Goal: Task Accomplishment & Management: Complete application form

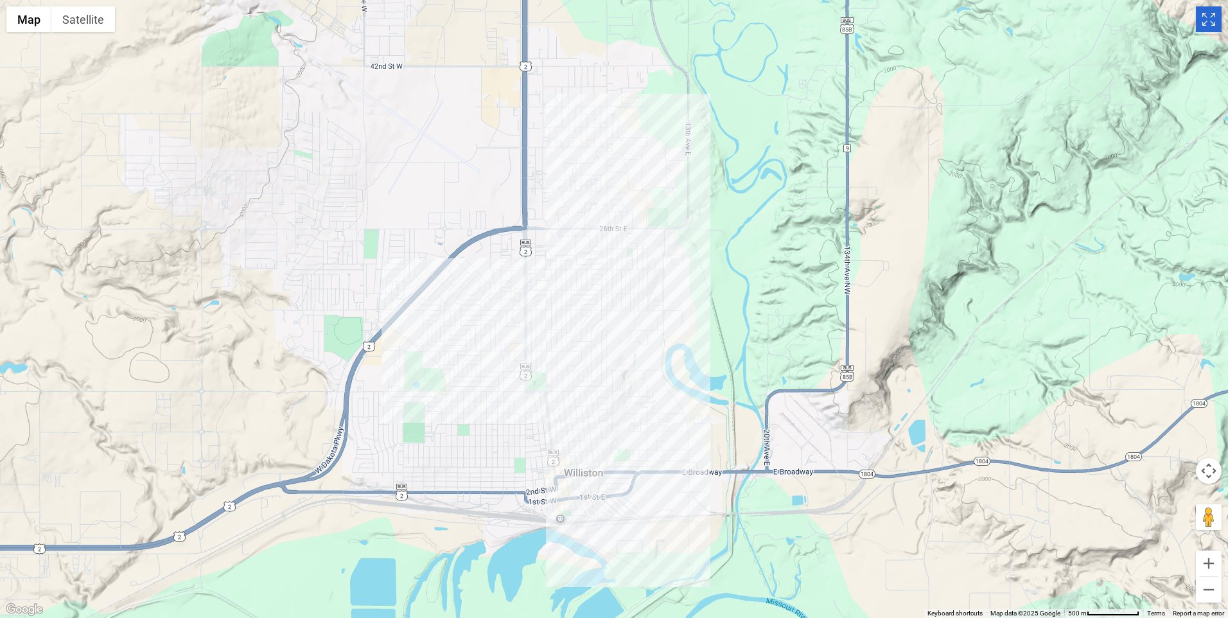
click at [1204, 19] on icon "Toggle Fullscreen in browser window" at bounding box center [1209, 19] width 26 height 26
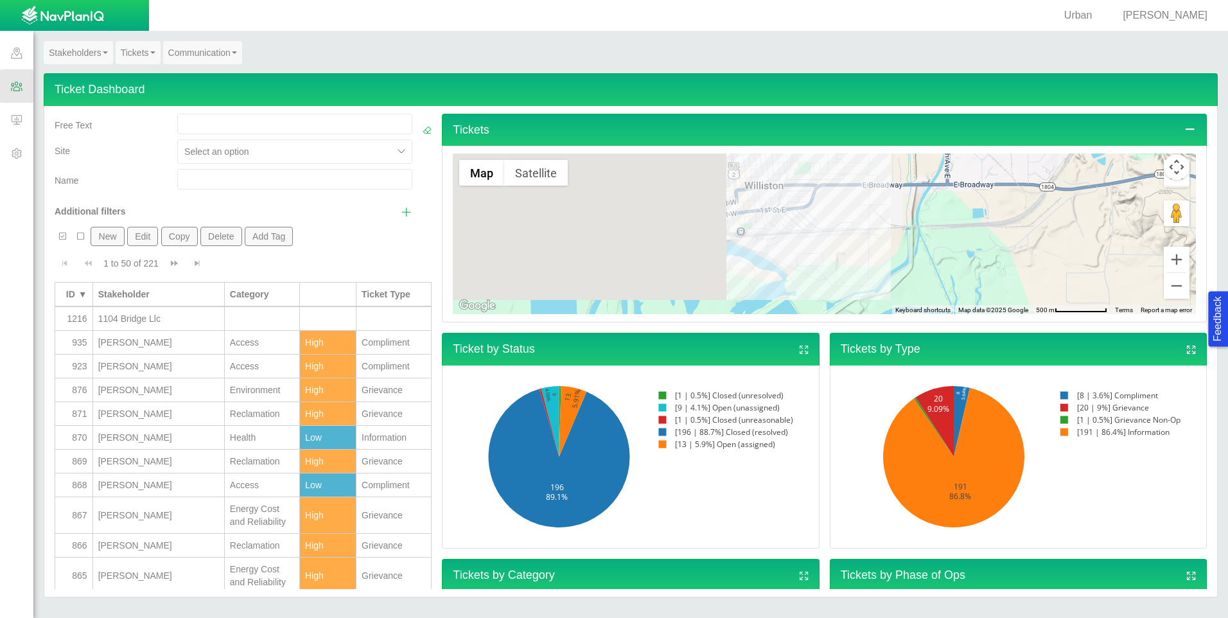
drag, startPoint x: 621, startPoint y: 205, endPoint x: 929, endPoint y: 268, distance: 314.0
click at [929, 268] on div "Grievance: [PERSON_NAME] #831, Light, Ticket ID: 831 Stakeholder: [PERSON_NAME]" at bounding box center [824, 233] width 743 height 161
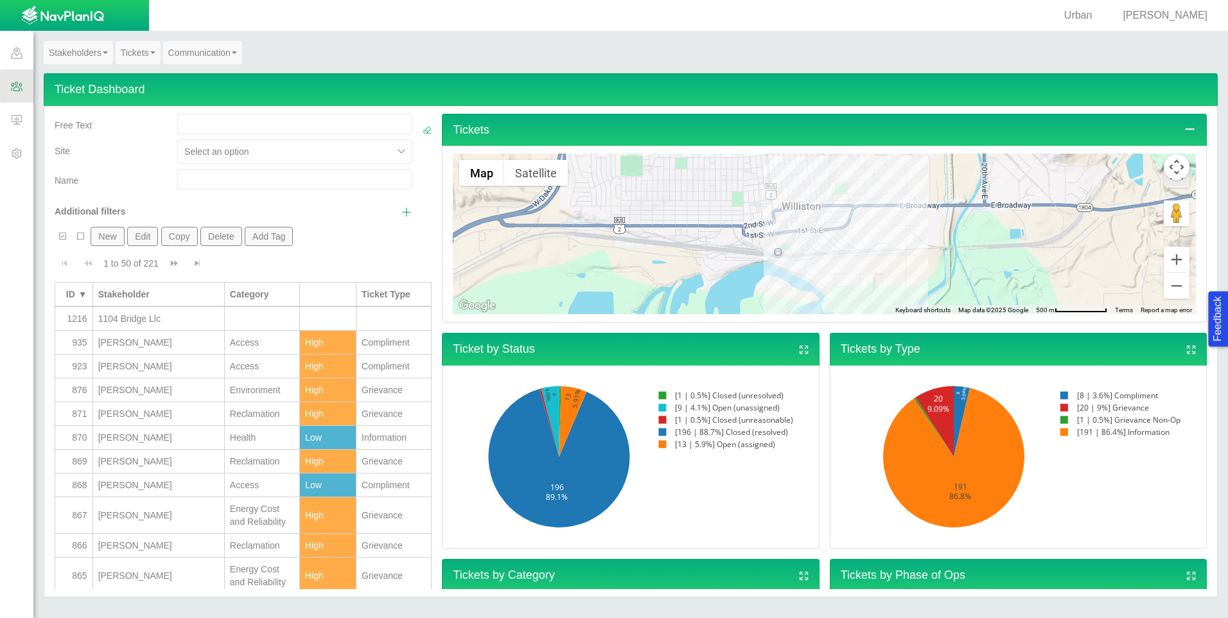
click at [1173, 186] on icon "Toggle Fullscreen in browser window" at bounding box center [1177, 173] width 26 height 26
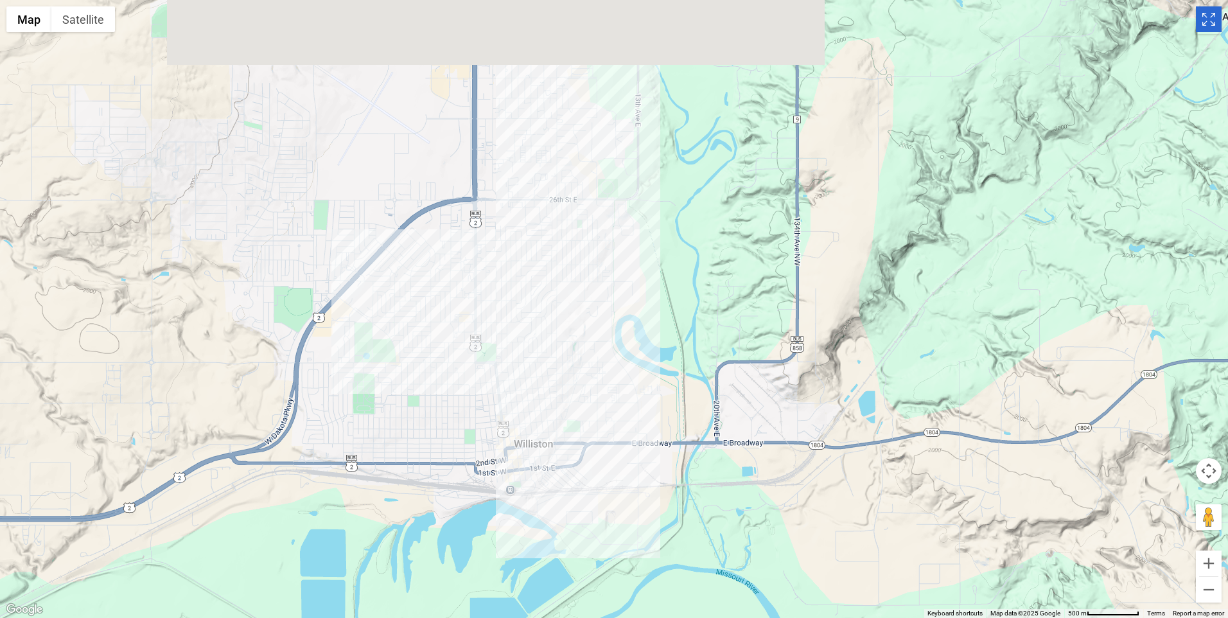
drag, startPoint x: 802, startPoint y: 131, endPoint x: 737, endPoint y: 308, distance: 188.4
click at [737, 308] on div "Grievance: [PERSON_NAME] #831, Light, Ticket ID: 831 Stakeholder: [PERSON_NAME]" at bounding box center [614, 309] width 1228 height 618
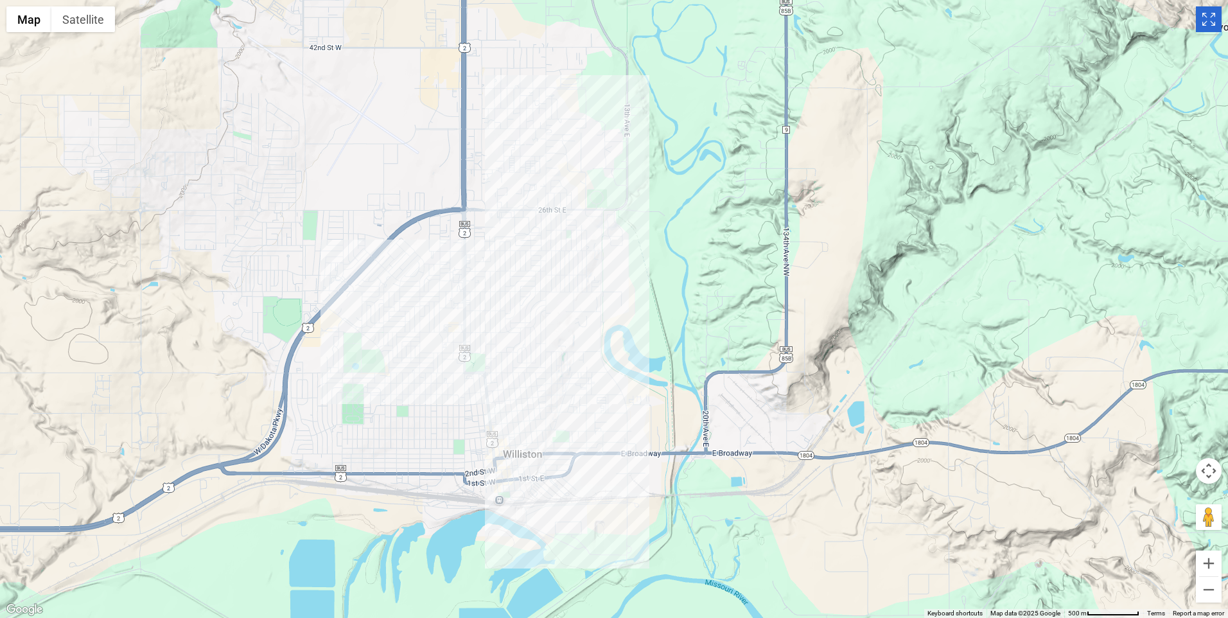
click at [1202, 13] on icon "Toggle Fullscreen in browser window" at bounding box center [1209, 19] width 26 height 26
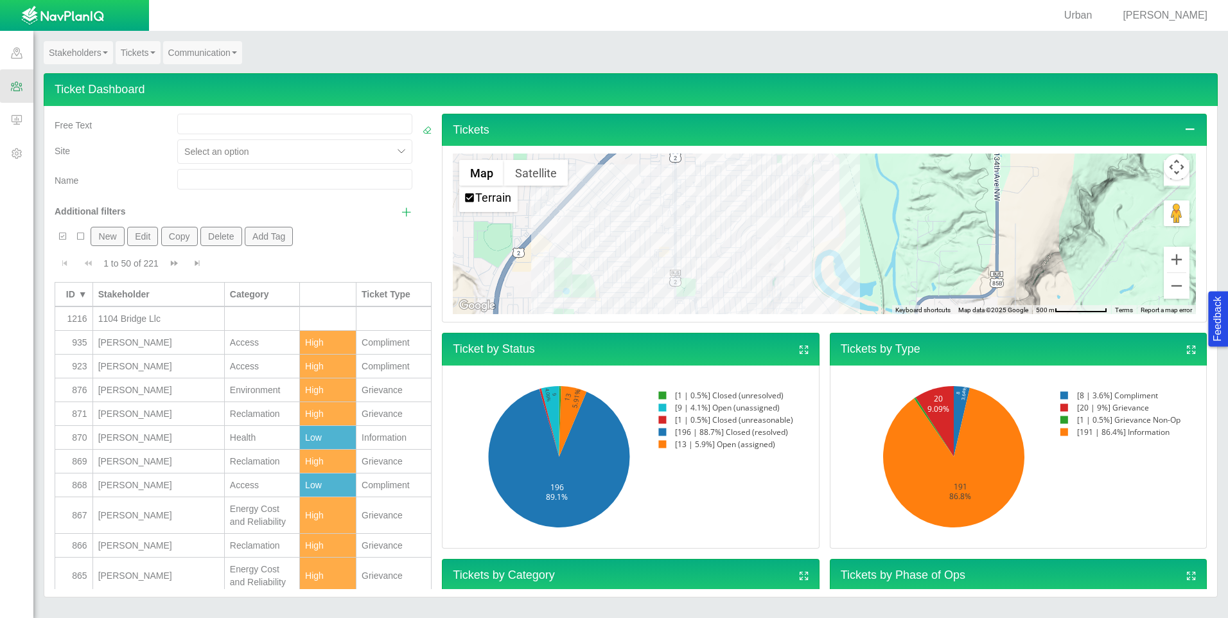
click at [19, 148] on span at bounding box center [16, 152] width 33 height 33
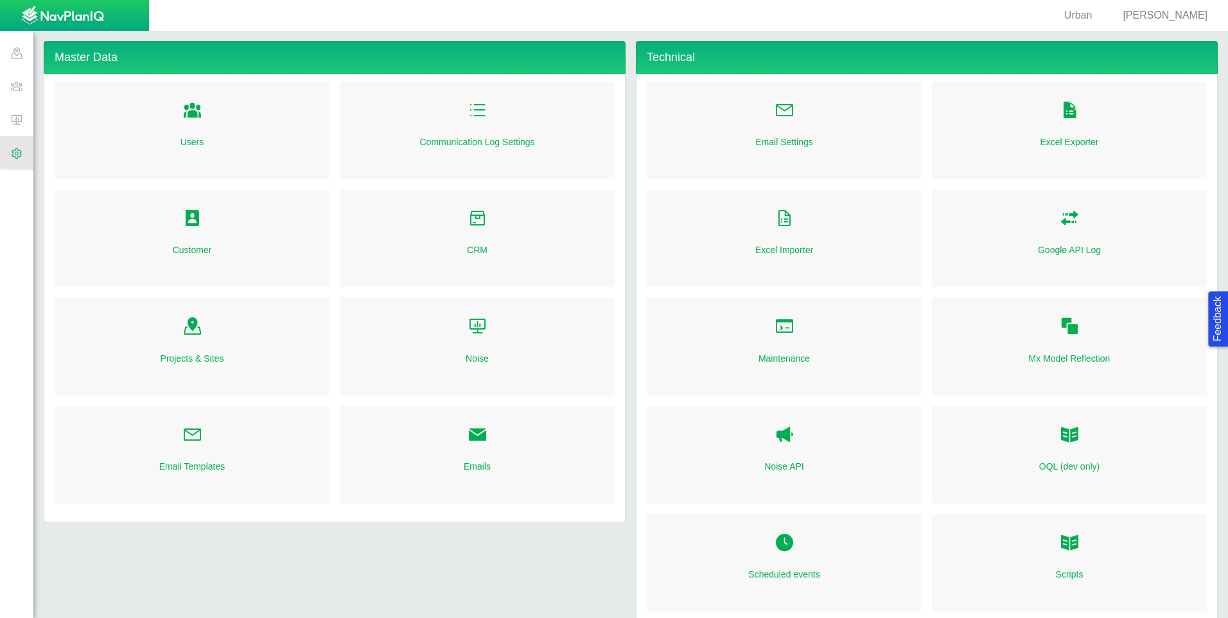
click at [471, 253] on link "CRM" at bounding box center [477, 249] width 21 height 13
checkbox input "true"
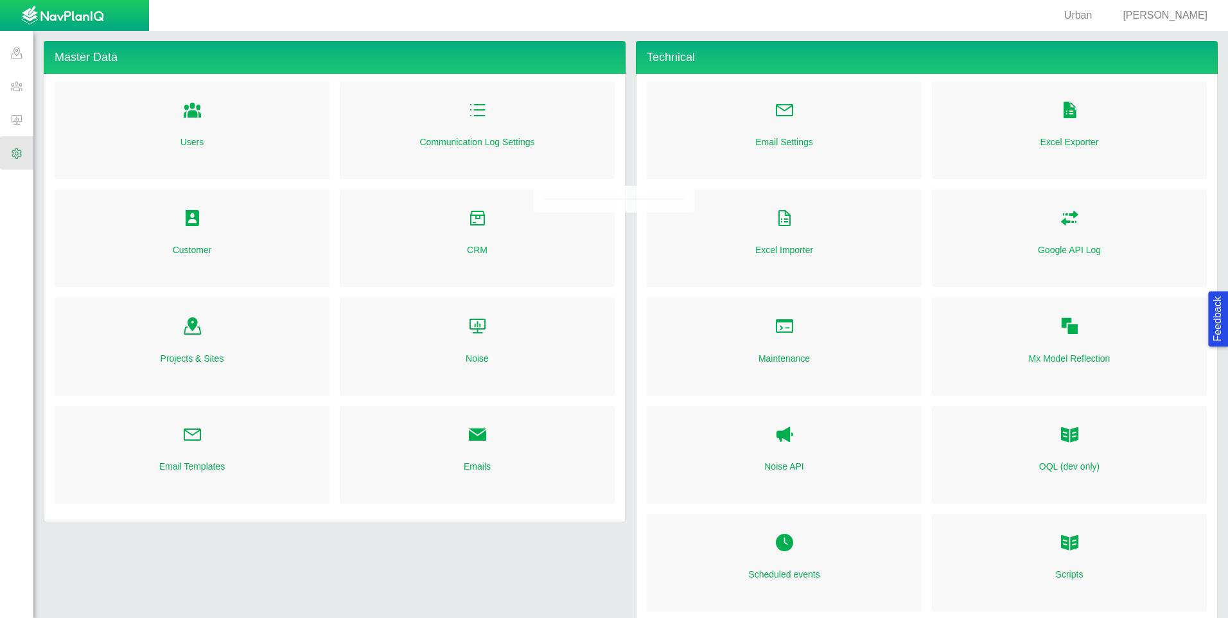
checkbox input "true"
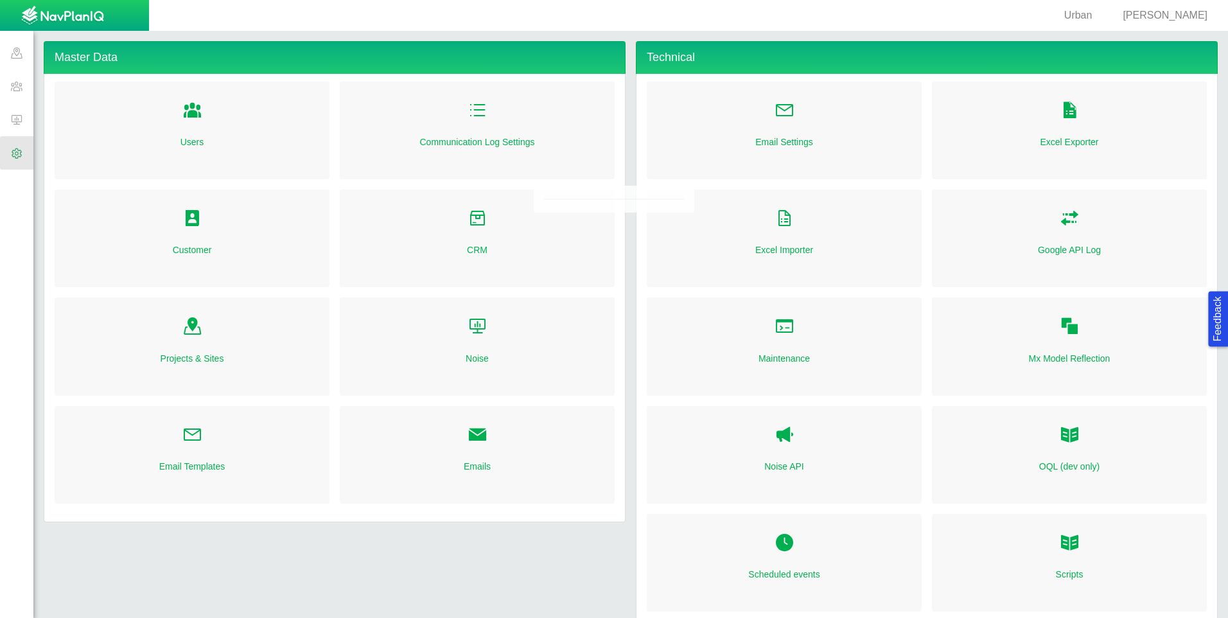
checkbox input "true"
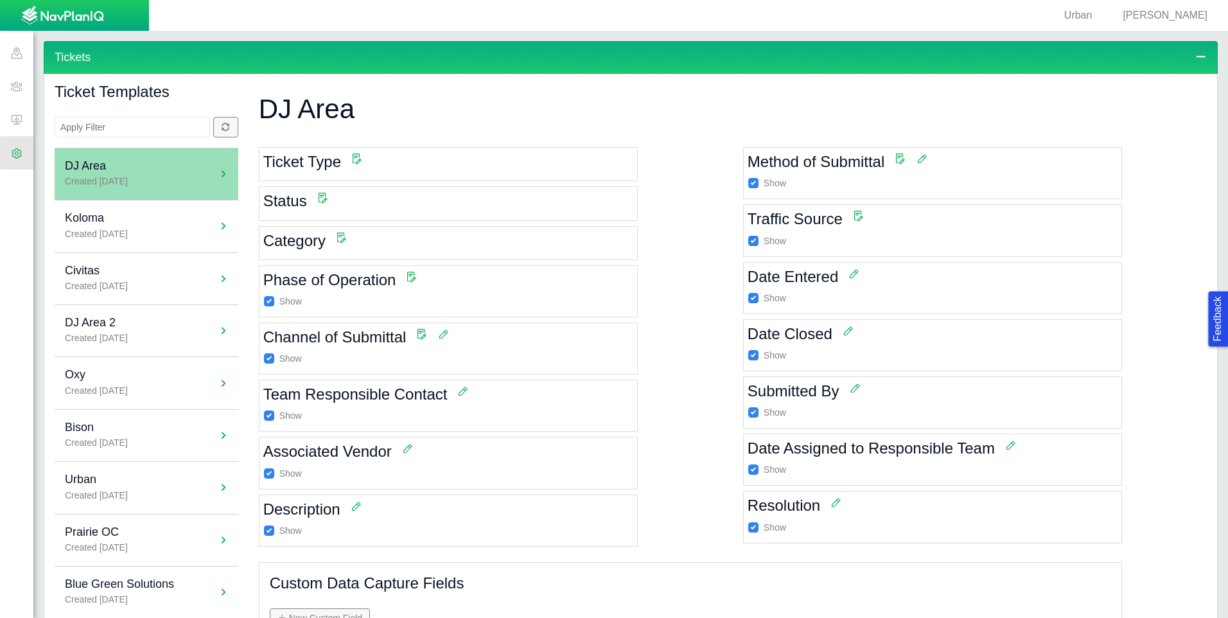
click at [14, 154] on span at bounding box center [16, 152] width 33 height 33
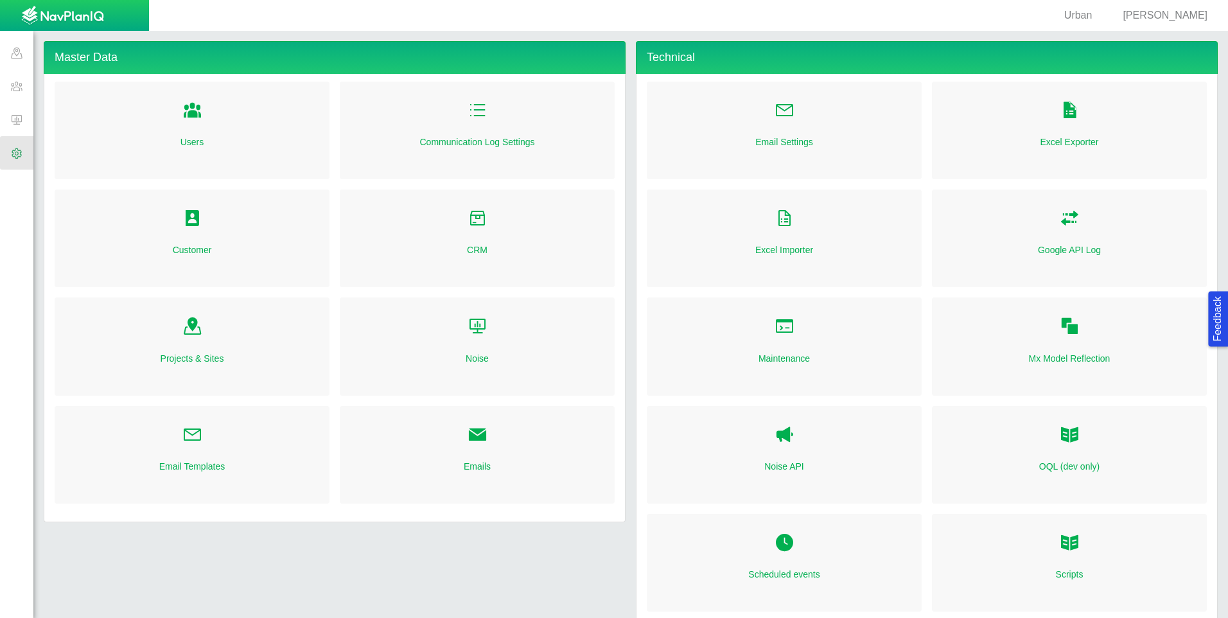
click at [474, 251] on link "CRM" at bounding box center [477, 249] width 21 height 13
checkbox input "true"
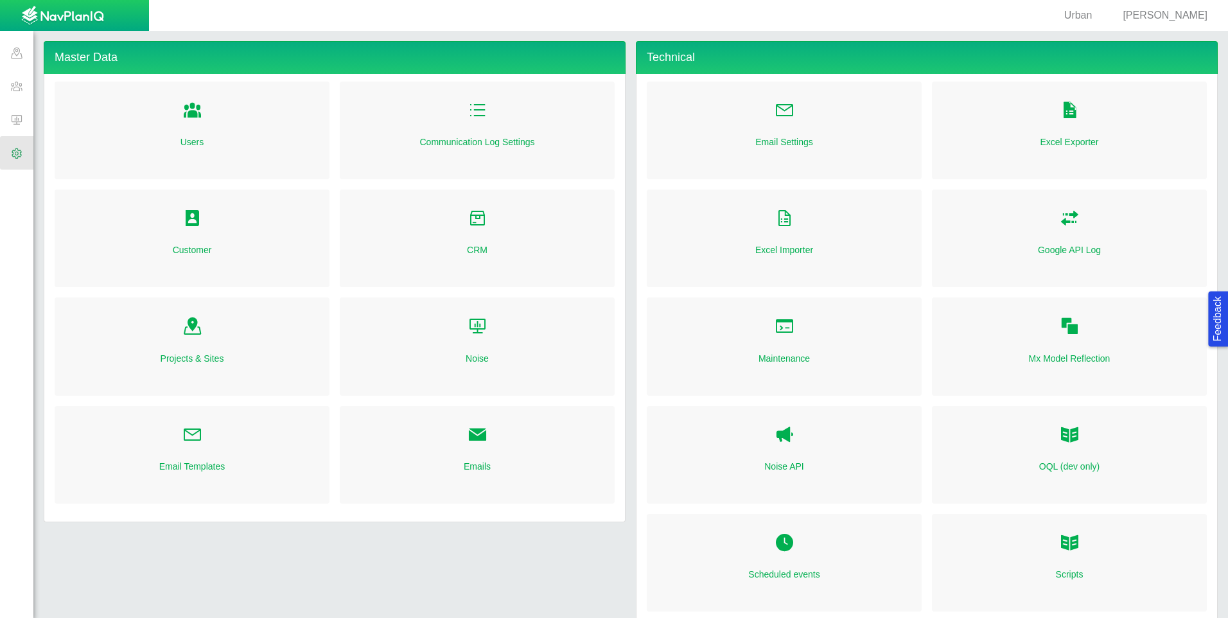
checkbox input "true"
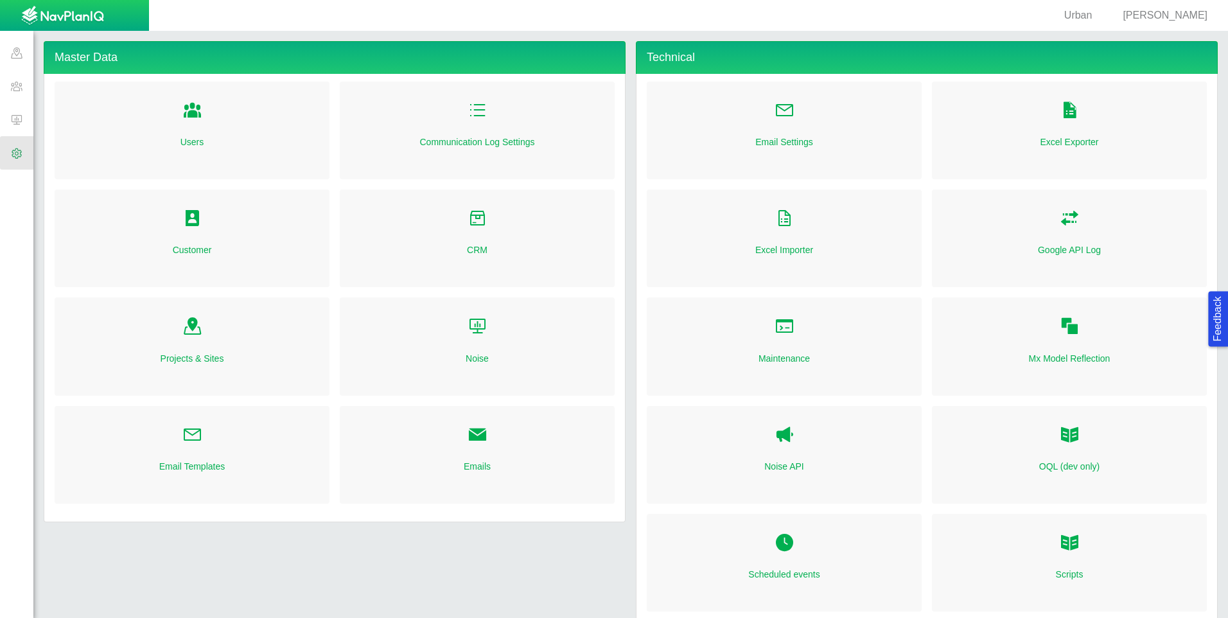
checkbox input "true"
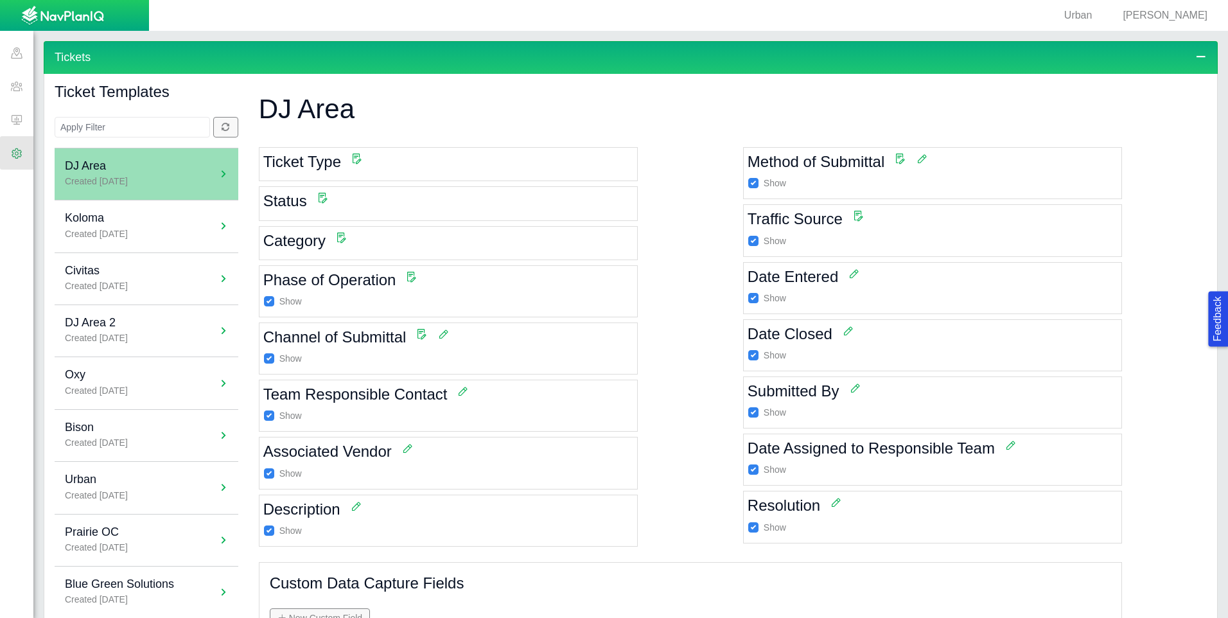
click at [13, 153] on span at bounding box center [16, 152] width 33 height 33
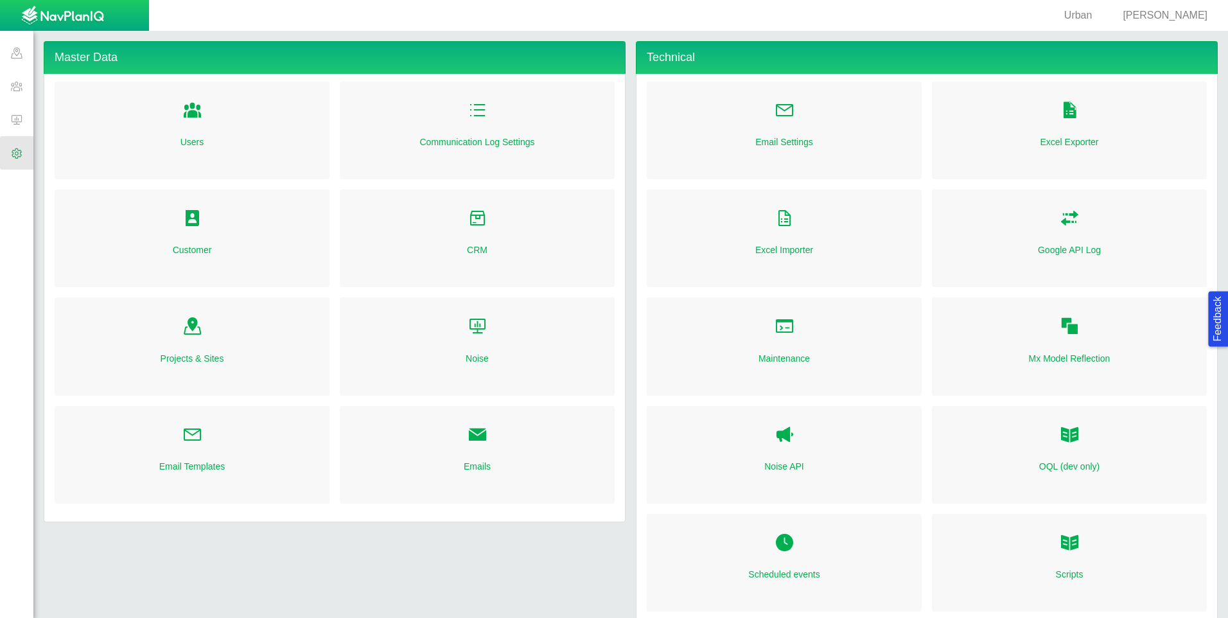
click at [199, 250] on link "Customer" at bounding box center [192, 249] width 39 height 13
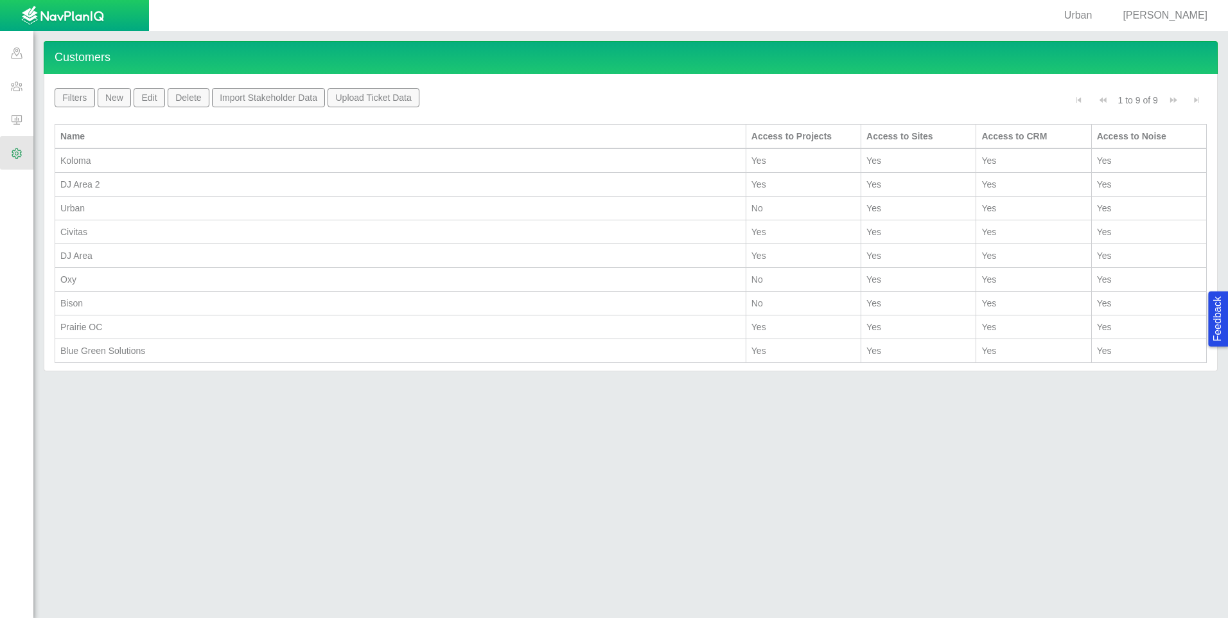
click at [145, 205] on div "Urban" at bounding box center [400, 208] width 680 height 13
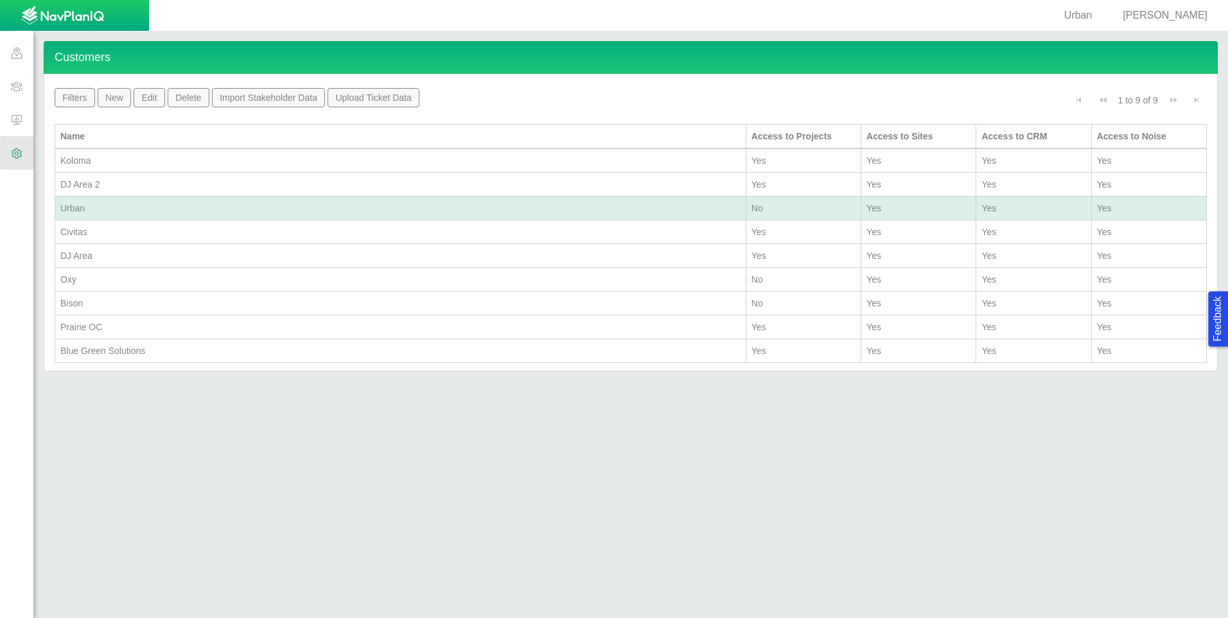
click at [145, 205] on div "Urban" at bounding box center [400, 208] width 680 height 13
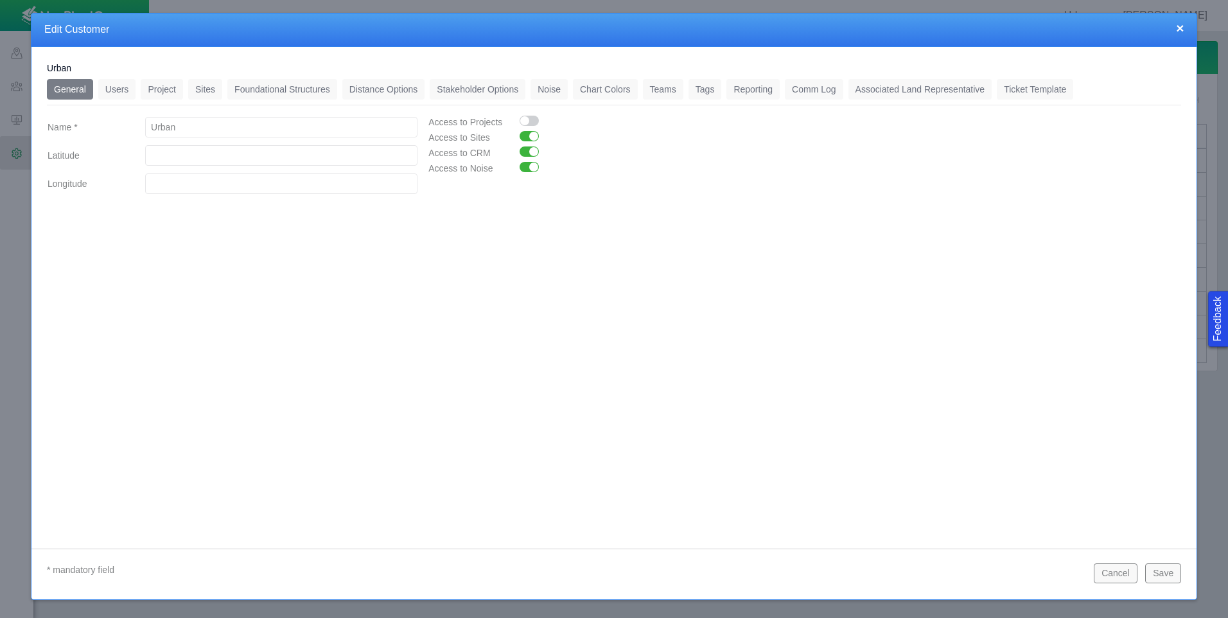
click at [1178, 26] on button "×" at bounding box center [1180, 27] width 8 height 13
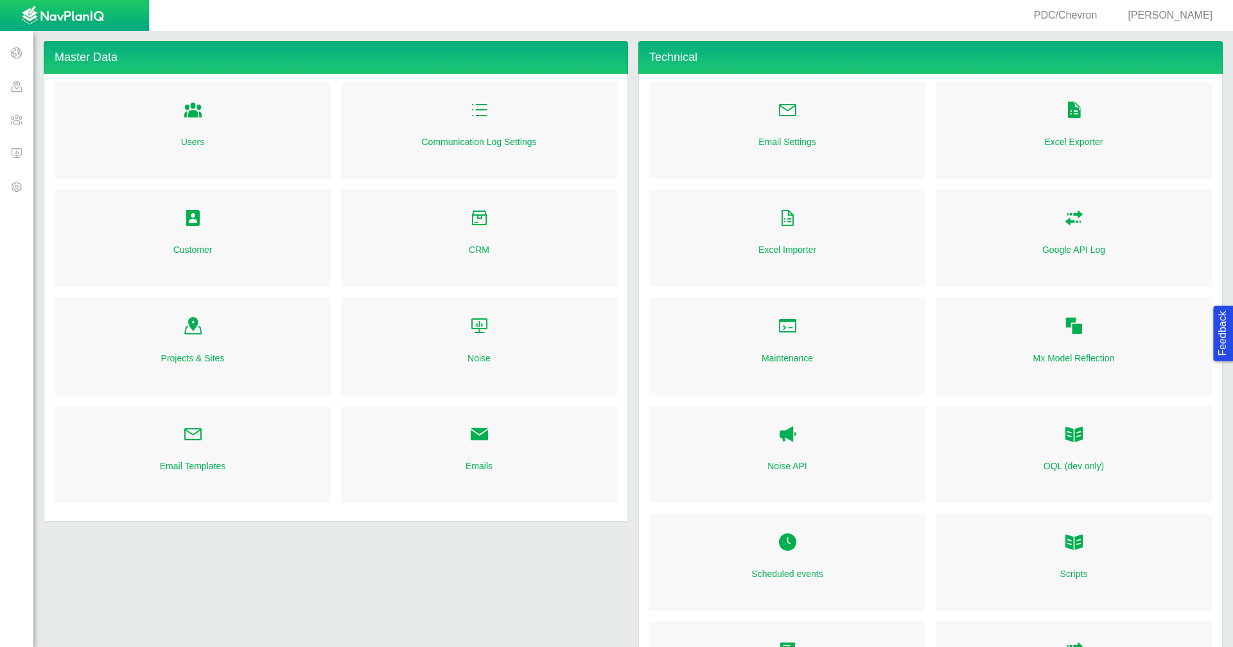
click at [13, 123] on span at bounding box center [16, 119] width 33 height 33
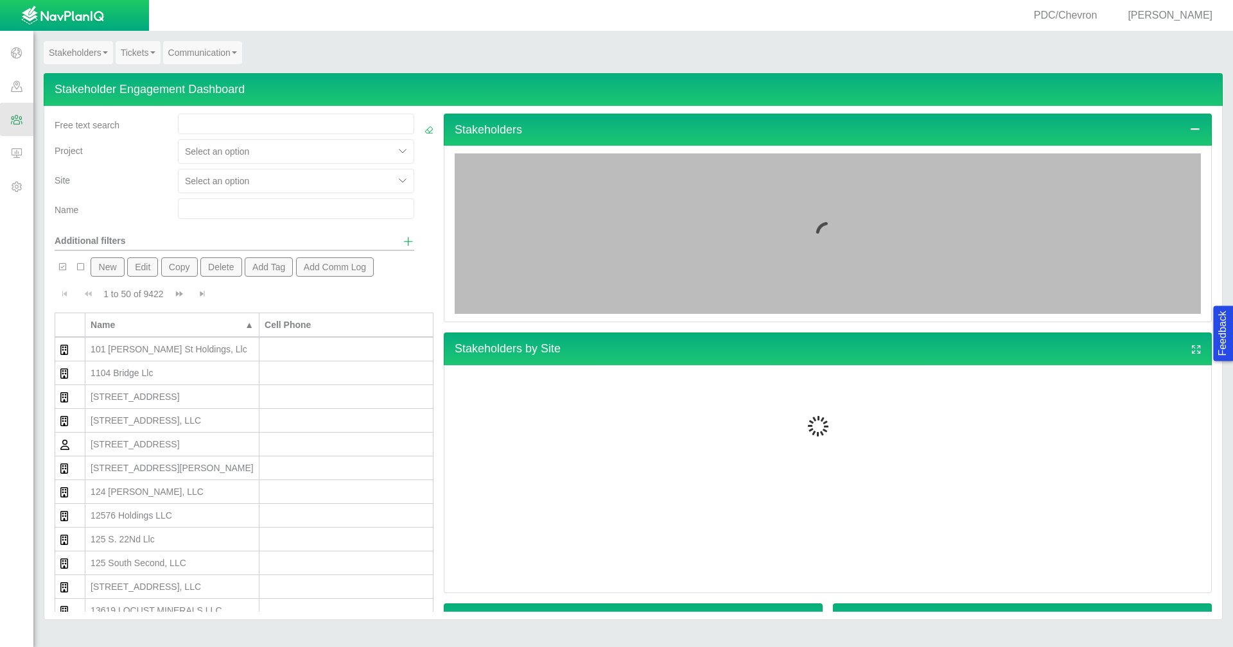
click at [142, 57] on link "Tickets" at bounding box center [138, 52] width 45 height 23
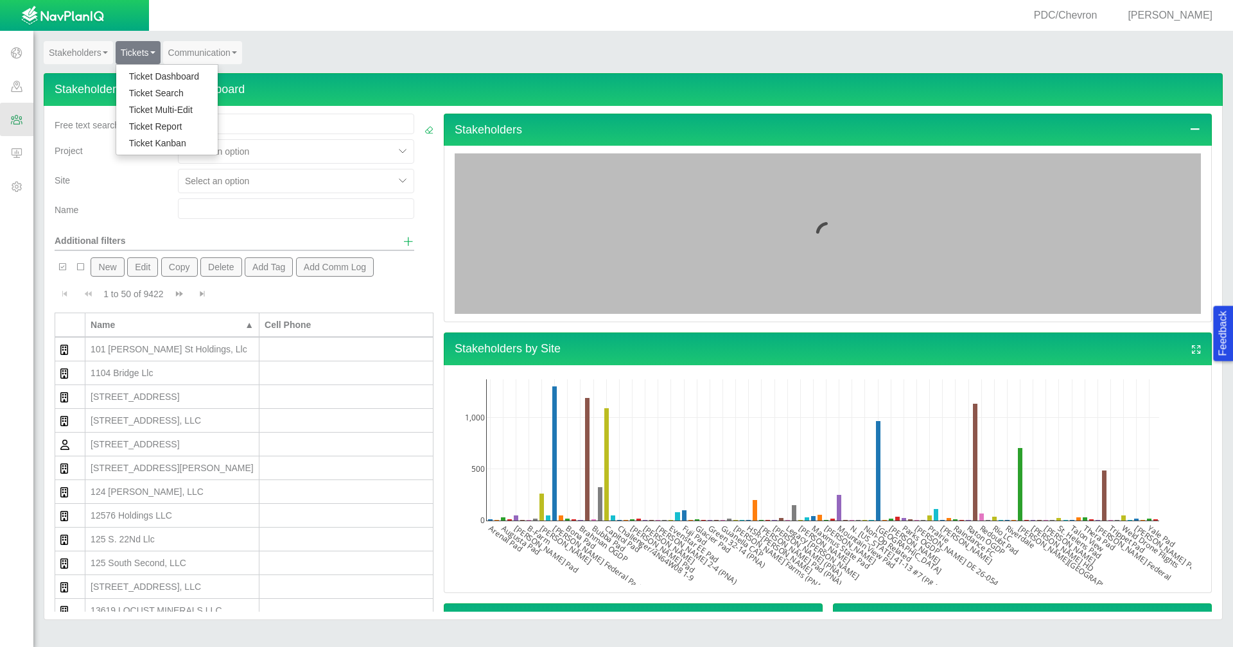
click at [142, 73] on link "Ticket Dashboard" at bounding box center [166, 76] width 101 height 17
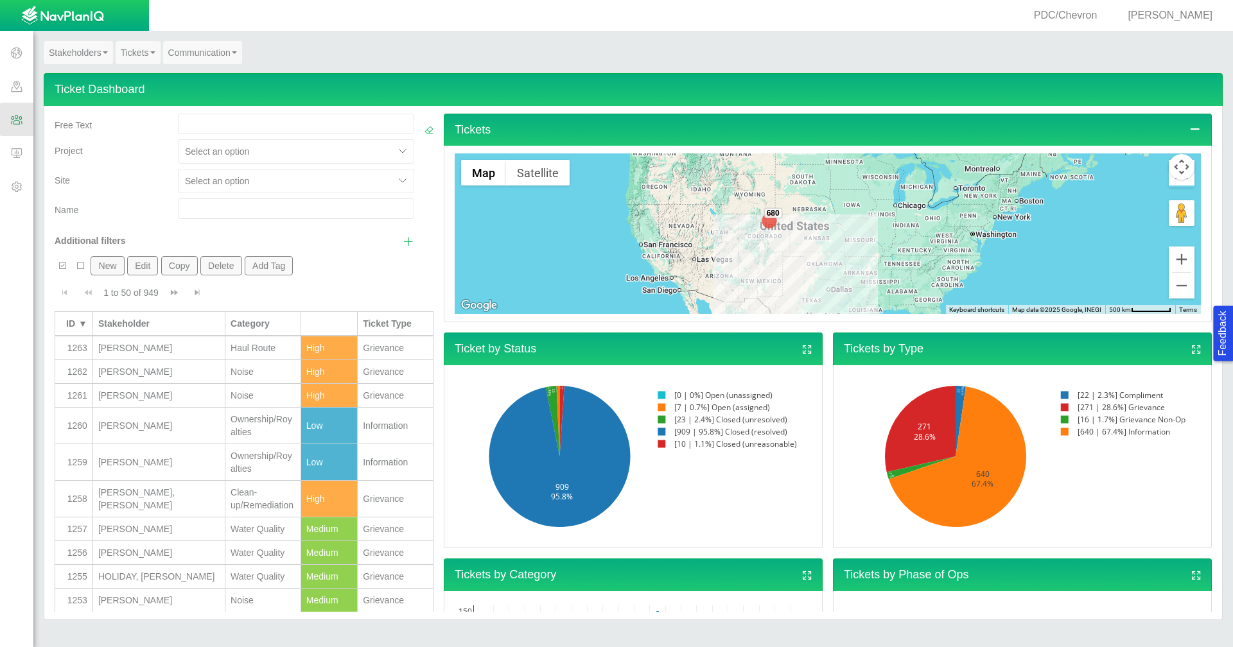
click at [395, 181] on div at bounding box center [403, 180] width 19 height 19
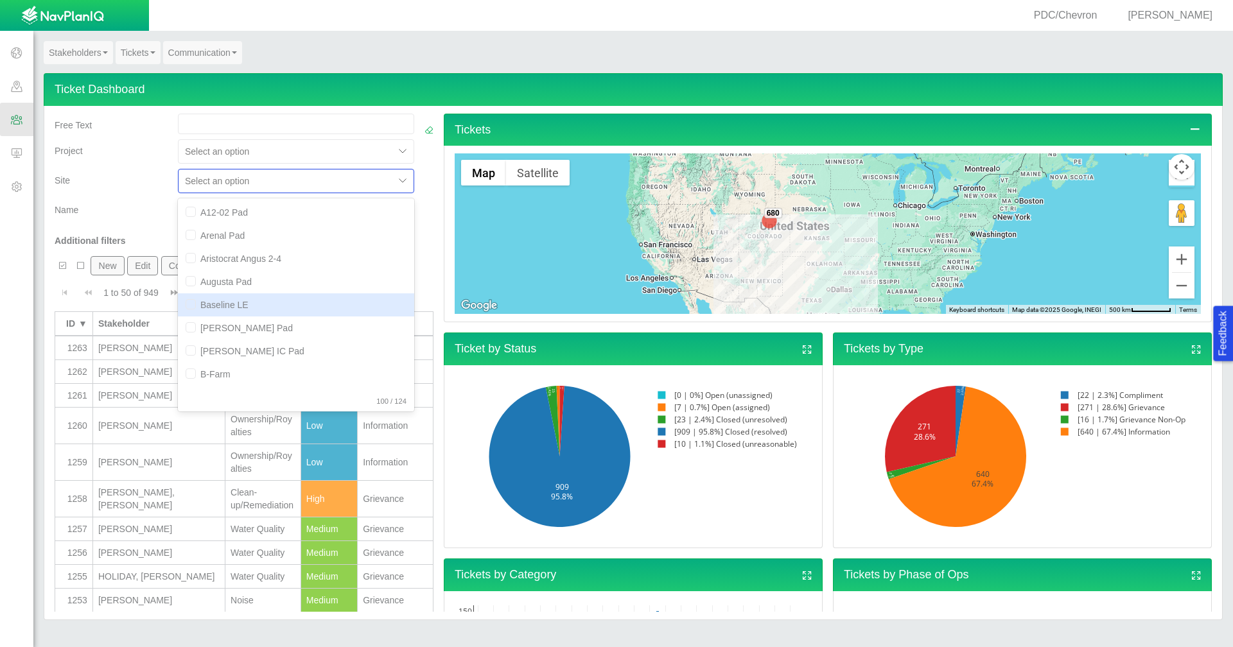
click at [234, 308] on div "Baseline LE" at bounding box center [296, 304] width 236 height 23
checkbox input "true"
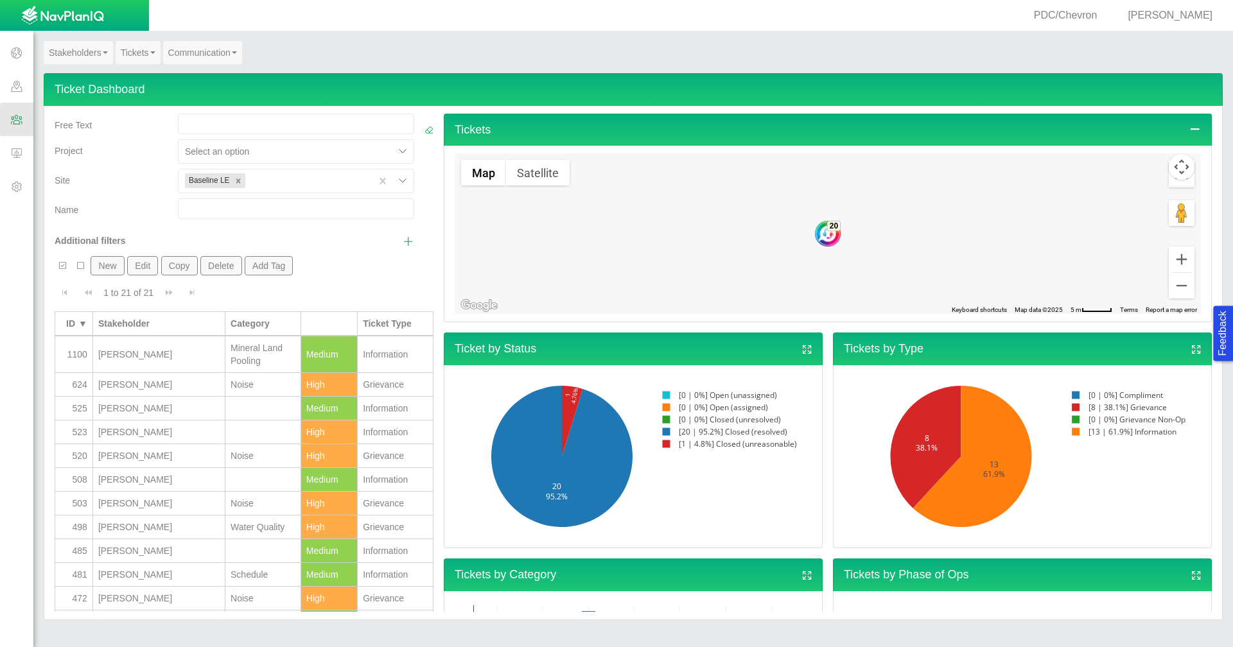
click at [111, 191] on div "Site" at bounding box center [110, 184] width 123 height 30
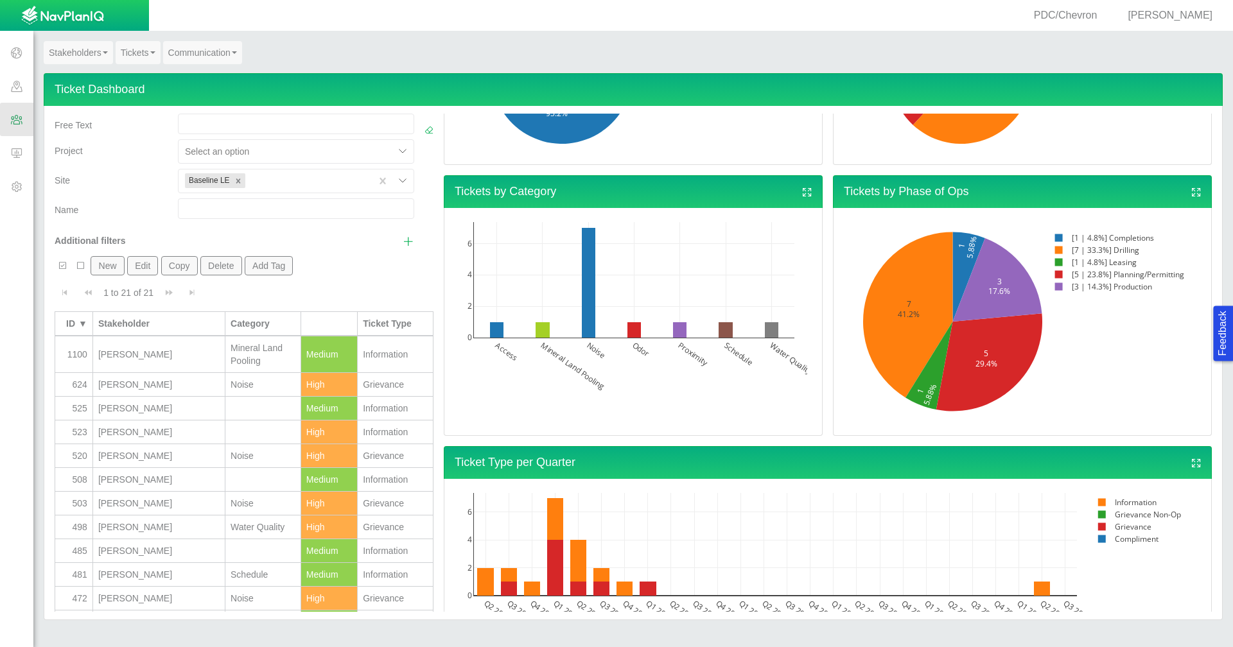
scroll to position [385, 0]
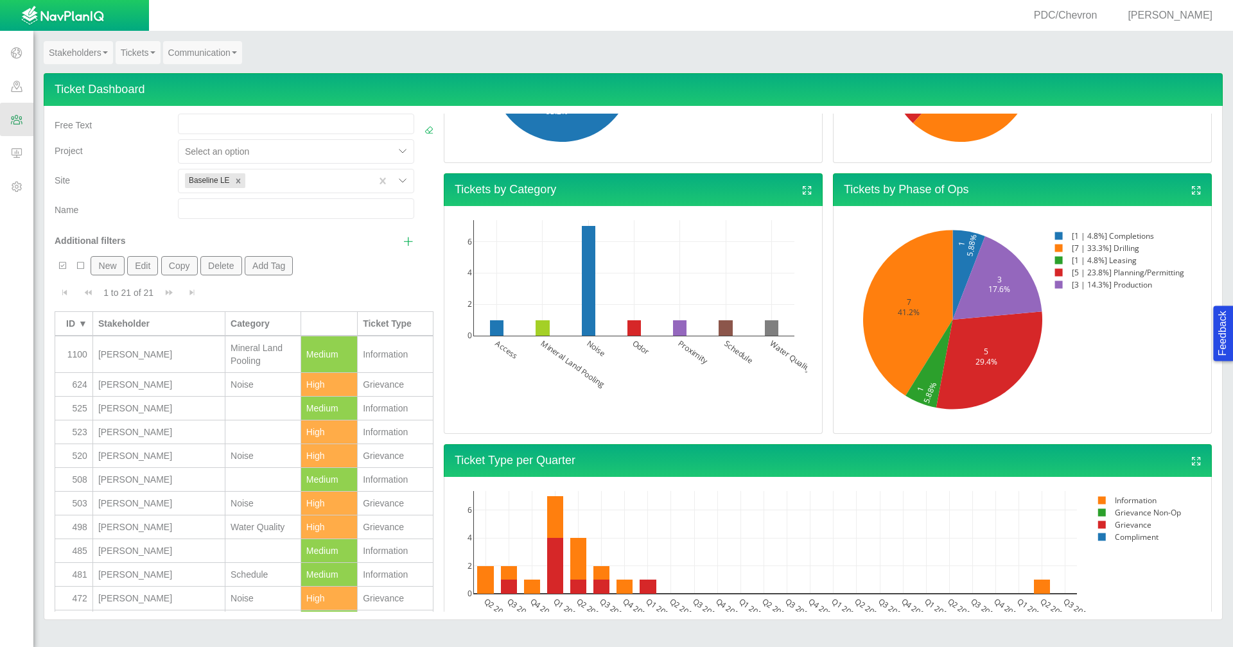
click at [403, 241] on span "Show additional filters" at bounding box center [409, 242] width 12 height 12
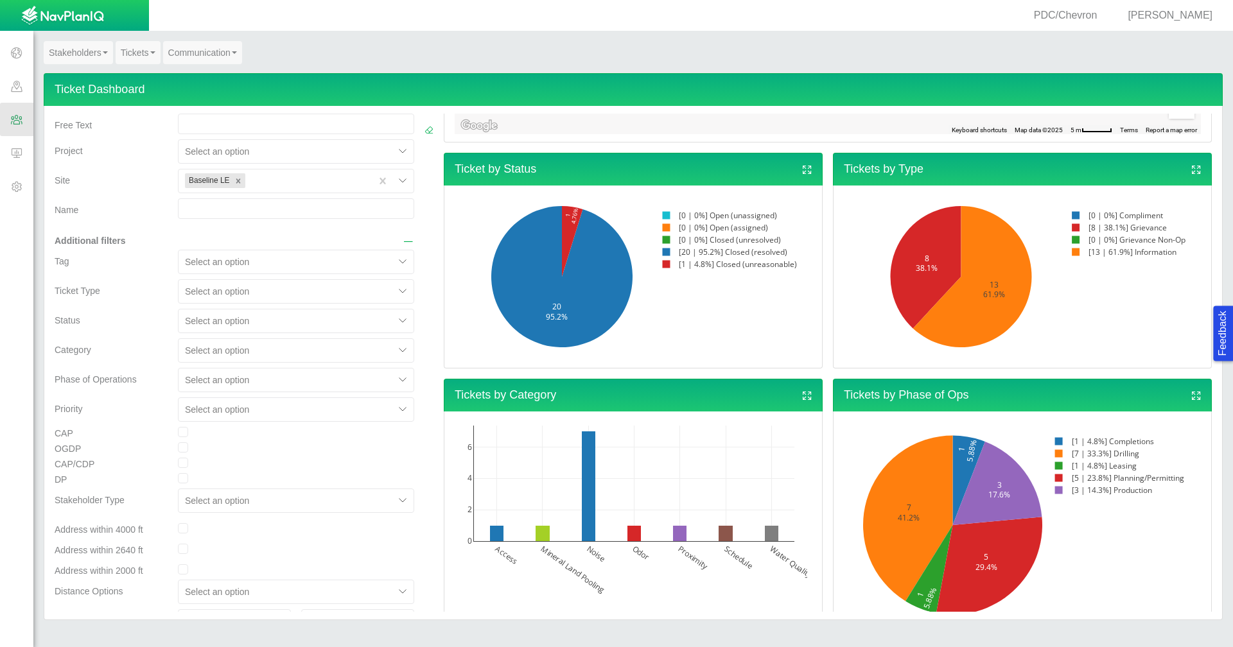
scroll to position [128, 0]
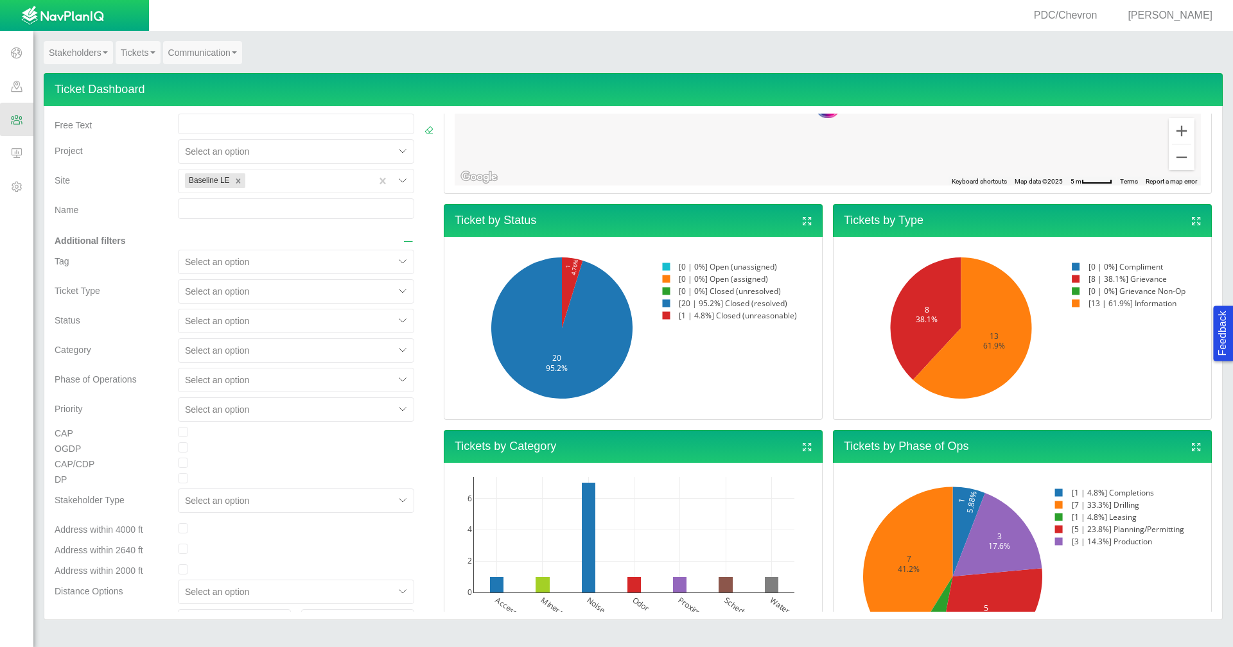
click at [394, 291] on div at bounding box center [403, 291] width 19 height 19
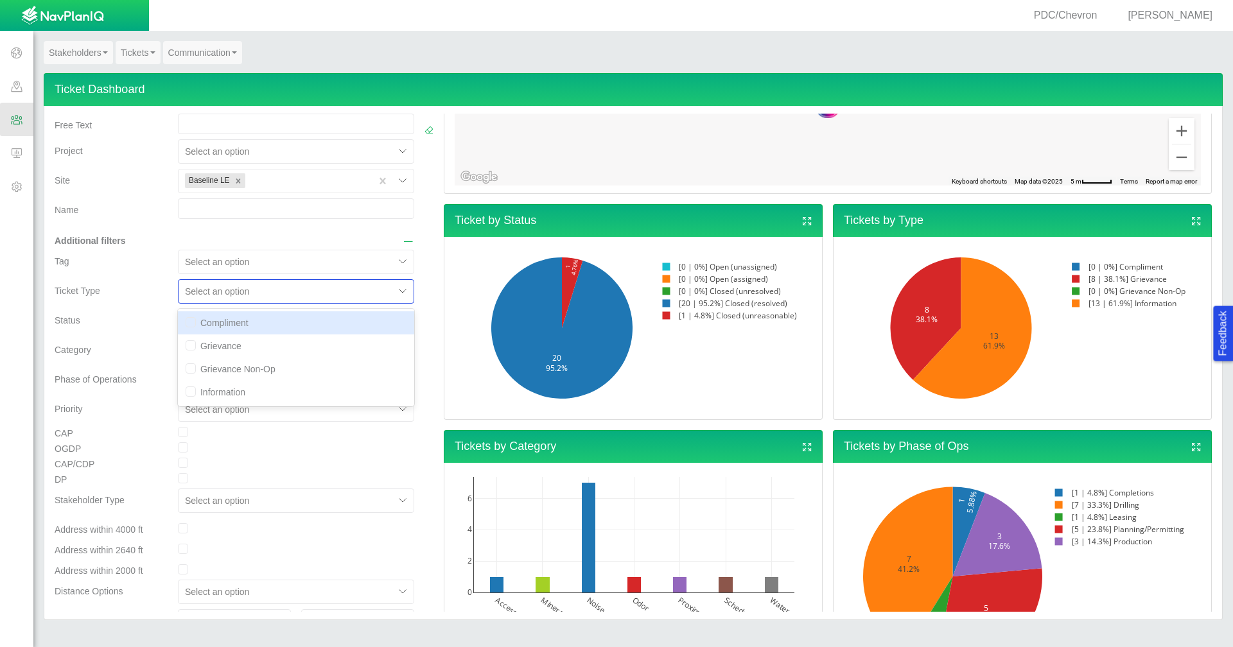
click at [289, 325] on div "Compliment" at bounding box center [296, 322] width 236 height 23
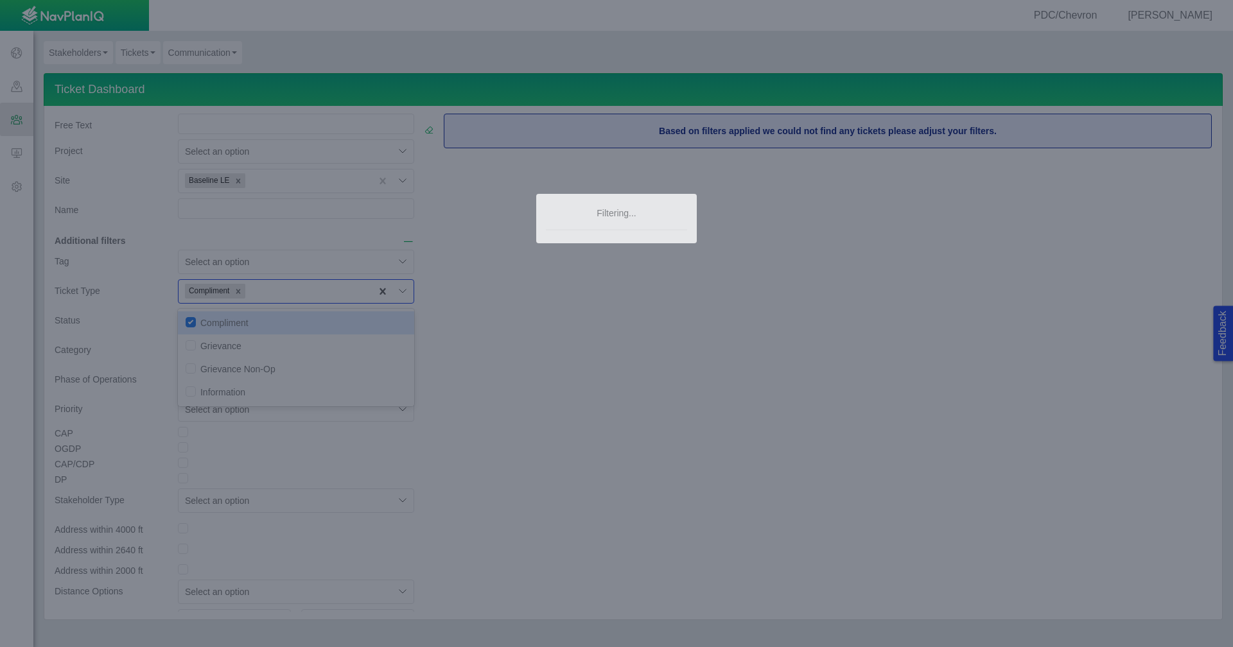
scroll to position [0, 0]
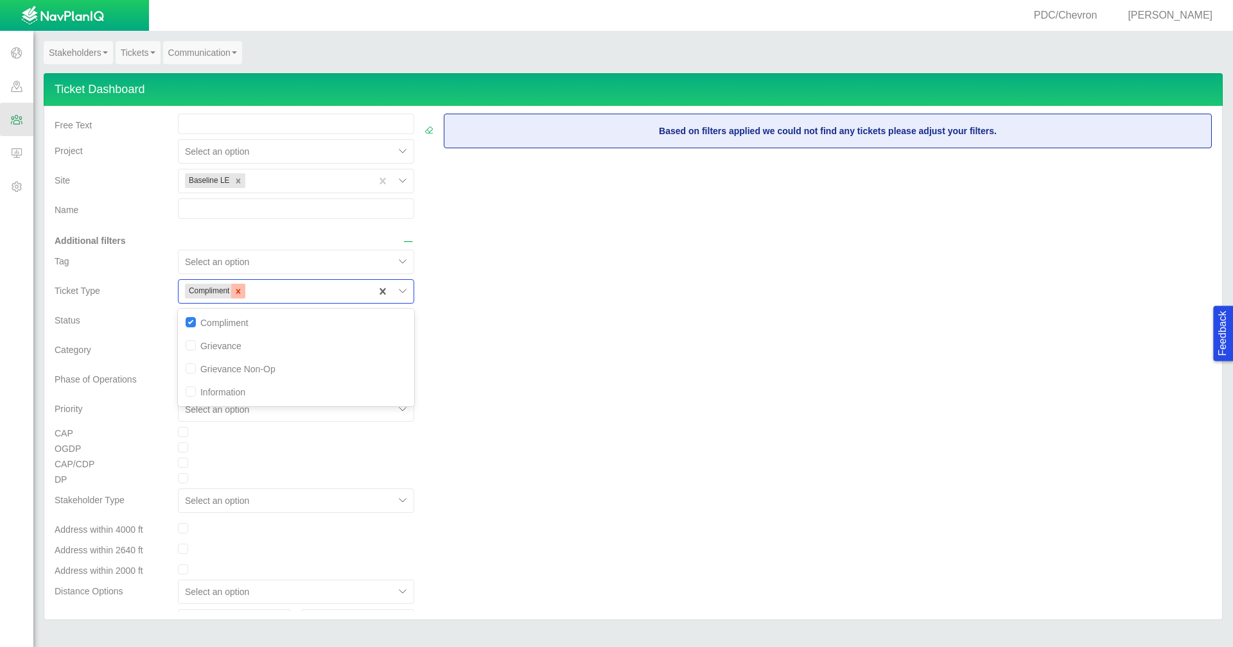
click at [237, 292] on icon "Remove Compliment" at bounding box center [238, 291] width 9 height 9
checkbox input "false"
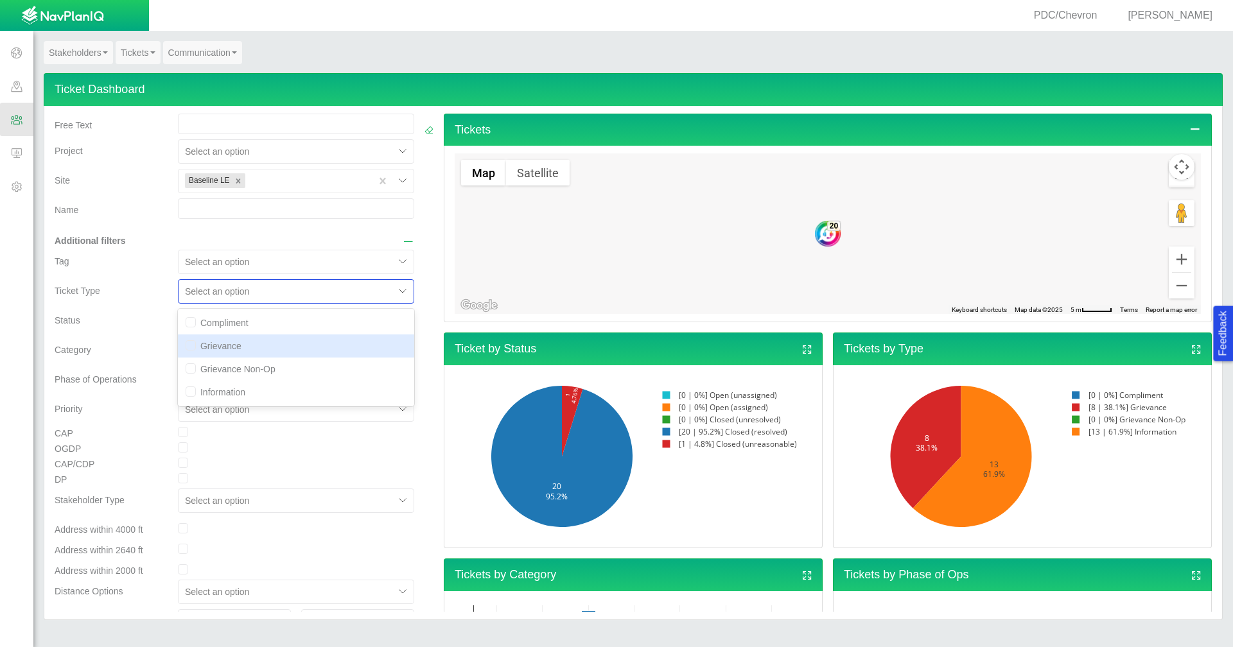
click at [232, 351] on div "Grievance" at bounding box center [296, 346] width 236 height 23
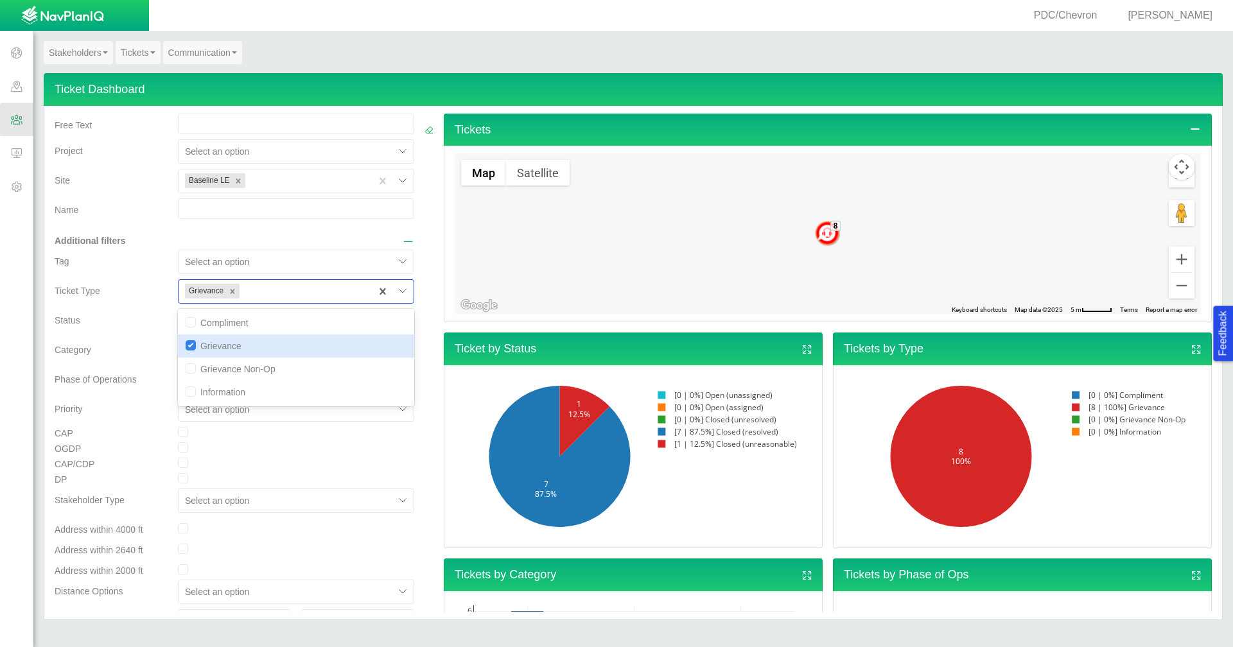
click at [186, 346] on input "checkbox" at bounding box center [191, 345] width 10 height 10
checkbox input "false"
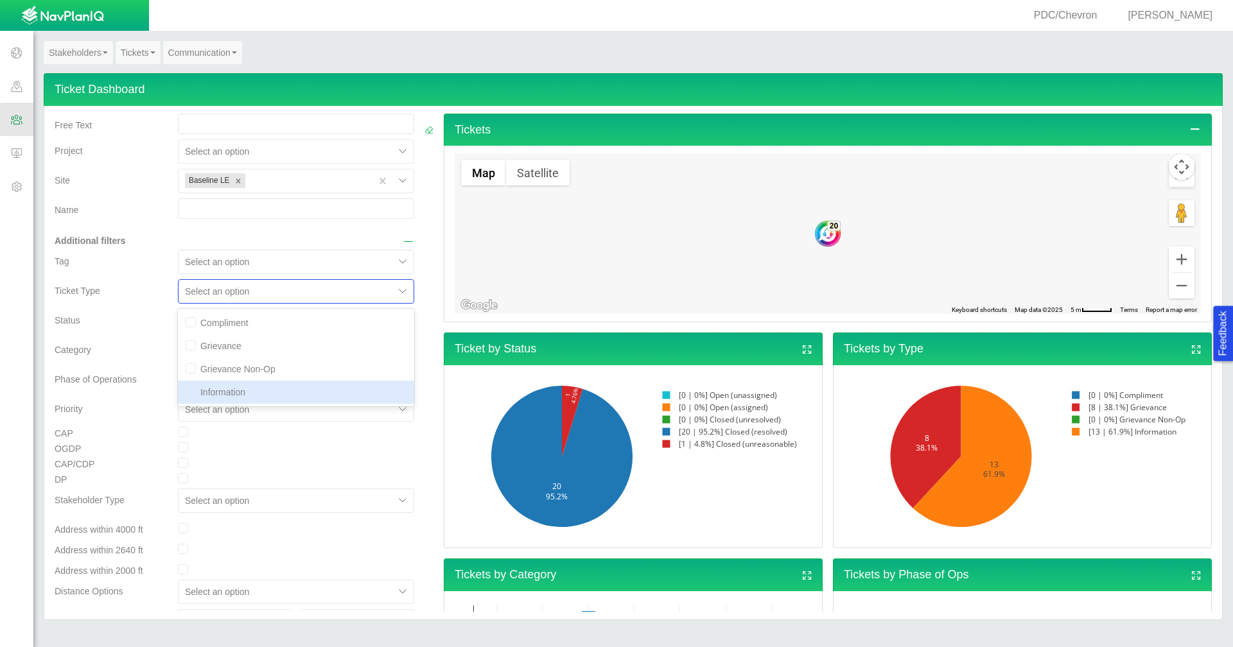
click at [145, 343] on div "Category" at bounding box center [111, 347] width 113 height 18
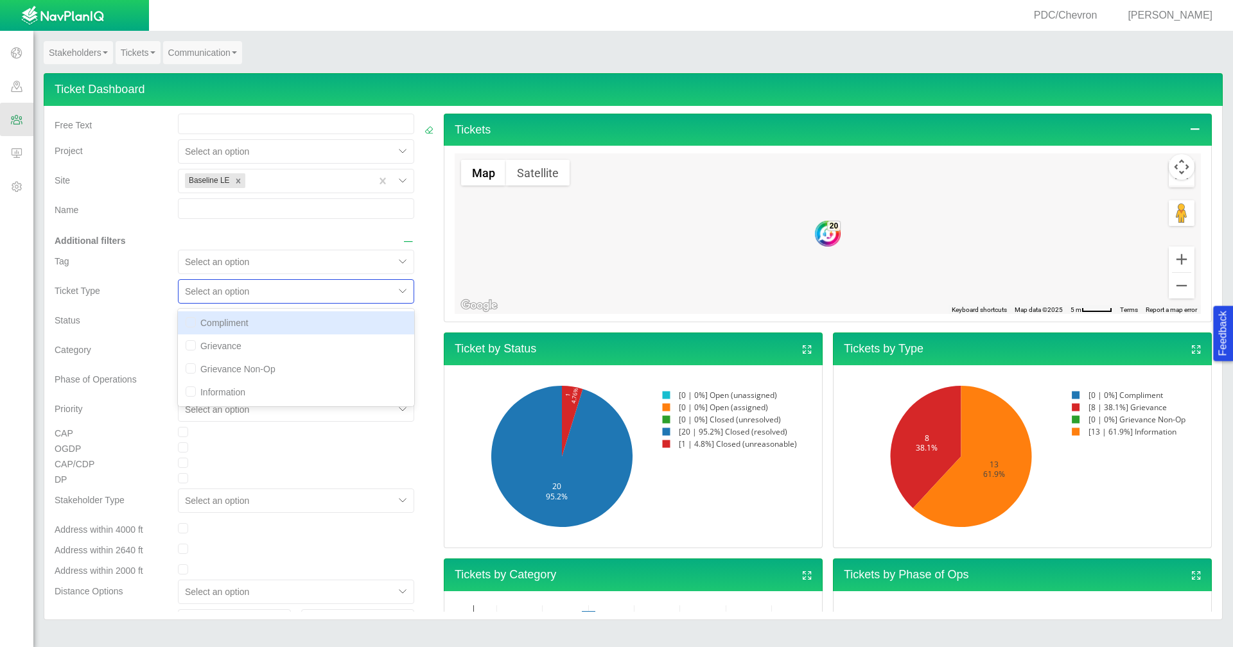
click at [394, 291] on div at bounding box center [403, 291] width 19 height 19
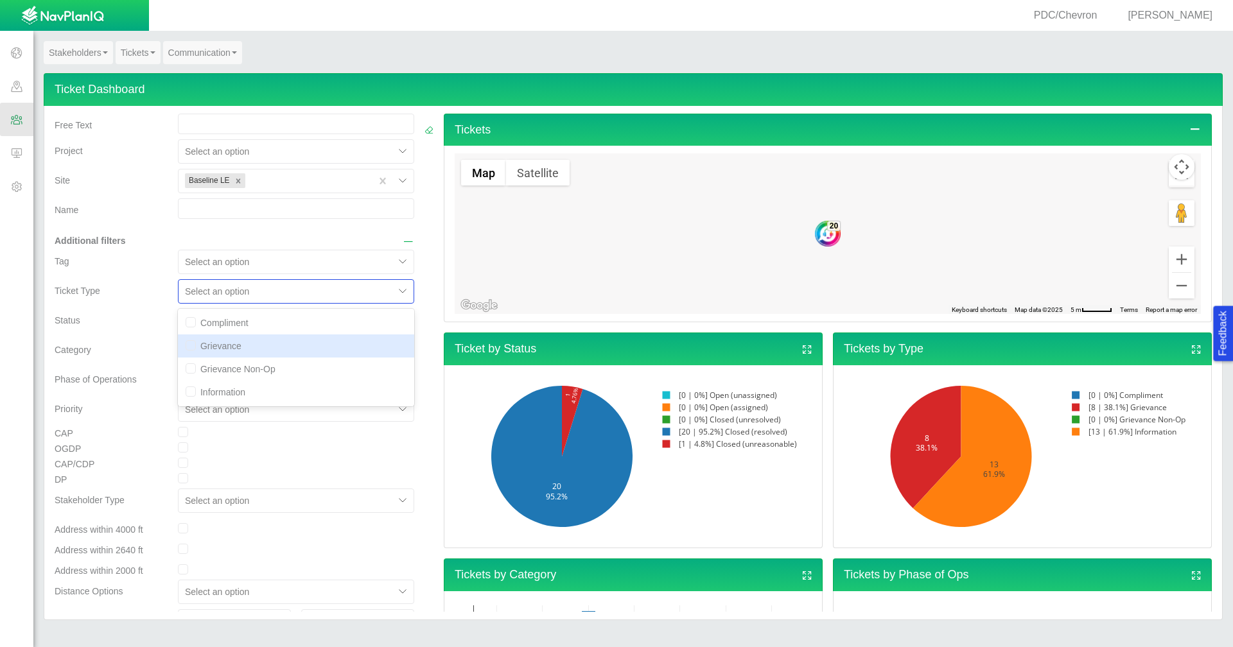
click at [308, 344] on div "Grievance" at bounding box center [296, 346] width 236 height 23
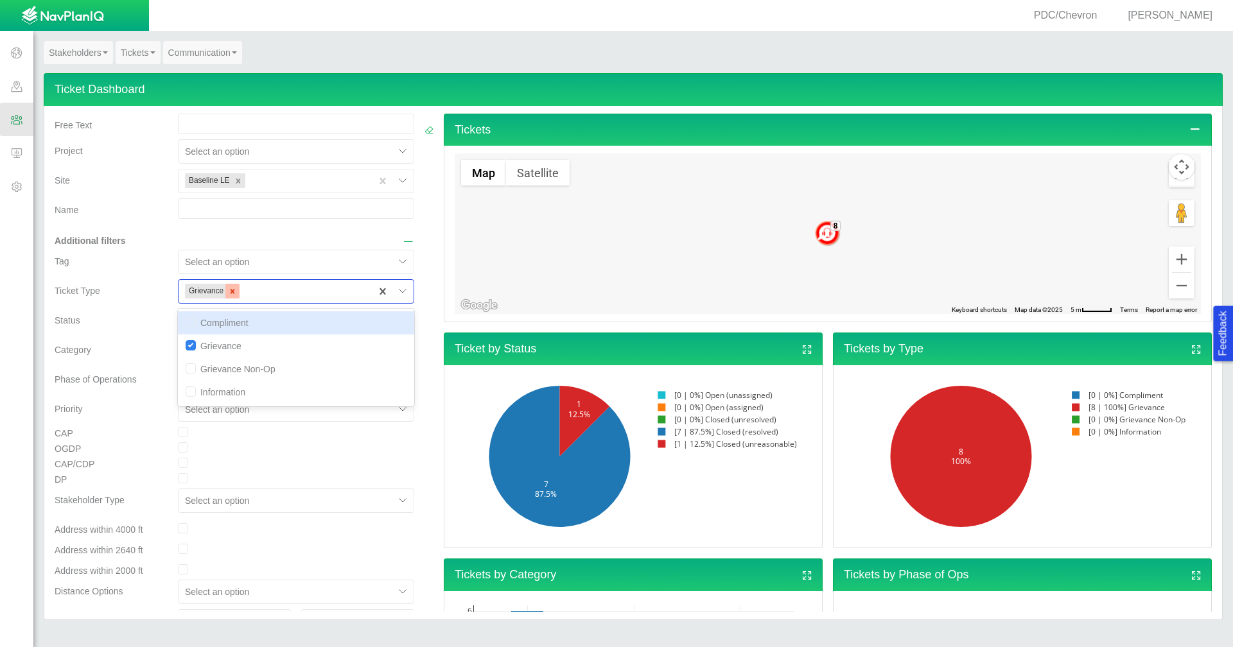
click at [233, 293] on icon "Remove Grievance" at bounding box center [232, 291] width 9 height 9
checkbox input "false"
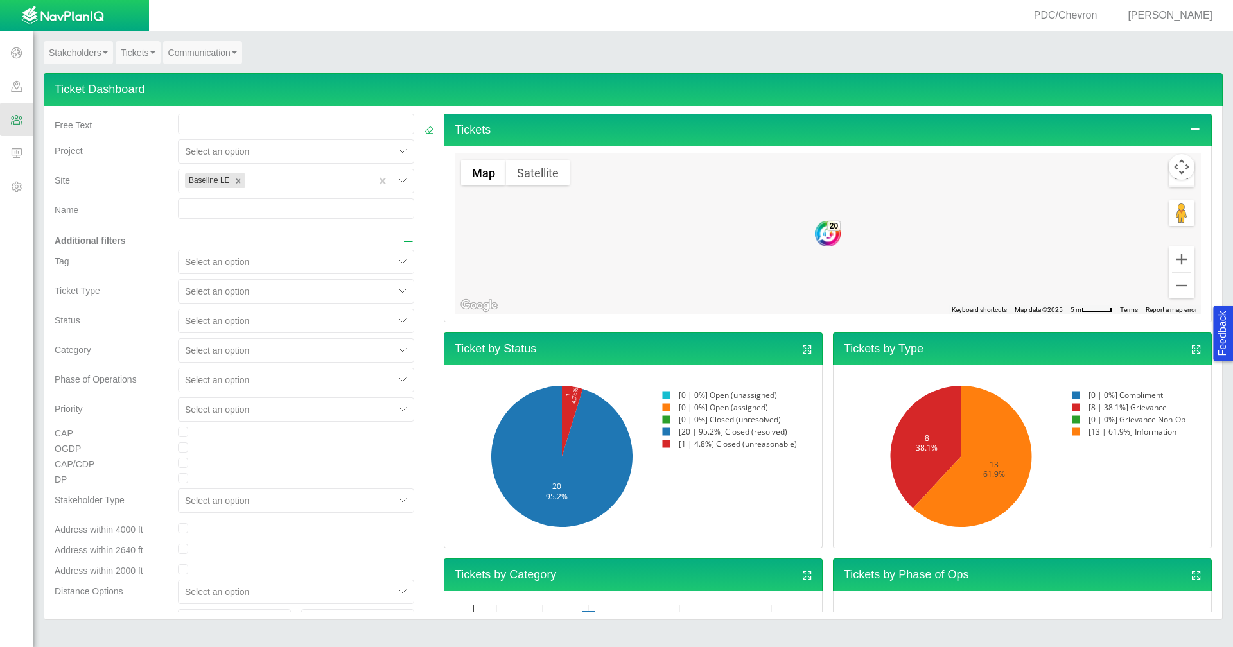
click at [138, 333] on div "Status" at bounding box center [110, 324] width 123 height 30
click at [228, 206] on input "text" at bounding box center [296, 208] width 236 height 21
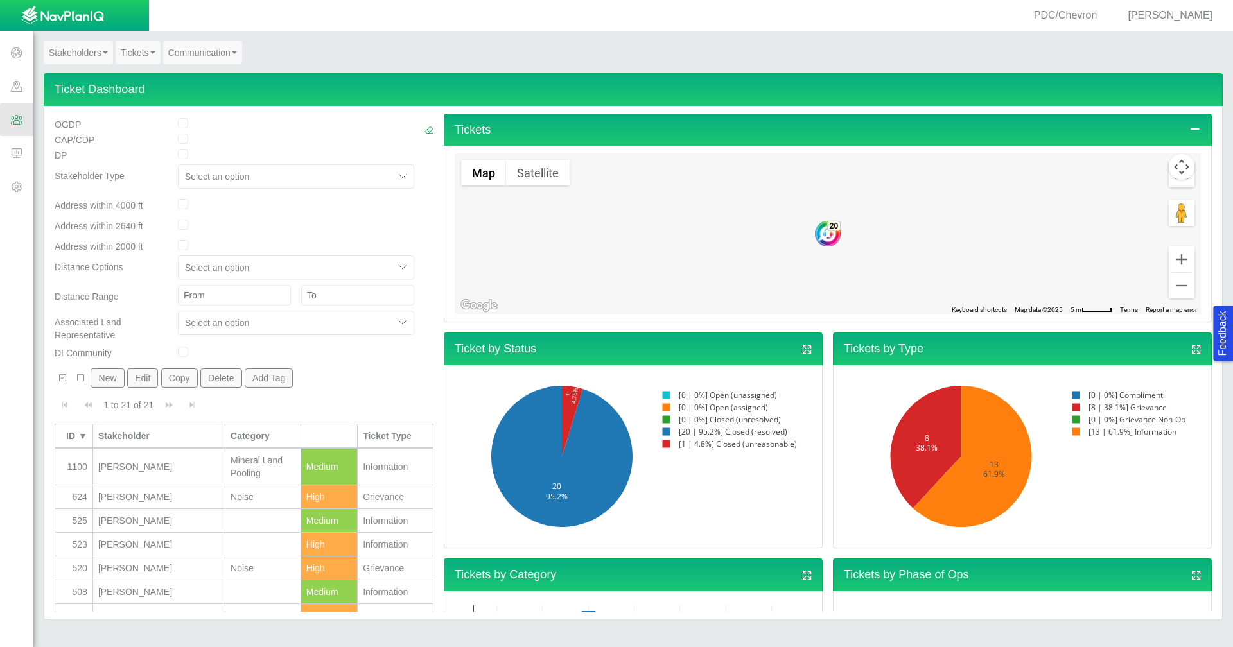
scroll to position [193, 0]
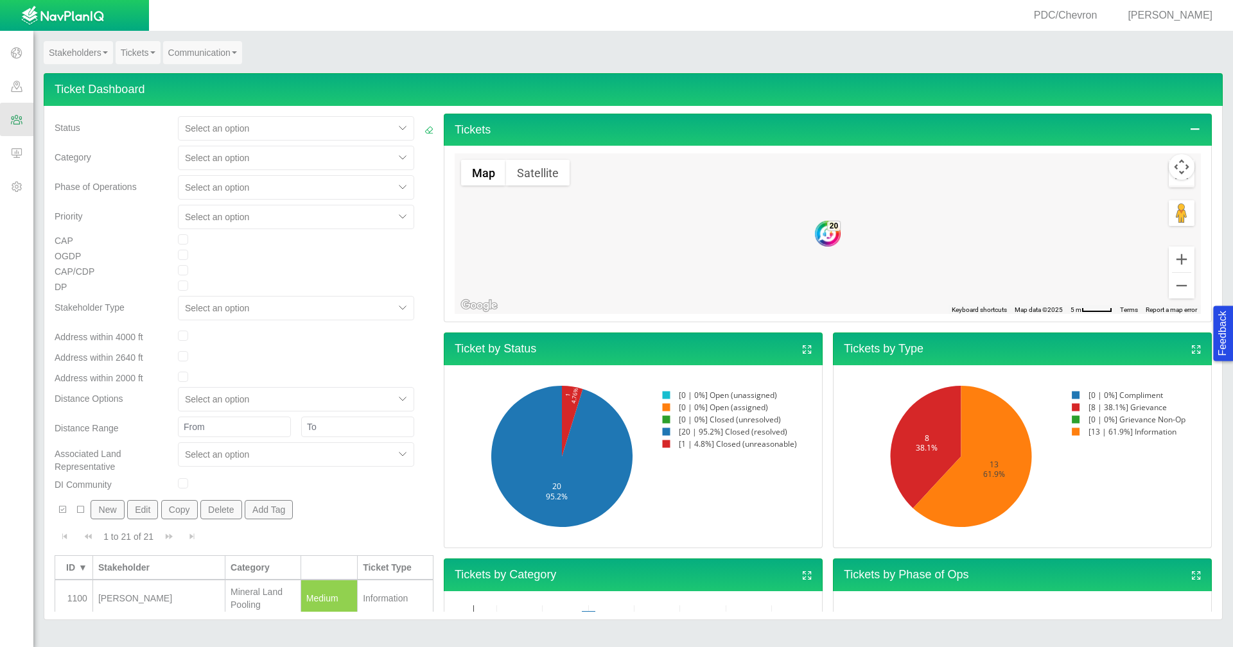
click at [92, 56] on link "Stakeholders" at bounding box center [78, 52] width 69 height 23
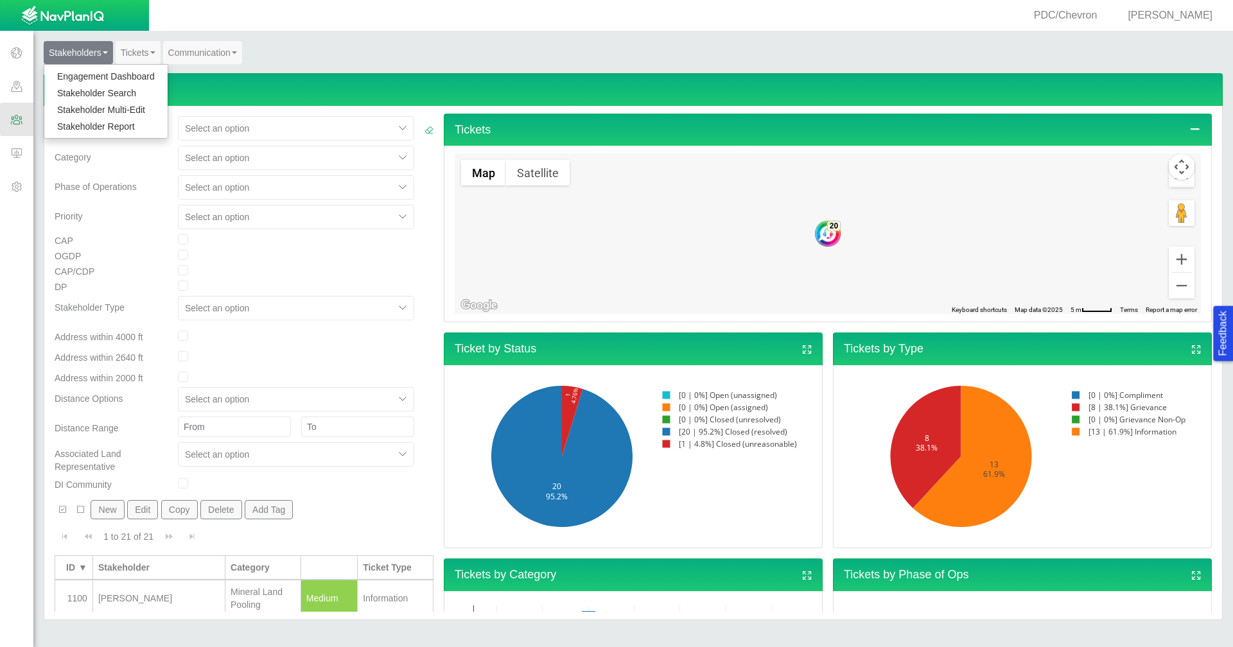
click at [91, 76] on link "Engagement Dashboard" at bounding box center [105, 76] width 123 height 17
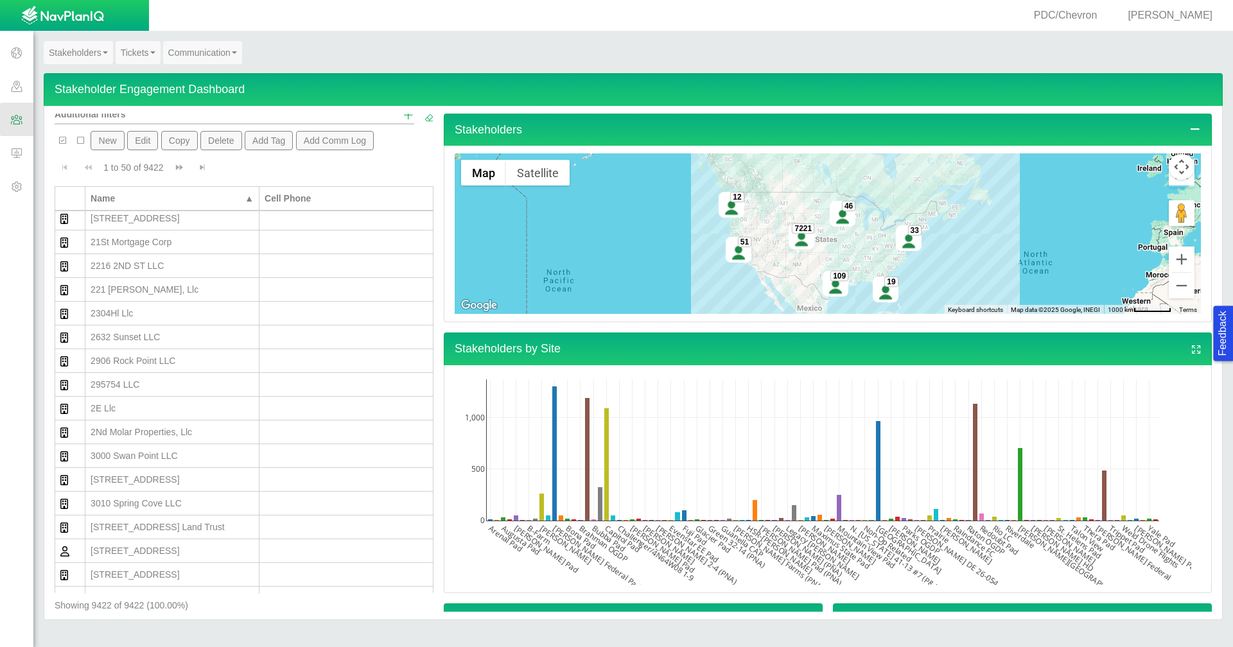
scroll to position [548, 0]
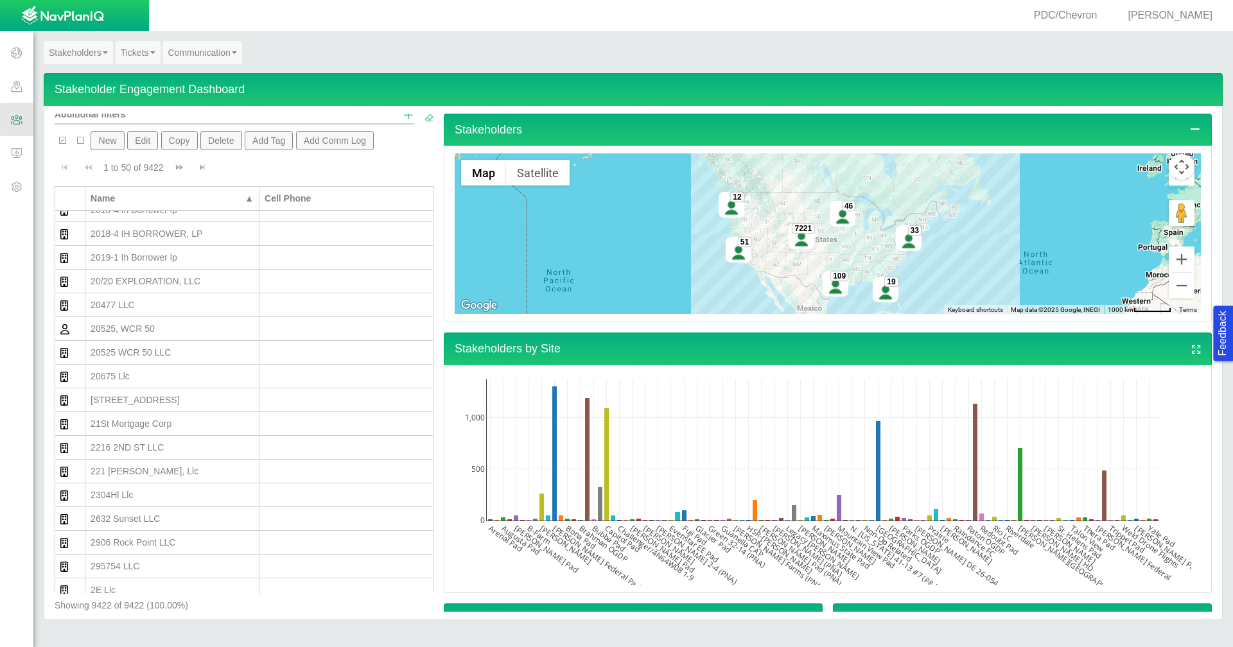
click at [182, 170] on span "Go to next page" at bounding box center [179, 167] width 9 height 9
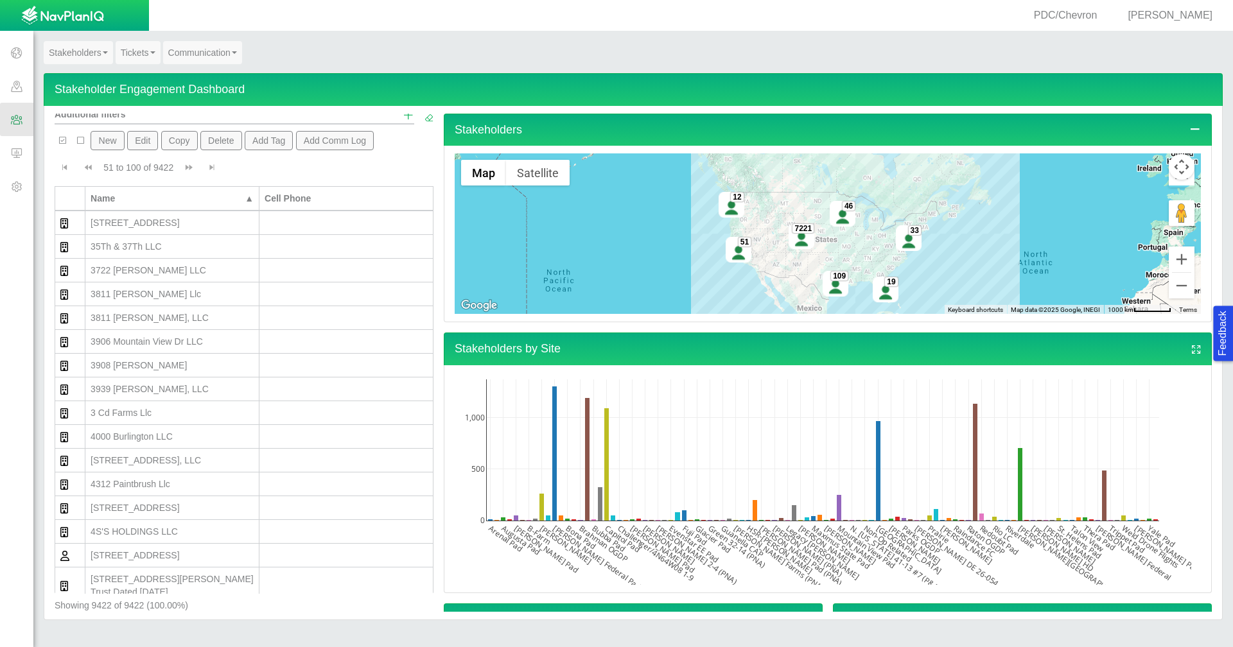
click at [185, 169] on span "Go to next page" at bounding box center [188, 167] width 9 height 9
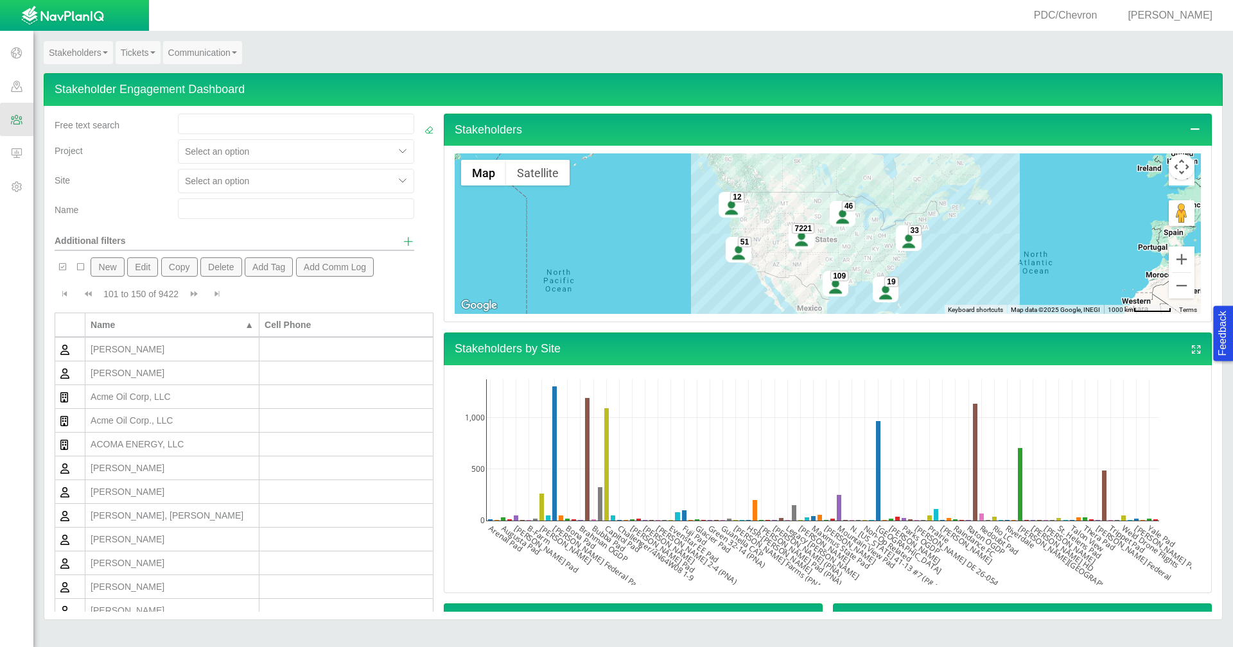
click at [203, 210] on input "text" at bounding box center [296, 208] width 236 height 21
type input "Adam"
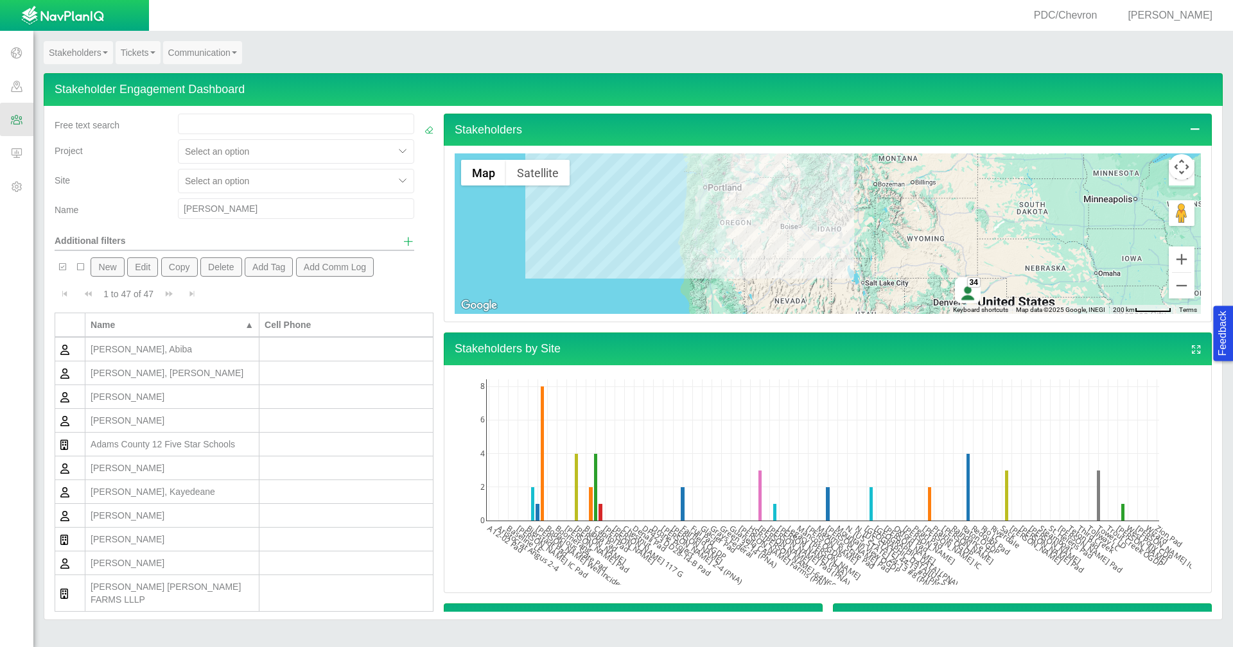
drag, startPoint x: 216, startPoint y: 206, endPoint x: 100, endPoint y: 211, distance: 116.3
click at [100, 211] on div "Name Adam" at bounding box center [234, 211] width 370 height 26
click at [281, 180] on body "Feedback PDC/Chevron Jackie Davis Projects Sites CRM Noise Administration Stake…" at bounding box center [616, 323] width 1233 height 647
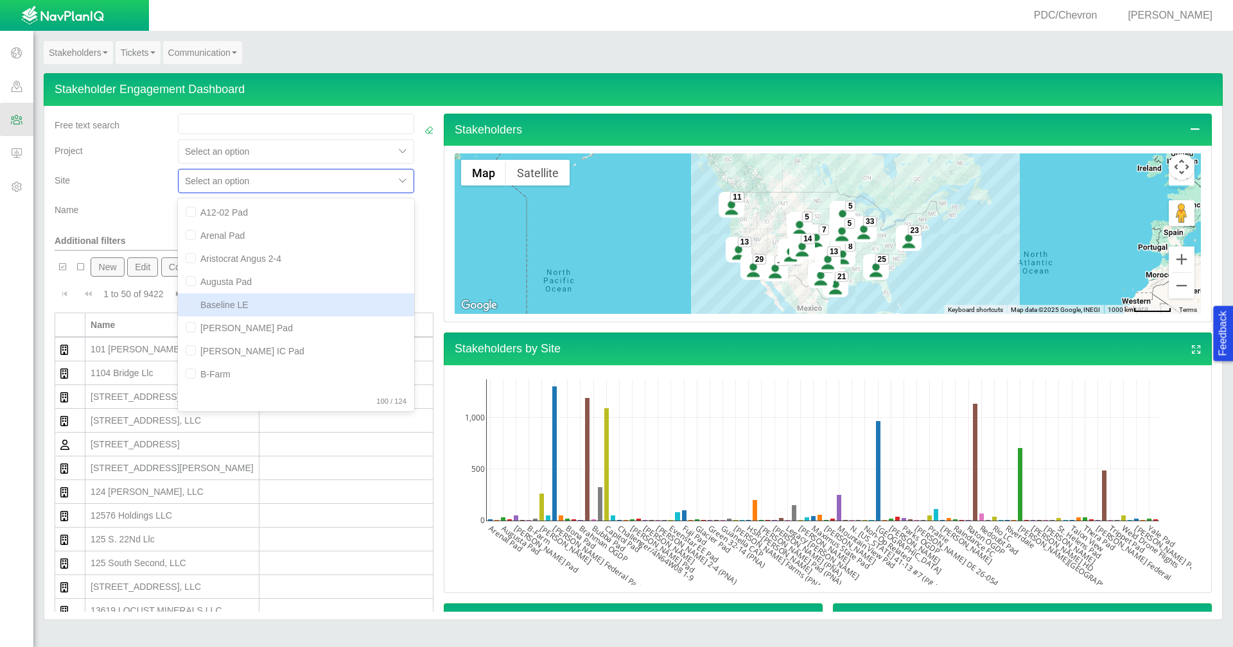
click at [246, 308] on div "Baseline LE" at bounding box center [296, 304] width 236 height 23
checkbox input "true"
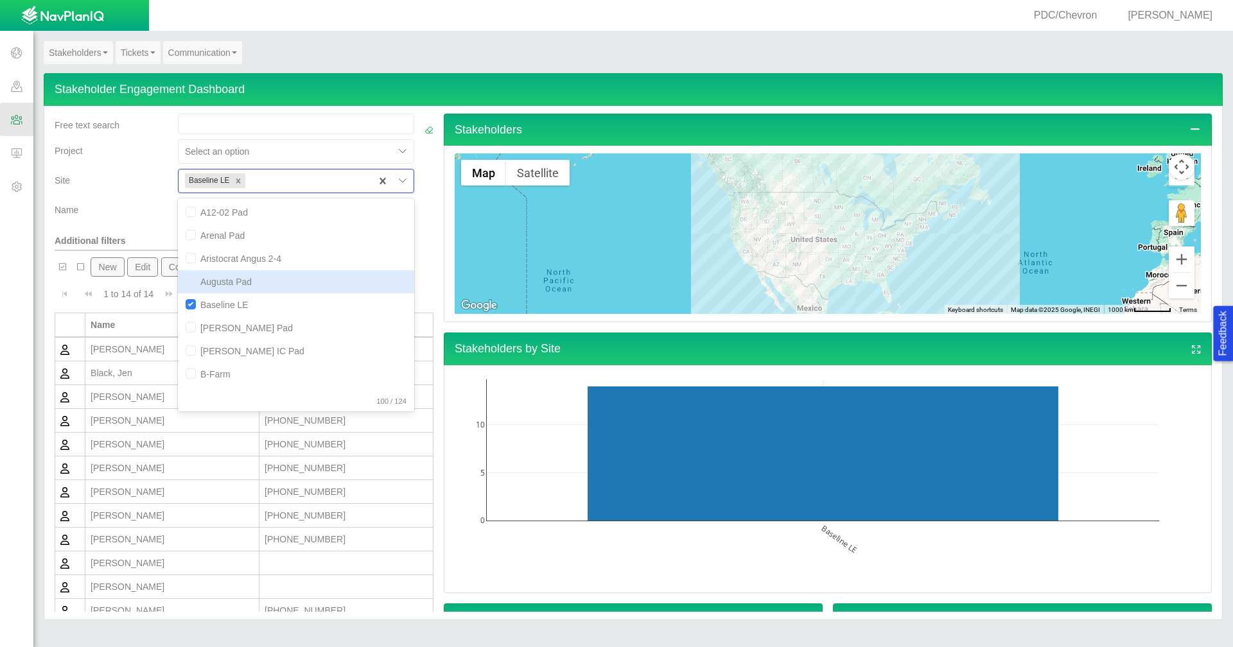
click at [145, 211] on div "Name" at bounding box center [111, 207] width 113 height 18
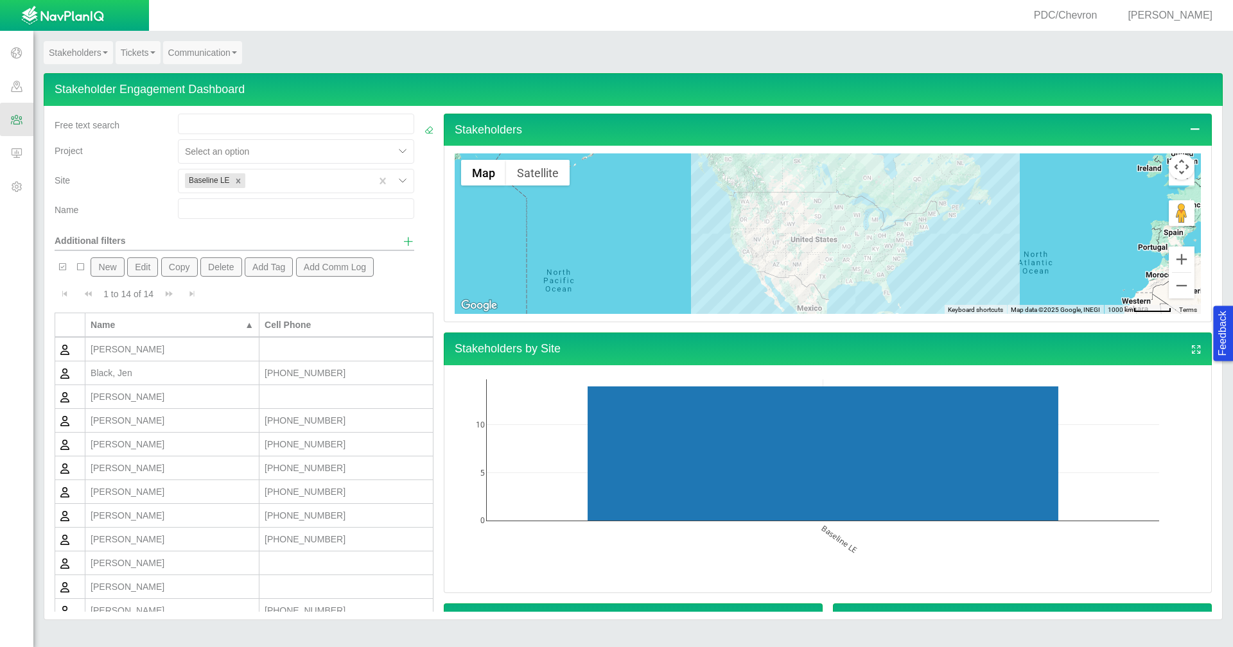
click at [14, 86] on span at bounding box center [16, 85] width 33 height 33
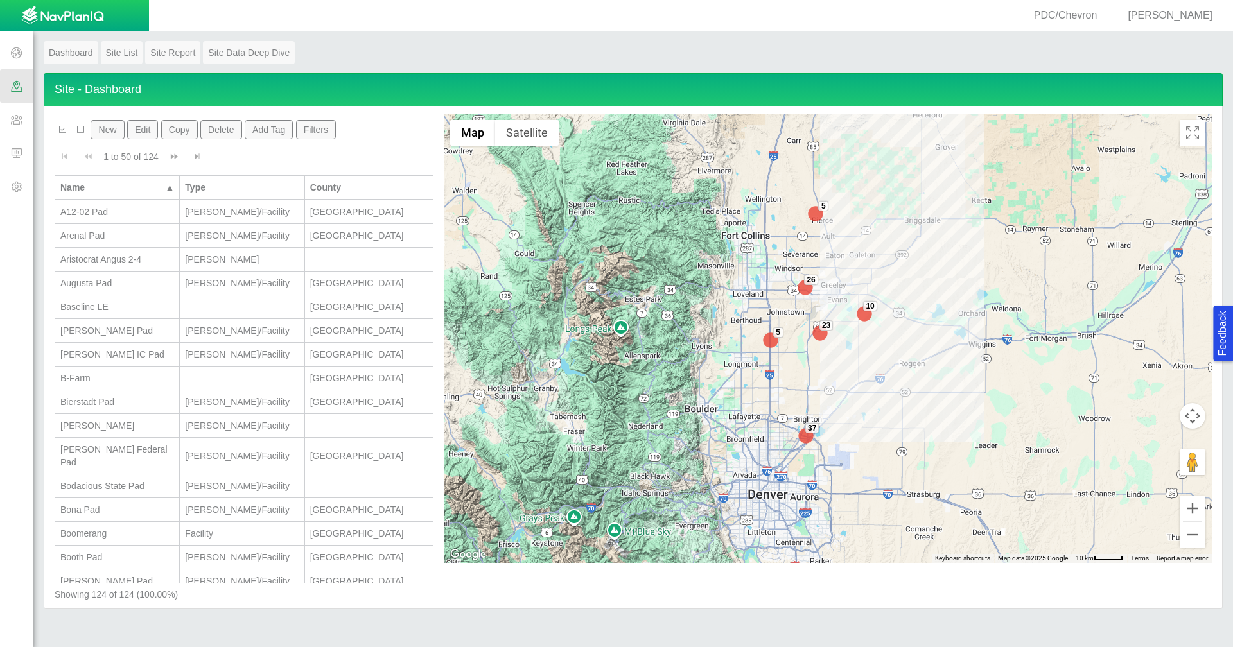
click at [1171, 15] on span "[PERSON_NAME]" at bounding box center [1170, 15] width 85 height 11
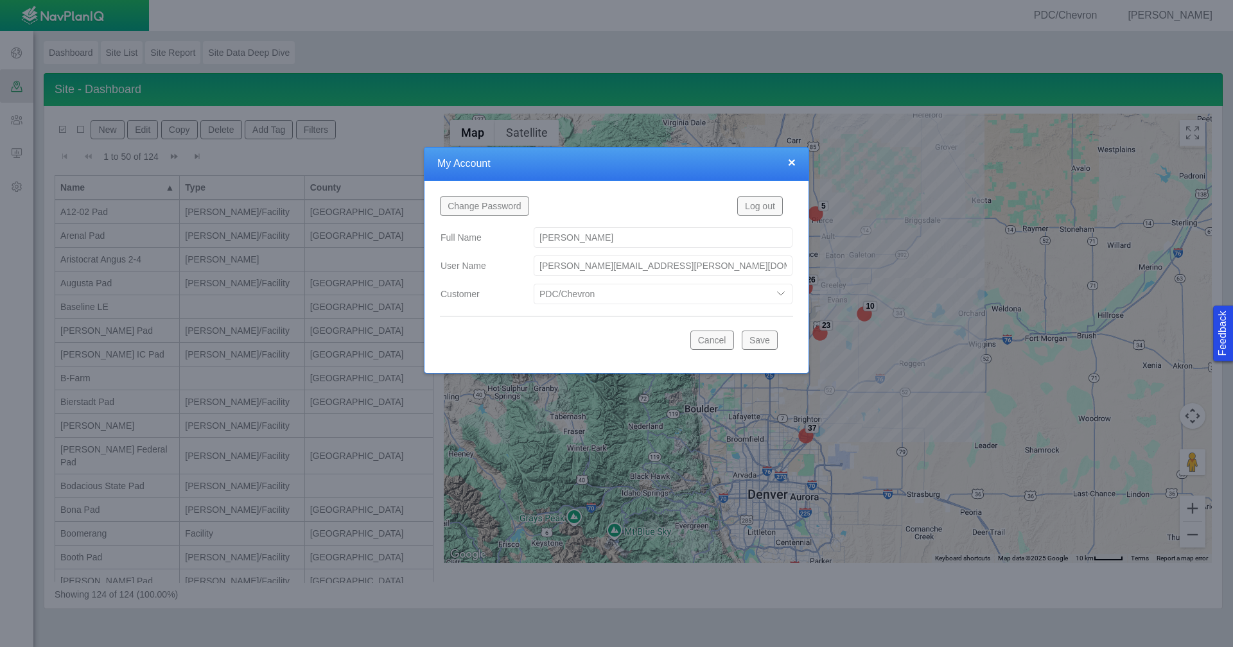
click at [778, 296] on select "Bison Blue Green Solutions Chevron Civitas Koloma Oxy PDC/Chevron Prairie OC Re…" at bounding box center [663, 294] width 259 height 21
click at [534, 284] on select "Bison Blue Green Solutions Chevron Civitas Koloma Oxy PDC/Chevron Prairie OC Re…" at bounding box center [663, 294] width 259 height 21
select select "42784196460071069"
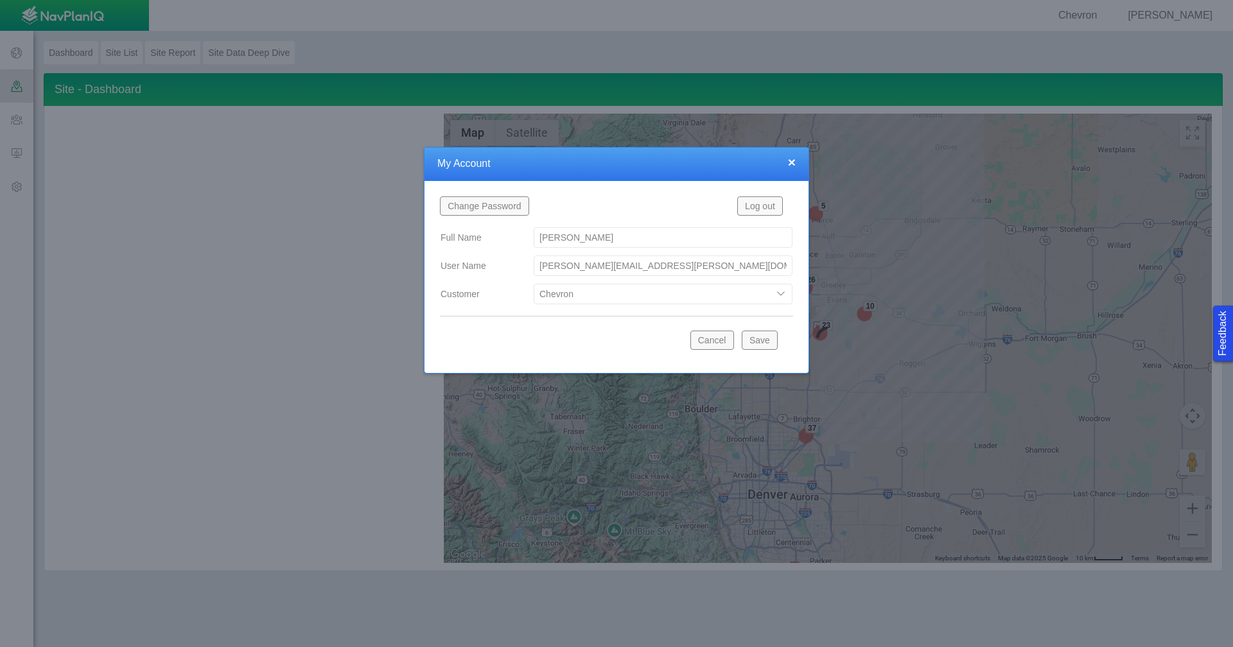
click at [758, 341] on button "Save" at bounding box center [760, 340] width 36 height 19
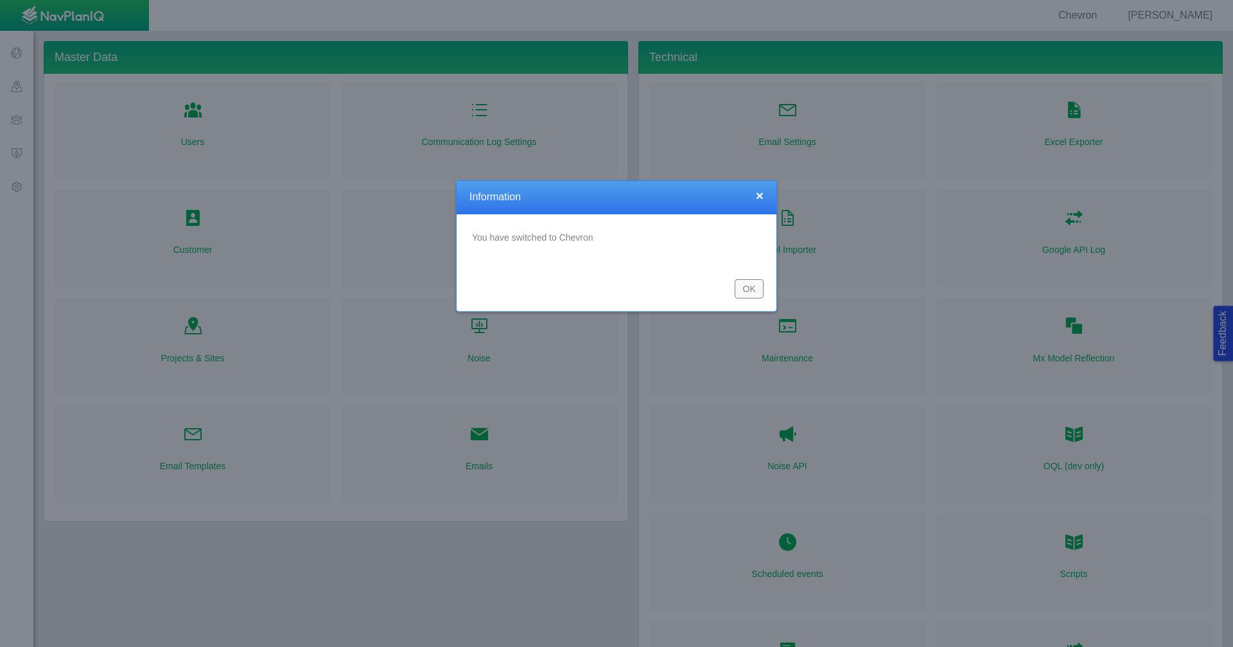
click at [756, 290] on button "OK" at bounding box center [749, 288] width 29 height 19
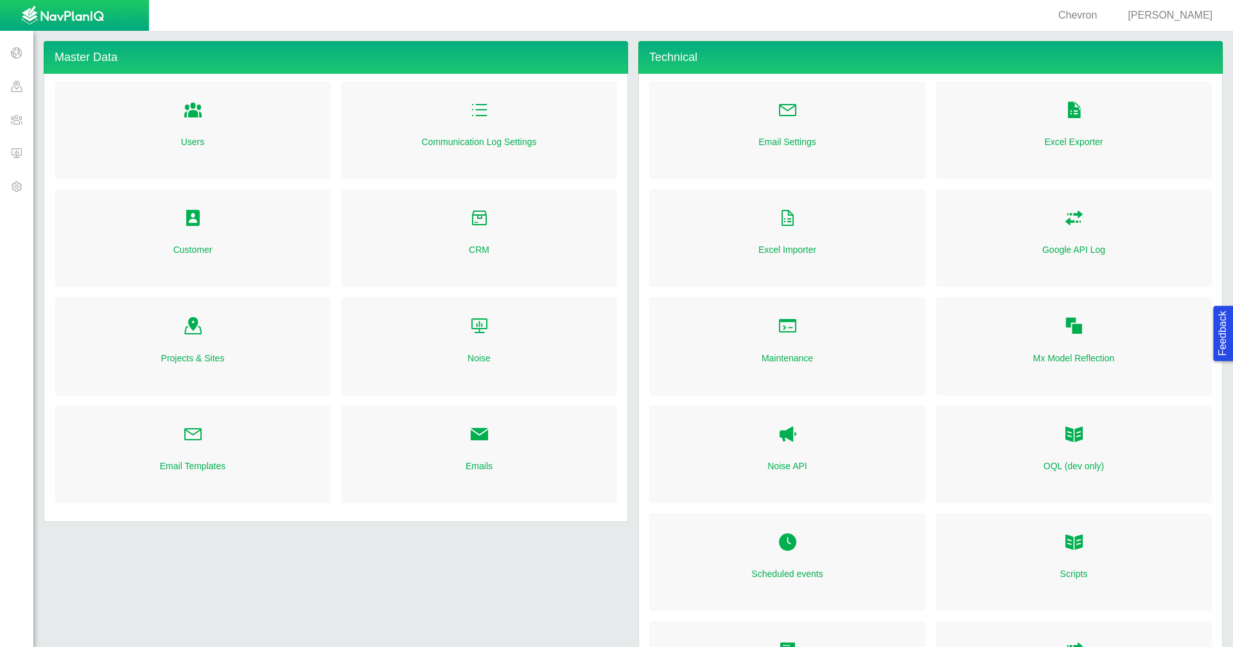
click at [14, 51] on span at bounding box center [16, 52] width 33 height 33
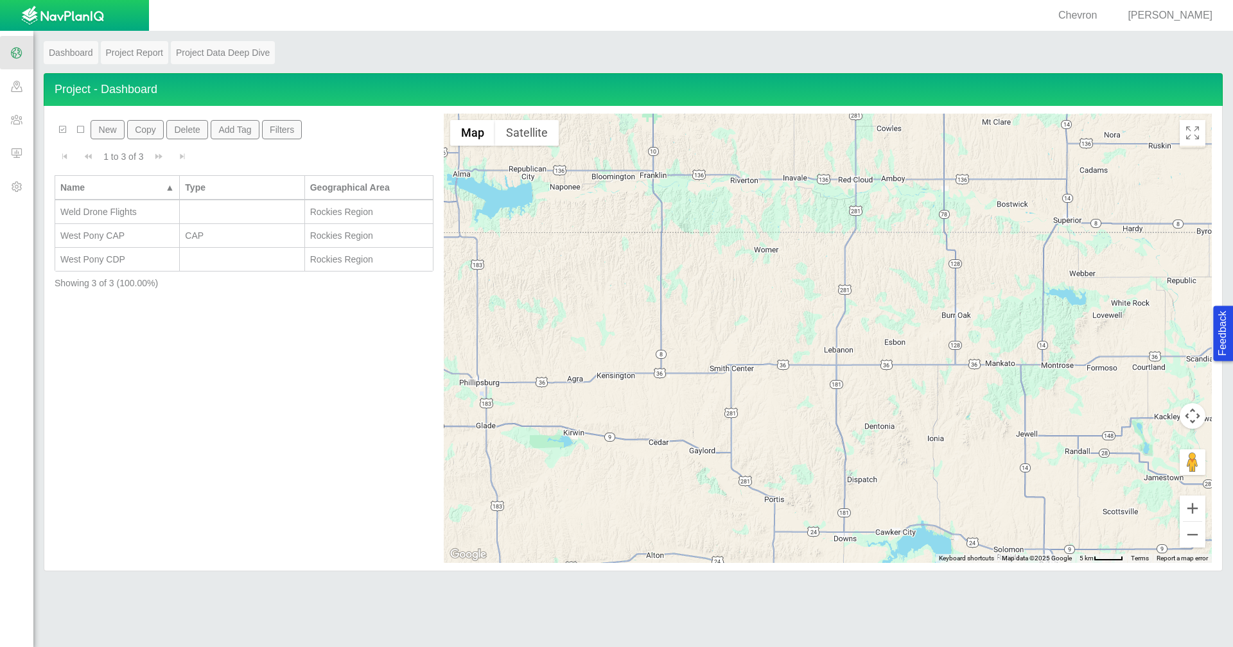
click at [107, 131] on button "New" at bounding box center [107, 129] width 33 height 19
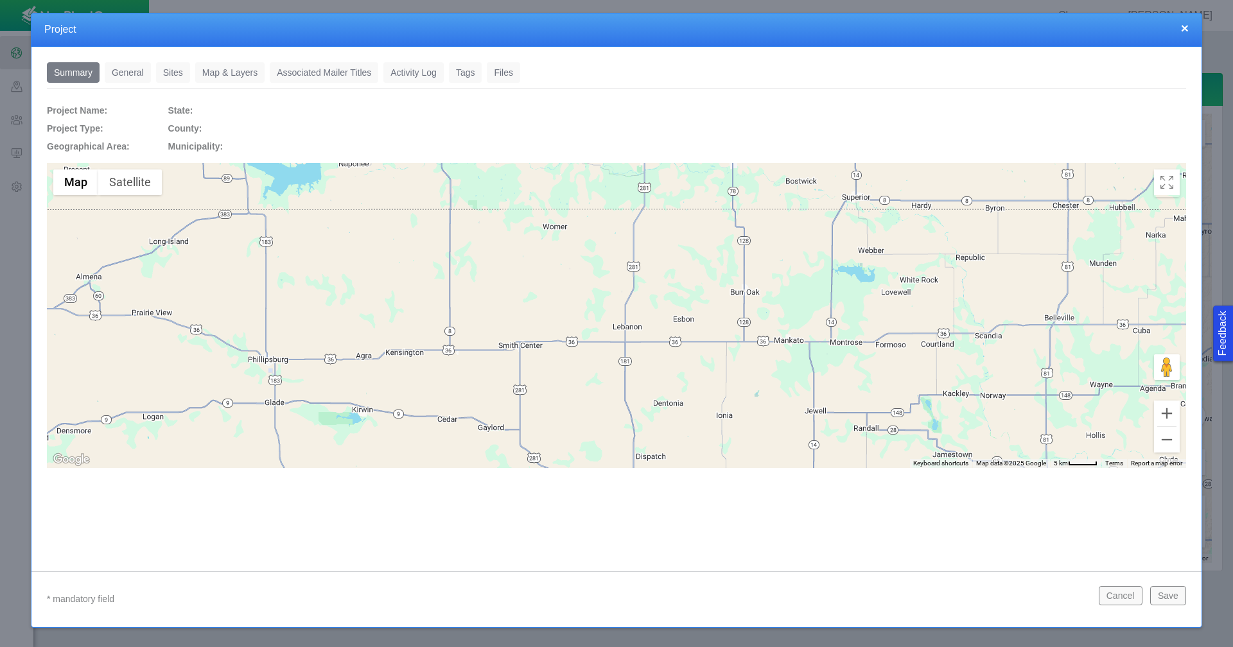
click at [136, 75] on link "General" at bounding box center [128, 72] width 46 height 21
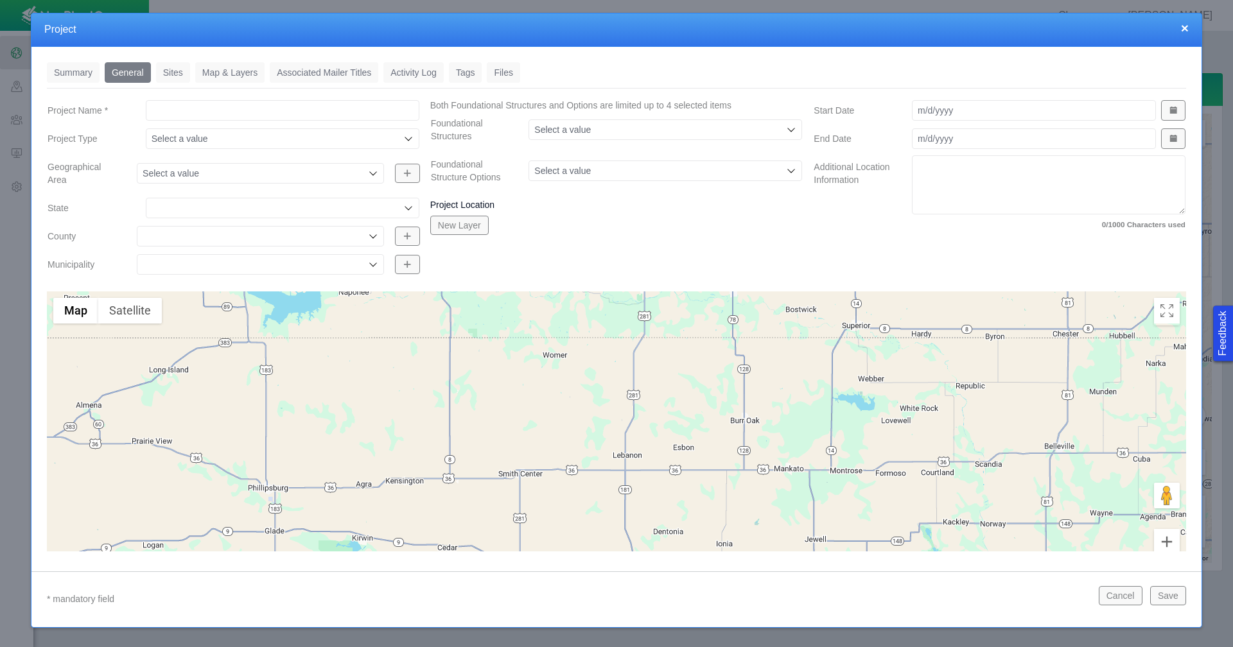
click at [236, 116] on input "Project Name *" at bounding box center [283, 110] width 274 height 21
click at [236, 107] on input "Chemical Disclosure" at bounding box center [283, 110] width 274 height 21
type input "Chemical Disclosures"
click at [1169, 110] on button "Show Date Picker" at bounding box center [1173, 110] width 24 height 21
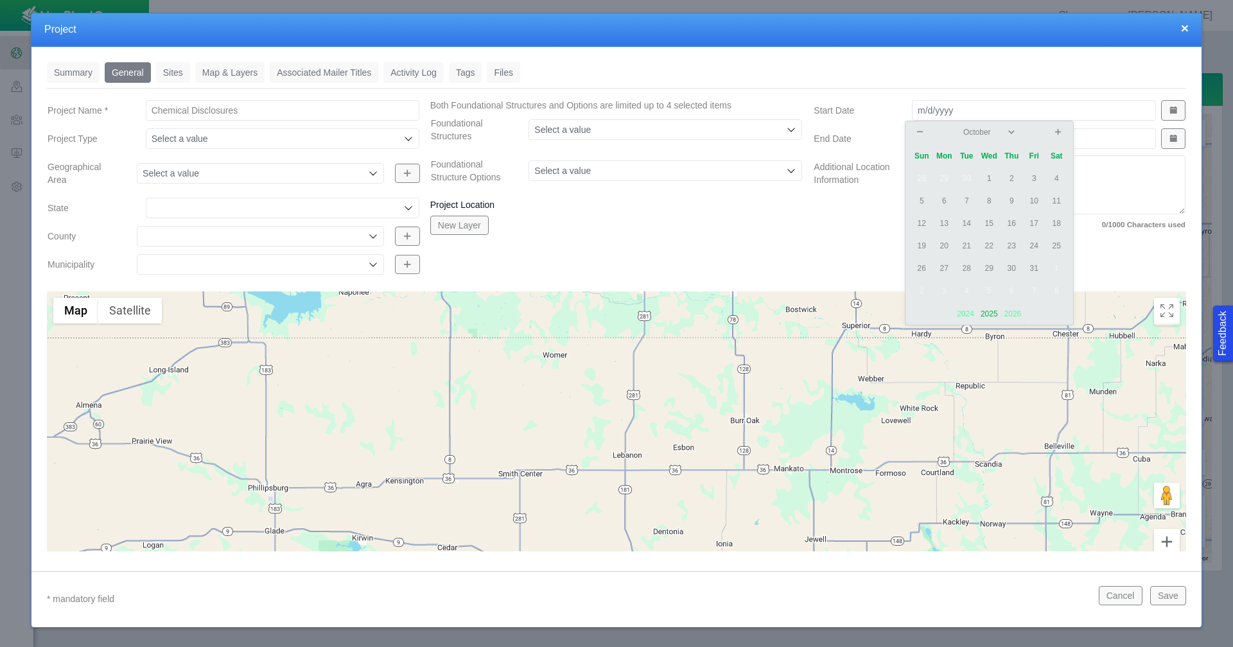
click at [734, 235] on div "Project Location New Layer" at bounding box center [616, 220] width 373 height 42
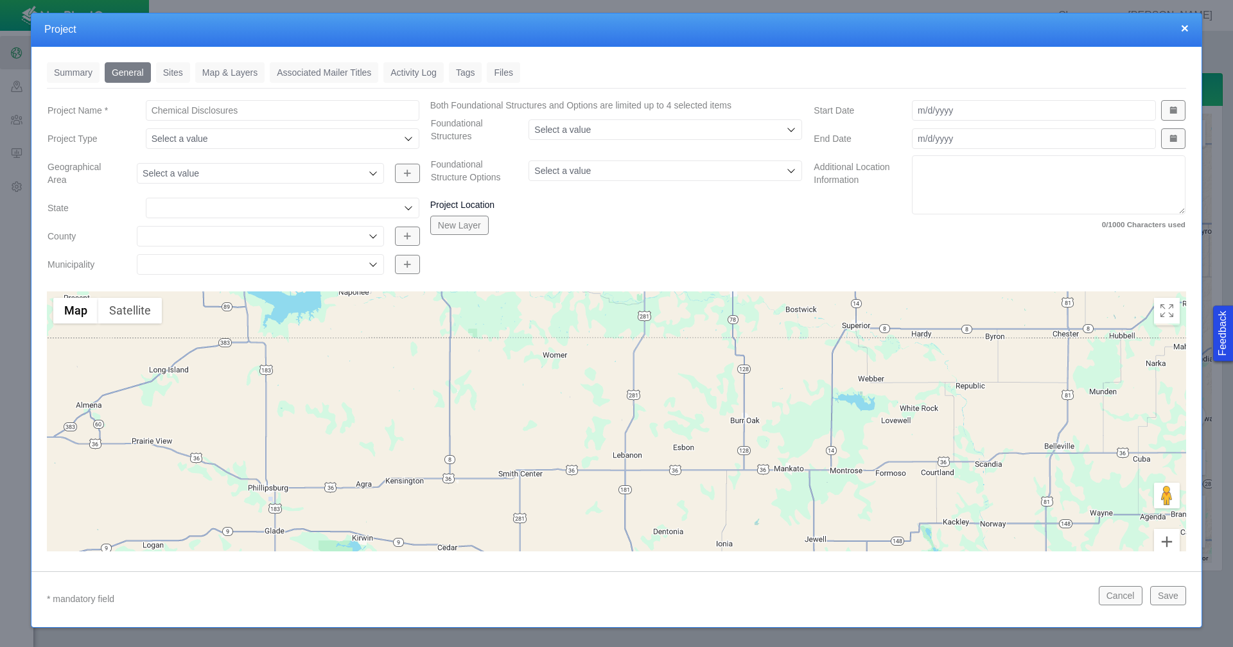
click at [1169, 114] on span "Show Date Picker" at bounding box center [1173, 110] width 9 height 9
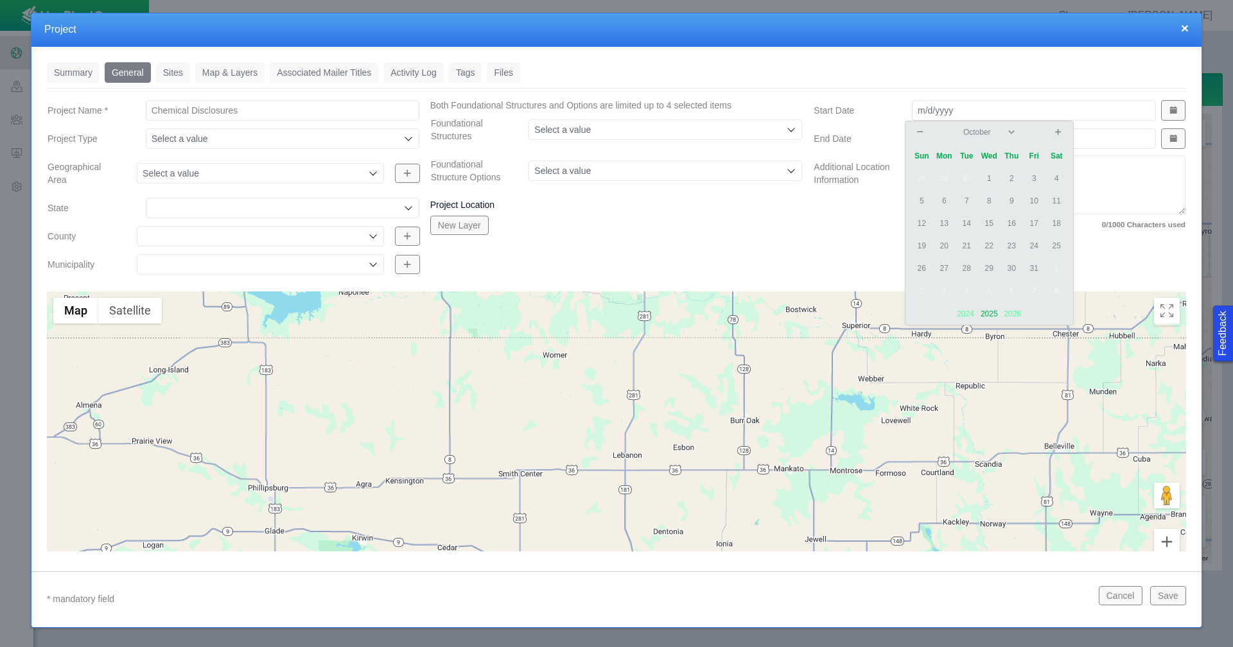
click at [925, 133] on button at bounding box center [920, 133] width 15 height 12
click at [990, 245] on td "24" at bounding box center [989, 246] width 22 height 22
type input "9/24/2025"
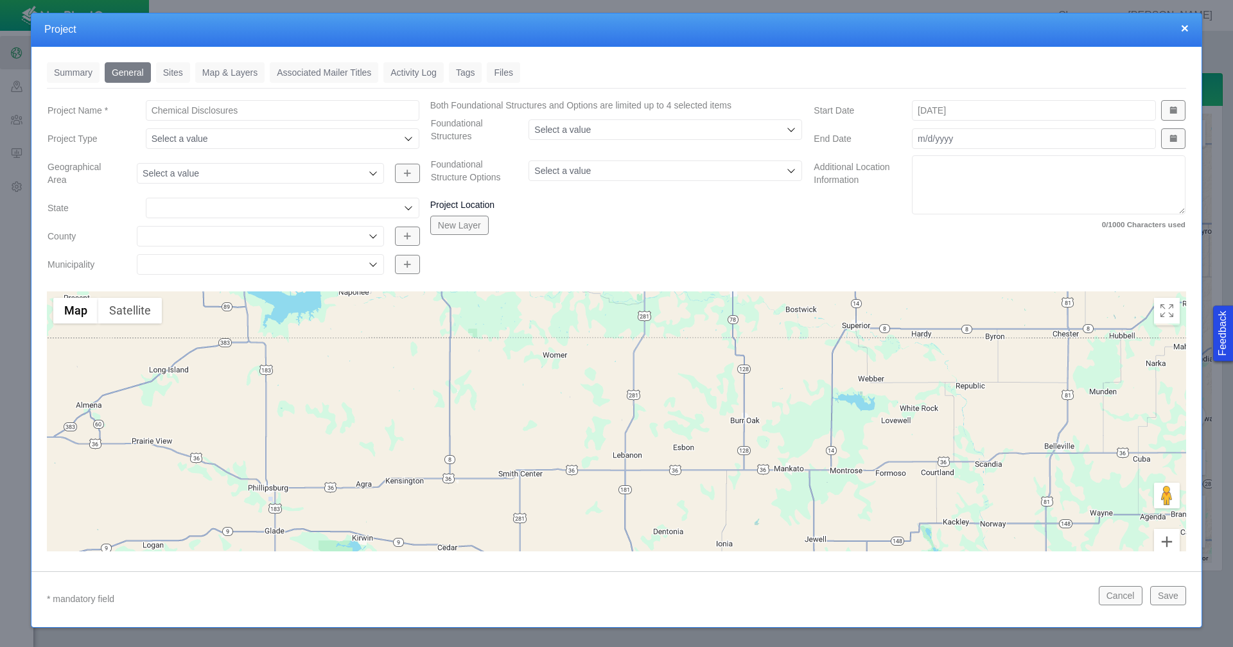
click at [369, 172] on icon at bounding box center [373, 173] width 10 height 10
click at [286, 200] on span "Rockies Region" at bounding box center [259, 203] width 232 height 13
type input "Rockies Region"
click at [408, 206] on icon at bounding box center [408, 208] width 10 height 10
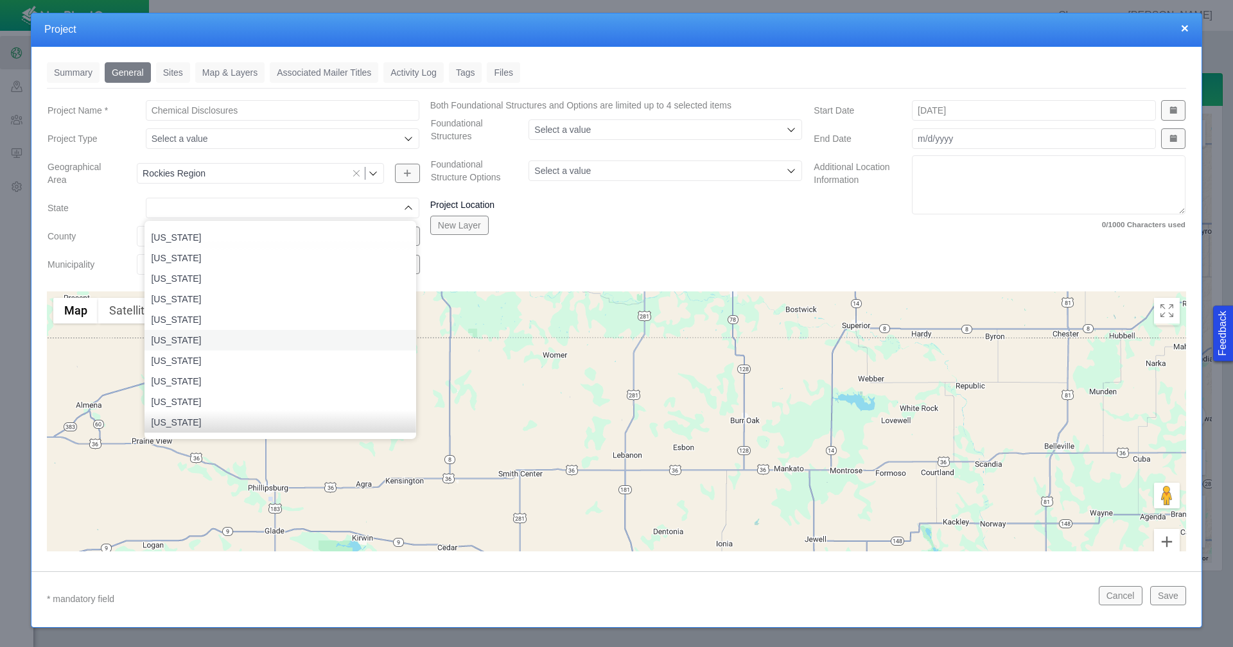
click at [285, 332] on li "Colorado" at bounding box center [280, 340] width 271 height 21
type input "Colorado"
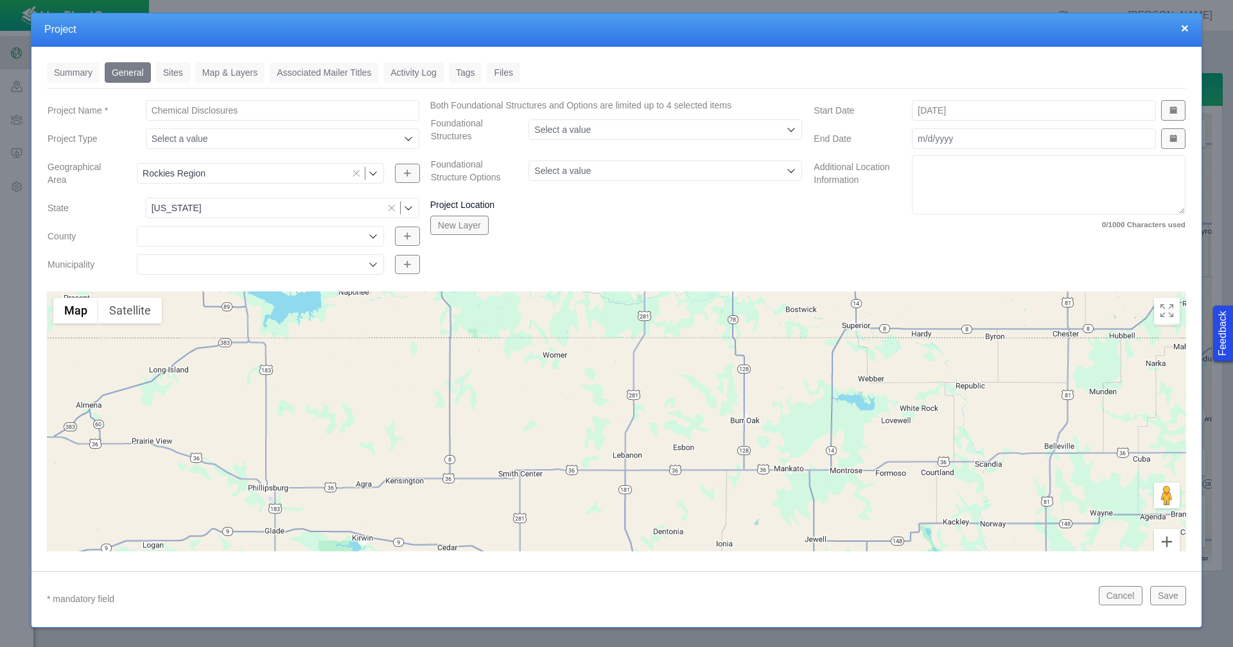
click at [543, 254] on div "Both Foundational Structures and Options are limited up to 4 selected items Fou…" at bounding box center [616, 190] width 383 height 182
click at [183, 72] on link "Sites" at bounding box center [173, 72] width 34 height 21
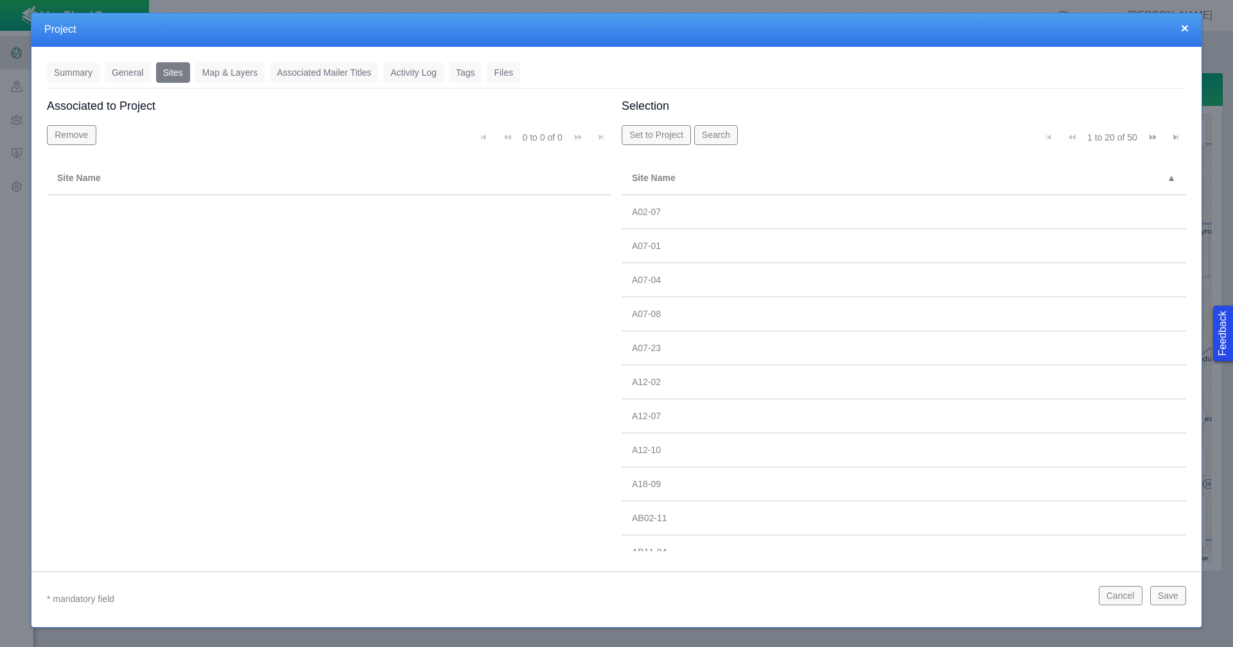
click at [1165, 601] on button "Save" at bounding box center [1168, 595] width 36 height 19
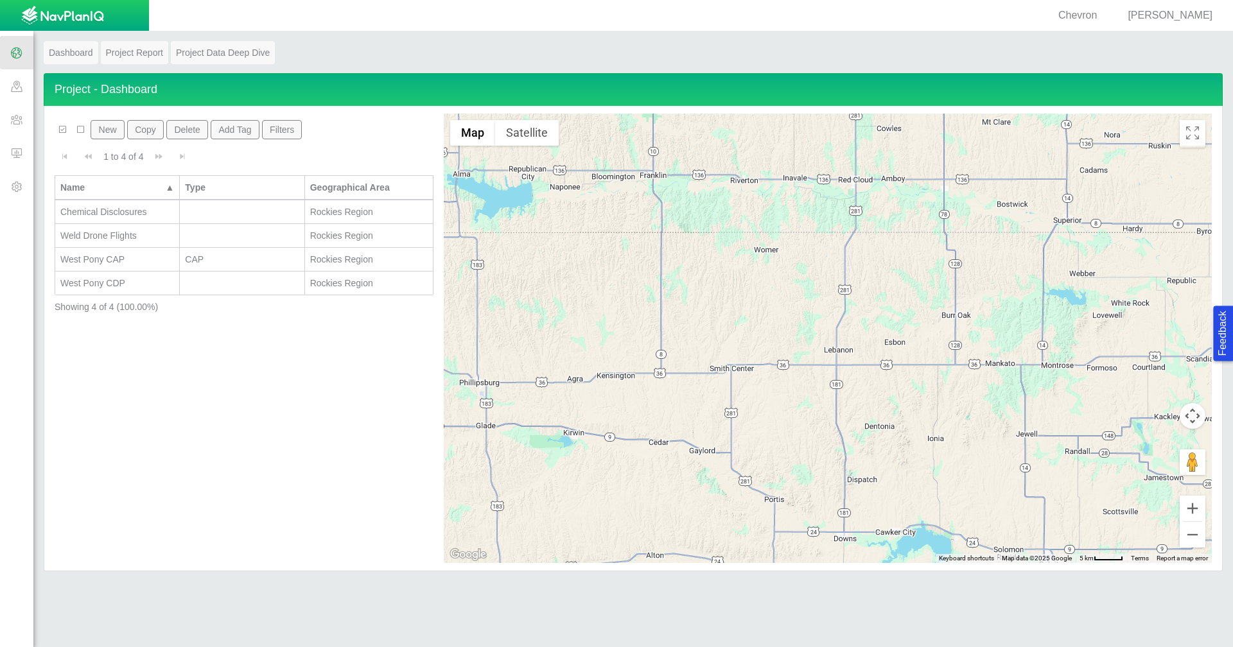
click at [8, 84] on span at bounding box center [16, 85] width 33 height 33
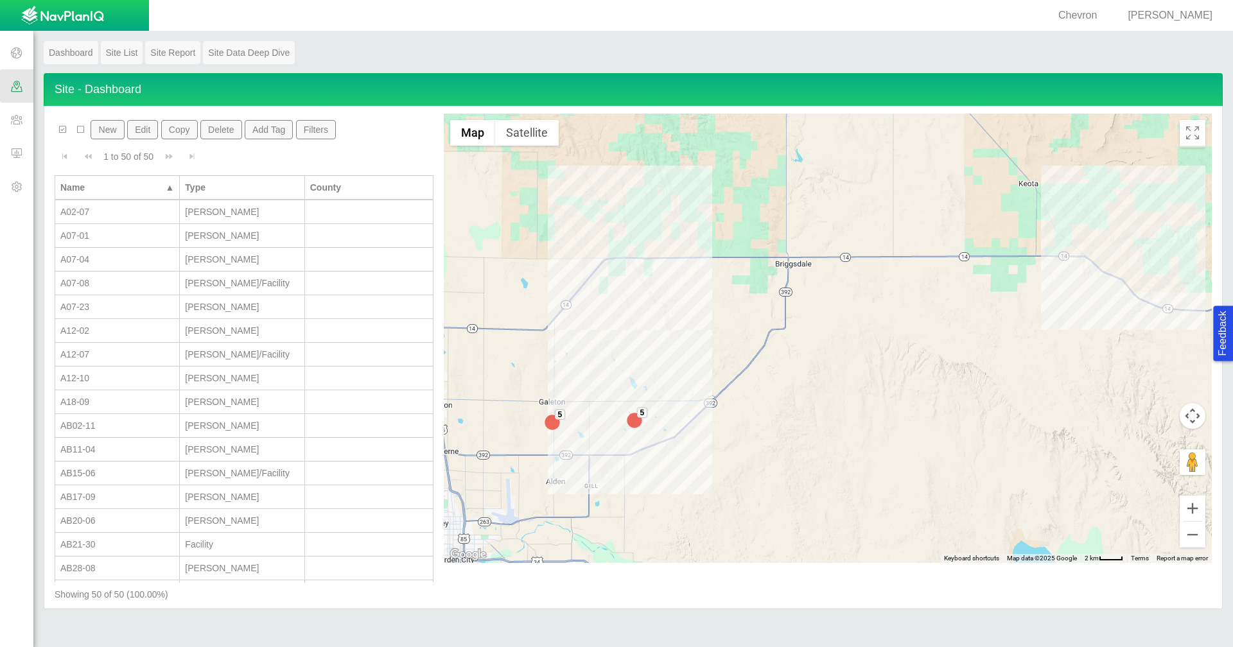
scroll to position [64, 0]
click at [127, 552] on div "AB32-01" at bounding box center [117, 551] width 114 height 13
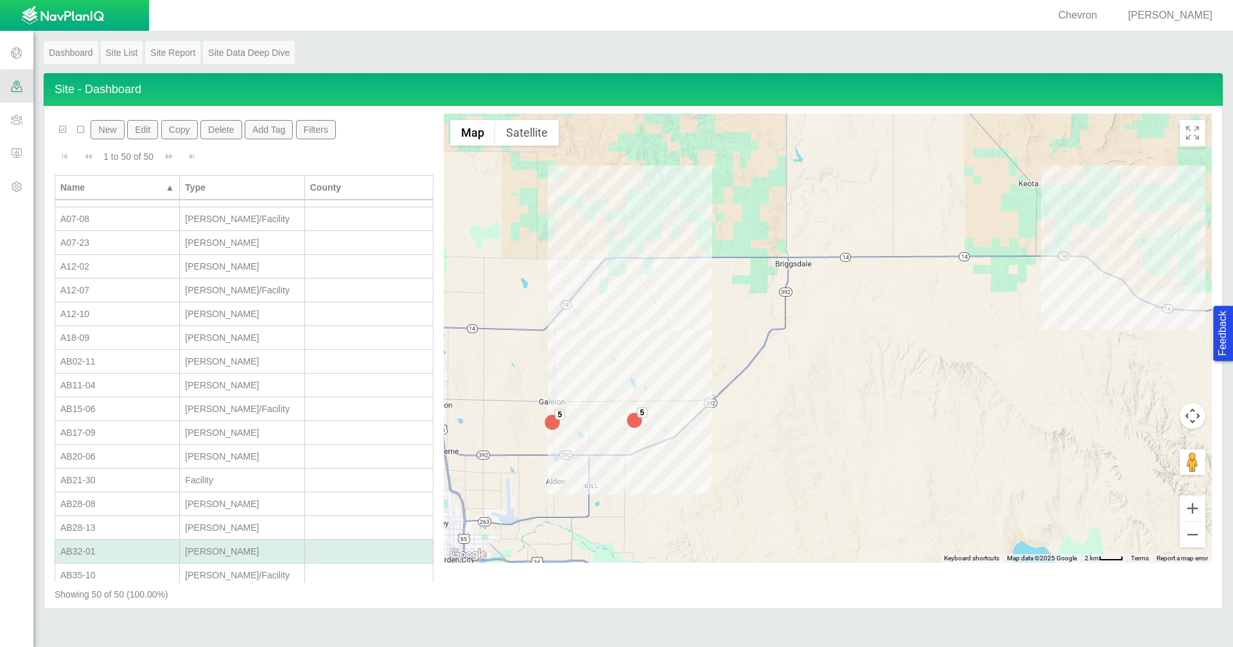
click at [127, 552] on div "AB32-01" at bounding box center [117, 551] width 114 height 13
type input "AB32-01"
type input "Wells"
select select "56013520365497496"
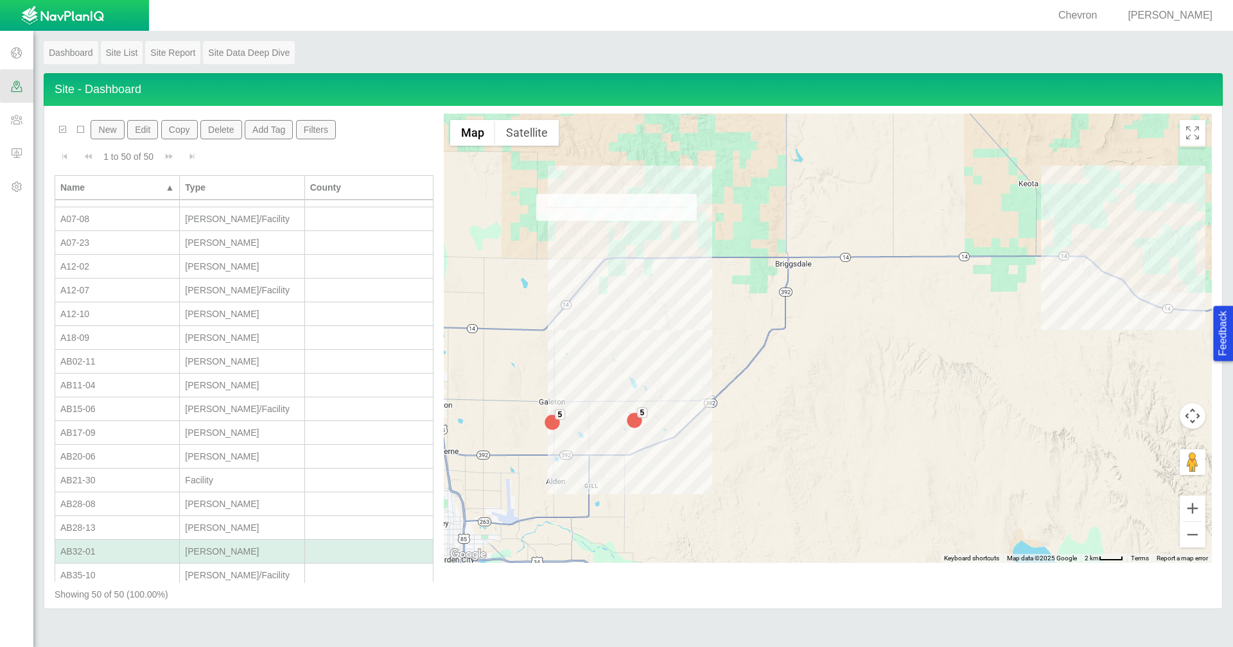
select select "56013520365500392"
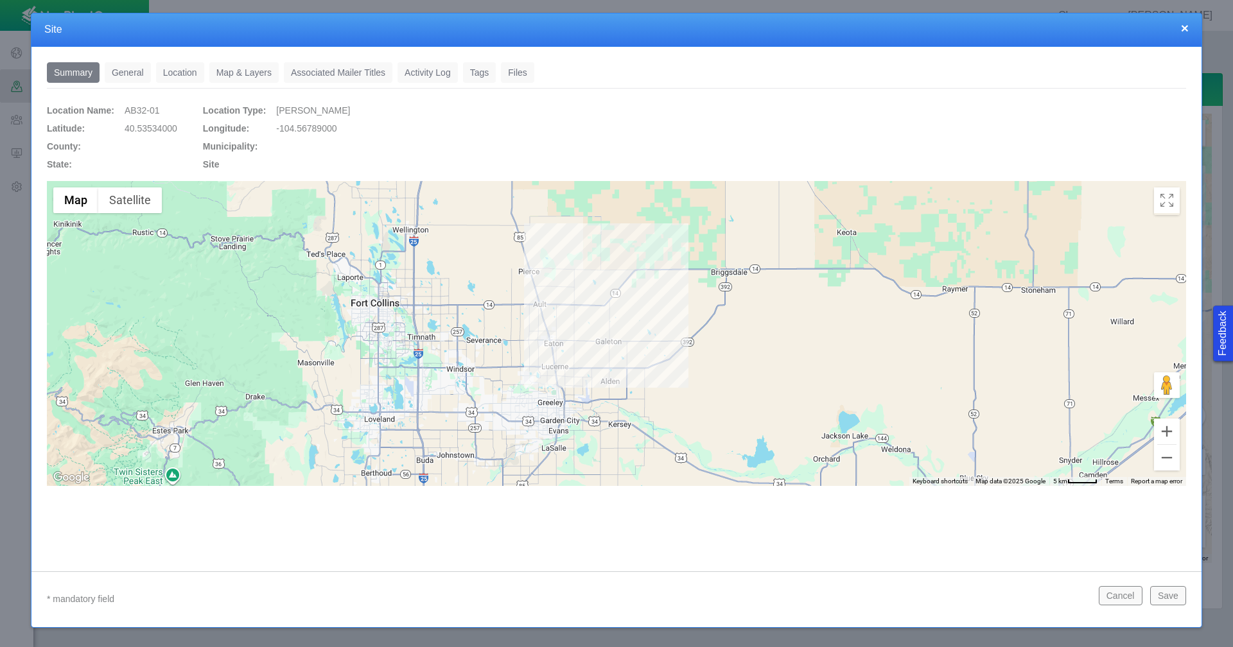
click at [134, 76] on link "General" at bounding box center [128, 72] width 46 height 21
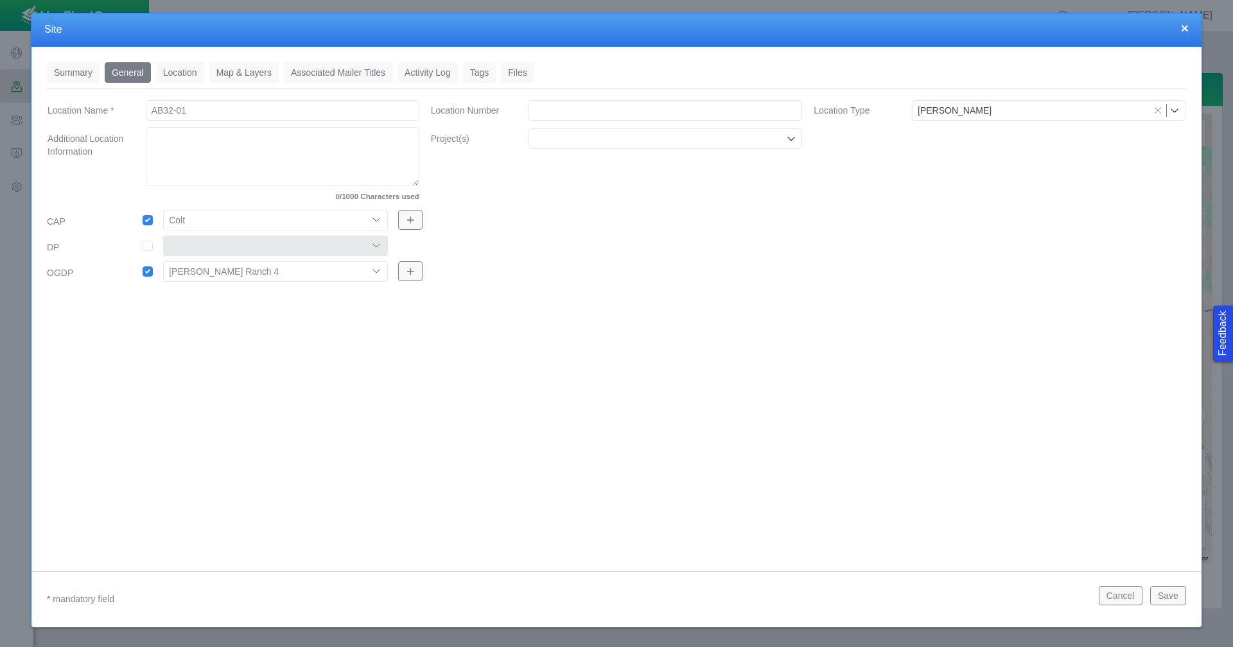
click at [378, 216] on select "Colt East Pony Greeley Crescent Maverick Mustang West Pony" at bounding box center [275, 220] width 225 height 21
click at [163, 210] on select "Colt East Pony Greeley Crescent Maverick Mustang West Pony" at bounding box center [275, 220] width 225 height 21
click at [601, 108] on input "Location Number" at bounding box center [666, 110] width 274 height 21
paste input "310417"
type input "310417"
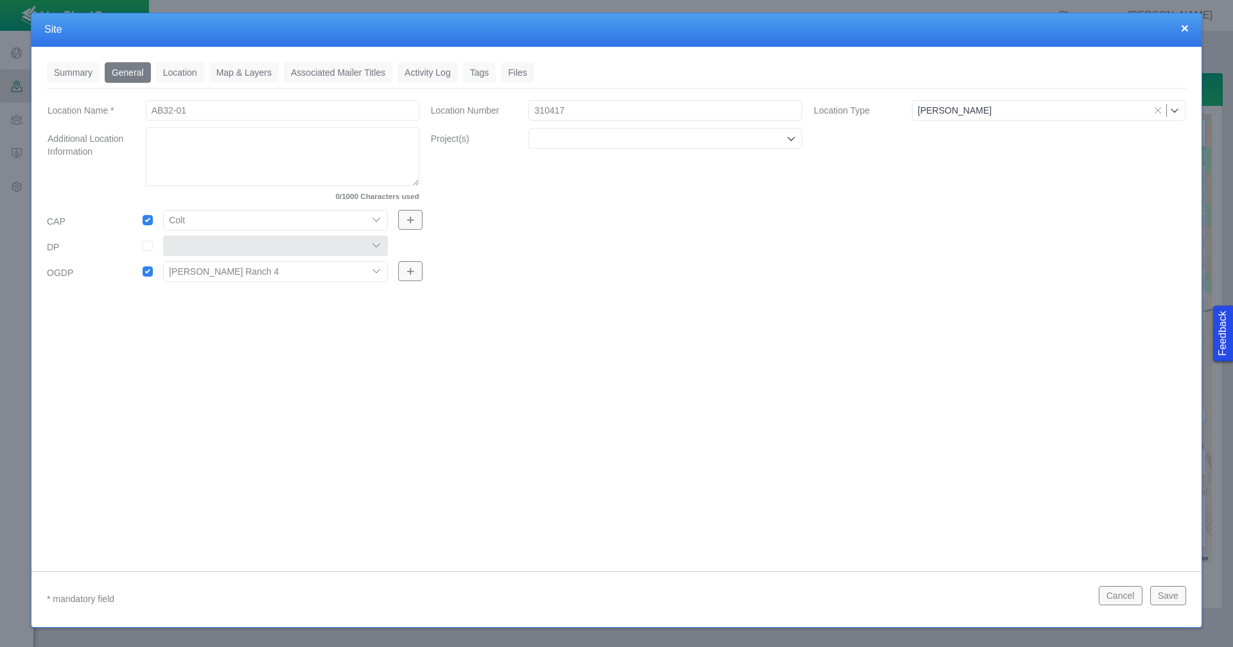
click at [621, 141] on input "Project(s)" at bounding box center [658, 138] width 249 height 13
click at [620, 168] on label "Chemical Disclosures" at bounding box center [674, 168] width 244 height 13
checkbox input "true"
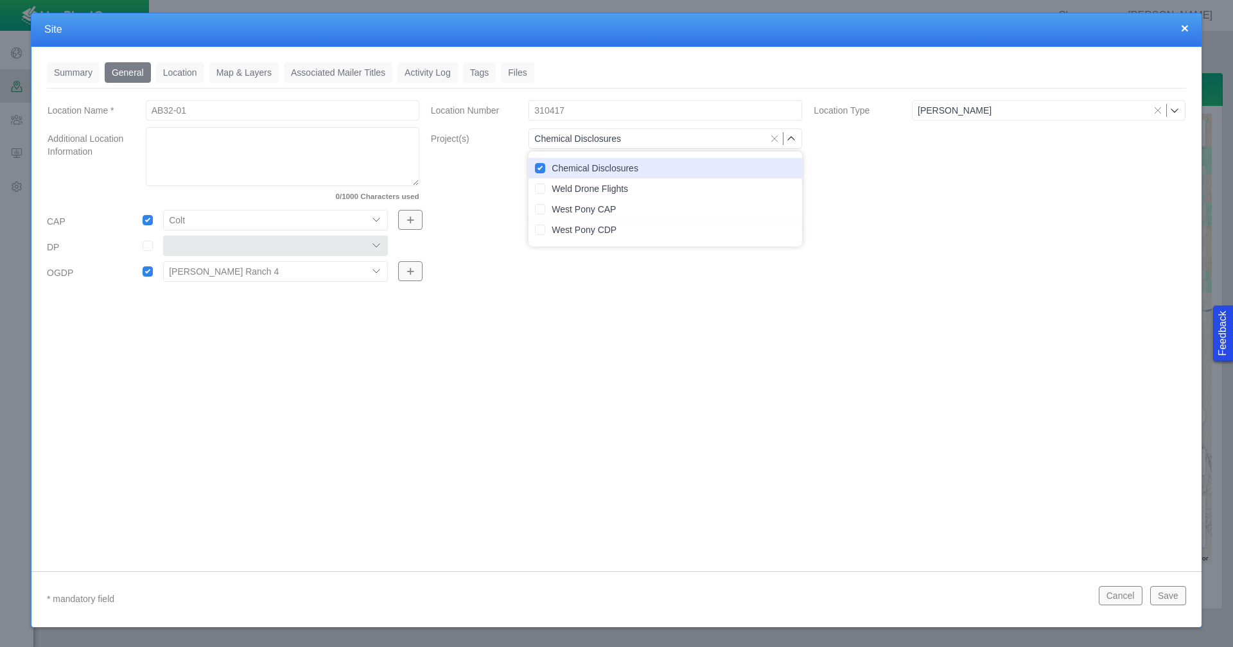
click at [628, 347] on div "Summary 0 General 0 Location 0 Map & Layers 0 Associated Mailer Titles 0 Activi…" at bounding box center [616, 299] width 1170 height 505
click at [177, 77] on link "Location" at bounding box center [180, 72] width 48 height 21
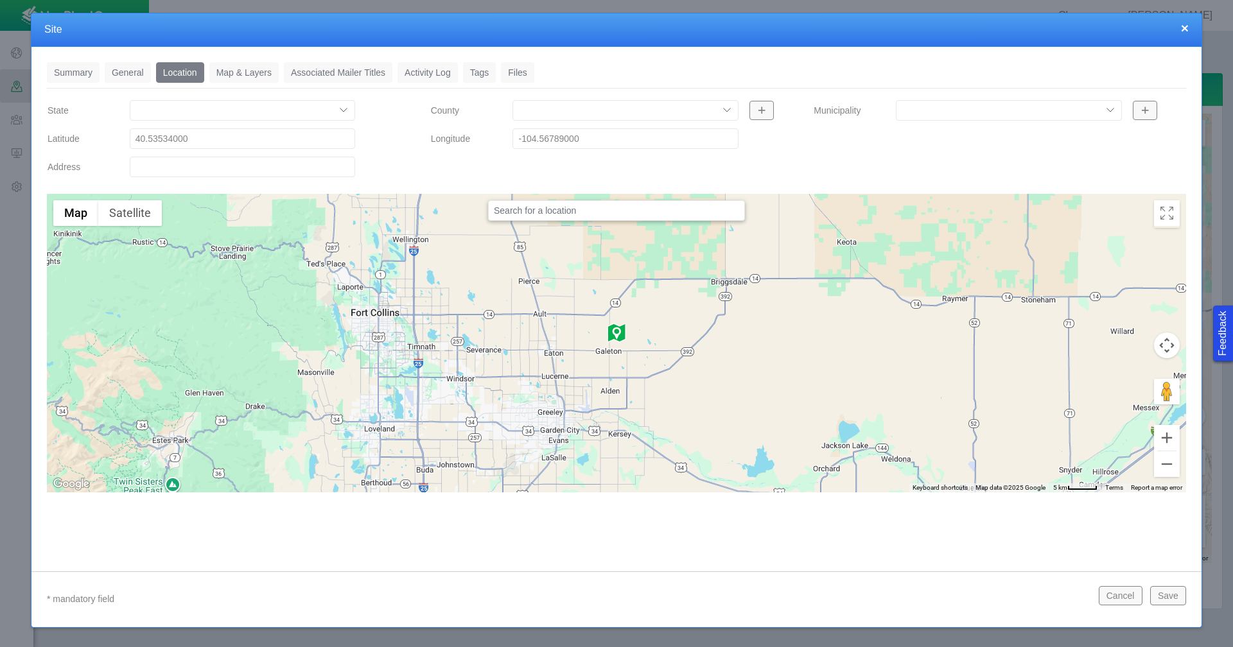
click at [250, 75] on link "Map & Layers" at bounding box center [243, 72] width 69 height 21
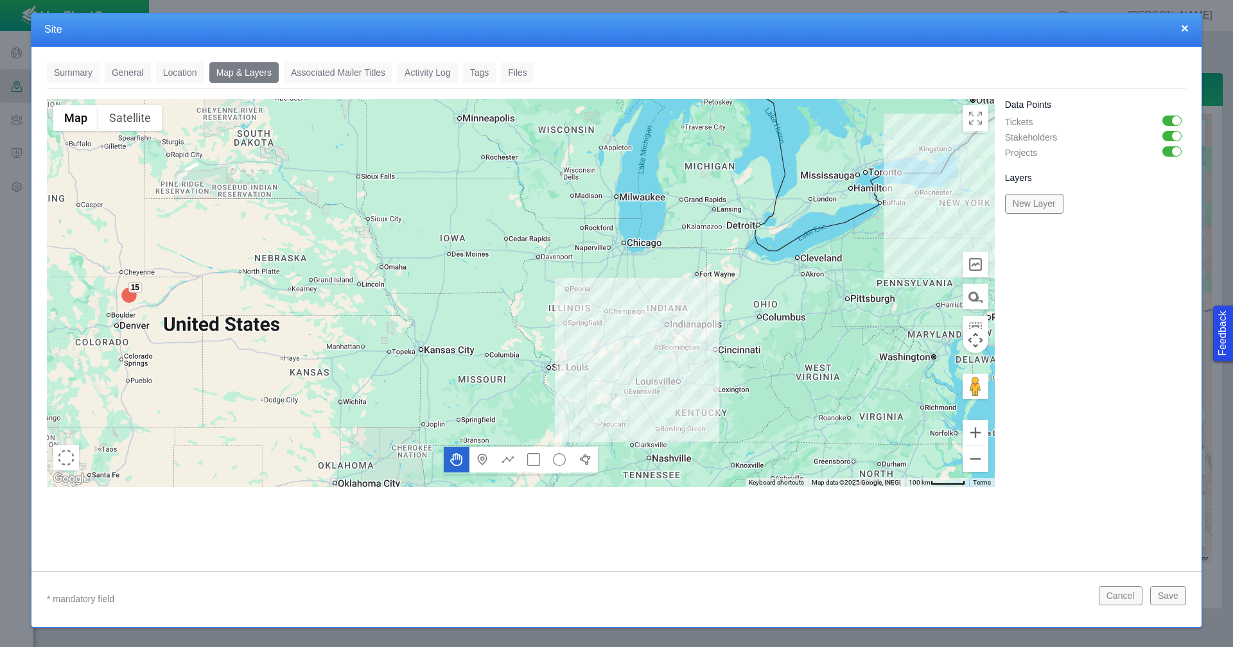
click at [337, 74] on link "Associated Mailer Titles" at bounding box center [338, 72] width 109 height 21
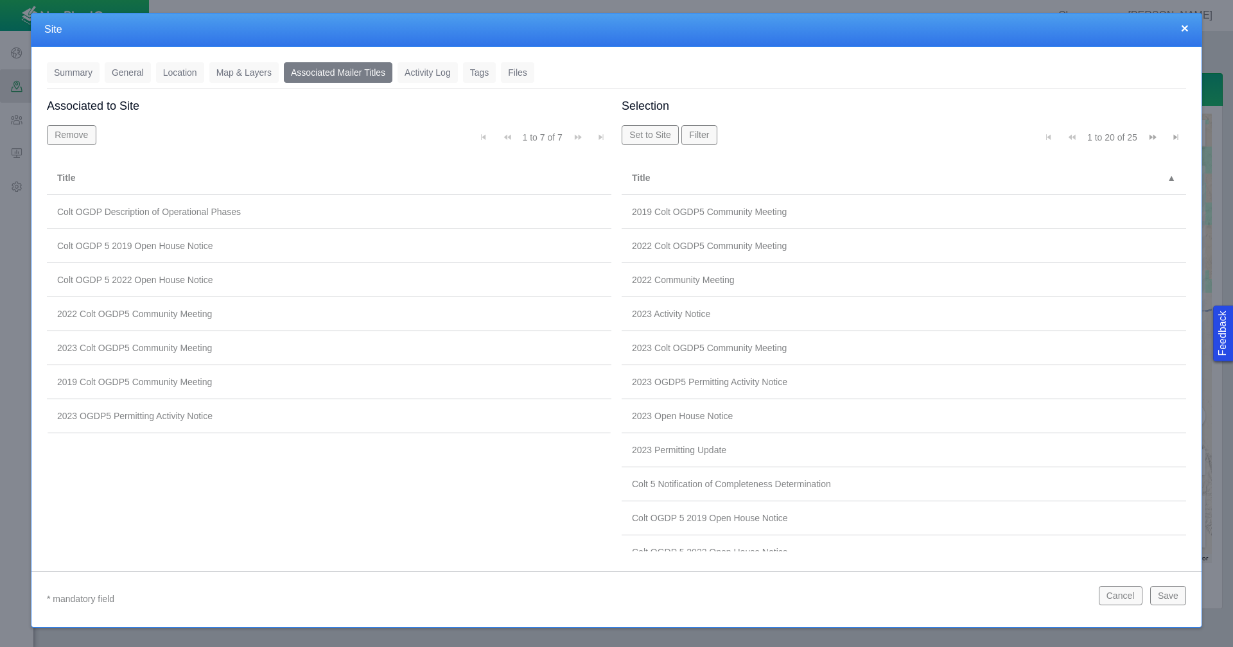
click at [438, 73] on link "Activity Log" at bounding box center [428, 72] width 60 height 21
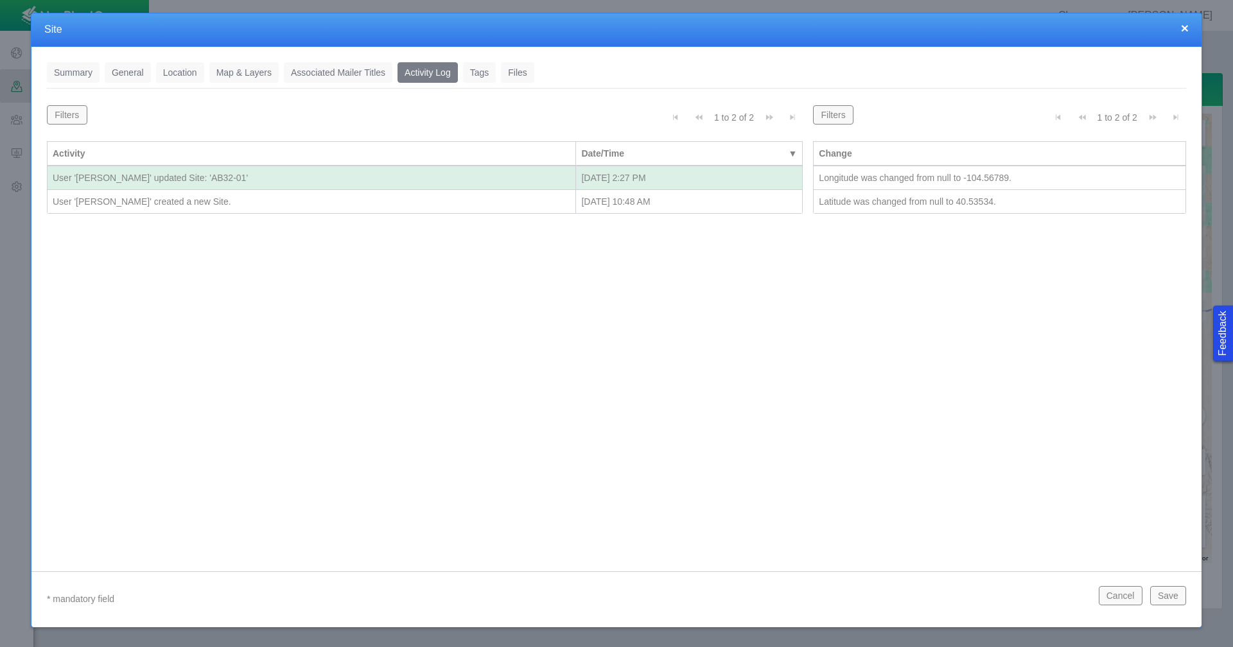
click at [479, 73] on link "Tags" at bounding box center [479, 72] width 33 height 21
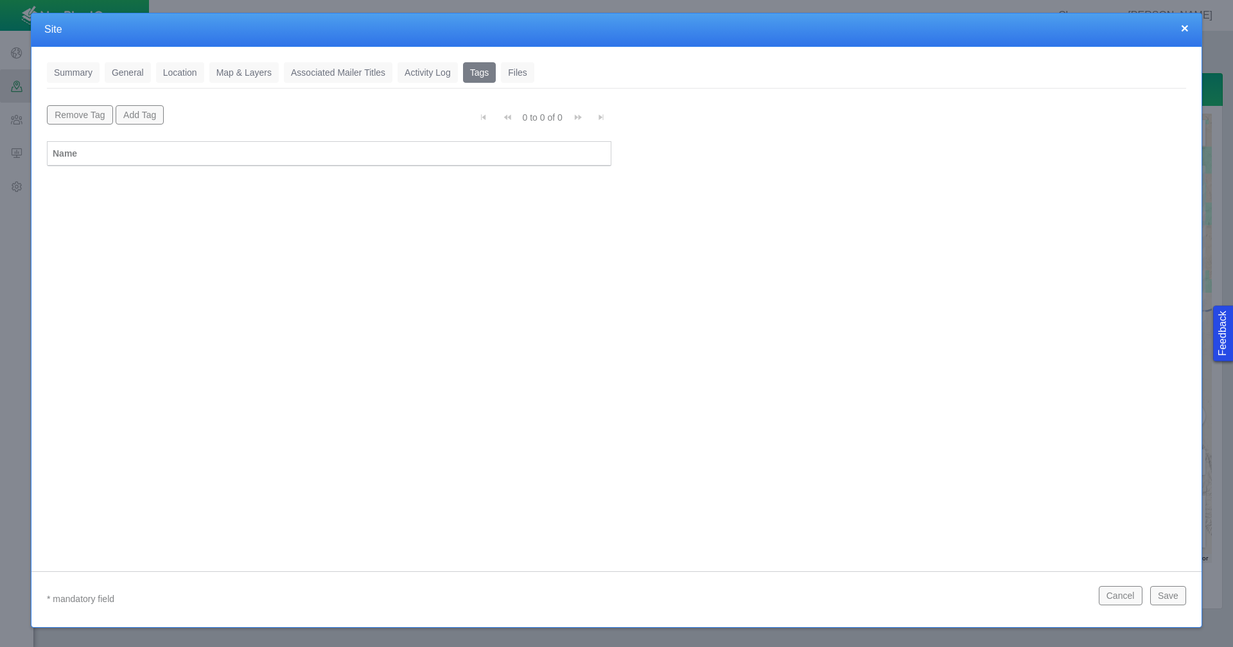
click at [514, 72] on link "Files" at bounding box center [517, 72] width 33 height 21
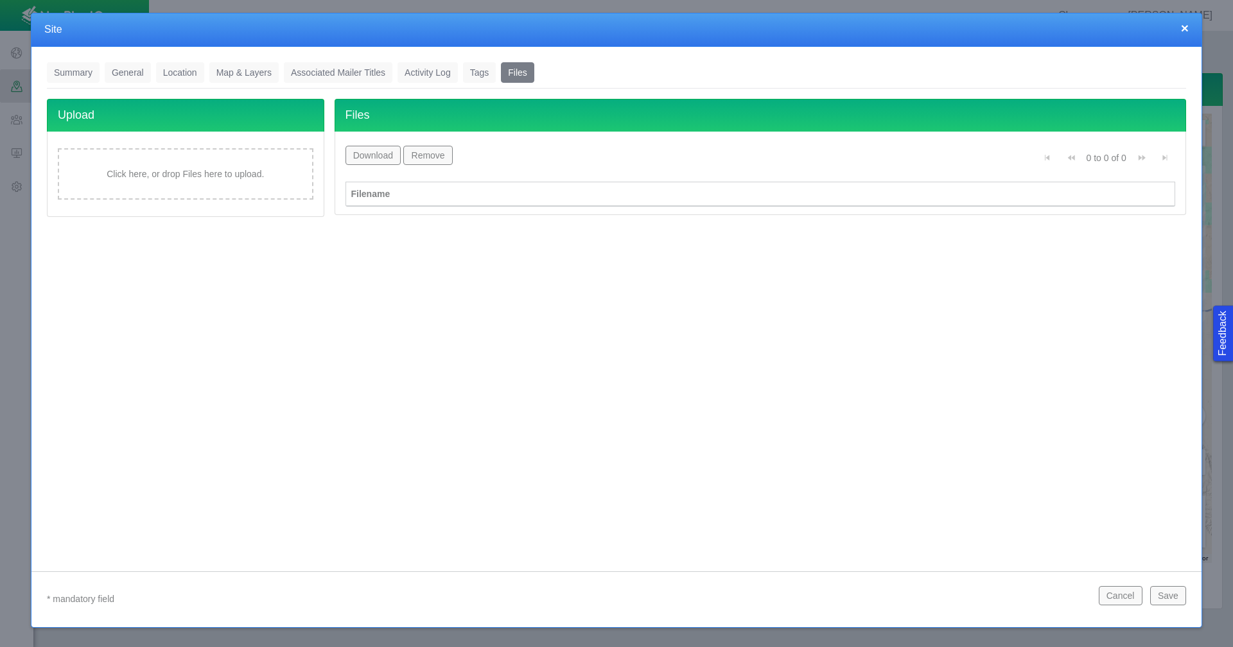
click at [141, 78] on link "General" at bounding box center [128, 72] width 46 height 21
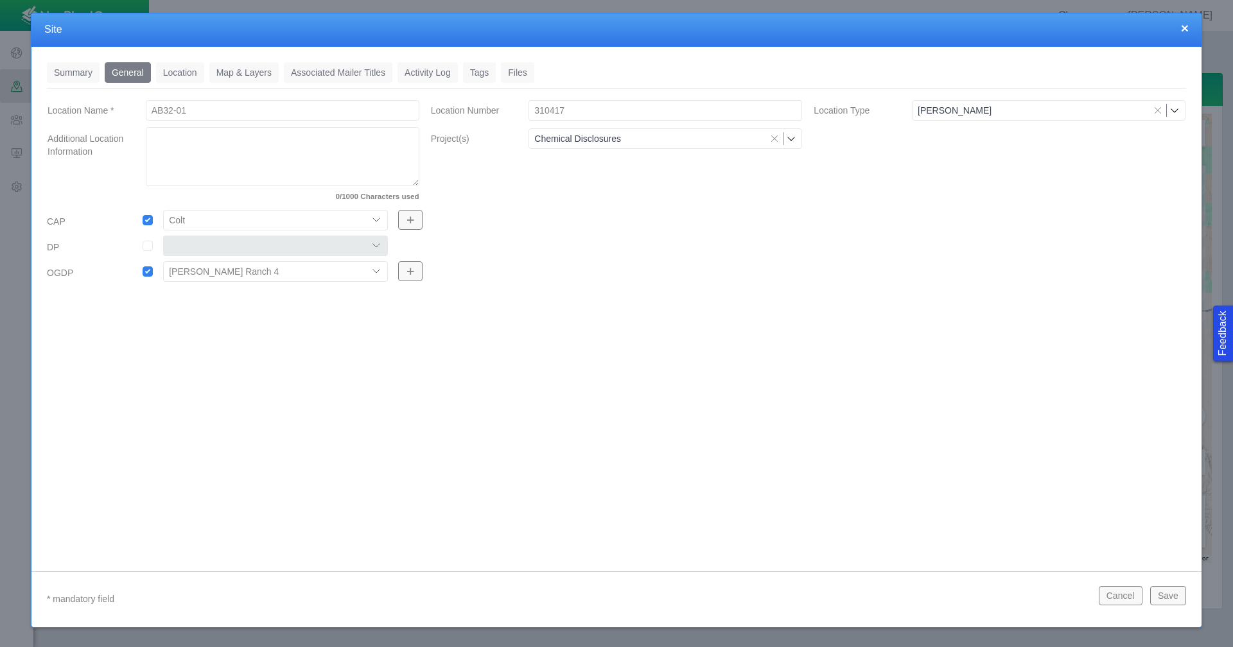
click at [173, 73] on link "Location" at bounding box center [180, 72] width 48 height 21
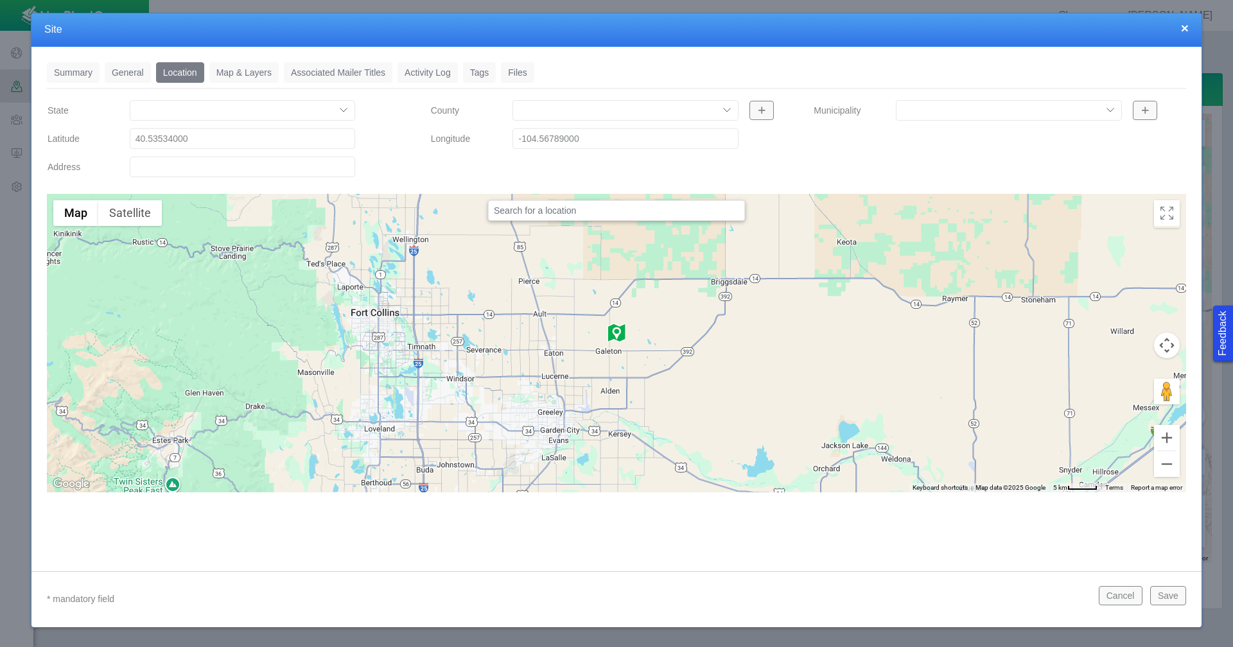
click at [126, 76] on link "General" at bounding box center [128, 72] width 46 height 21
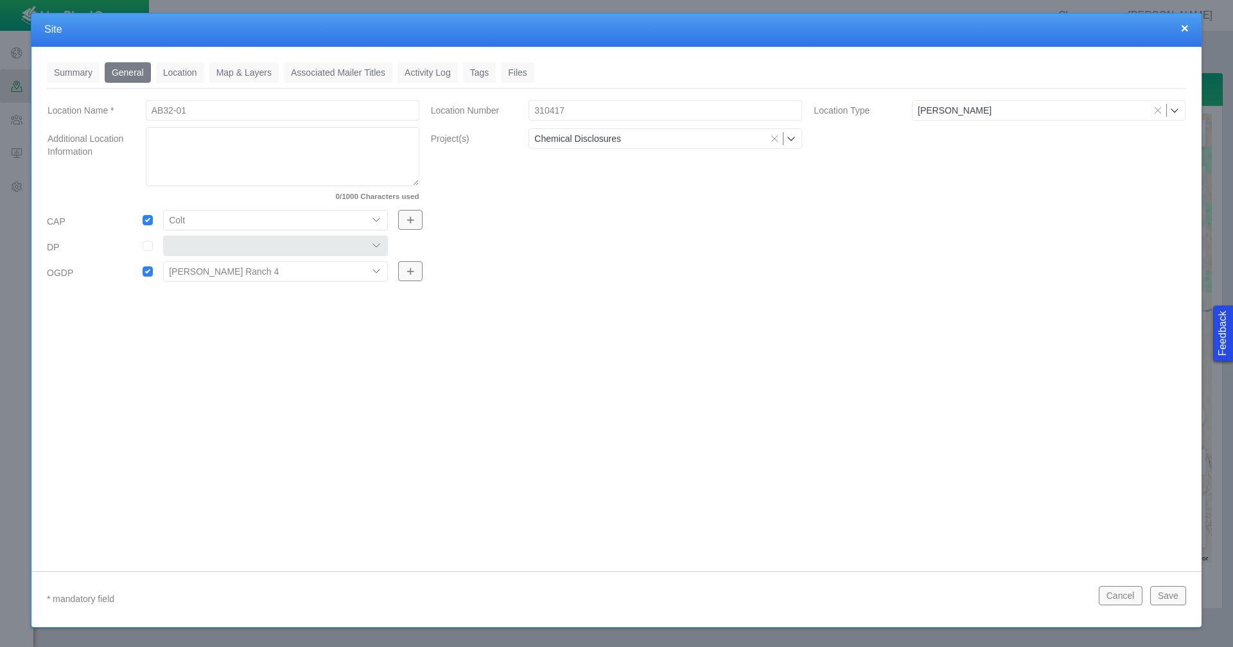
click at [1171, 111] on icon at bounding box center [1174, 110] width 10 height 10
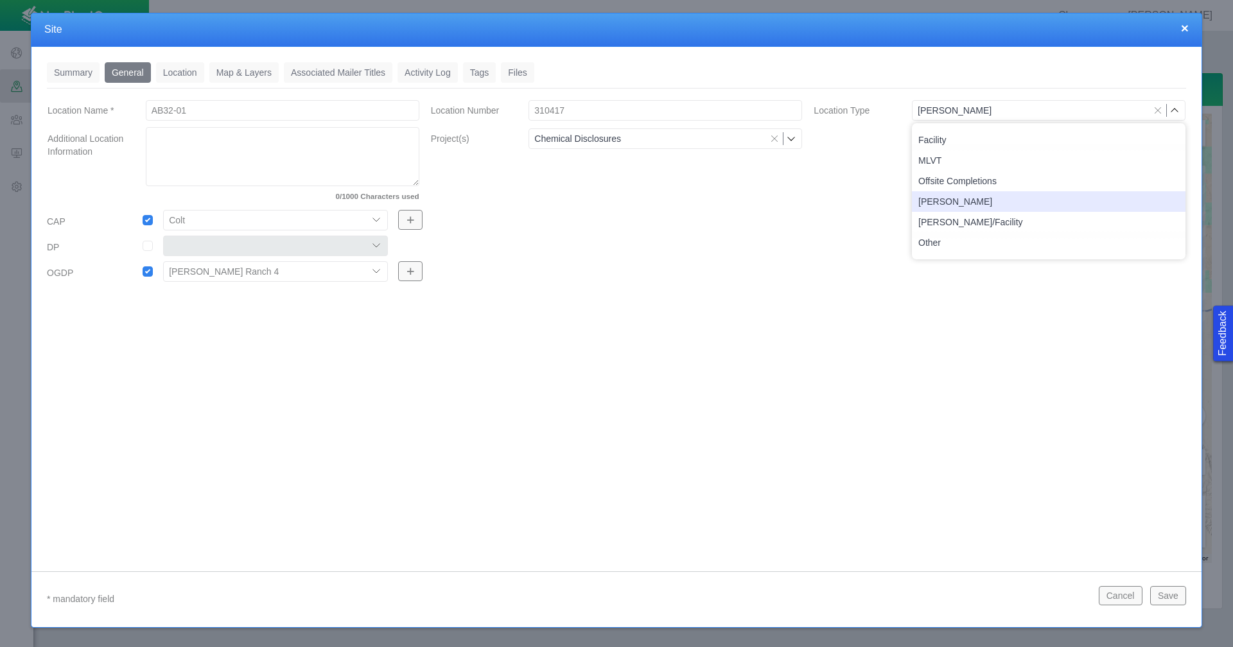
type input "Wells"
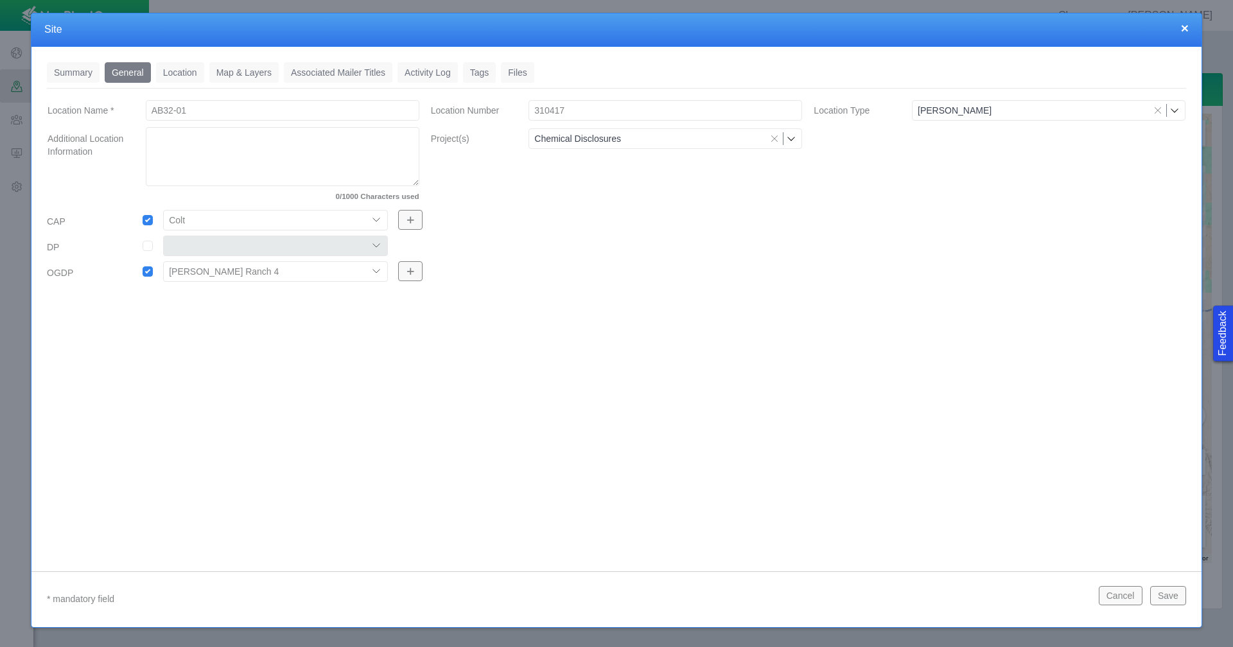
click at [1128, 310] on div "Summary 0 General 0 Location 0 Map & Layers 0 Associated Mailer Titles 0 Activi…" at bounding box center [616, 299] width 1170 height 505
click at [151, 245] on input "checkbox" at bounding box center [148, 246] width 10 height 10
click at [234, 242] on select "304 DP 122 DP 131 DP305" at bounding box center [275, 246] width 225 height 21
click at [278, 251] on select "304 DP 122 DP 131 DP305" at bounding box center [275, 246] width 225 height 21
click at [148, 245] on input "checkbox" at bounding box center [148, 246] width 10 height 10
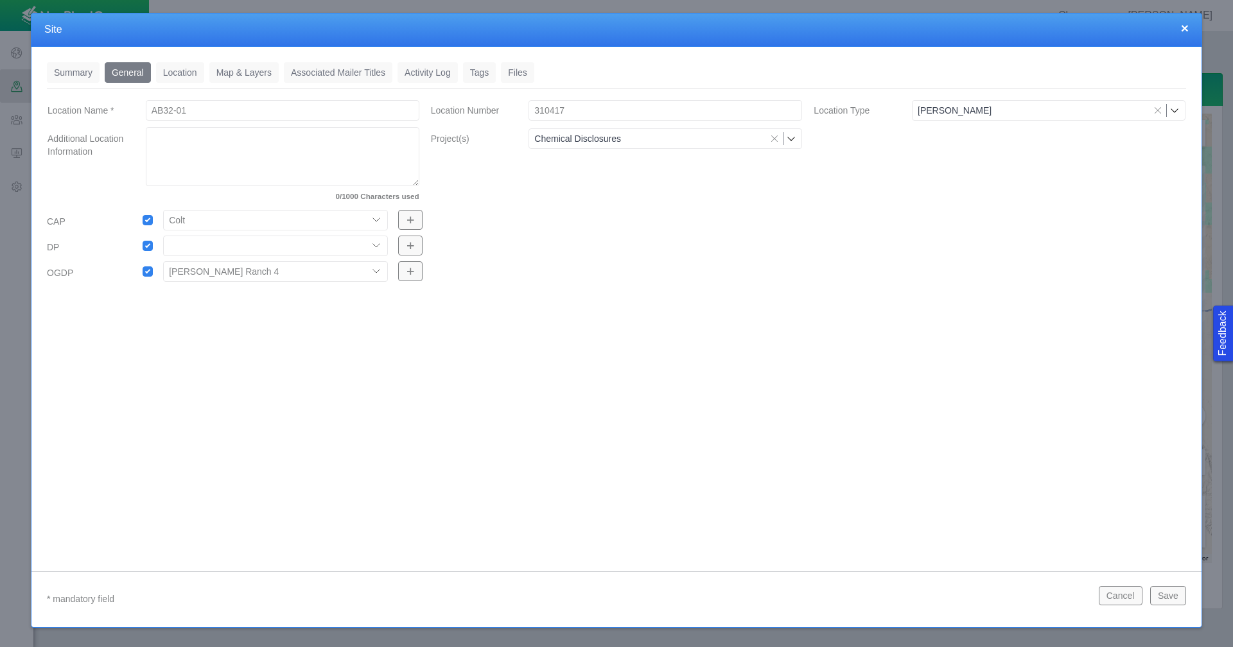
checkbox input "false"
click at [1169, 598] on button "Save" at bounding box center [1168, 595] width 36 height 19
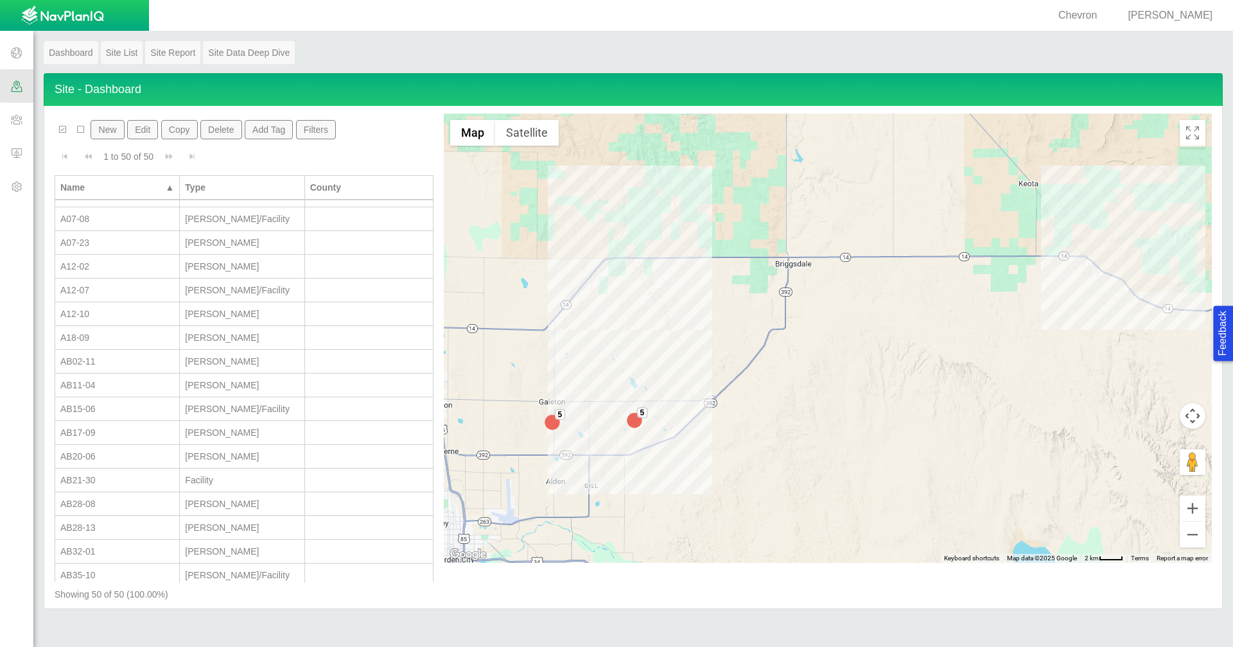
scroll to position [0, 0]
click at [8, 184] on span at bounding box center [16, 186] width 33 height 33
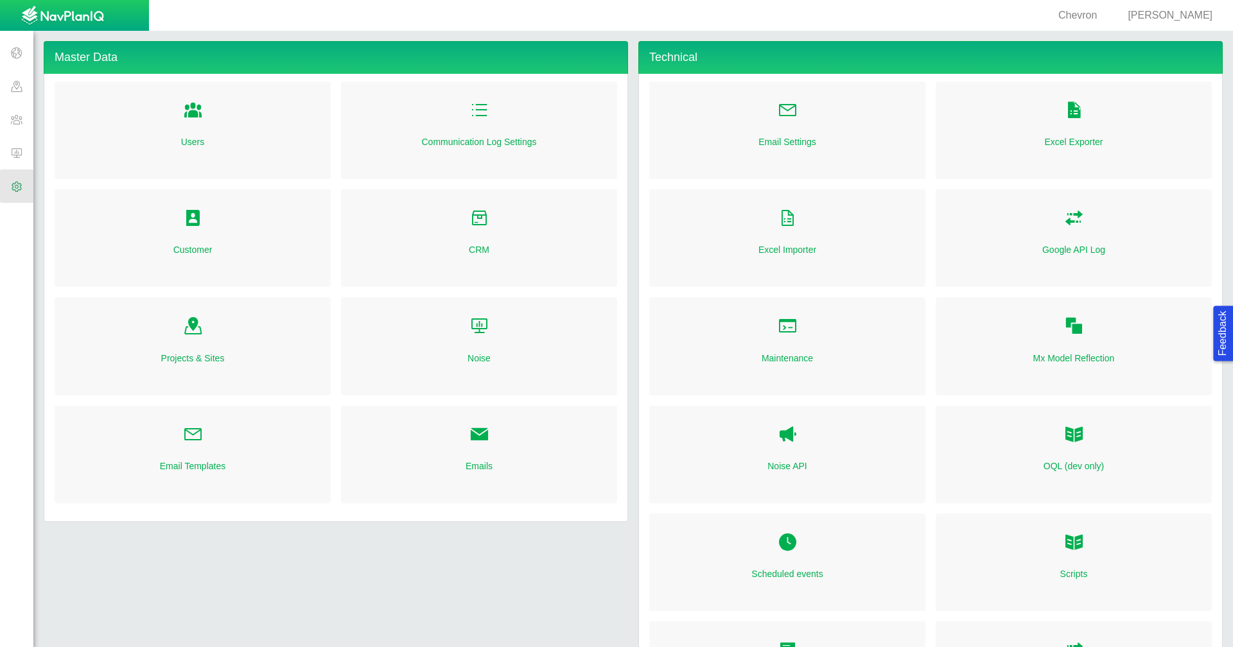
click at [194, 252] on link "Customer" at bounding box center [192, 249] width 39 height 13
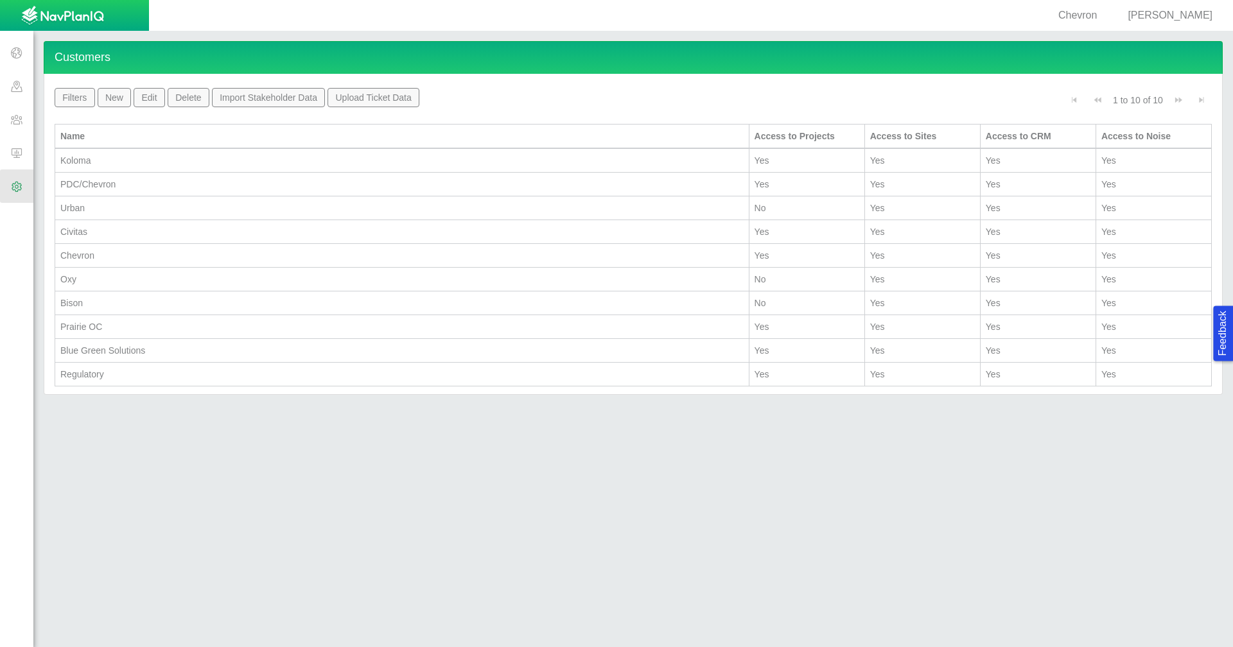
click at [119, 253] on div "Chevron" at bounding box center [401, 255] width 683 height 13
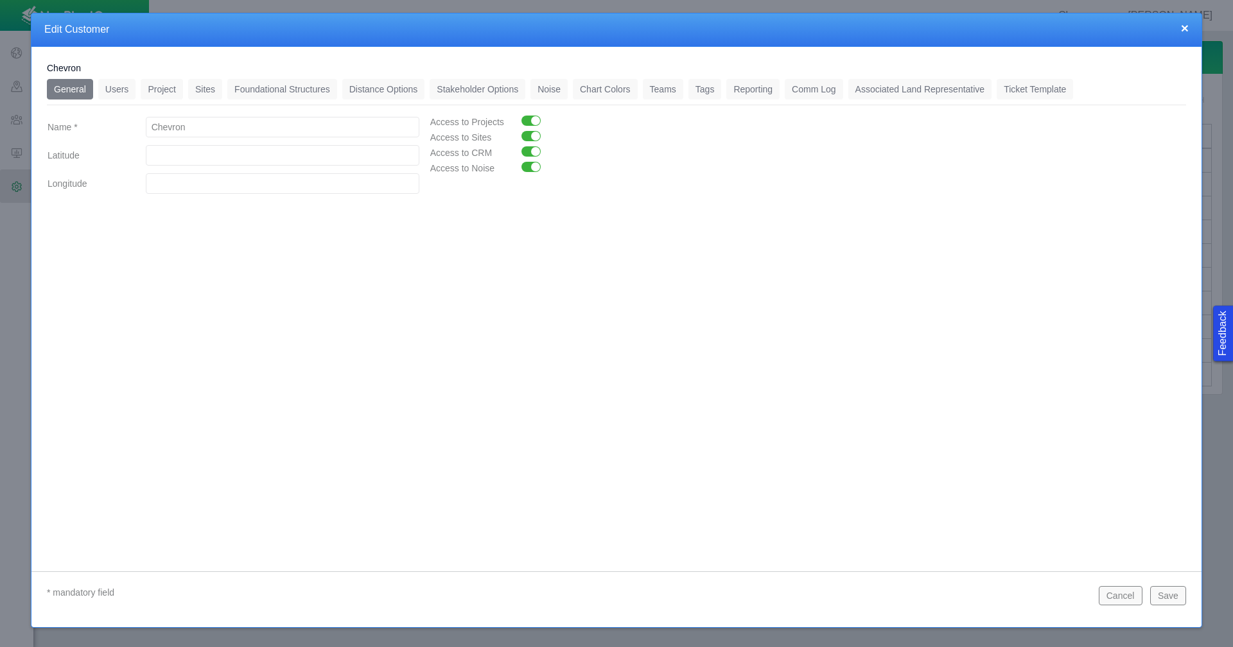
click at [301, 91] on link "Foundational Structures" at bounding box center [282, 89] width 110 height 21
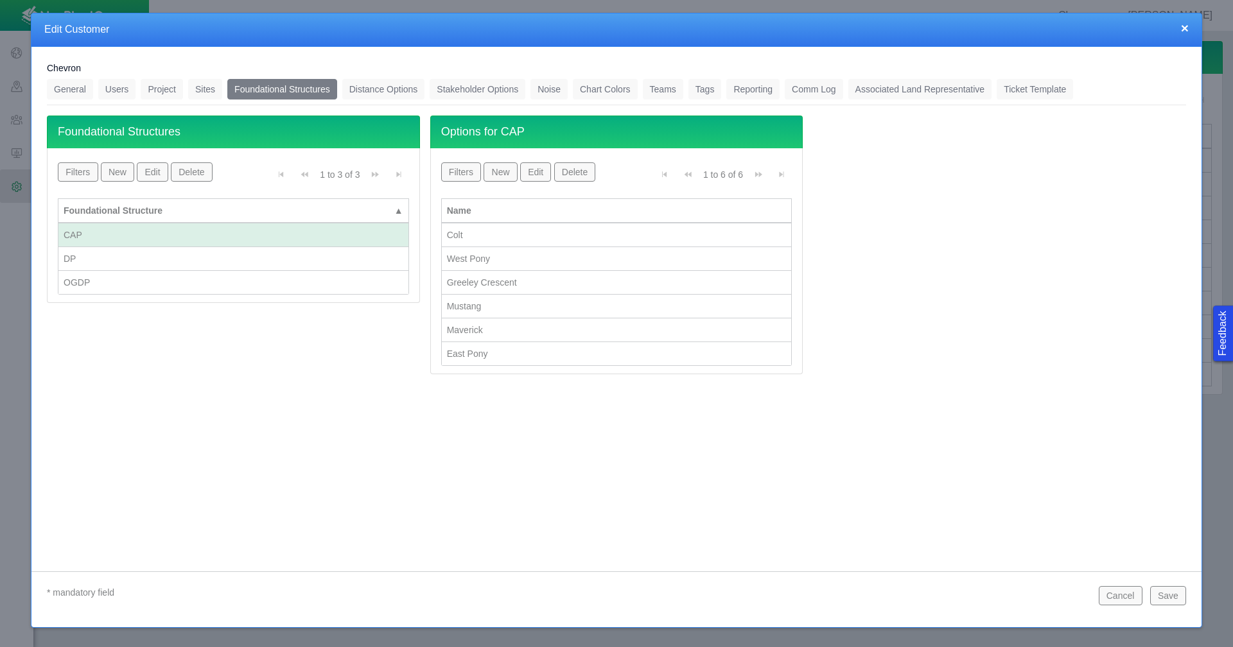
click at [218, 258] on div "DP" at bounding box center [234, 258] width 340 height 13
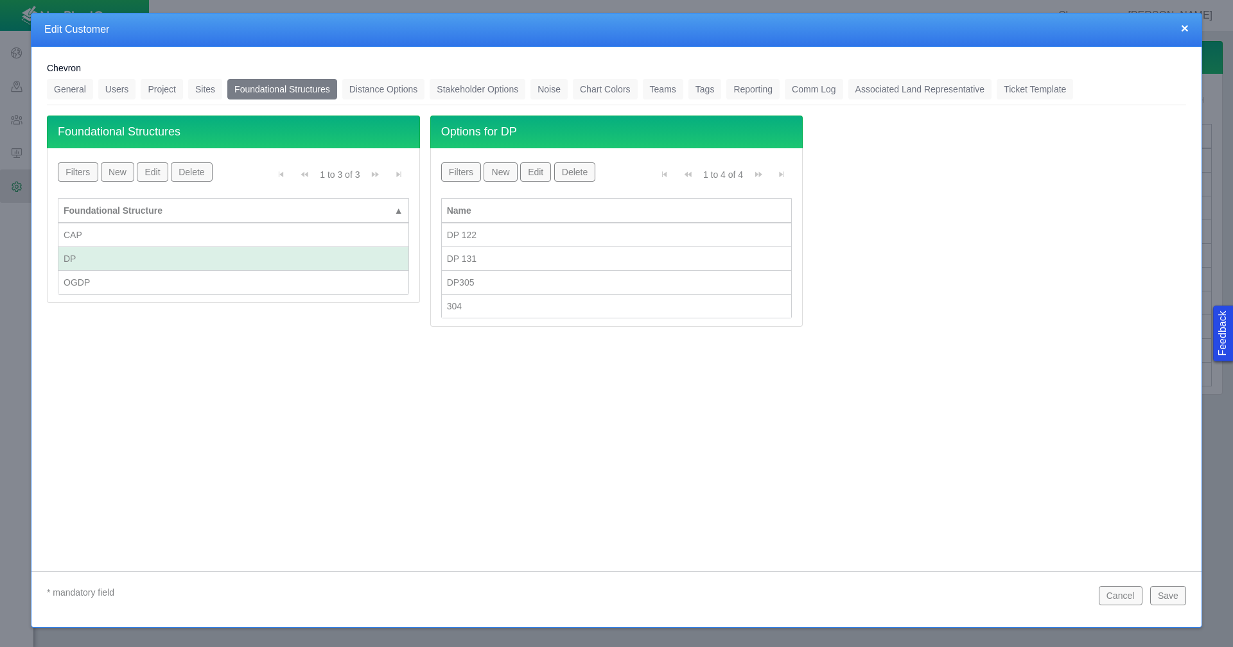
click at [507, 173] on button "New" at bounding box center [500, 171] width 33 height 19
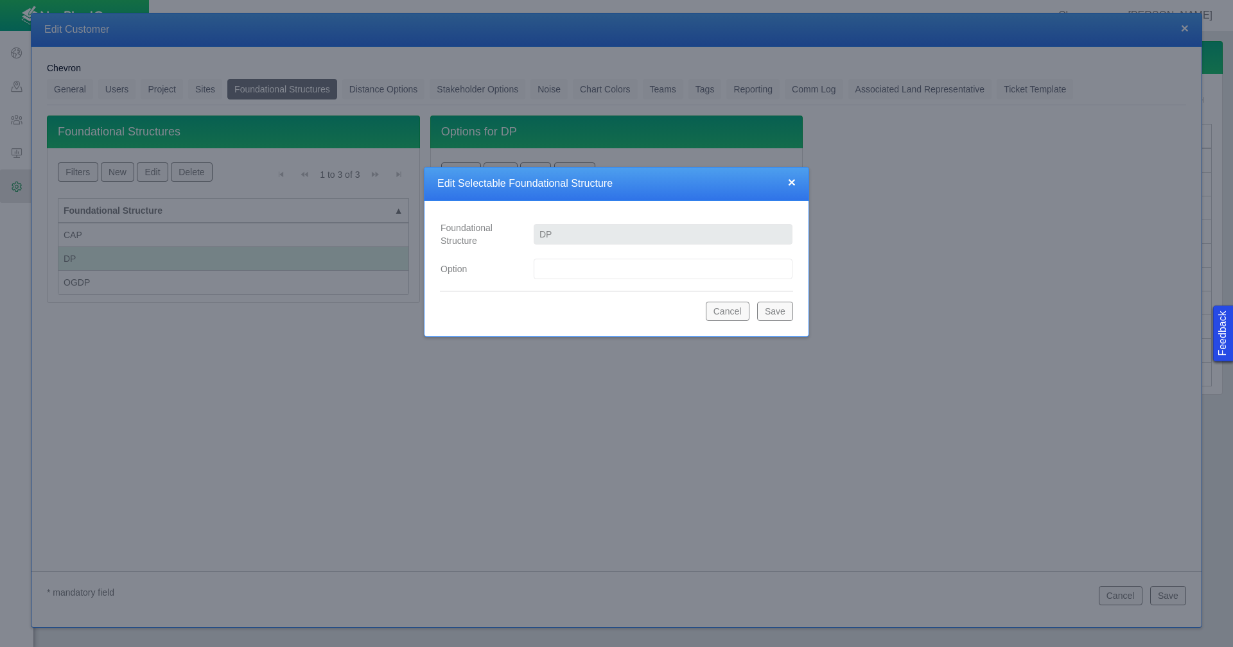
click at [568, 263] on input "Option" at bounding box center [663, 269] width 259 height 21
type input "DP137"
click at [783, 307] on button "Save" at bounding box center [775, 311] width 36 height 19
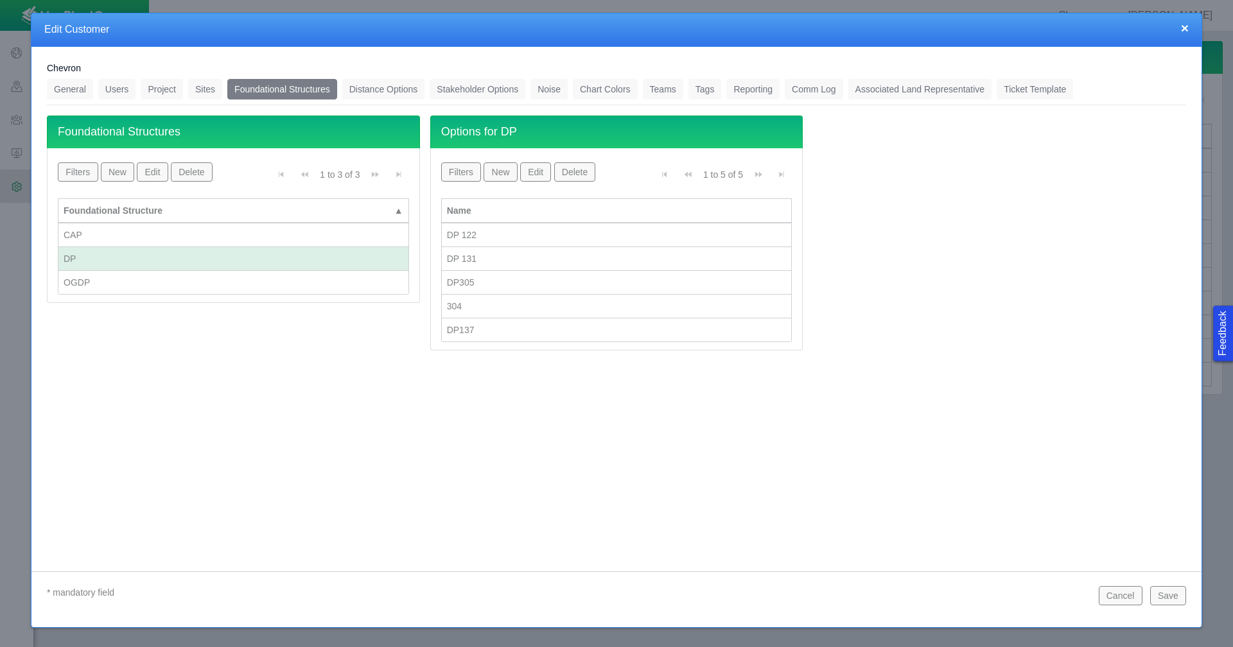
click at [500, 170] on button "New" at bounding box center [500, 171] width 33 height 19
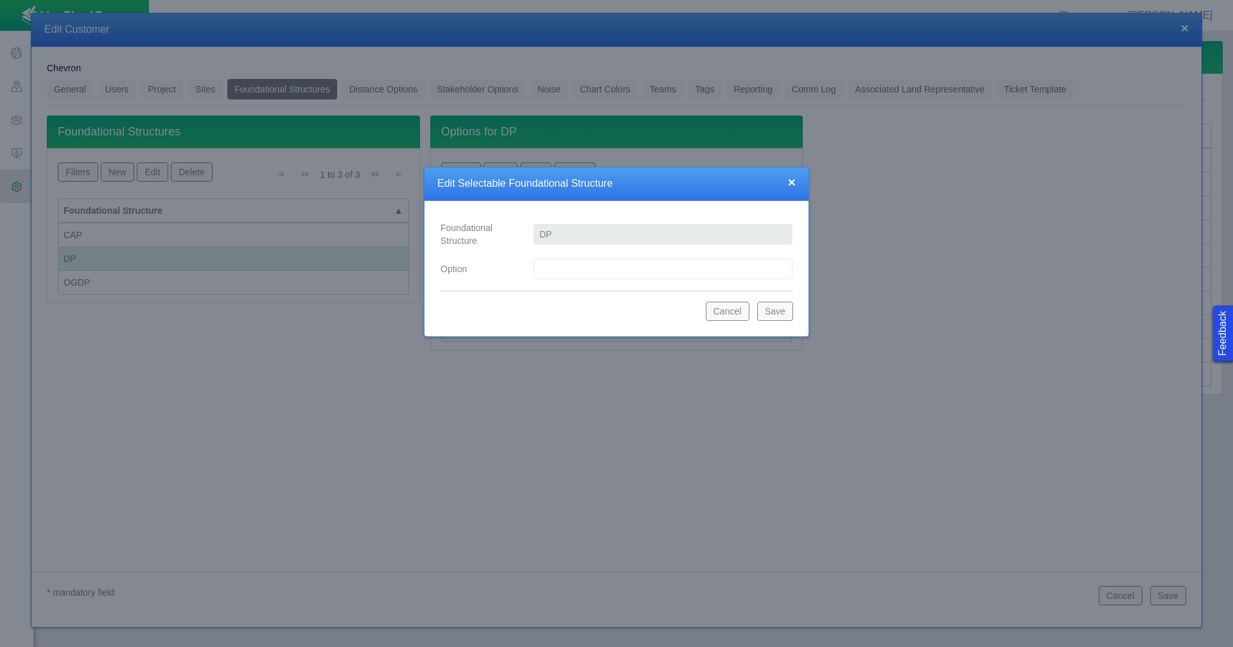
click at [555, 269] on input "Option" at bounding box center [663, 269] width 259 height 21
type input "DP440"
click at [769, 311] on button "Save" at bounding box center [775, 311] width 36 height 19
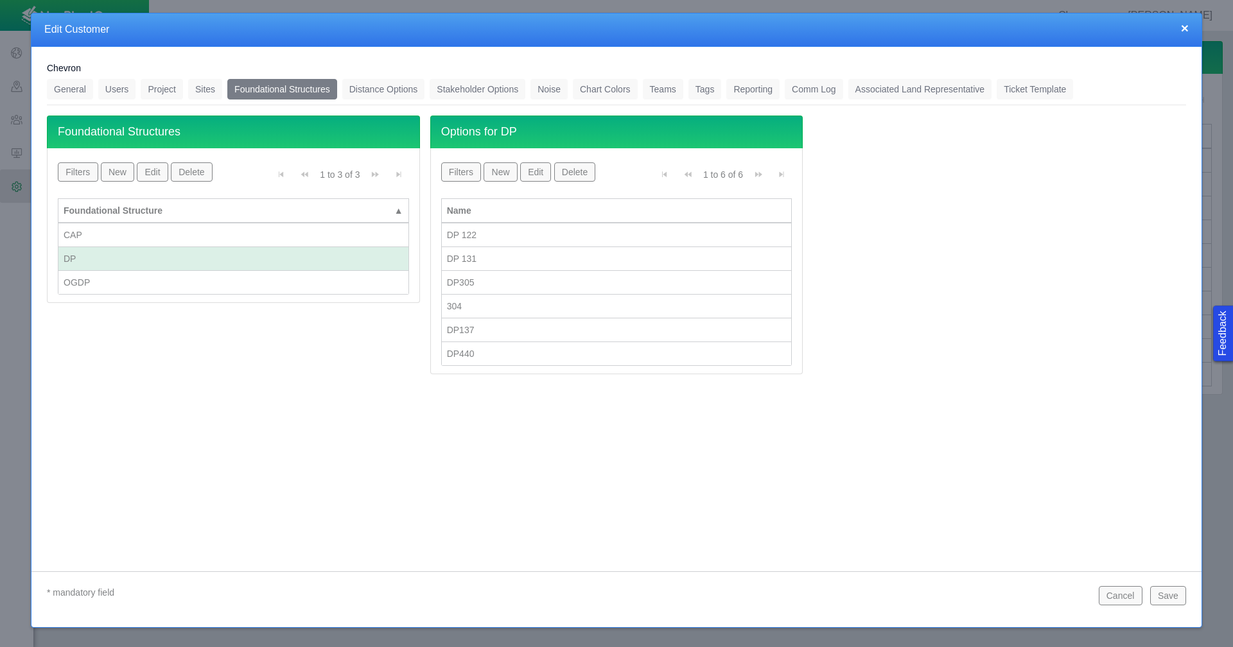
click at [511, 174] on button "New" at bounding box center [500, 171] width 33 height 19
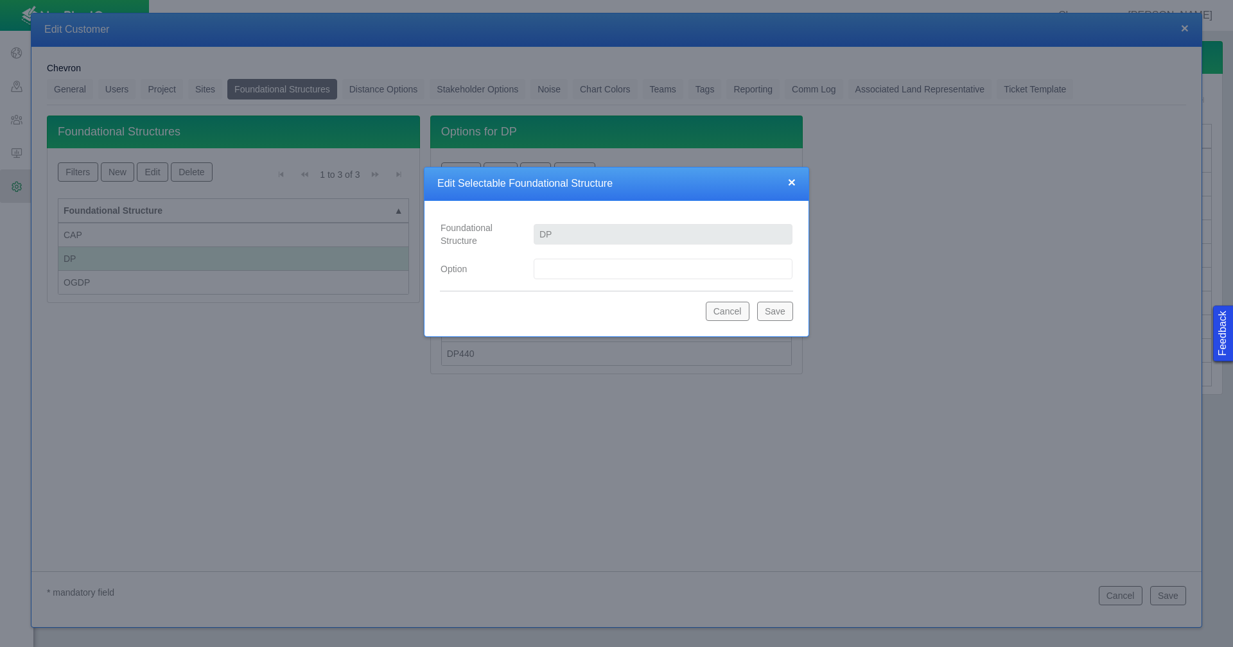
click at [556, 269] on input "Option" at bounding box center [663, 269] width 259 height 21
type input "DP452"
click at [771, 304] on button "Save" at bounding box center [775, 311] width 36 height 19
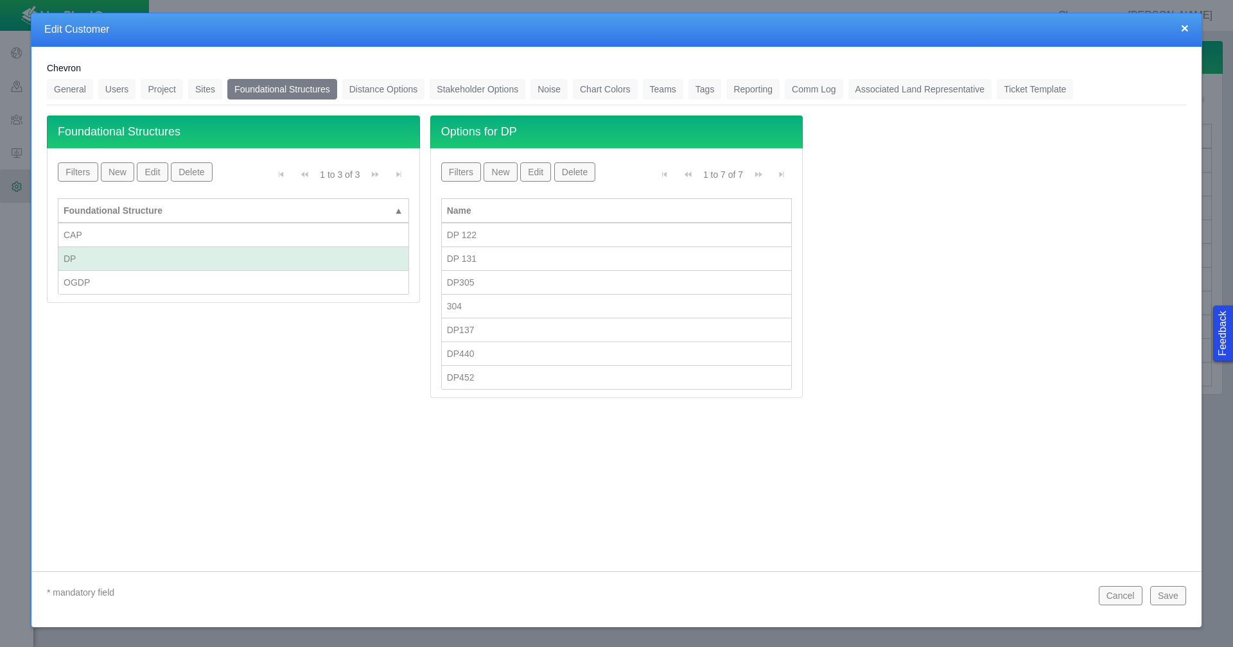
click at [493, 168] on button "New" at bounding box center [500, 171] width 33 height 19
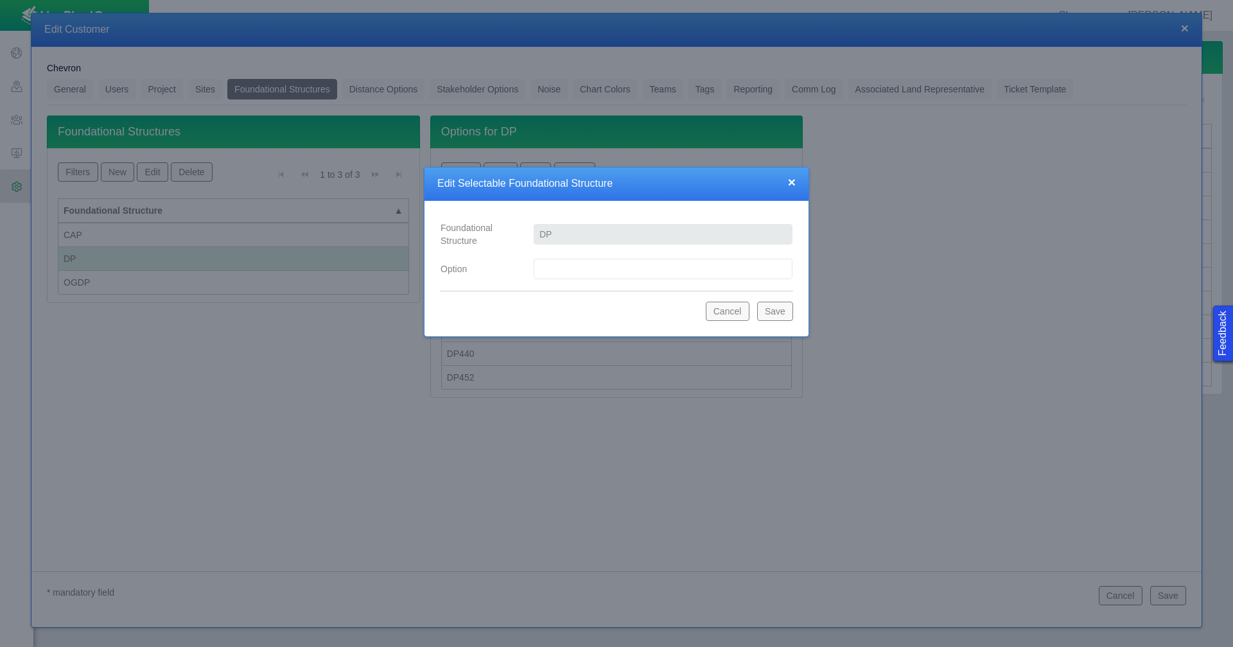
click at [573, 272] on input "Option" at bounding box center [663, 269] width 259 height 21
type input "DP125"
click at [773, 315] on button "Save" at bounding box center [775, 311] width 36 height 19
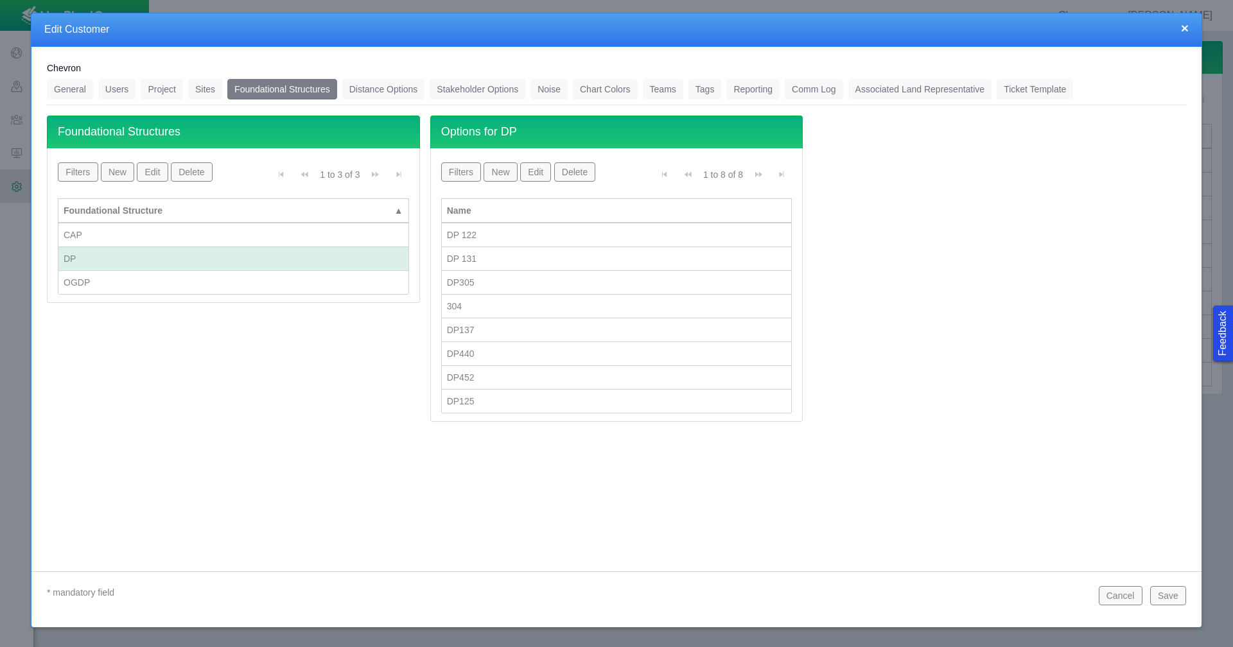
click at [497, 170] on button "New" at bounding box center [500, 171] width 33 height 19
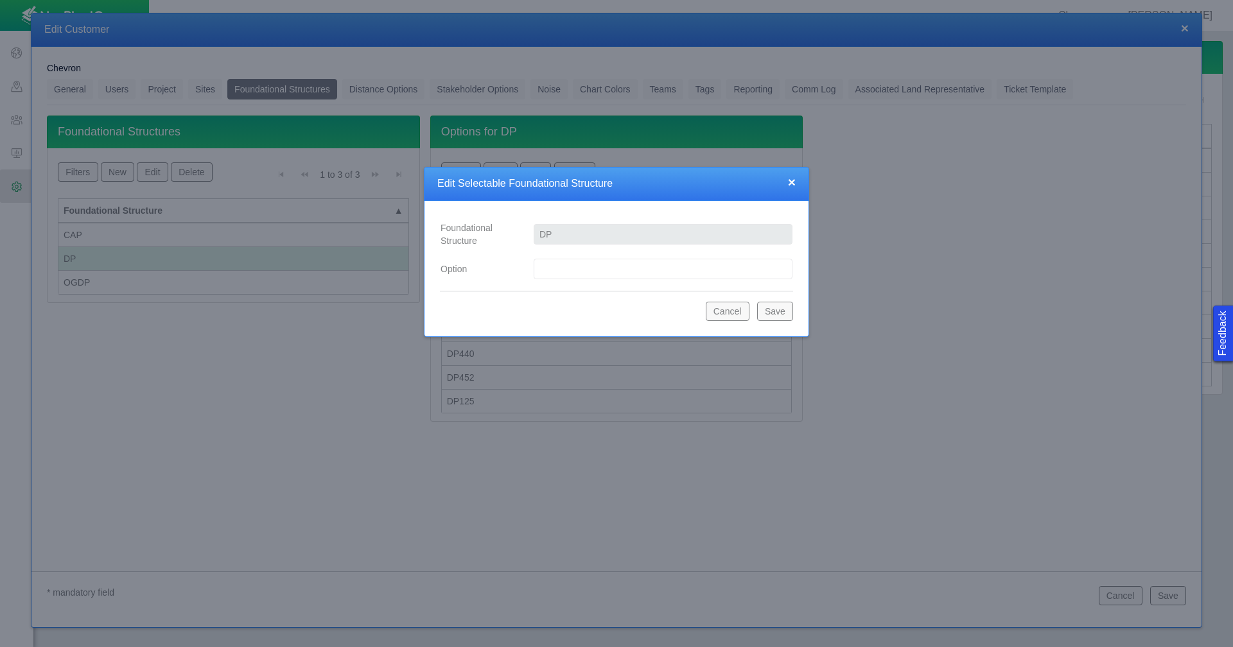
click at [562, 275] on input "Option" at bounding box center [663, 269] width 259 height 21
type input "DP135"
click at [789, 310] on button "Save" at bounding box center [775, 311] width 36 height 19
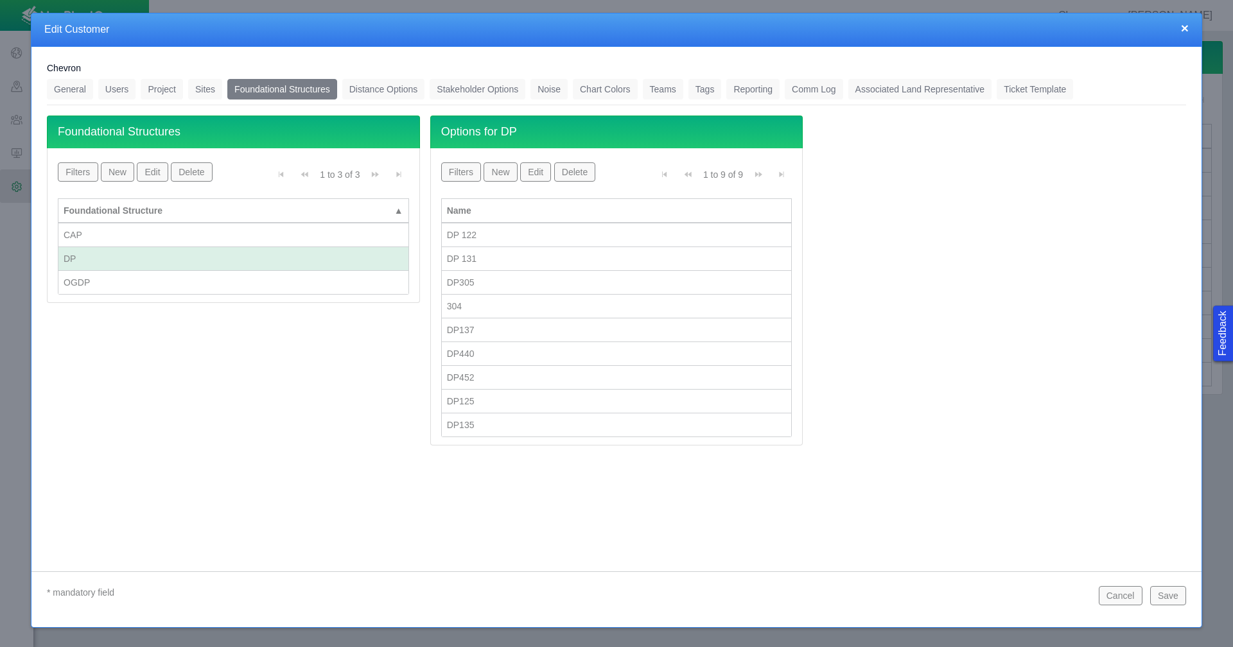
click at [925, 89] on link "Associated Land Representative" at bounding box center [920, 89] width 144 height 21
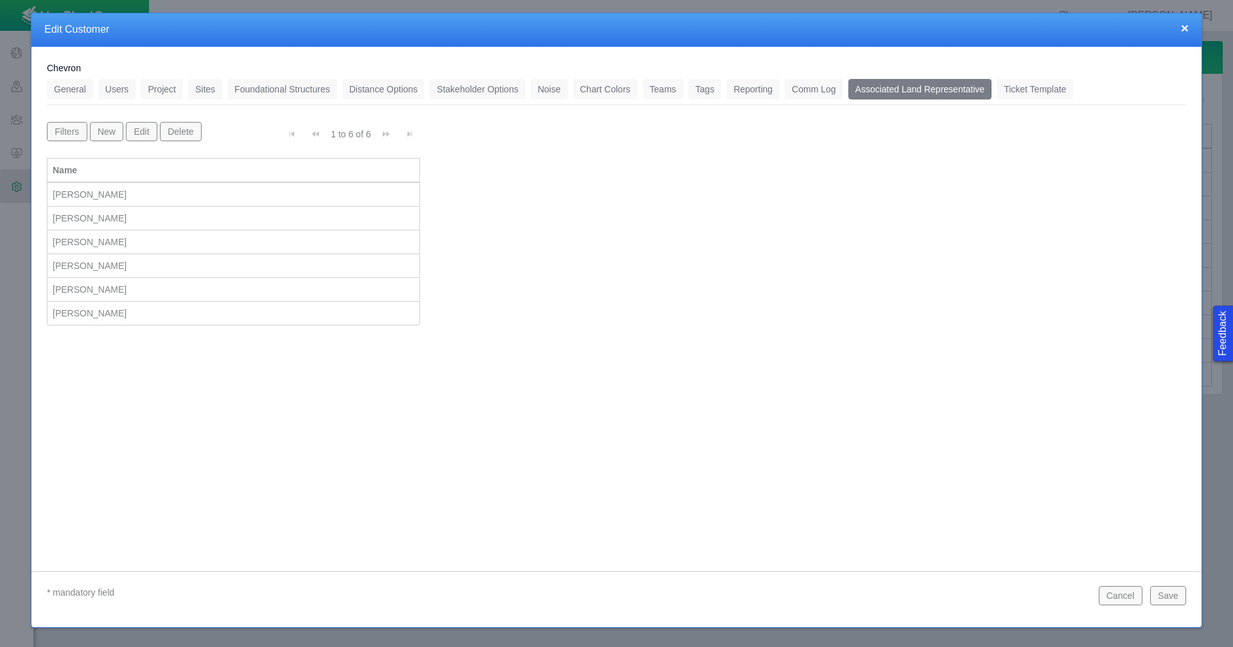
click at [109, 131] on button "New" at bounding box center [106, 131] width 33 height 19
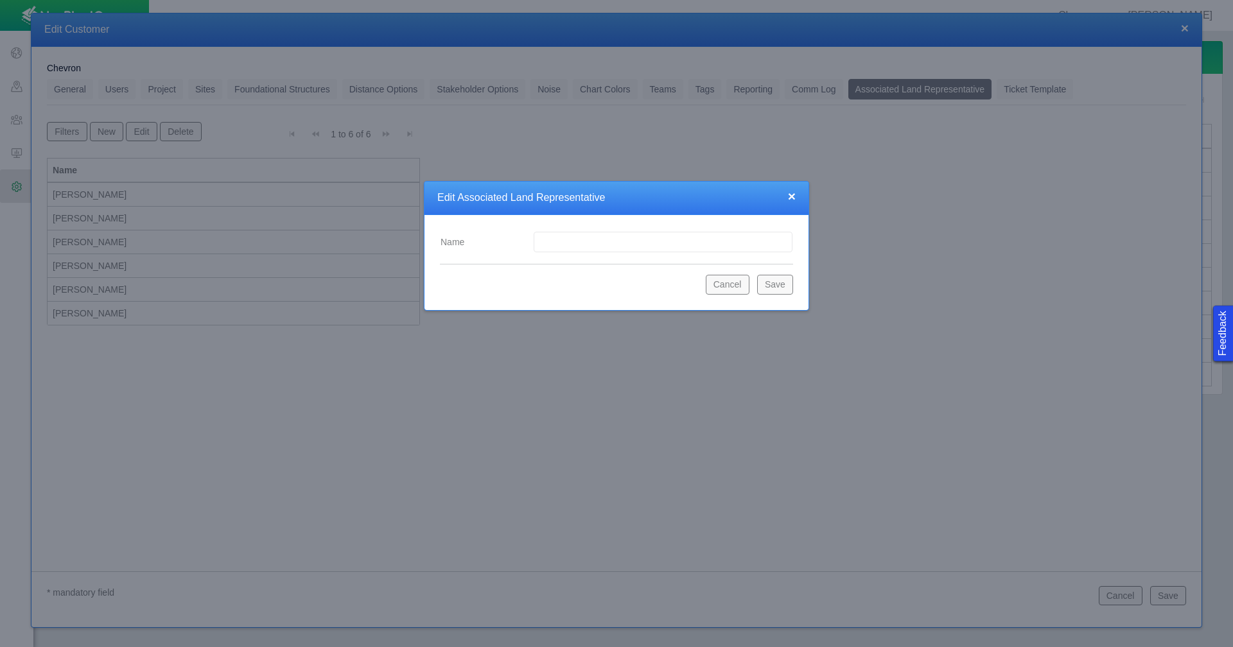
click at [559, 247] on input "Name" at bounding box center [663, 242] width 259 height 21
type input "Graham"
click at [784, 286] on button "Save" at bounding box center [775, 284] width 36 height 19
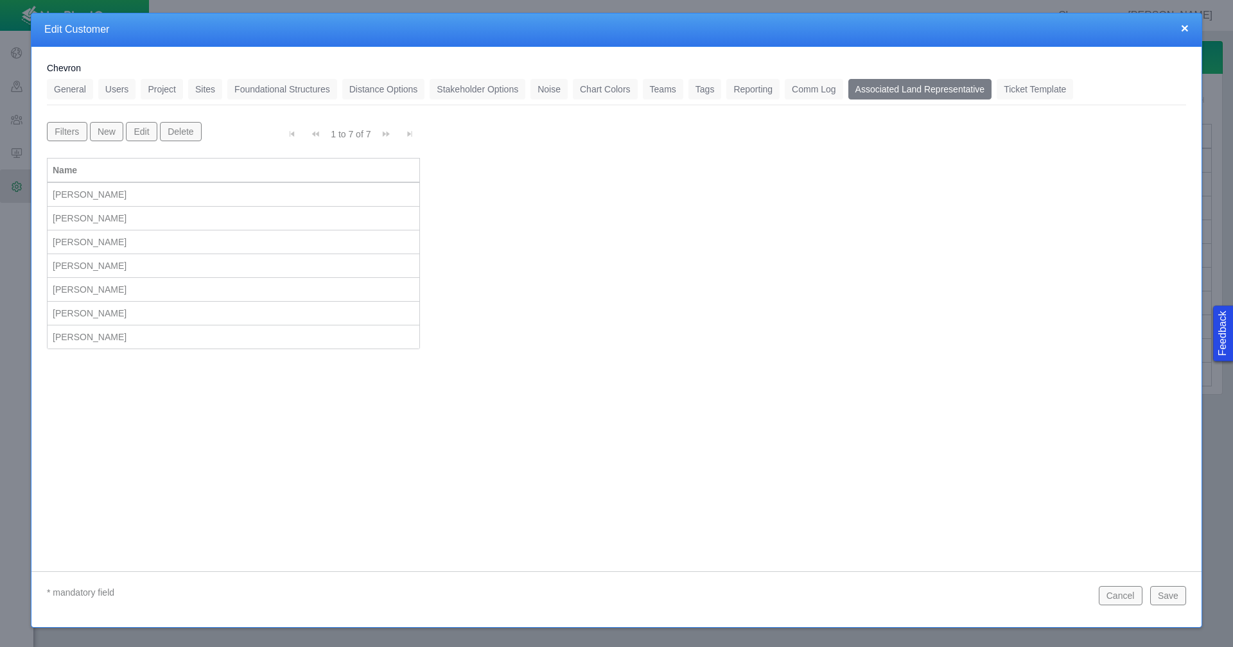
click at [105, 134] on button "New" at bounding box center [106, 131] width 33 height 19
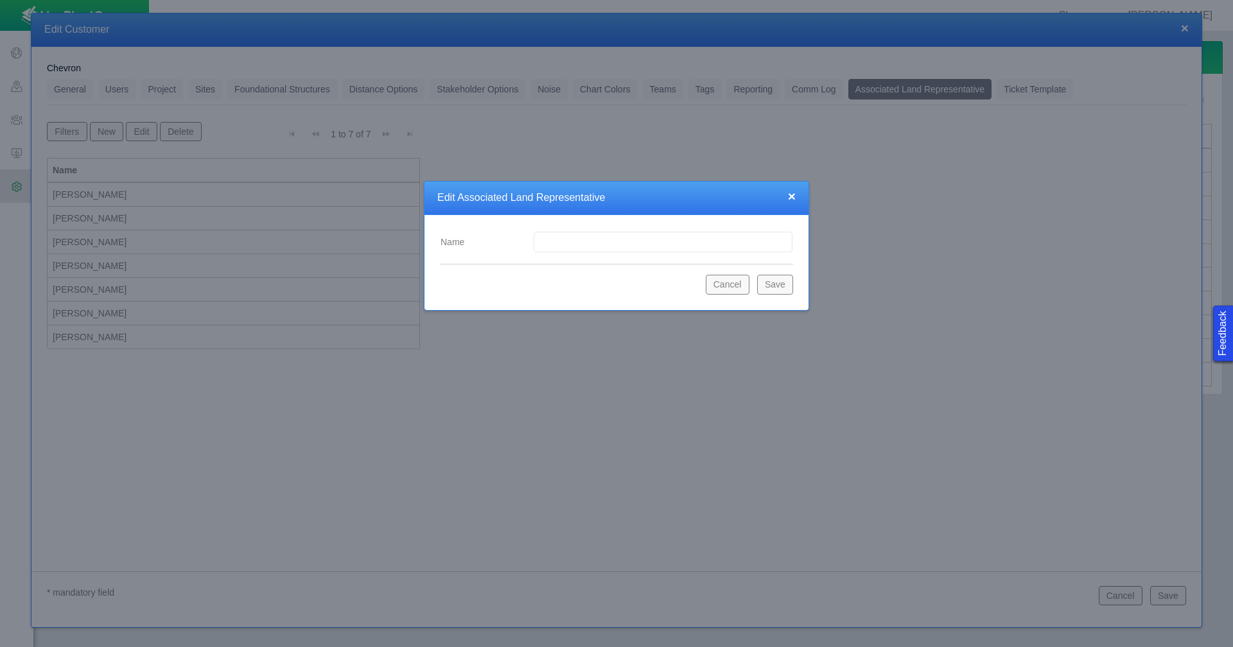
click at [577, 248] on input "Name" at bounding box center [663, 242] width 259 height 21
type input "Kelley"
click at [785, 288] on button "Save" at bounding box center [775, 284] width 36 height 19
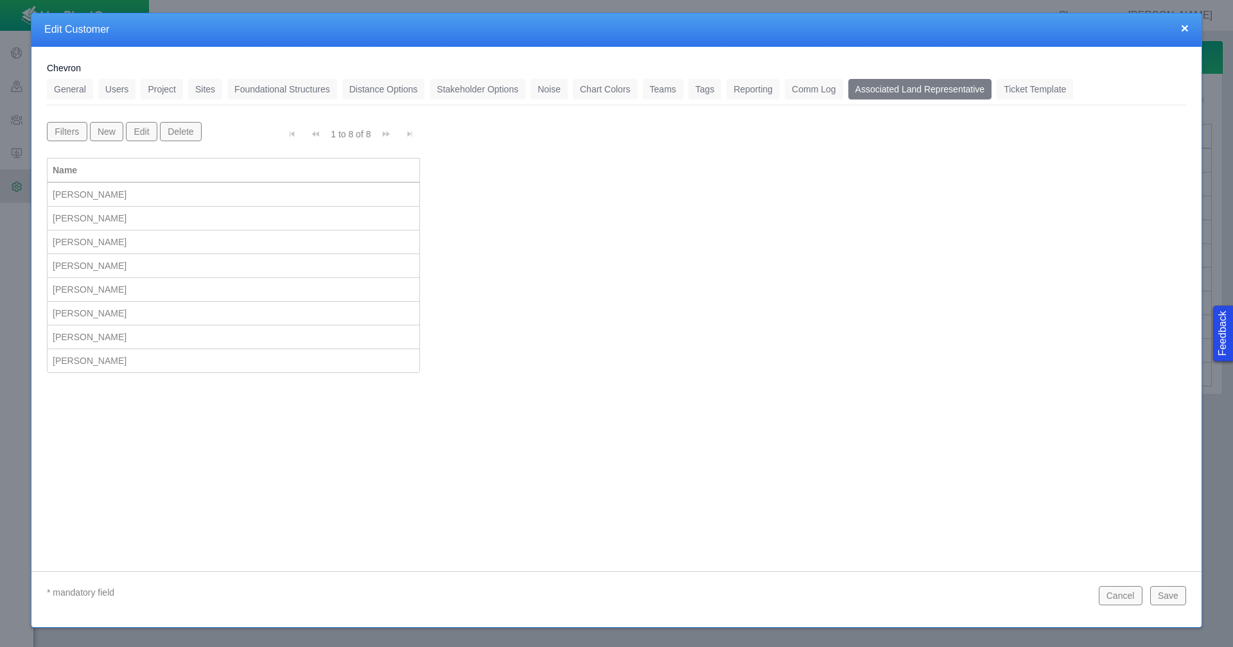
click at [1158, 599] on button "Save" at bounding box center [1168, 595] width 36 height 19
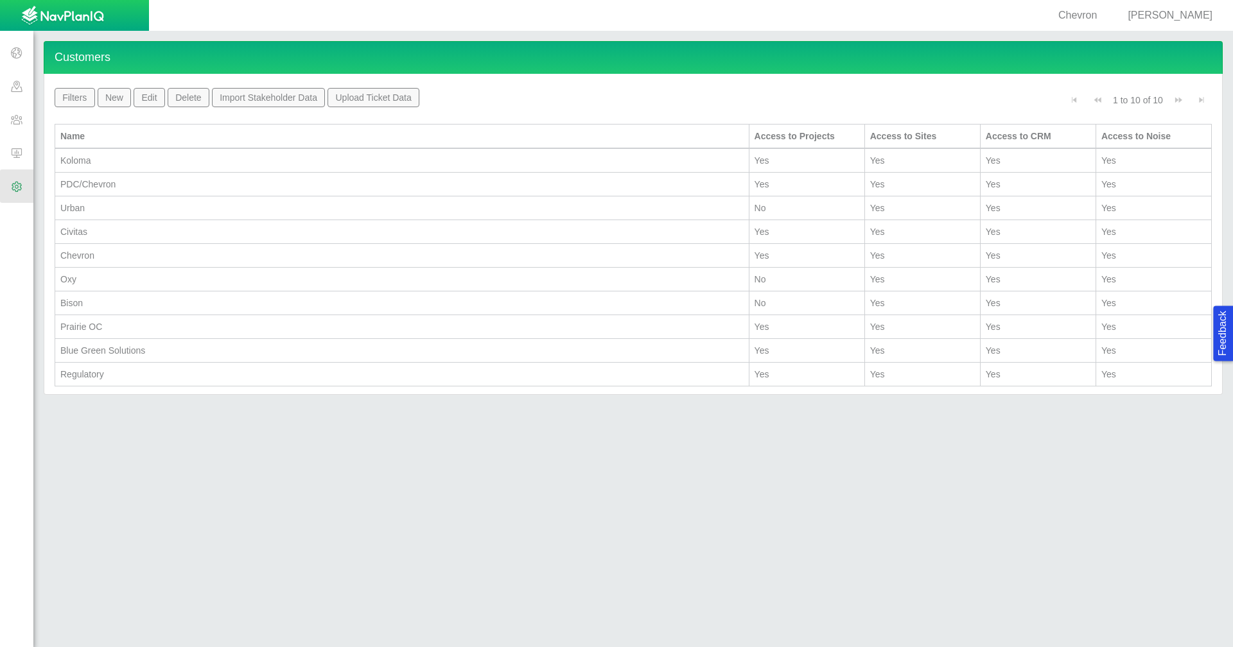
click at [21, 91] on span at bounding box center [16, 85] width 33 height 33
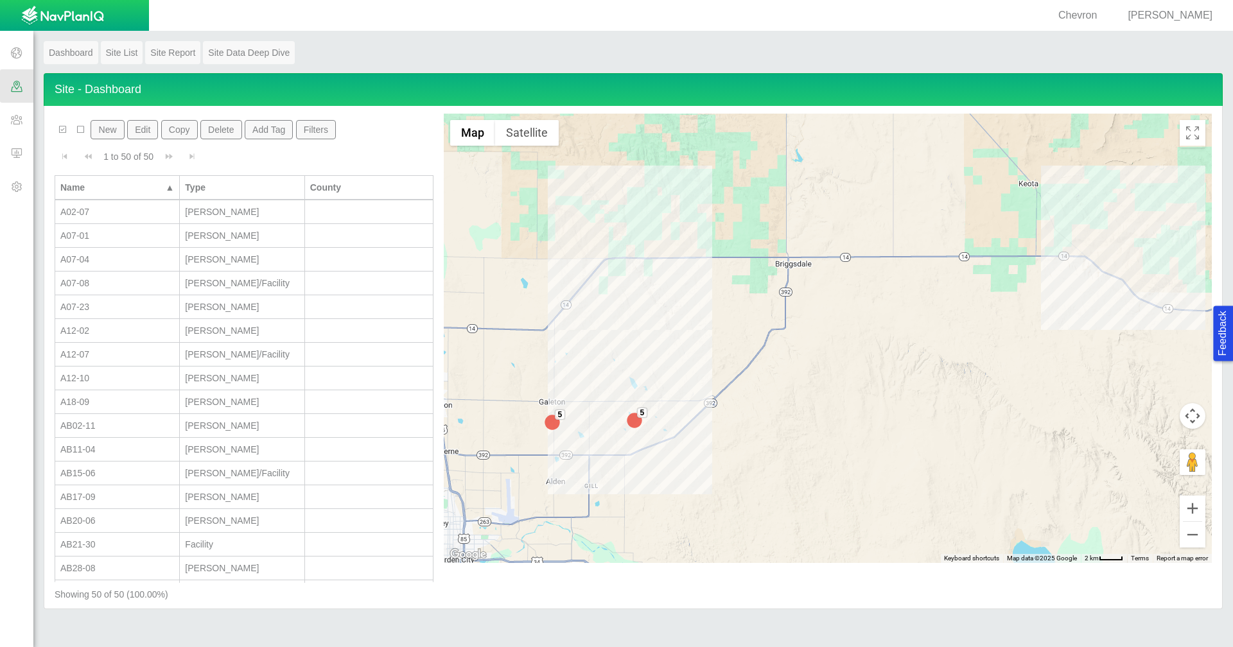
scroll to position [128, 0]
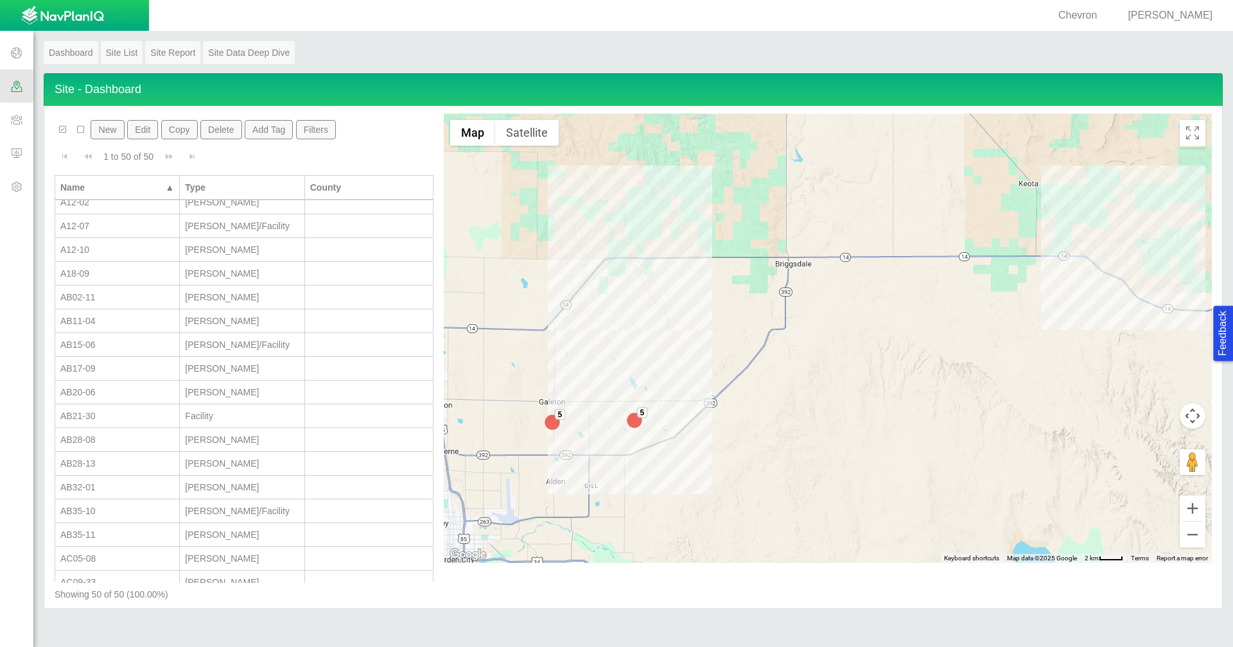
click at [123, 482] on div "AB32-01" at bounding box center [117, 487] width 114 height 13
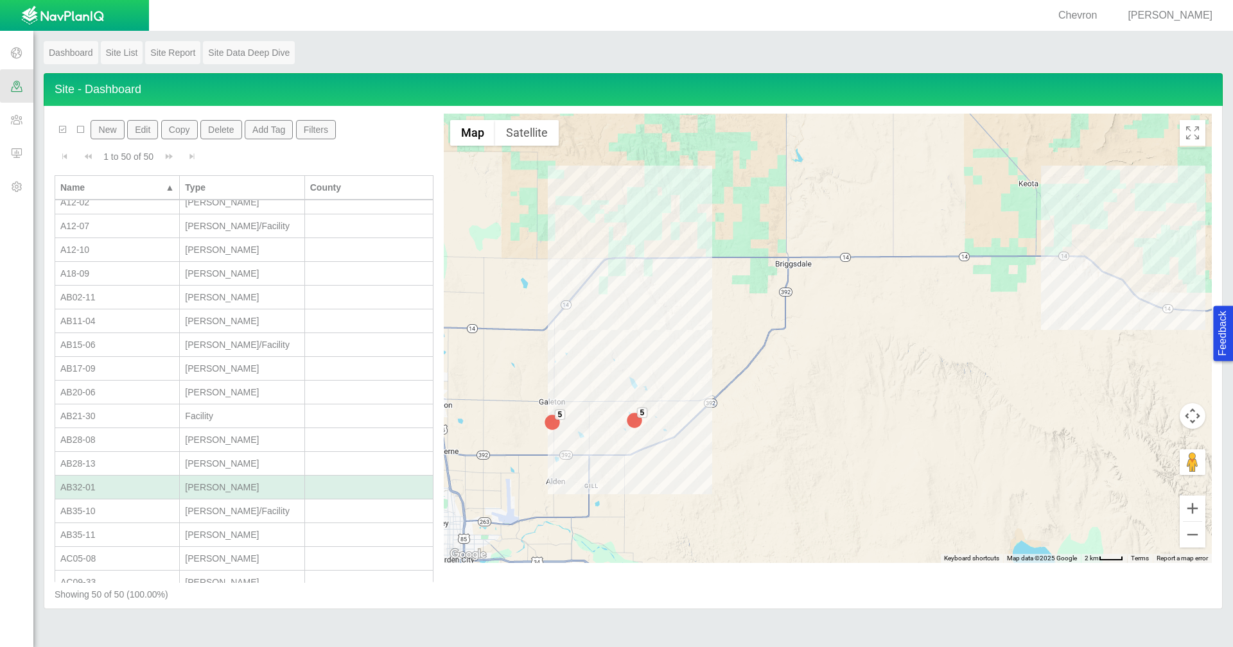
click at [123, 482] on div "AB32-01" at bounding box center [117, 487] width 114 height 13
type input "Wells"
select select "56013520365497496"
select select "56013520365500392"
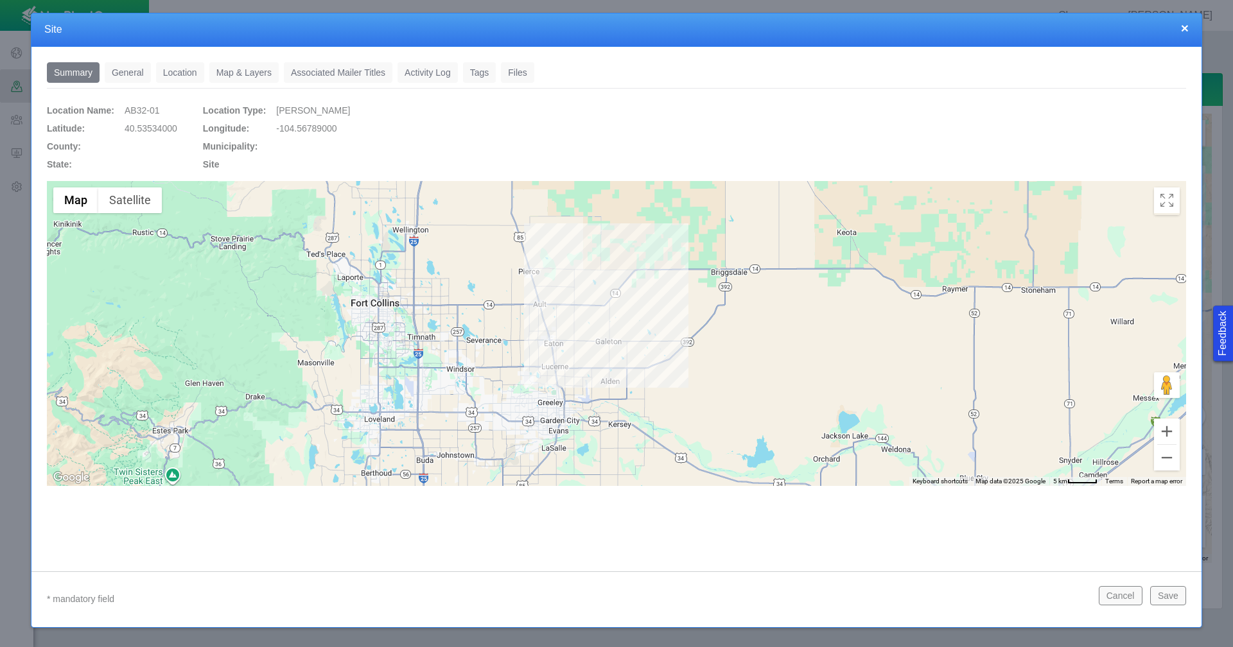
click at [139, 67] on link "General" at bounding box center [128, 72] width 46 height 21
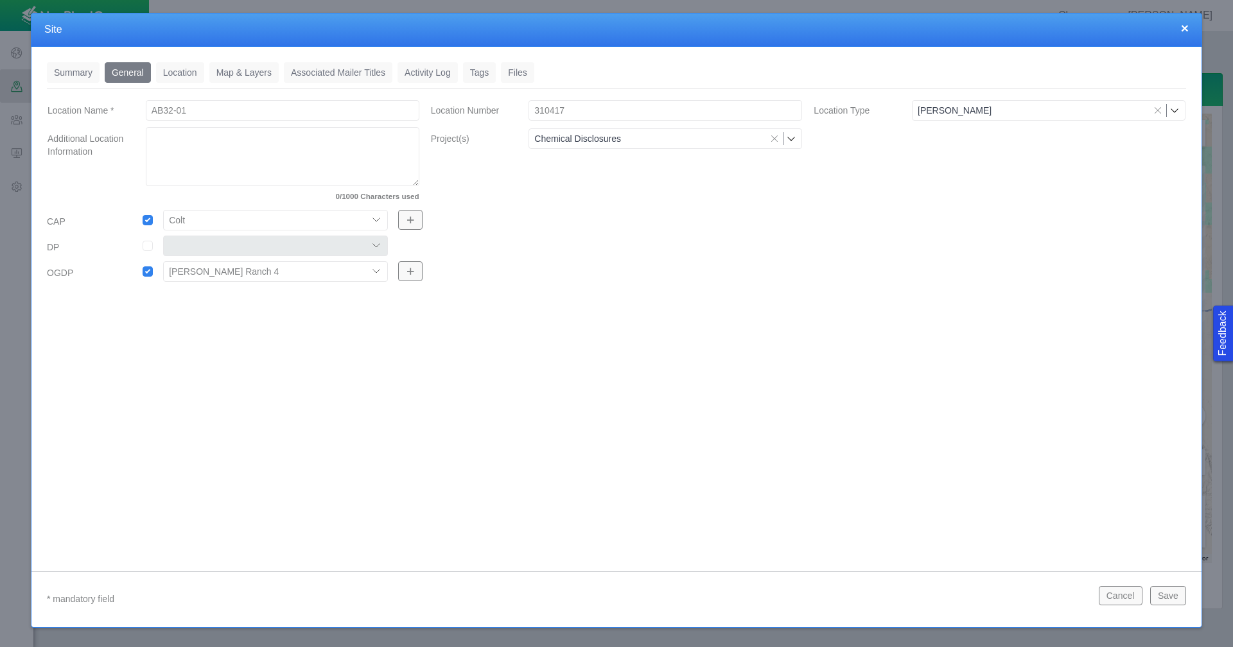
click at [150, 249] on input "checkbox" at bounding box center [148, 246] width 10 height 10
checkbox input "true"
click at [369, 243] on select "304 DP 122 DP125 DP 131 DP135 DP137 DP305 DP440 DP452" at bounding box center [275, 246] width 225 height 21
select select "56013520365612746"
click at [163, 236] on select "304 DP 122 DP125 DP 131 DP135 DP137 DP305 DP440 DP452" at bounding box center [275, 246] width 225 height 21
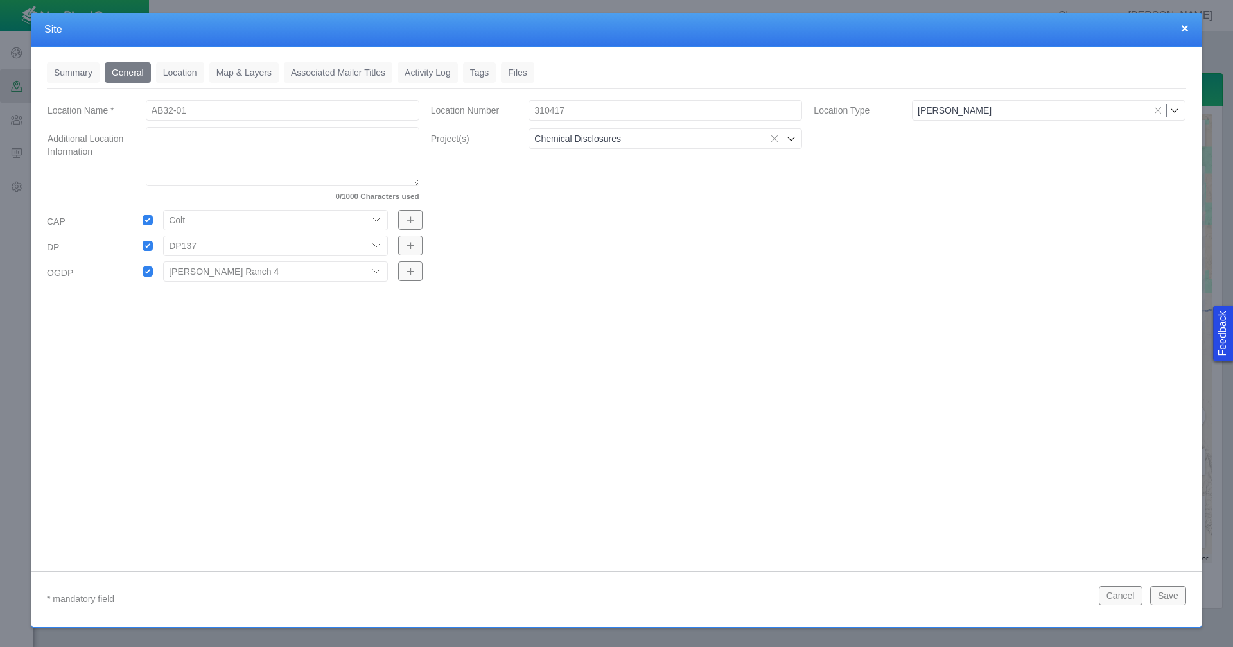
click at [197, 146] on textarea "Additional Location Information" at bounding box center [283, 156] width 274 height 59
type textarea "x"
type textarea "G"
type textarea "x"
type textarea "Gr"
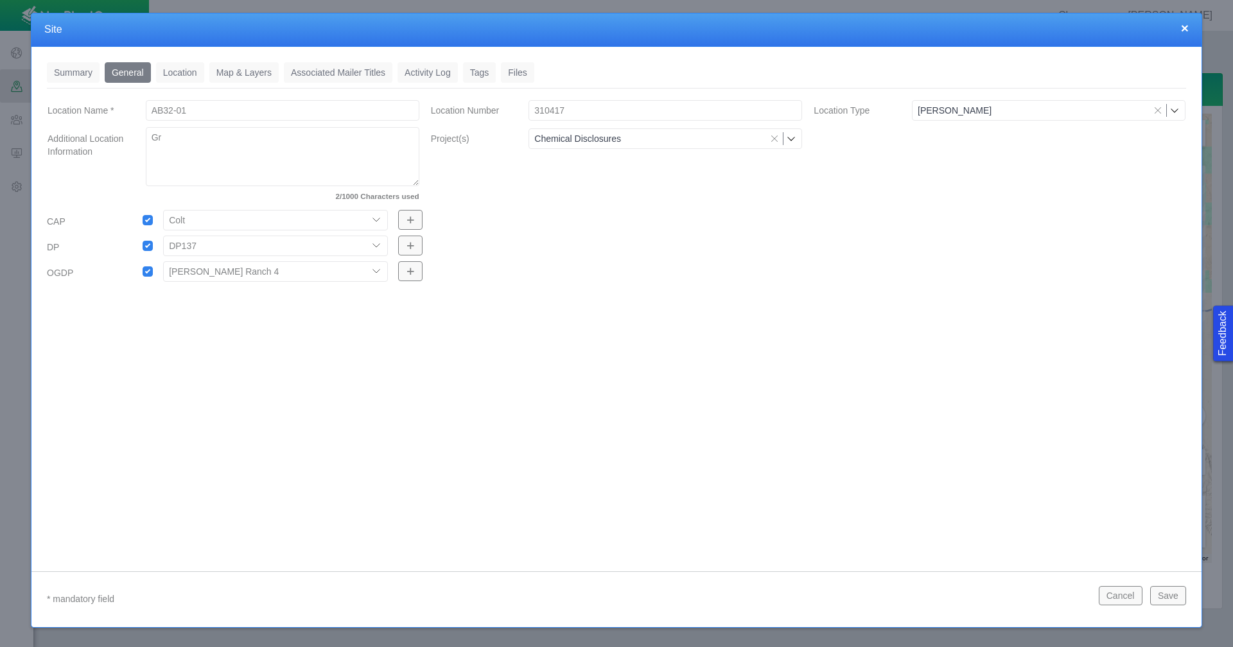
type textarea "x"
type textarea "Gra"
type textarea "x"
type textarea "Grah"
type textarea "x"
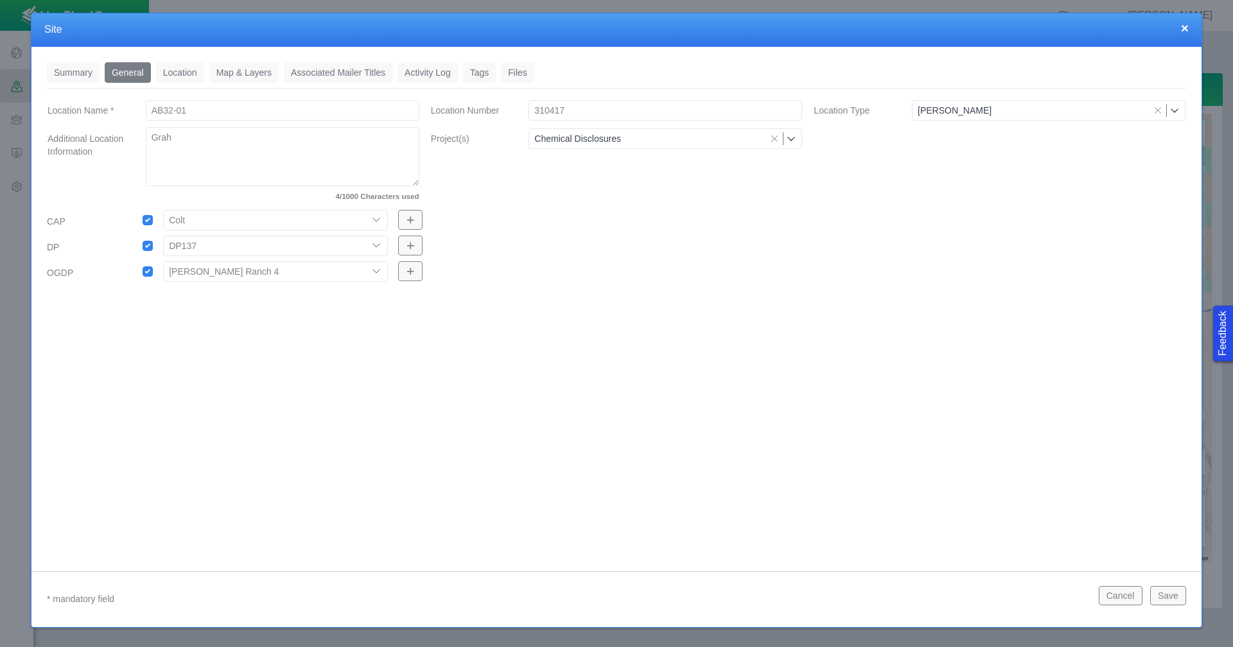
type textarea "Graha"
type textarea "x"
type textarea "Graham"
click at [153, 136] on textarea "Graham" at bounding box center [283, 156] width 274 height 59
type textarea "x"
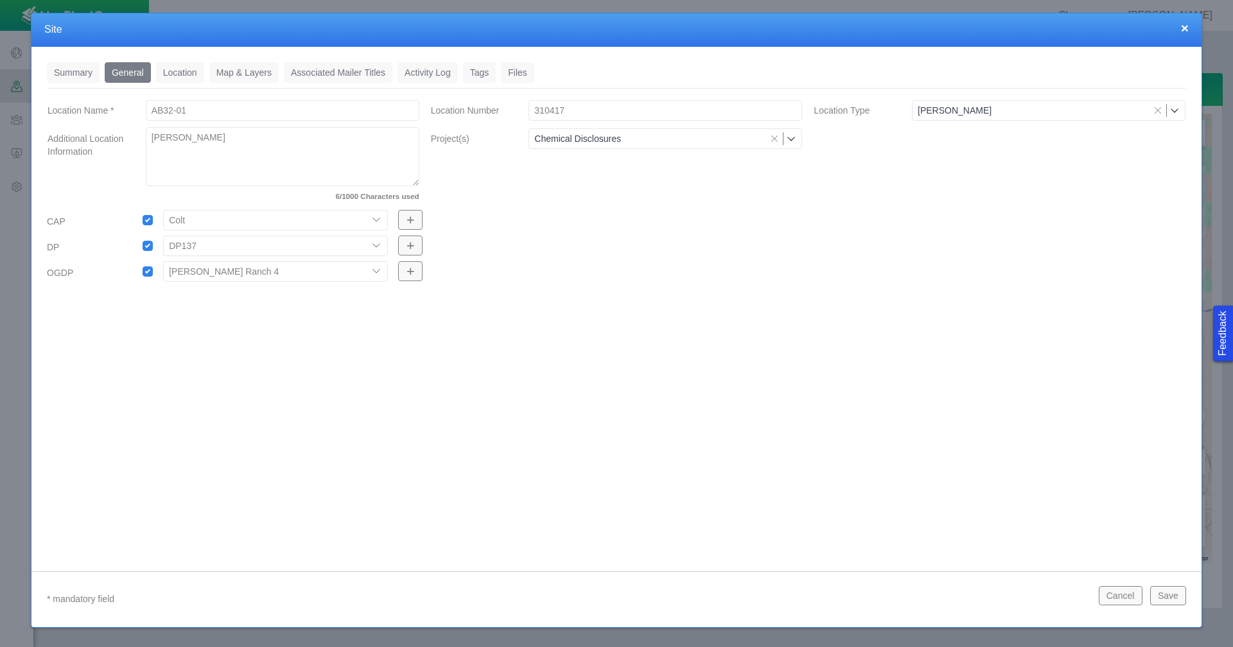
type textarea "AGraham"
type textarea "x"
type textarea "AsGraham"
type textarea "x"
type textarea "AssGraham"
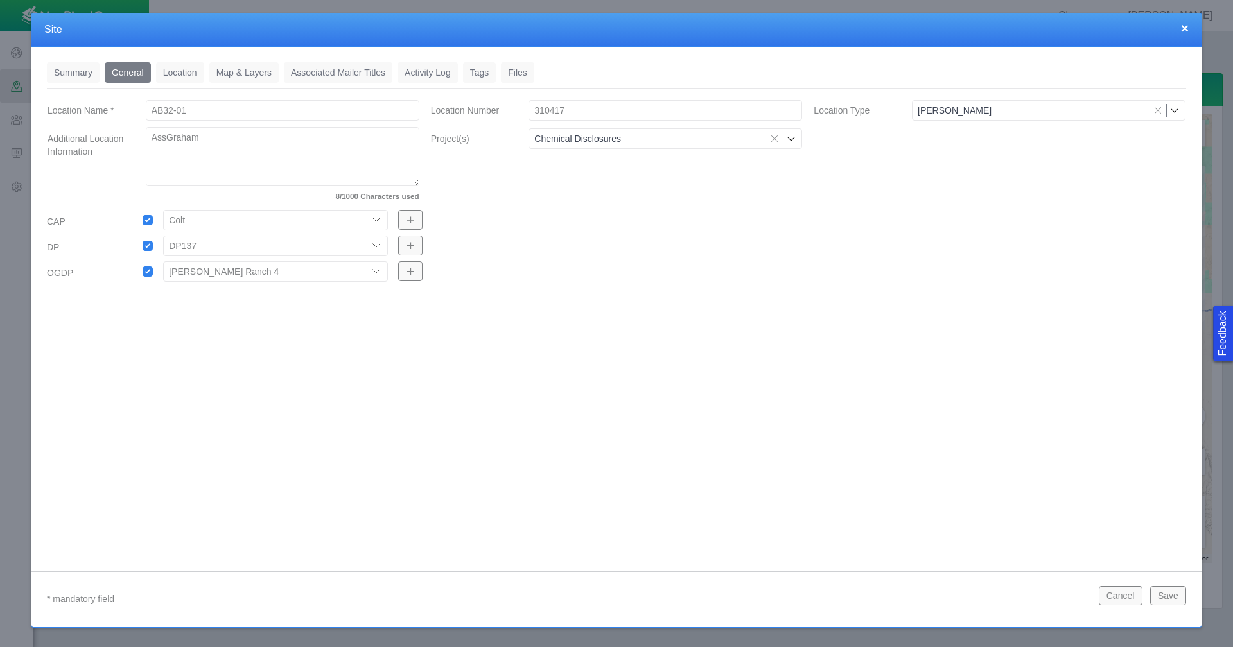
type textarea "x"
type textarea "AssoGraham"
type textarea "x"
type textarea "AssocGraham"
type textarea "x"
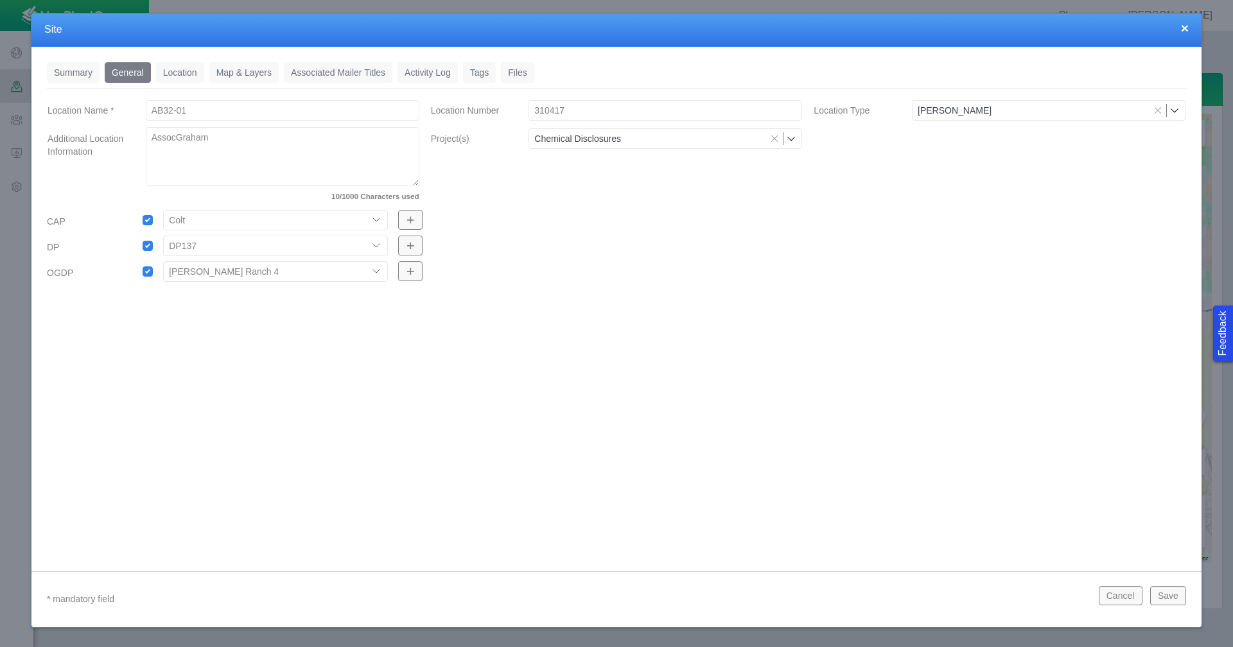
type textarea "AssociGraham"
type textarea "x"
type textarea "AssociaGraham"
type textarea "x"
type textarea "AssociatGraham"
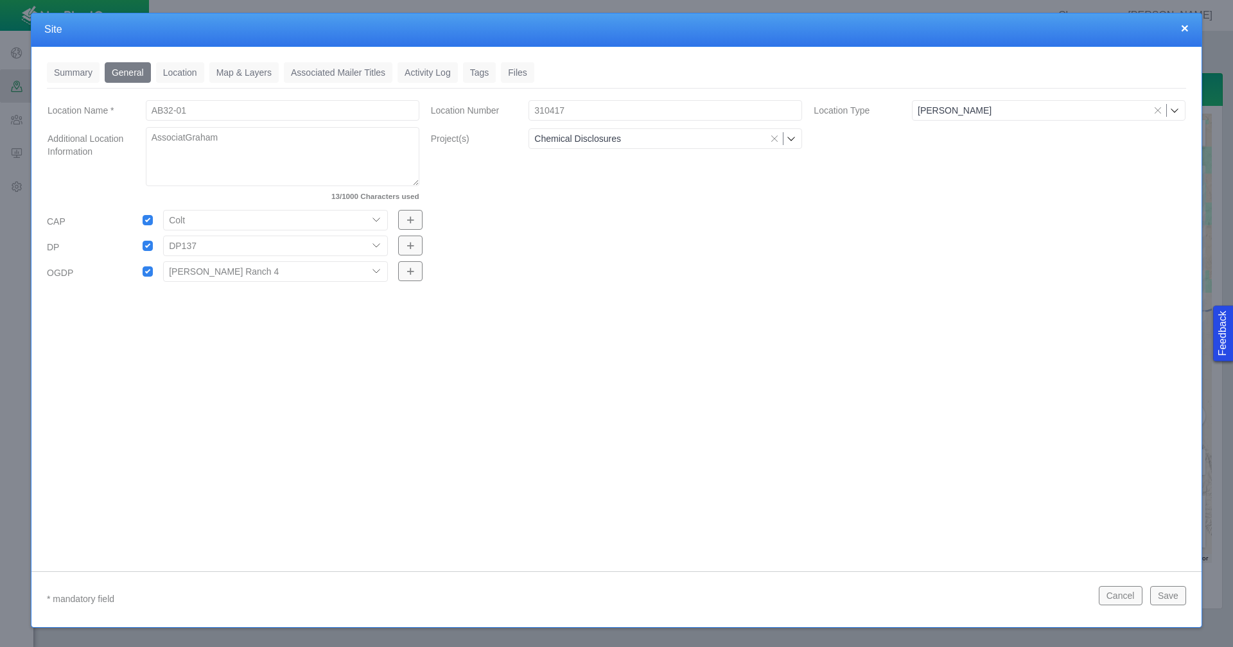
type textarea "x"
type textarea "AssociateGraham"
type textarea "x"
type textarea "AssociatedGraham"
type textarea "x"
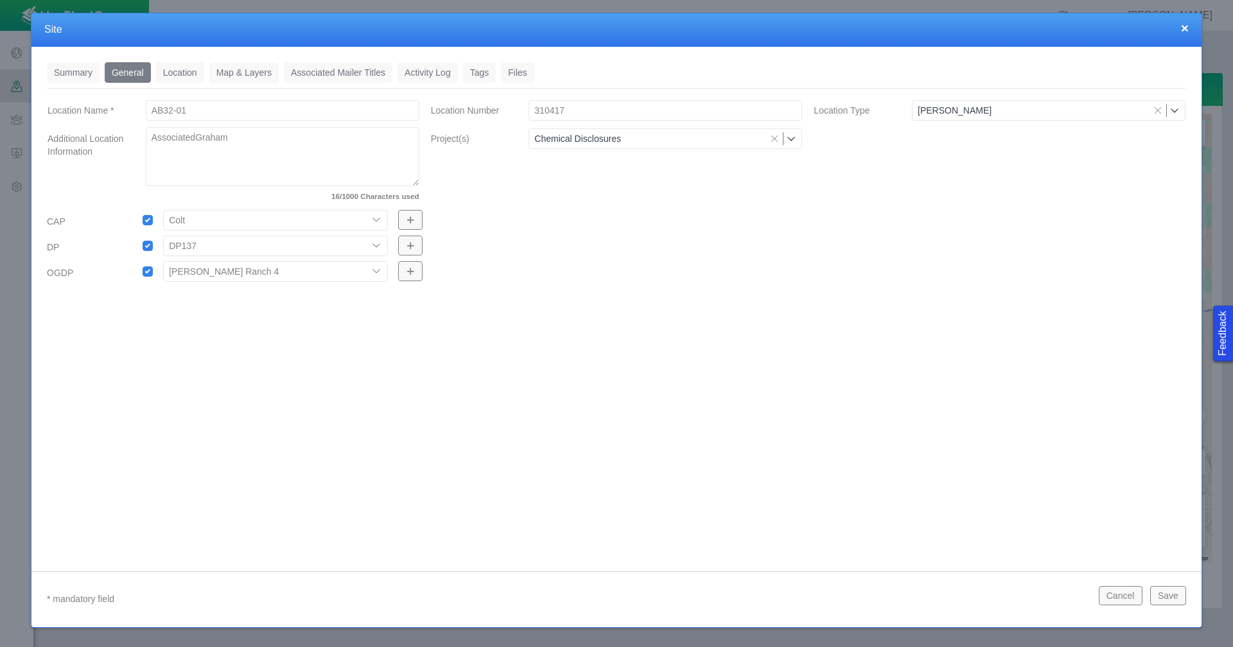
type textarea "Associated Graham"
type textarea "x"
type textarea "Associated LGraham"
type textarea "x"
type textarea "Associated LaGraham"
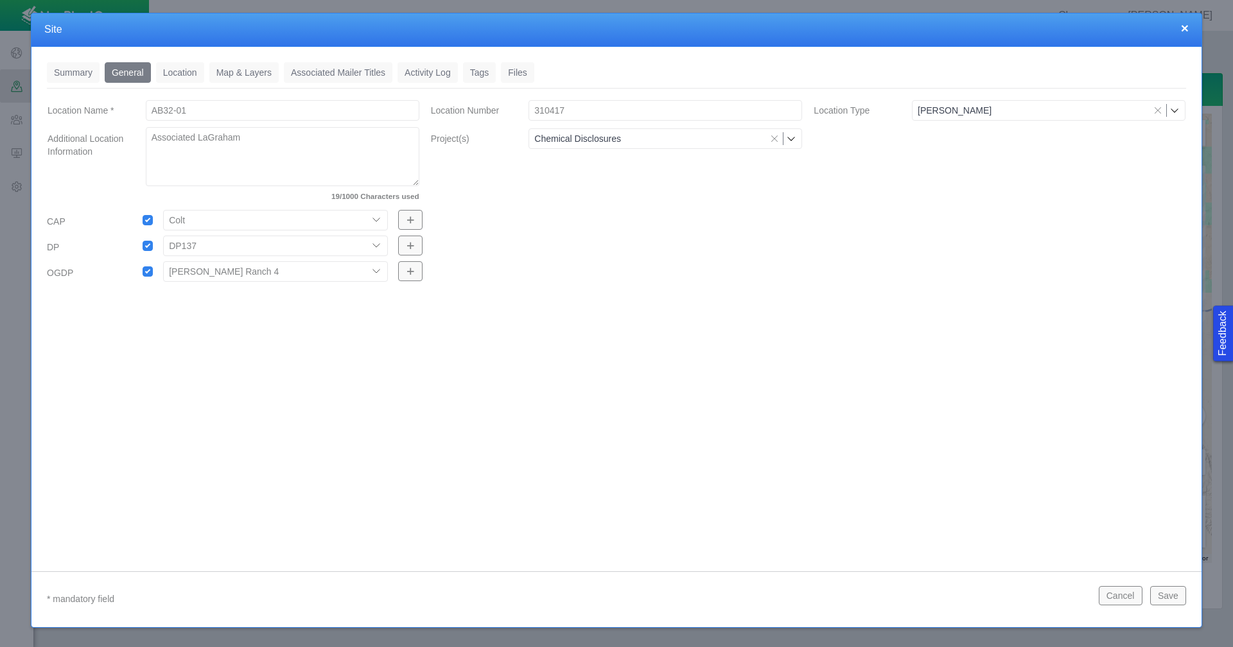
type textarea "x"
type textarea "Associated LanGraham"
type textarea "x"
type textarea "Associated Lan Graham"
type textarea "x"
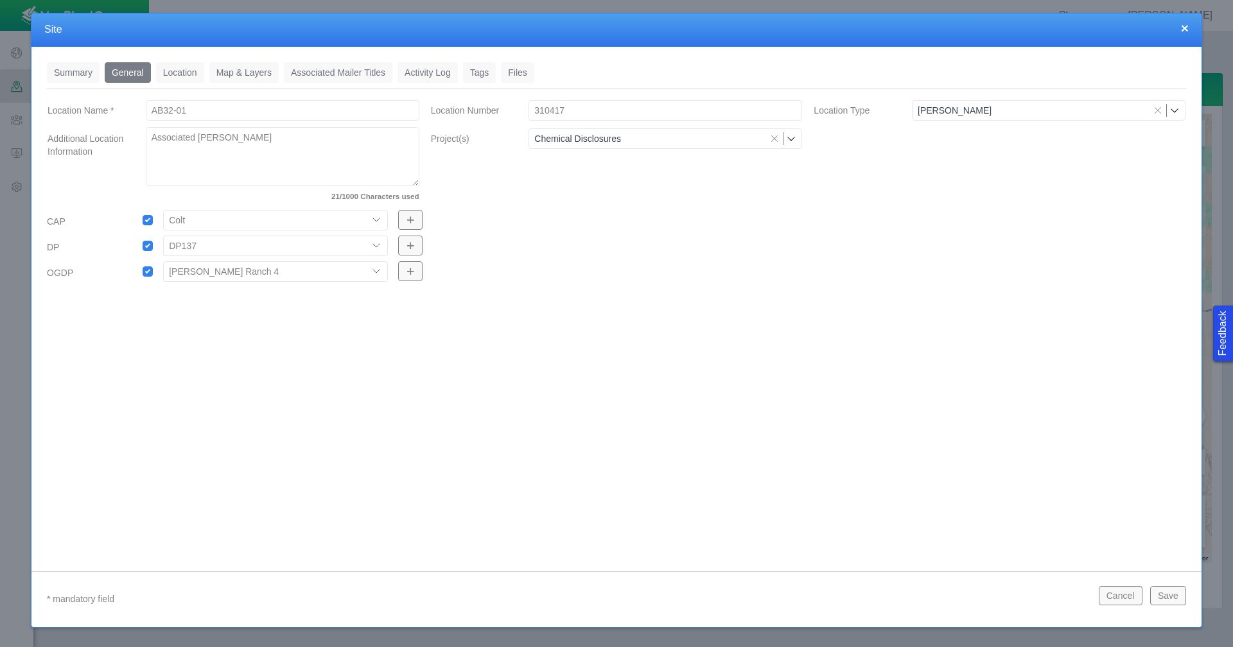
type textarea "Associated LanGraham"
type textarea "x"
type textarea "Associated LandGraham"
type textarea "x"
type textarea "Associated Land Graham"
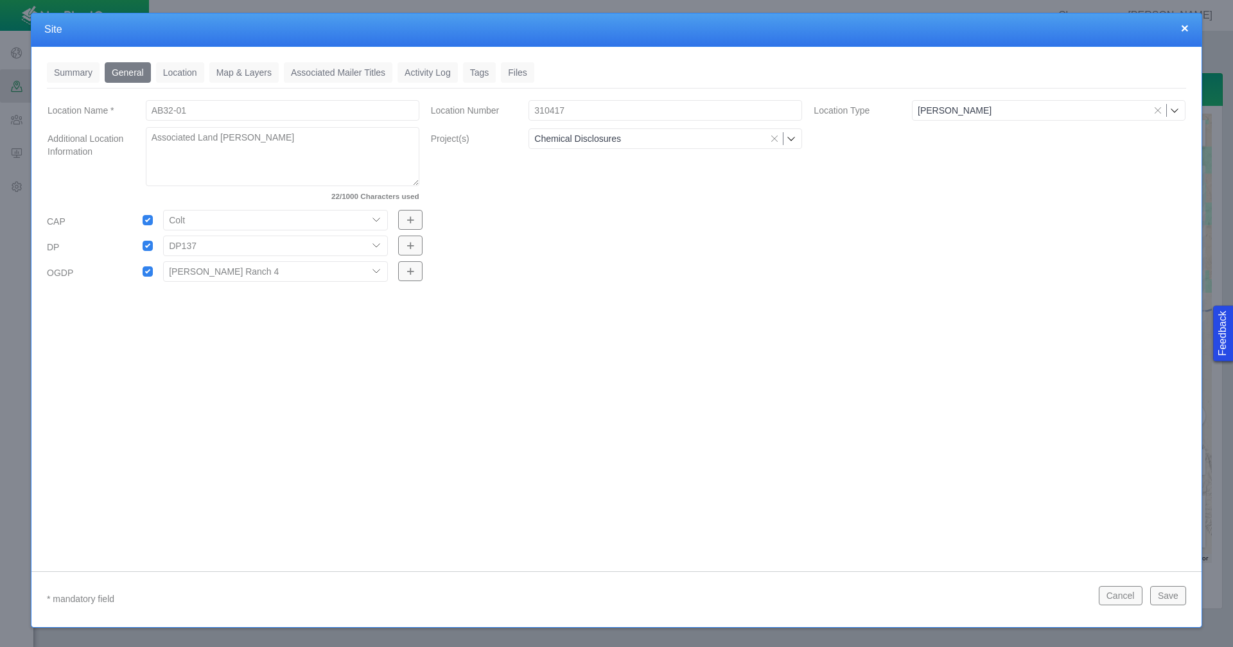
type textarea "x"
type textarea "Associated Land RGraham"
type textarea "x"
type textarea "Associated Land ReGraham"
type textarea "x"
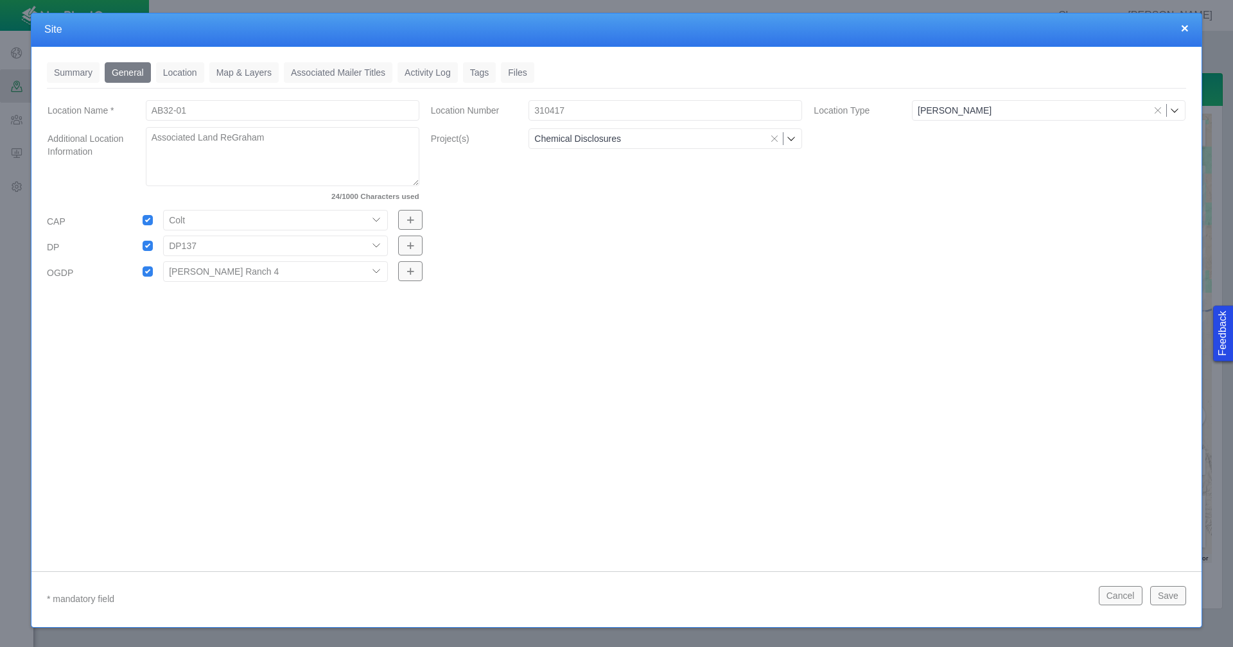
type textarea "Associated Land RepGraham"
type textarea "x"
type textarea "Associated Land Rep Graham"
type textarea "x"
click at [481, 75] on link "Tags" at bounding box center [479, 72] width 33 height 21
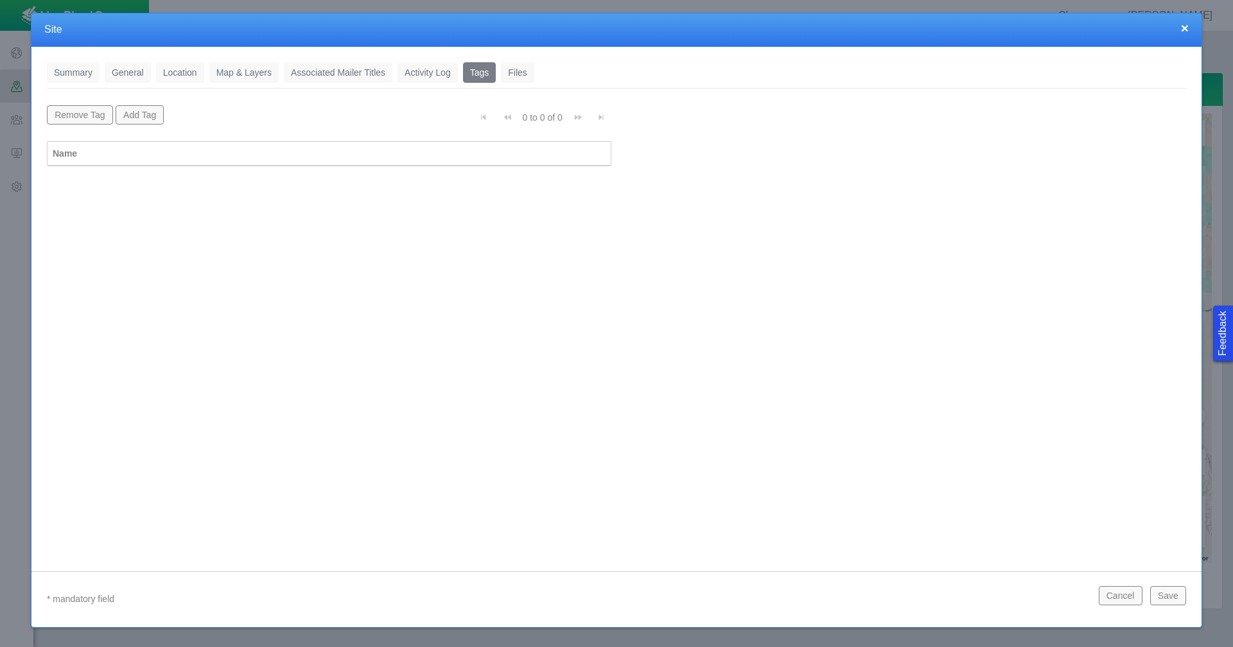
click at [136, 114] on button "Add Tag" at bounding box center [140, 114] width 49 height 19
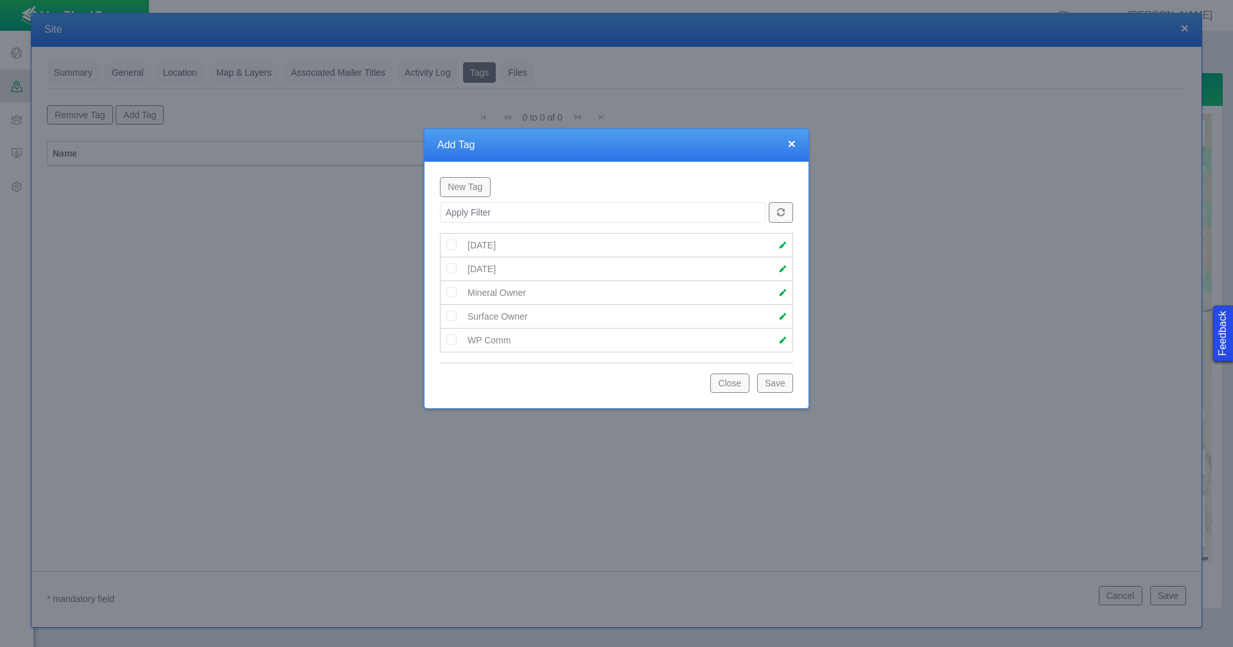
click at [471, 188] on button "New Tag" at bounding box center [465, 186] width 51 height 19
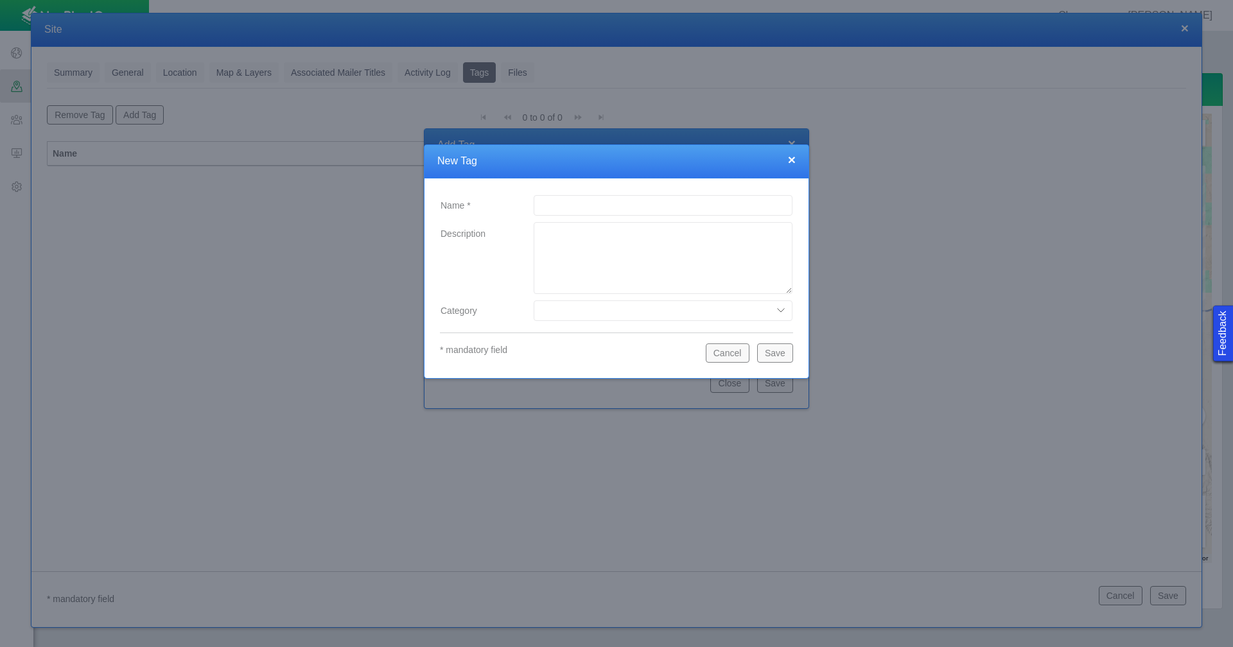
click at [583, 206] on input "Name *" at bounding box center [663, 205] width 259 height 21
type input "Graham"
click at [772, 360] on button "Save" at bounding box center [775, 353] width 36 height 19
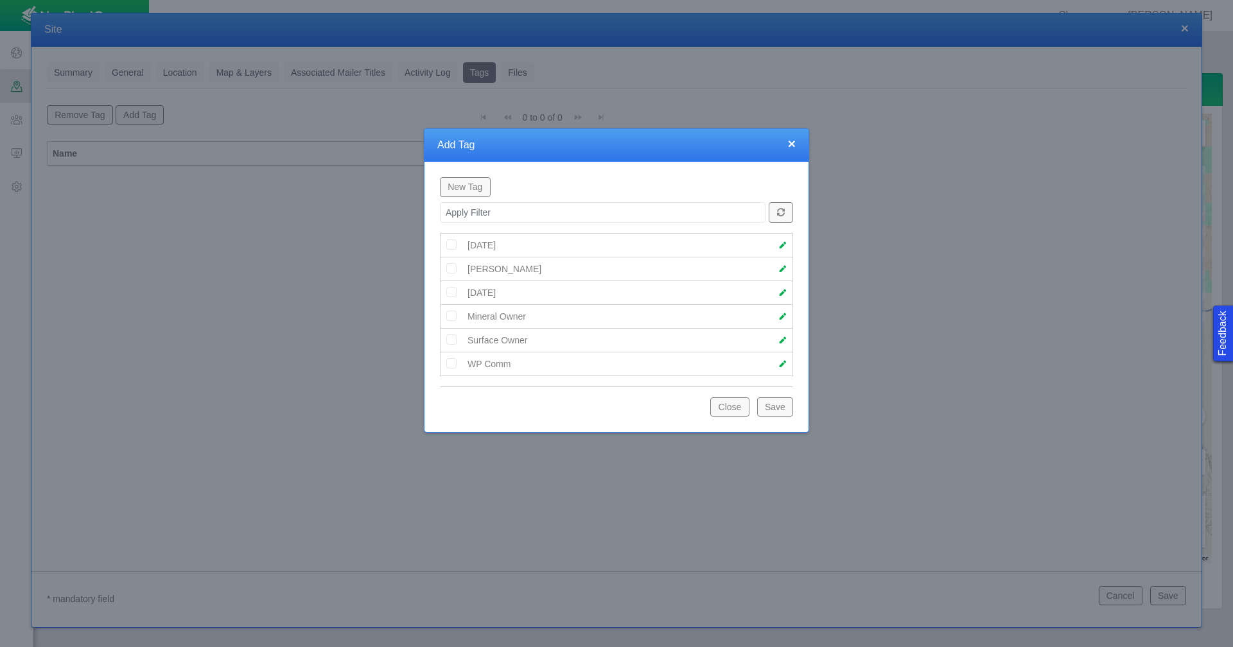
click at [521, 269] on div "Graham" at bounding box center [539, 269] width 155 height 13
click at [447, 269] on img at bounding box center [452, 269] width 12 height 12
click at [781, 270] on span at bounding box center [782, 269] width 9 height 9
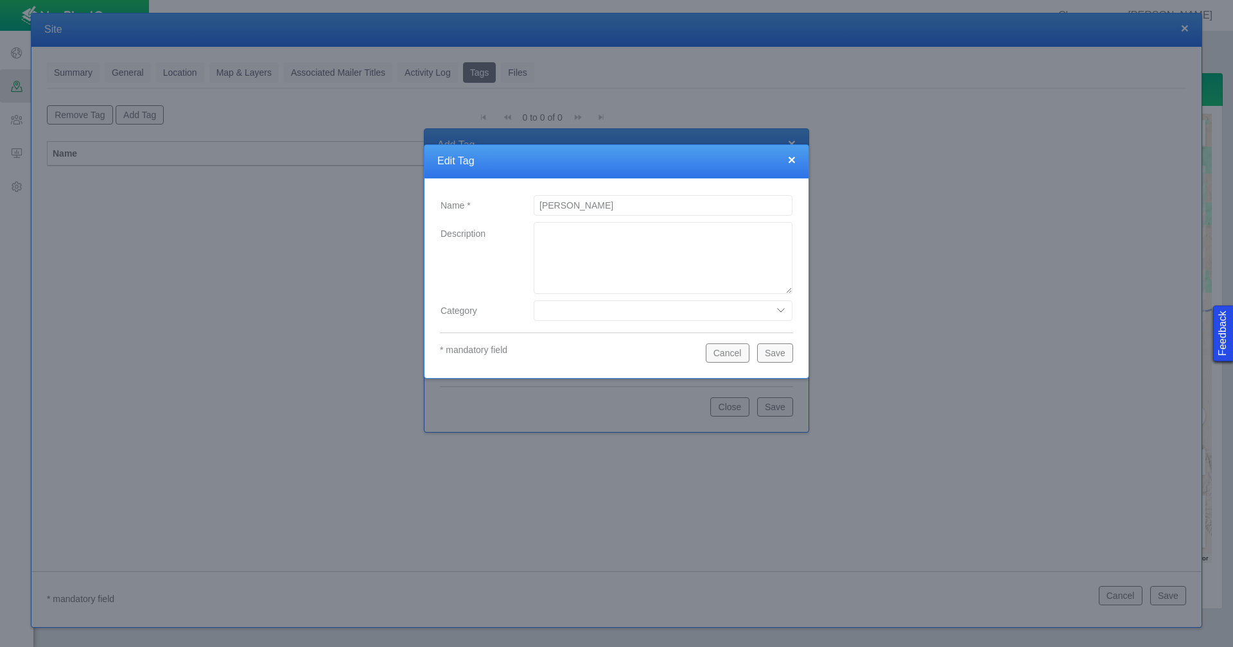
click at [777, 314] on select "Date Range" at bounding box center [663, 311] width 259 height 21
drag, startPoint x: 692, startPoint y: 365, endPoint x: 706, endPoint y: 364, distance: 14.1
click at [692, 365] on div "Name * Graham Description Category Date Range * mandatory field Cancel Save" at bounding box center [617, 279] width 384 height 200
click at [737, 357] on button "Cancel" at bounding box center [728, 353] width 44 height 19
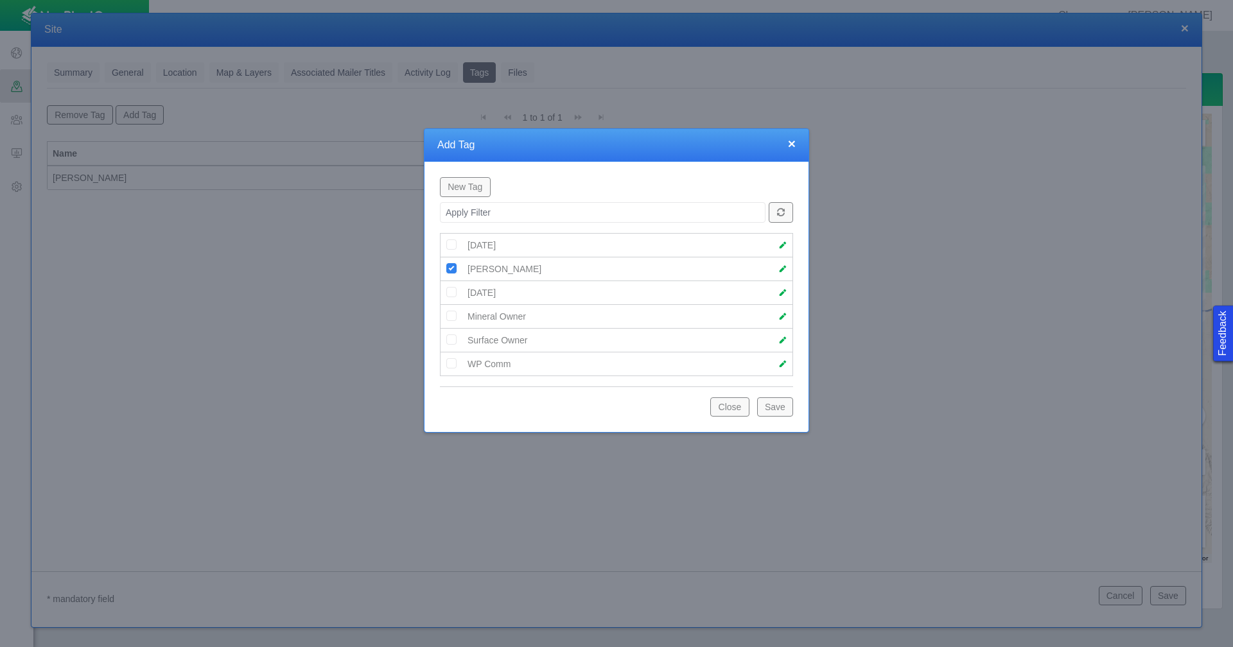
click at [768, 408] on button "Save" at bounding box center [775, 407] width 36 height 19
type textarea "x"
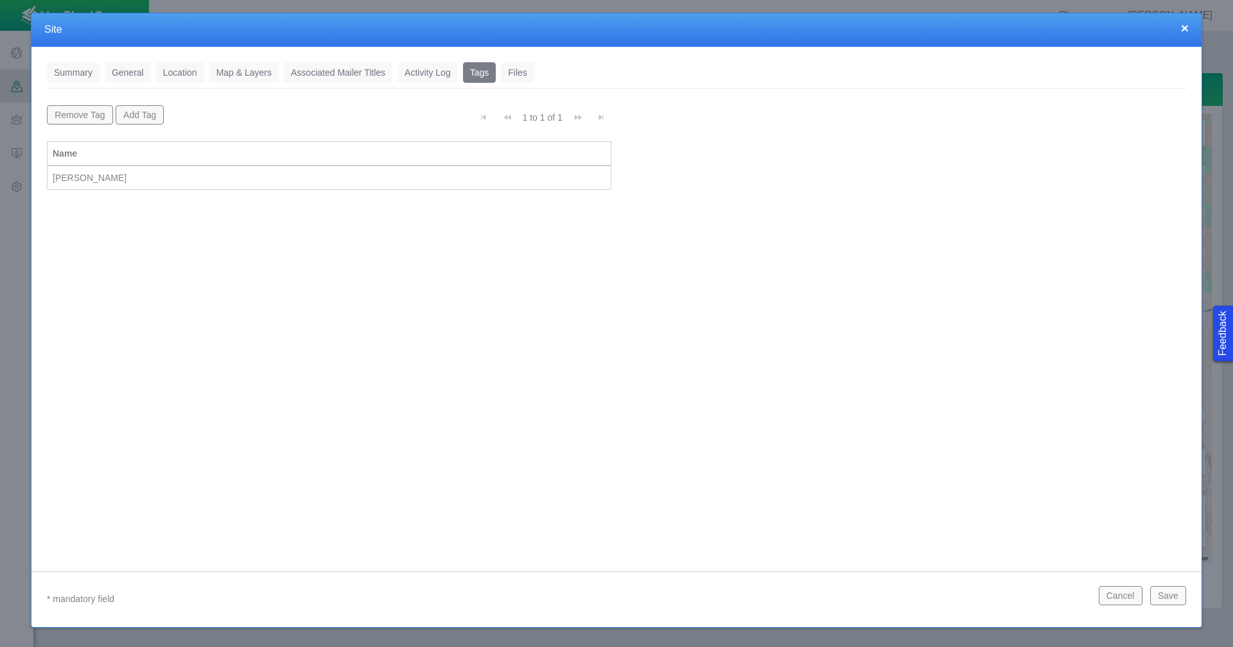
scroll to position [0, 0]
click at [1162, 598] on button "Save" at bounding box center [1168, 595] width 36 height 19
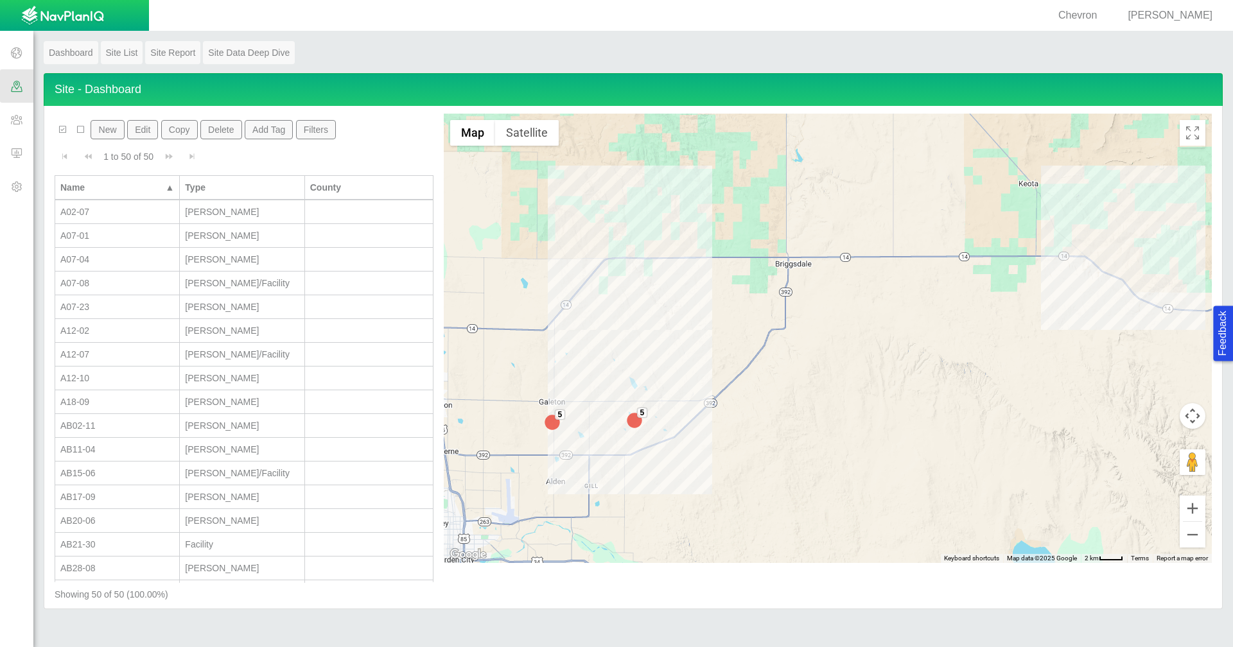
click at [22, 188] on span at bounding box center [16, 186] width 33 height 33
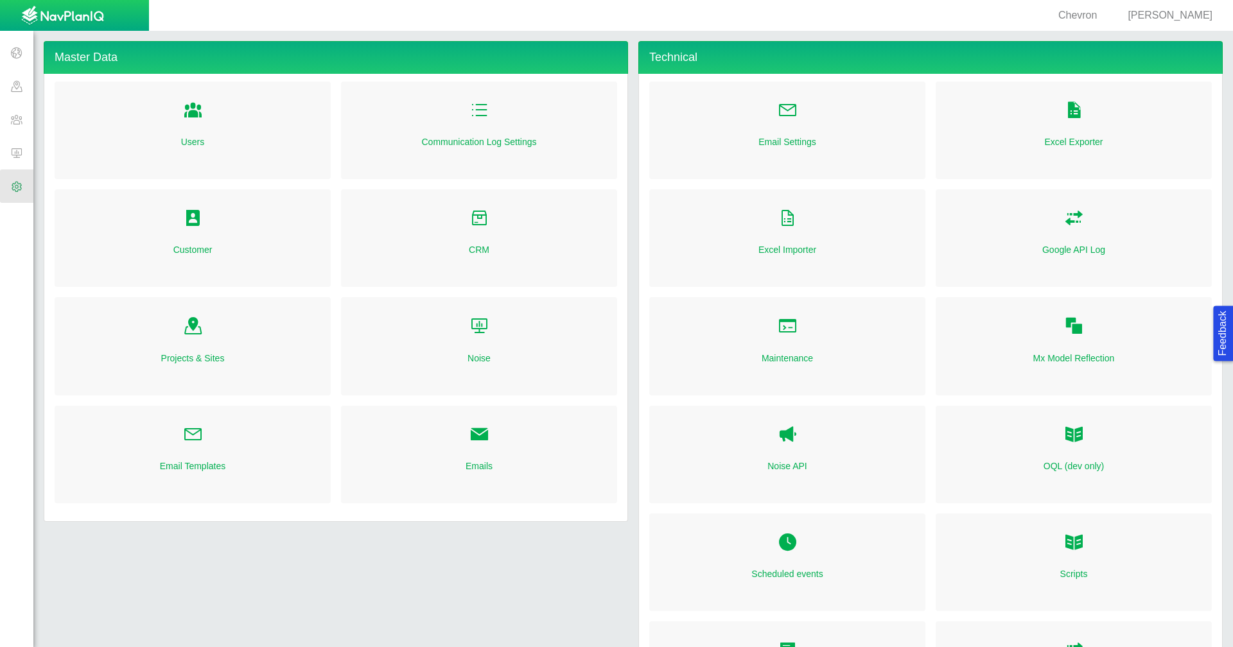
click at [193, 245] on link "Customer" at bounding box center [192, 249] width 39 height 13
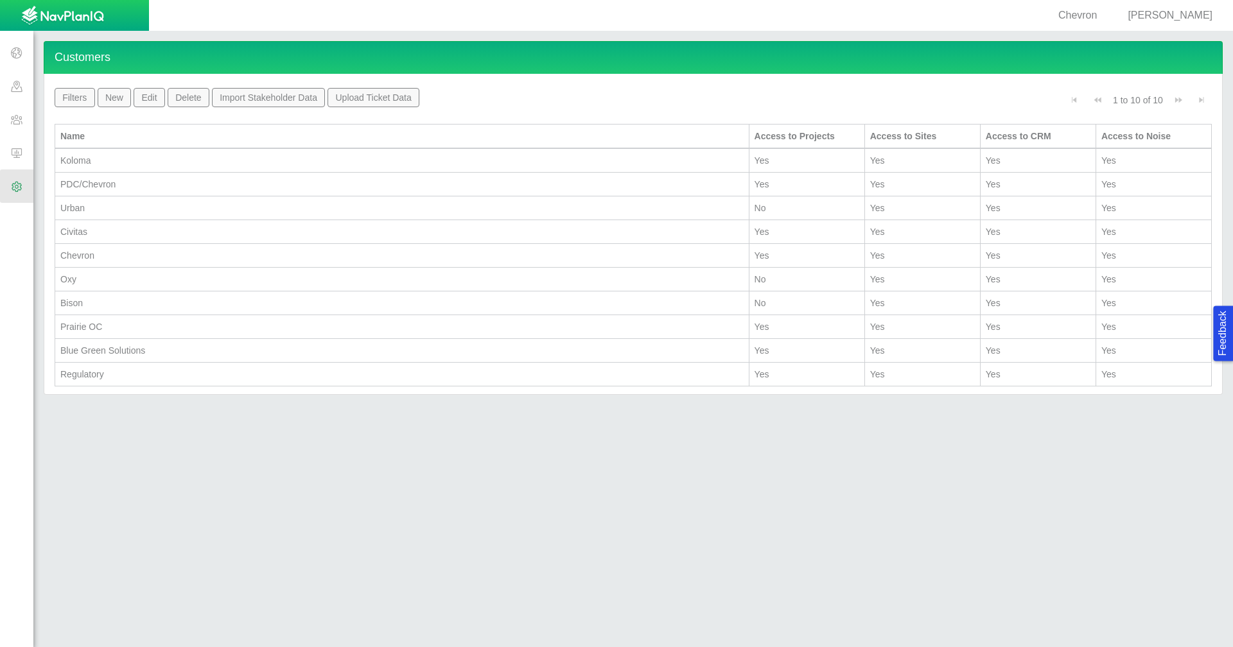
click at [136, 254] on div "Chevron" at bounding box center [401, 255] width 683 height 13
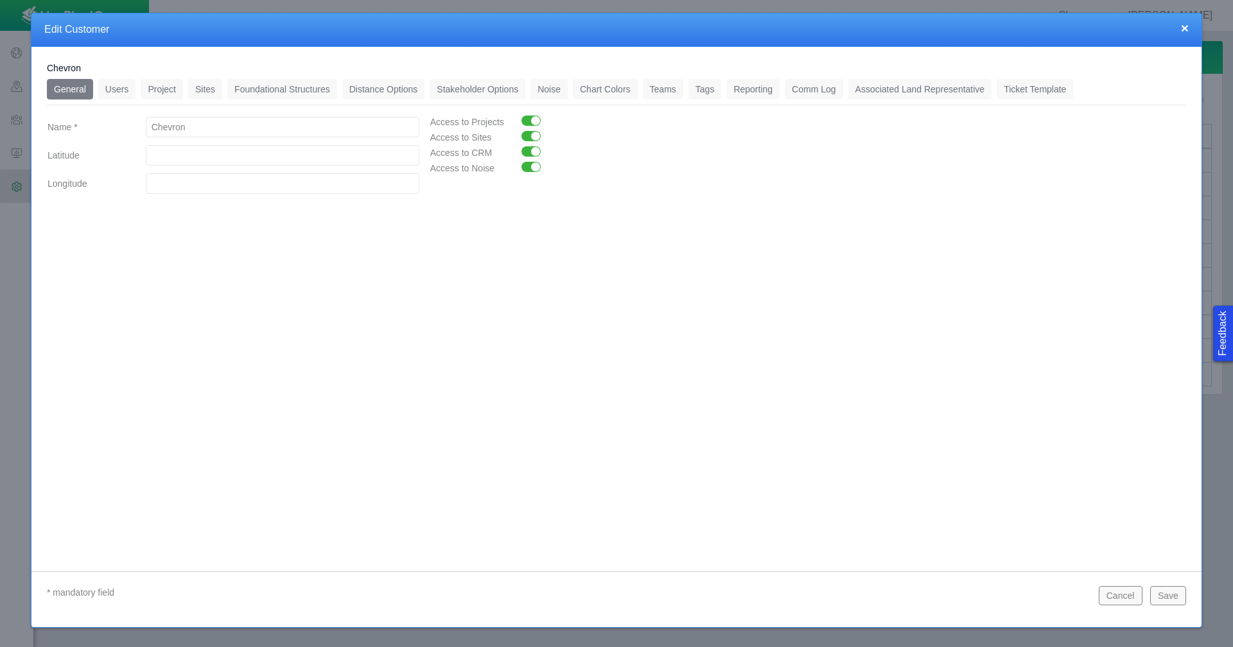
click at [896, 85] on link "Associated Land Representative" at bounding box center [920, 89] width 144 height 21
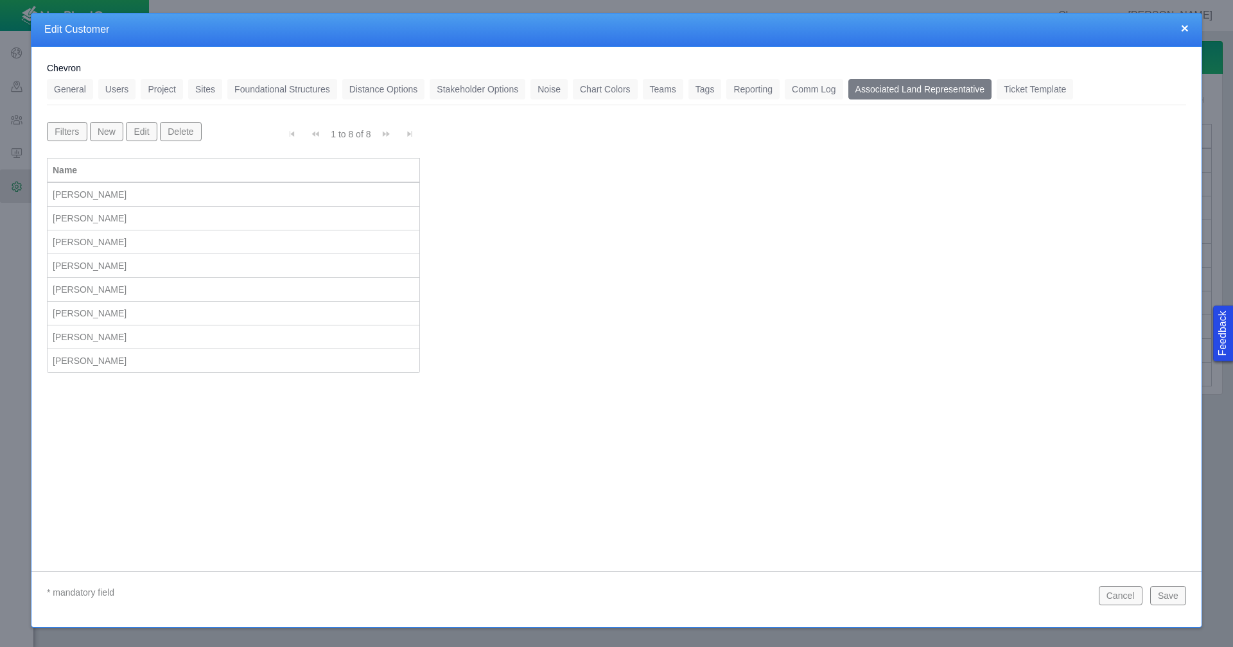
click at [695, 89] on link "Tags" at bounding box center [704, 89] width 33 height 21
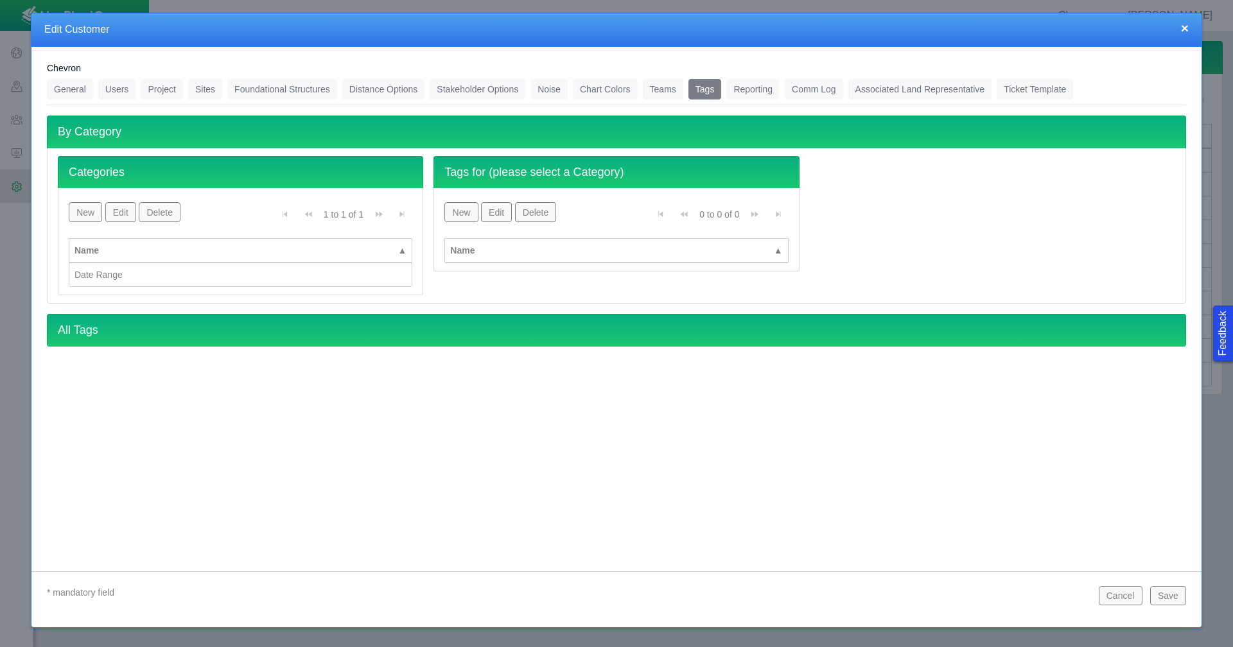
click at [87, 211] on button "New" at bounding box center [85, 211] width 33 height 19
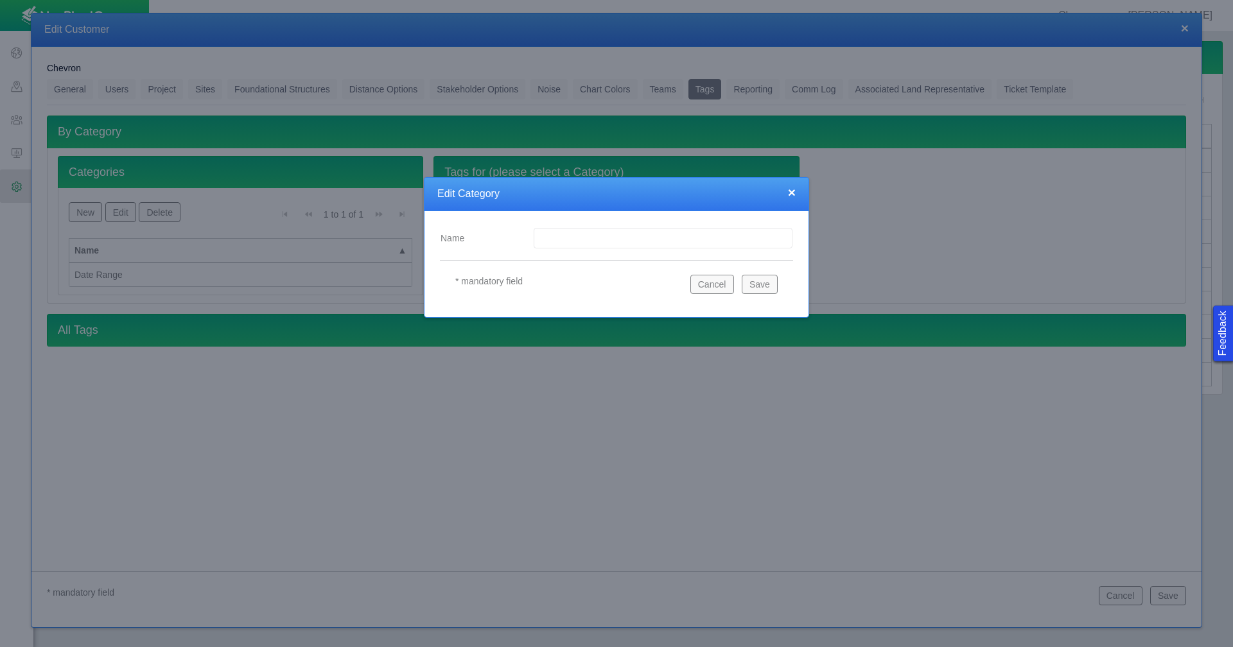
click at [586, 231] on input "Name" at bounding box center [663, 238] width 259 height 21
type input "Land Representative"
click at [760, 282] on button "Save" at bounding box center [760, 284] width 36 height 19
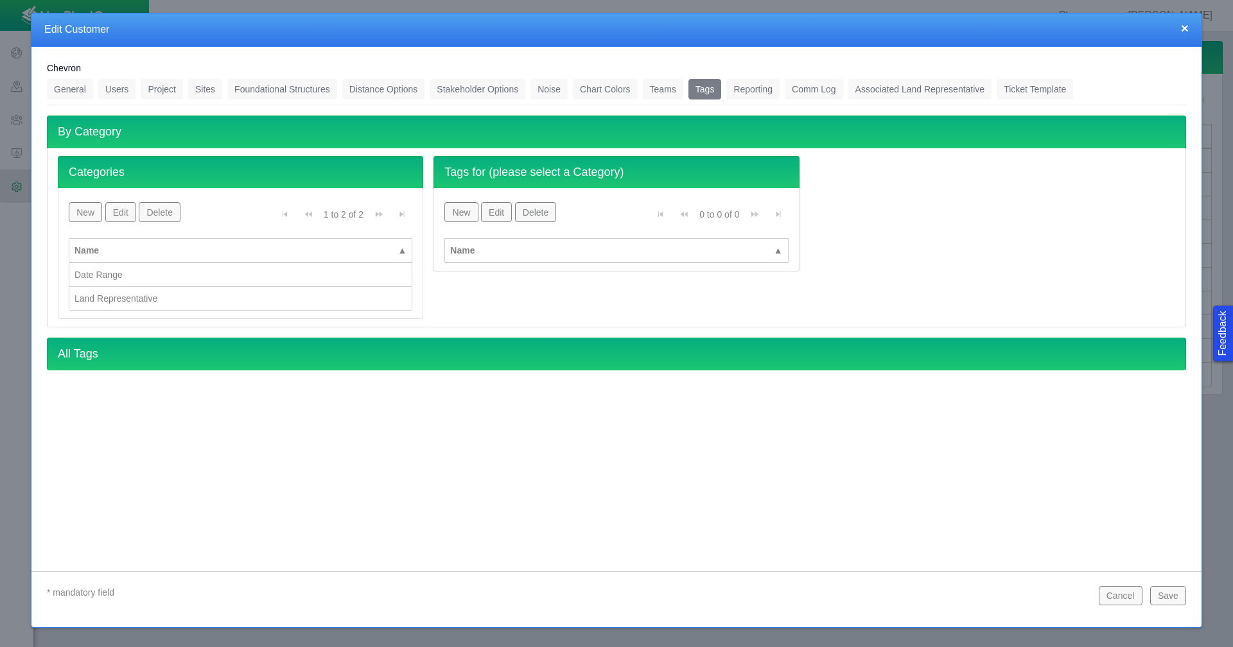
click at [1162, 594] on button "Save" at bounding box center [1168, 595] width 36 height 19
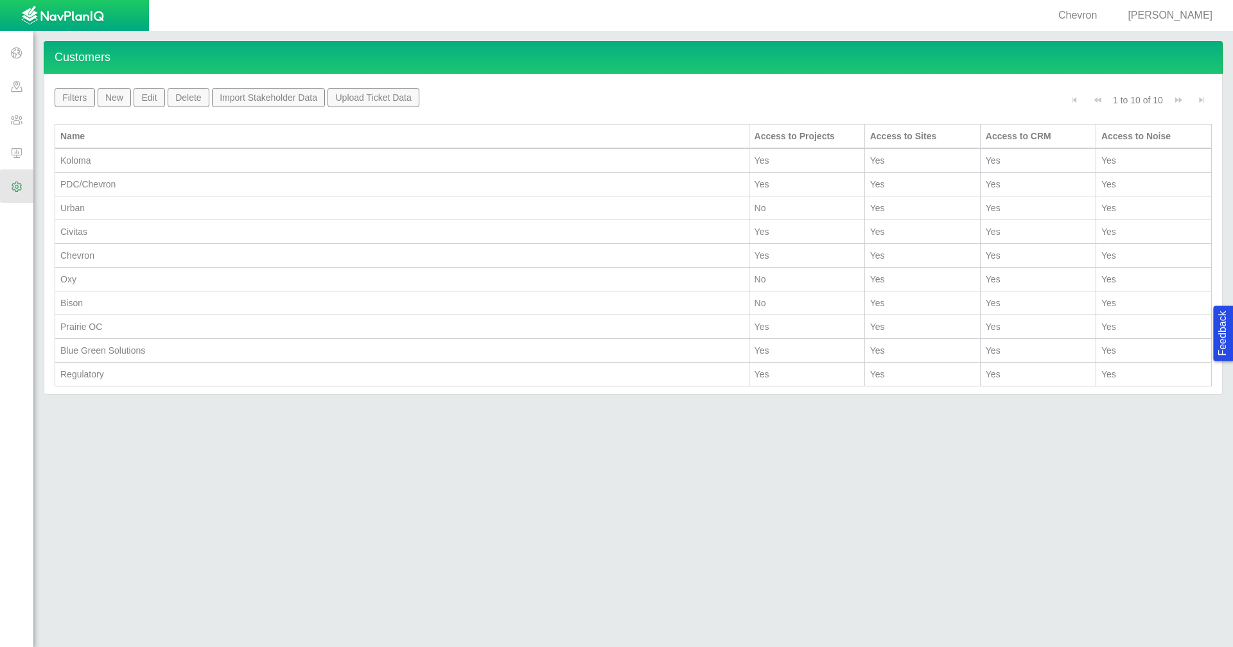
click at [12, 85] on span at bounding box center [16, 85] width 33 height 33
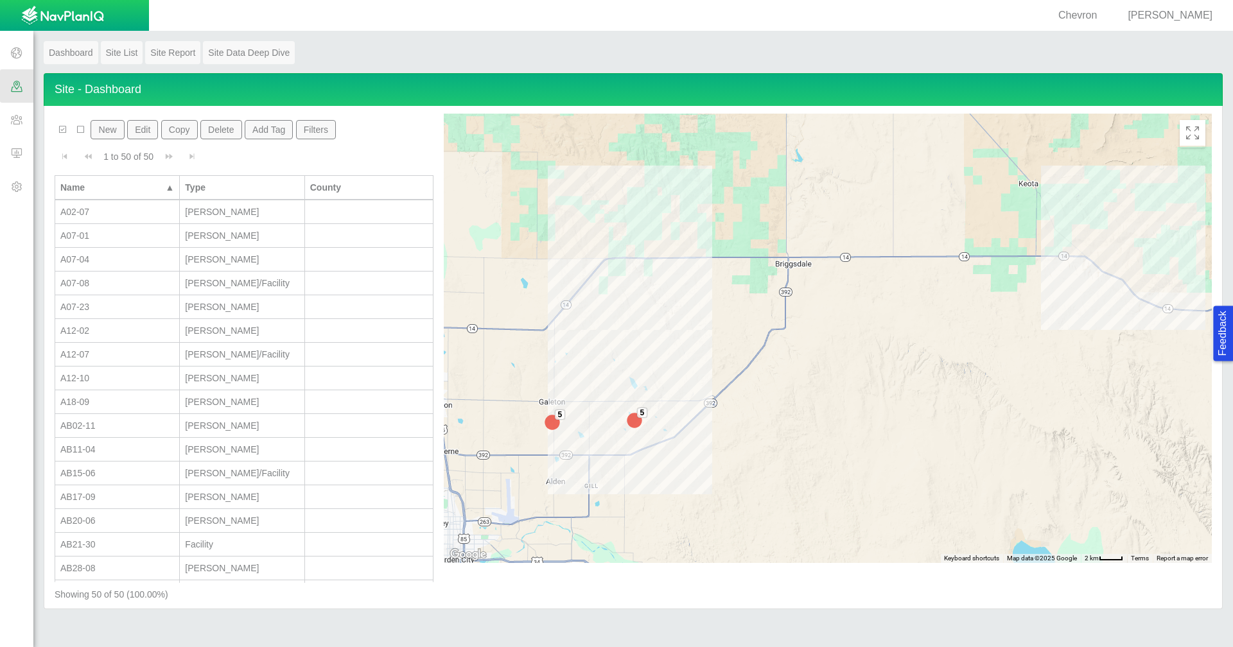
click at [13, 58] on span at bounding box center [16, 52] width 33 height 33
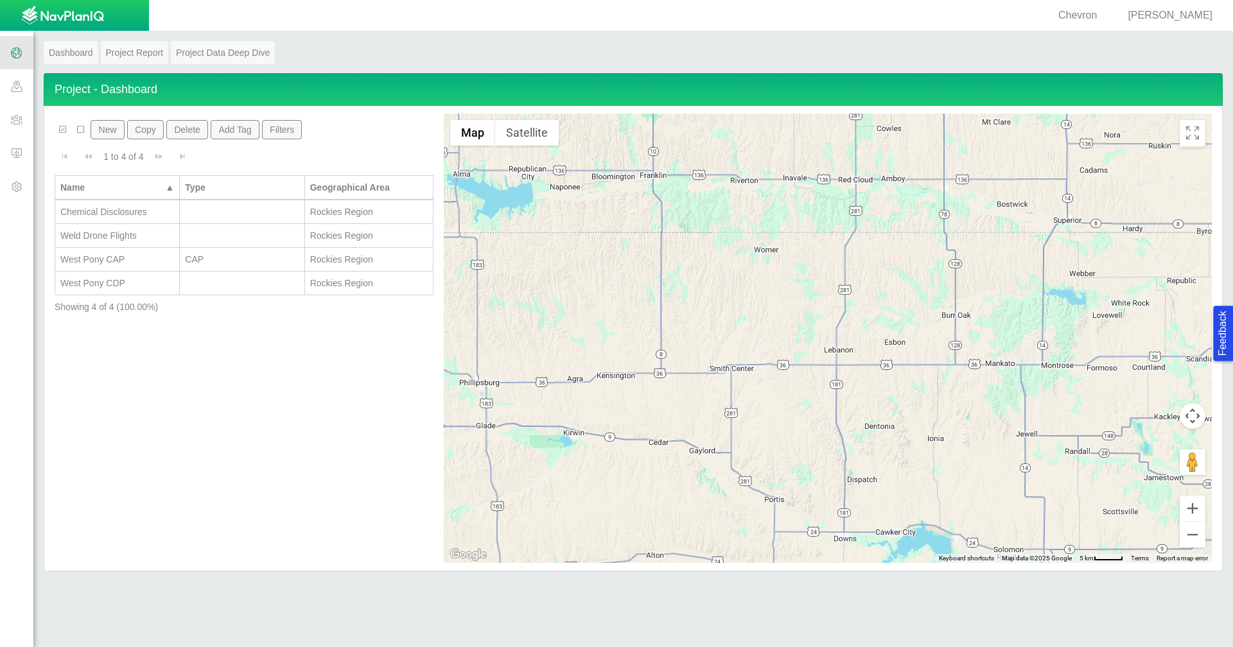
click at [125, 200] on th "▲ Name" at bounding box center [117, 187] width 125 height 25
click at [127, 213] on div "West Pony CDP" at bounding box center [117, 212] width 114 height 13
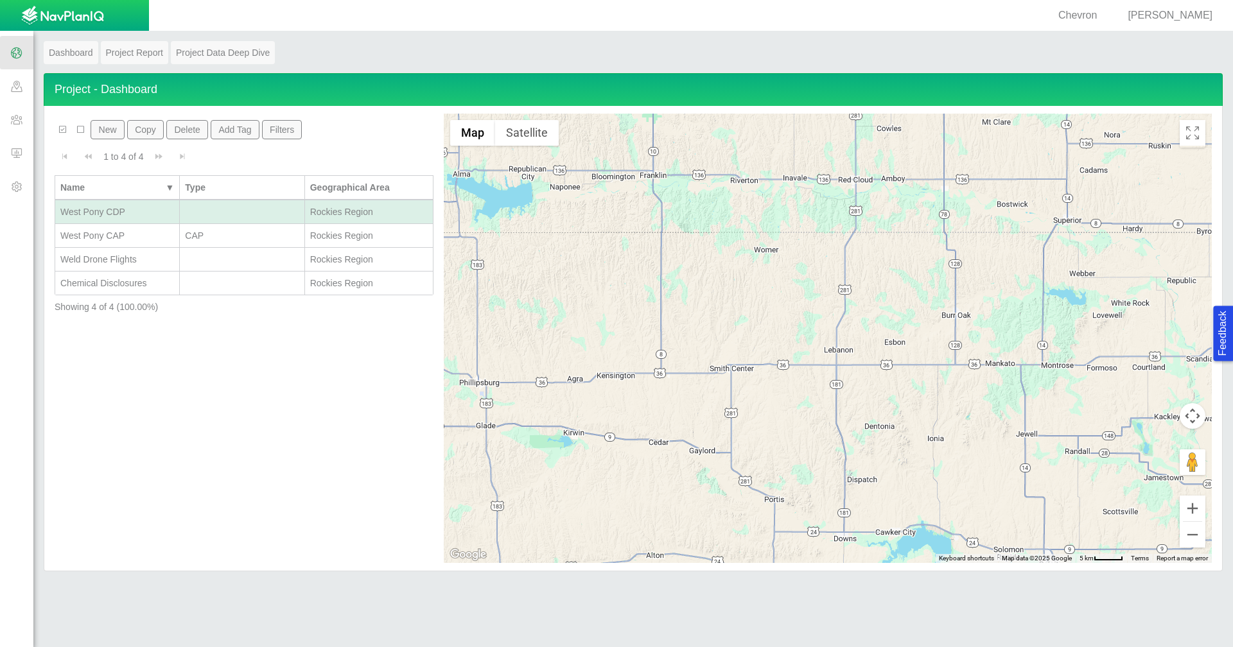
click at [127, 213] on div "West Pony CDP" at bounding box center [117, 212] width 114 height 13
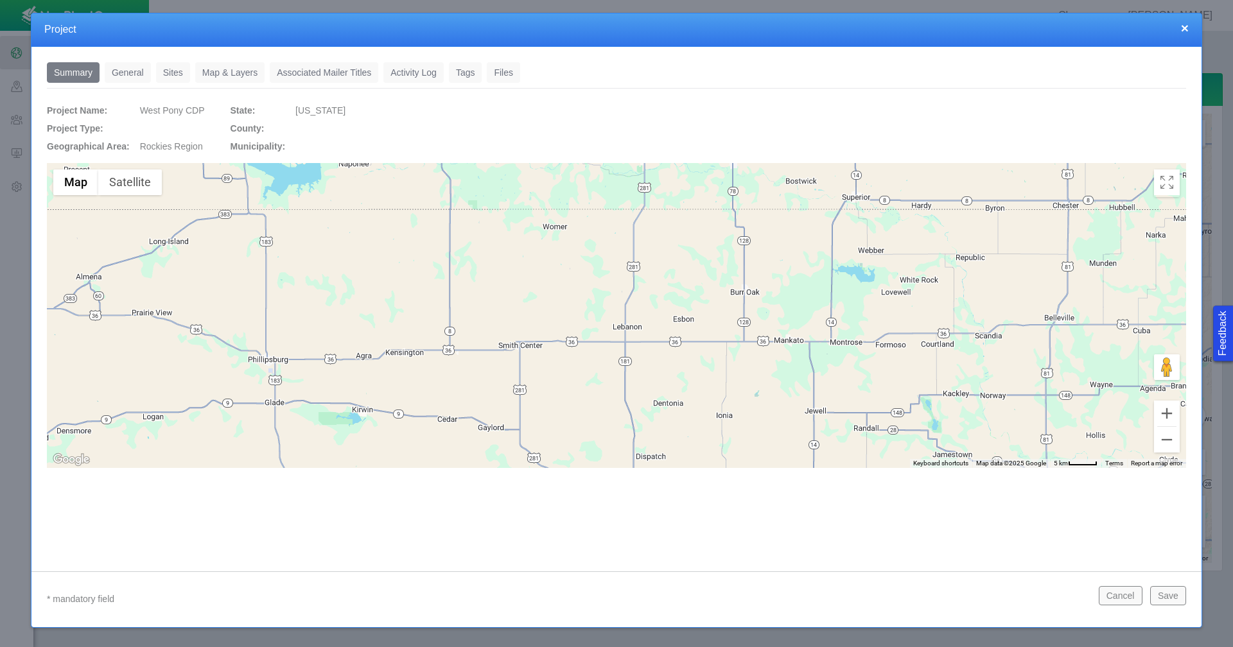
click at [179, 77] on link "Sites" at bounding box center [173, 72] width 34 height 21
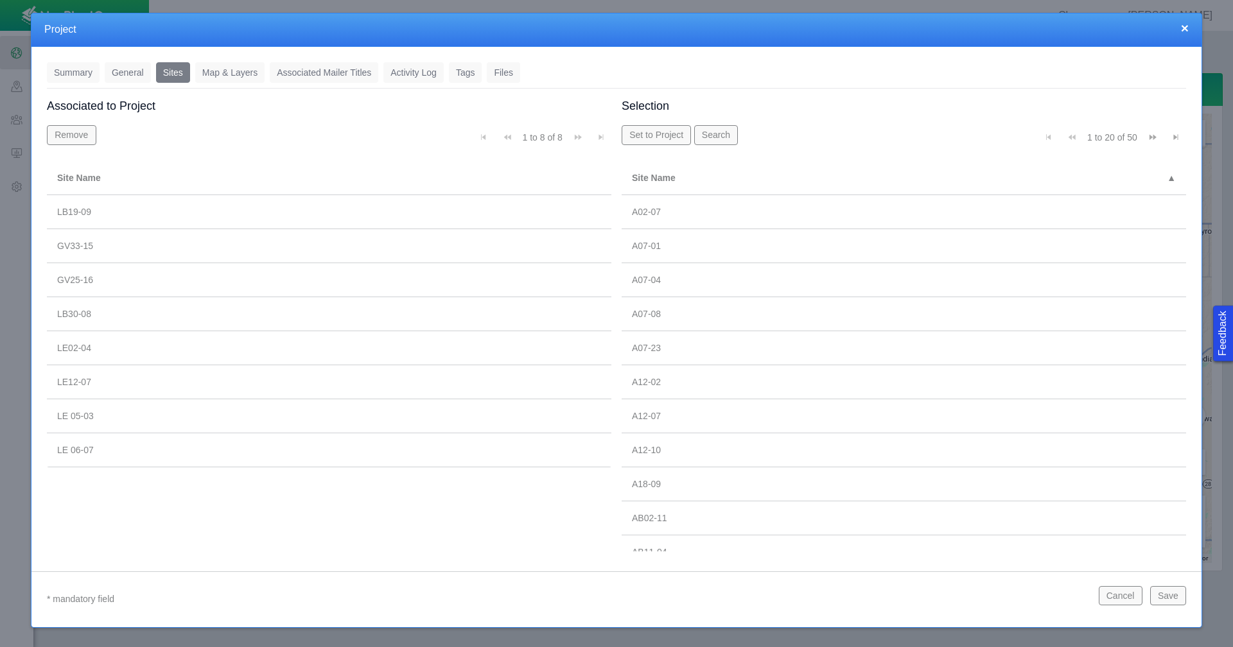
click at [72, 73] on link "Summary" at bounding box center [73, 72] width 53 height 21
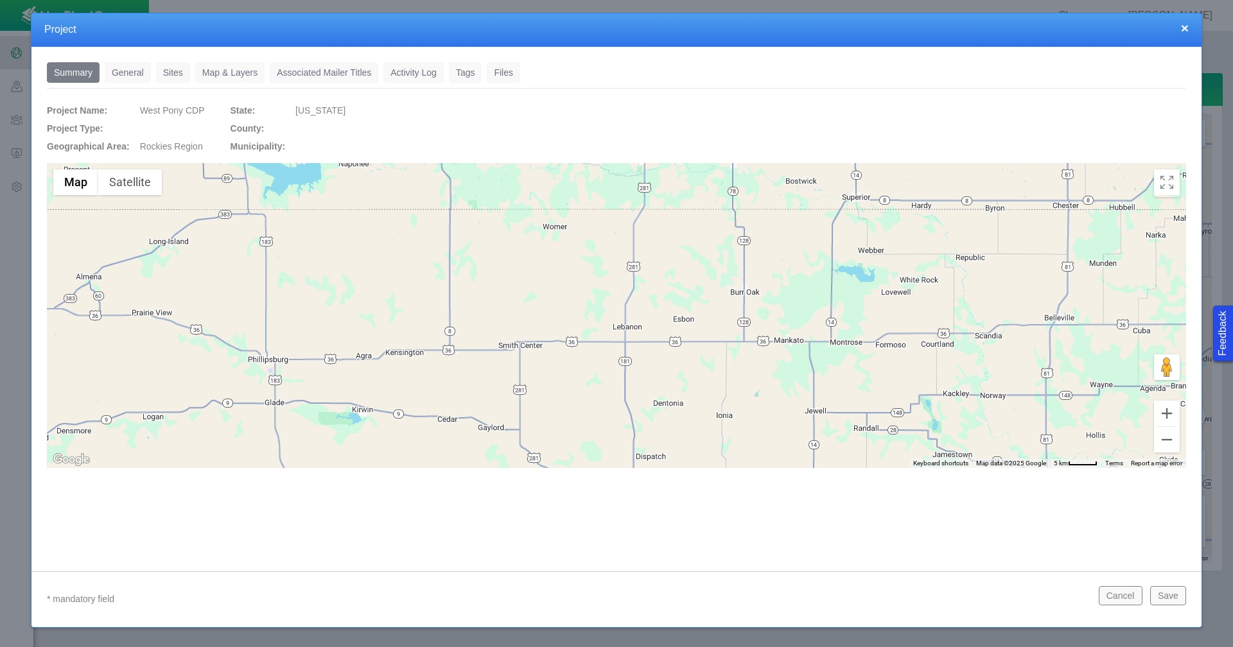
click at [1186, 27] on button "×" at bounding box center [1185, 27] width 8 height 13
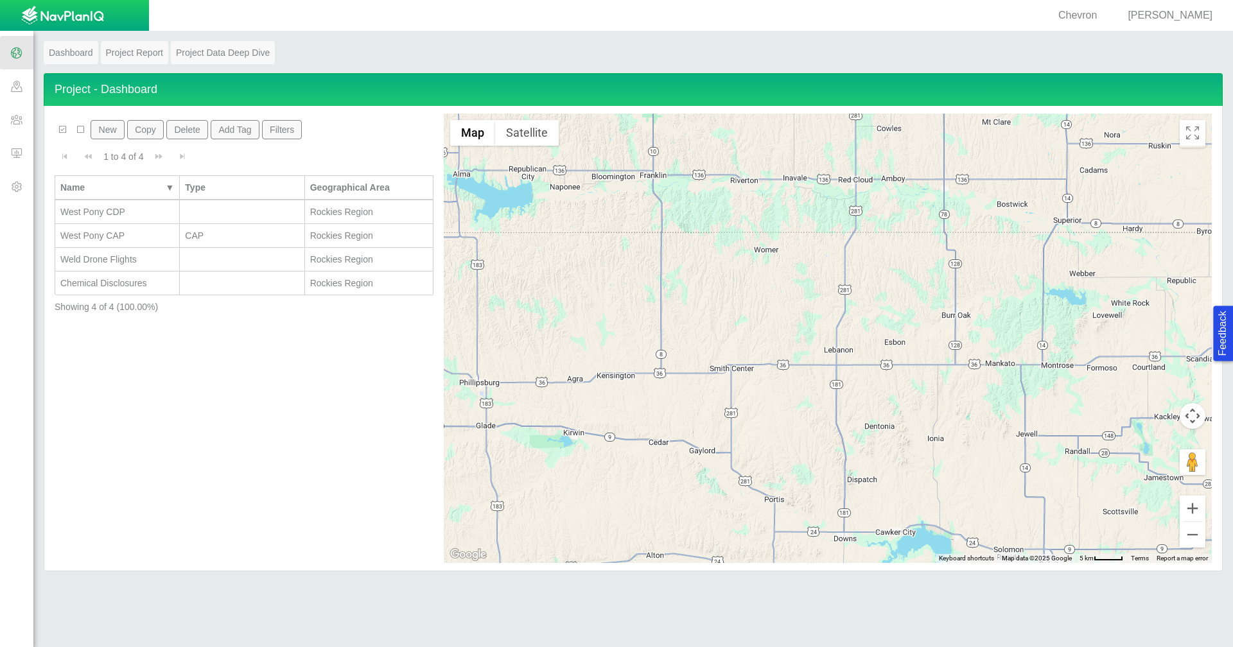
click at [116, 282] on div "Chemical Disclosures" at bounding box center [117, 283] width 114 height 13
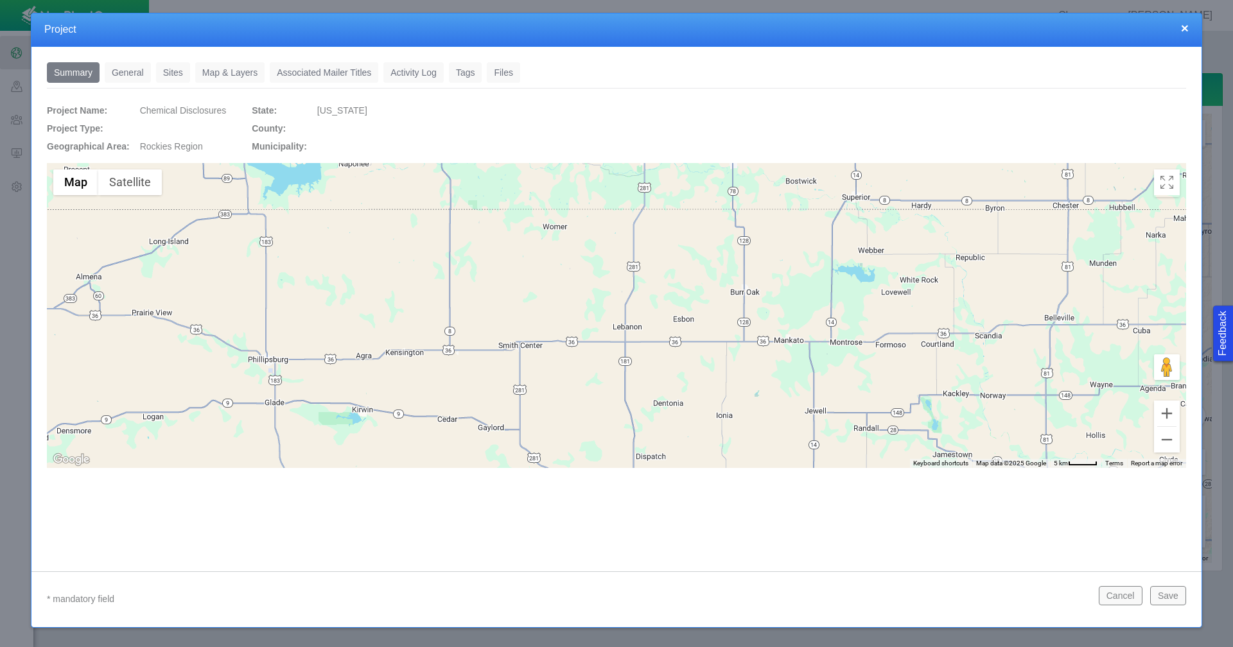
click at [174, 73] on link "Sites" at bounding box center [173, 72] width 34 height 21
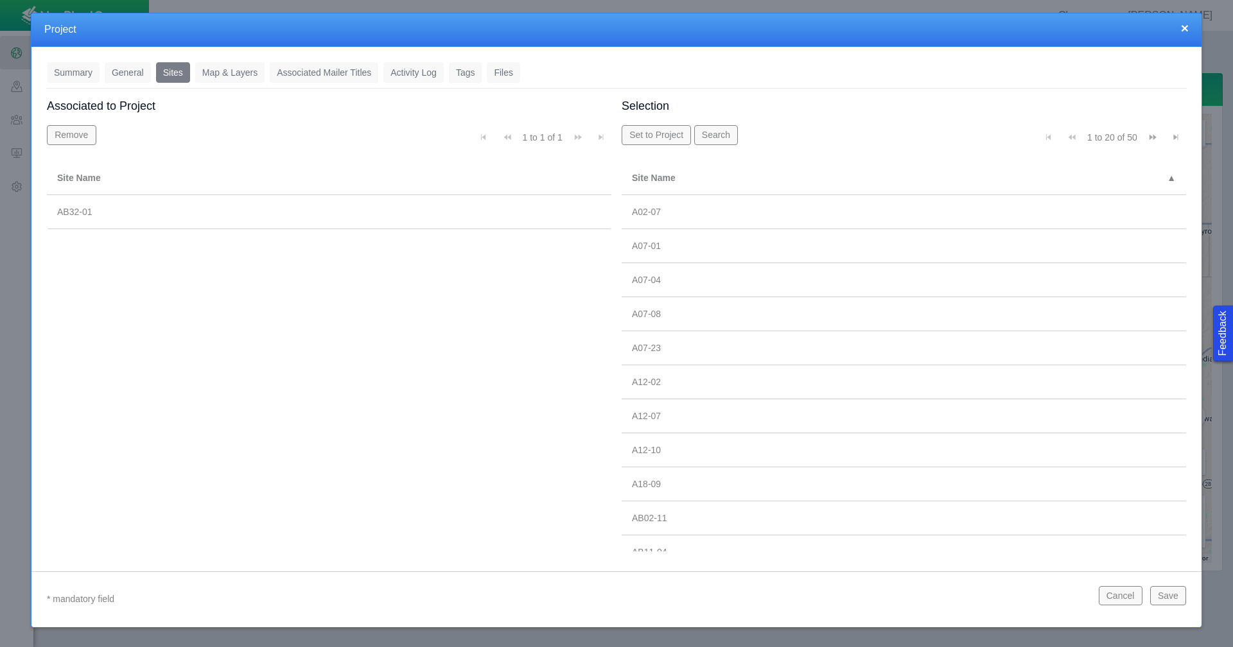
click at [136, 73] on link "General" at bounding box center [128, 72] width 46 height 21
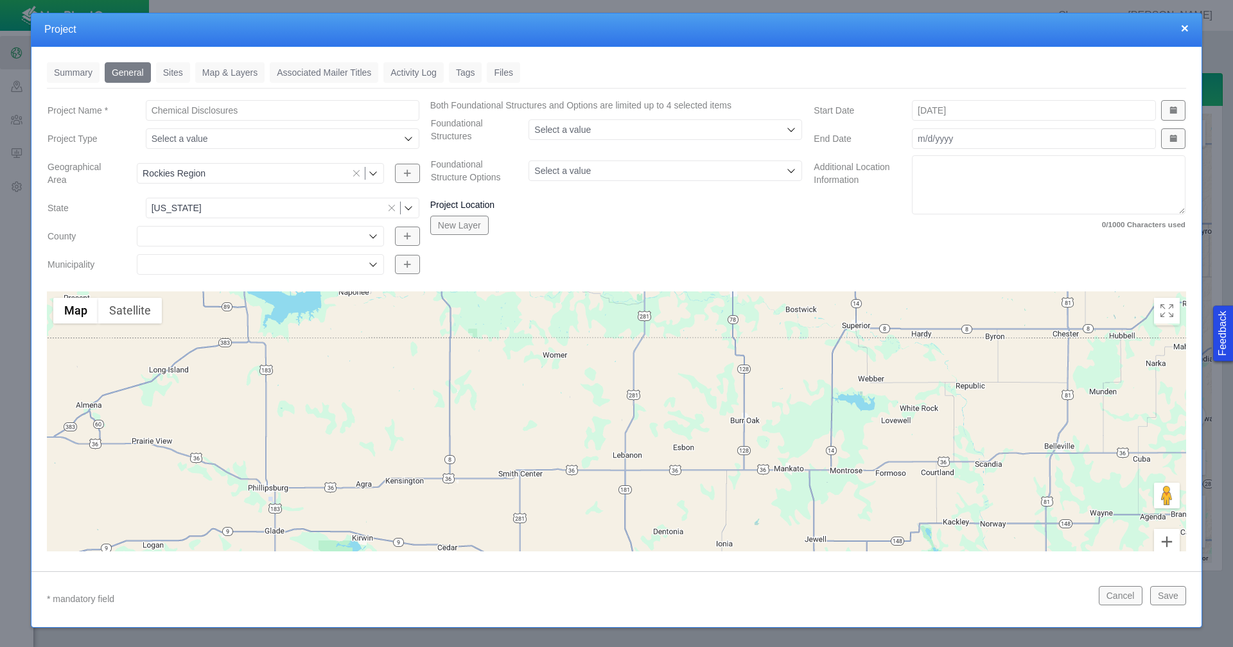
click at [786, 130] on icon at bounding box center [791, 130] width 10 height 10
click at [787, 130] on icon at bounding box center [791, 130] width 8 height 4
click at [788, 173] on icon at bounding box center [791, 171] width 10 height 10
click at [766, 235] on div "Project Location New Layer" at bounding box center [616, 220] width 373 height 42
click at [64, 74] on link "Summary" at bounding box center [73, 72] width 53 height 21
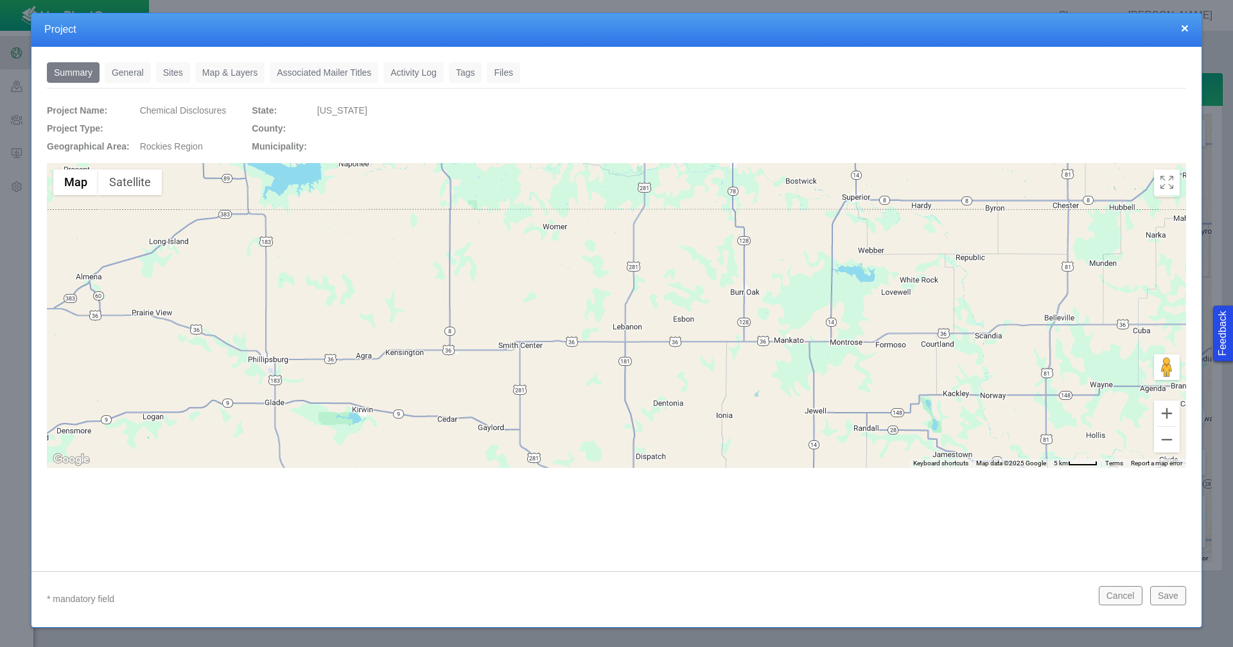
click at [1171, 601] on button "Save" at bounding box center [1168, 595] width 36 height 19
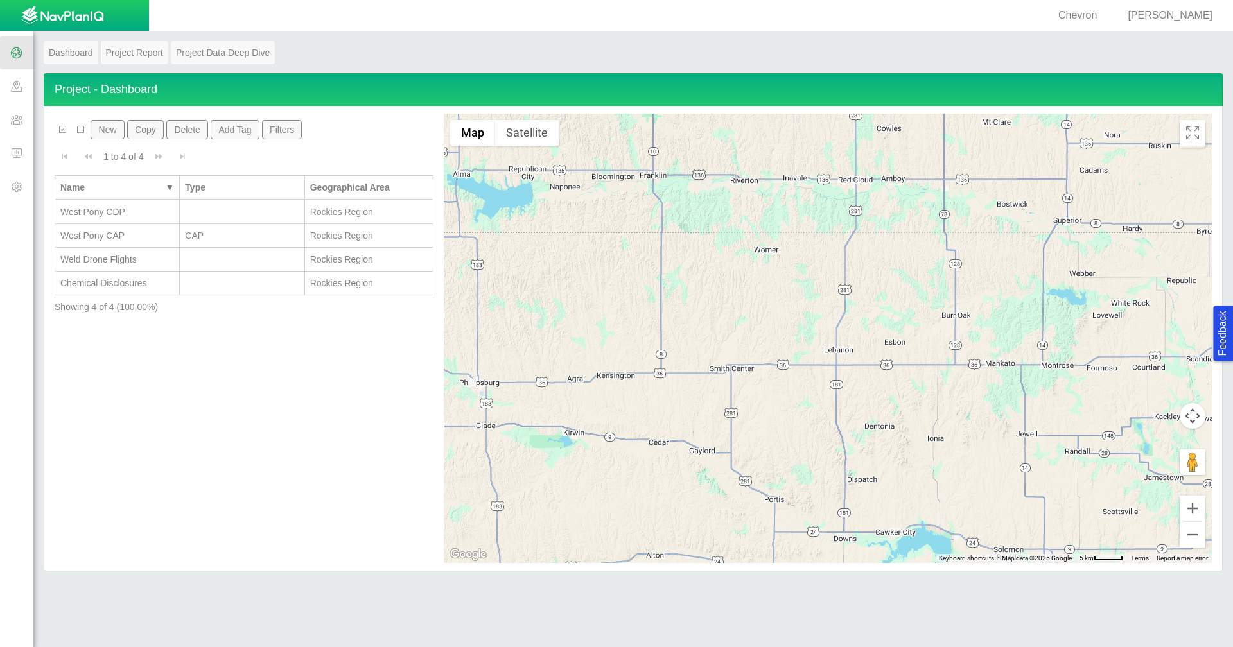
click at [20, 91] on span at bounding box center [16, 85] width 33 height 33
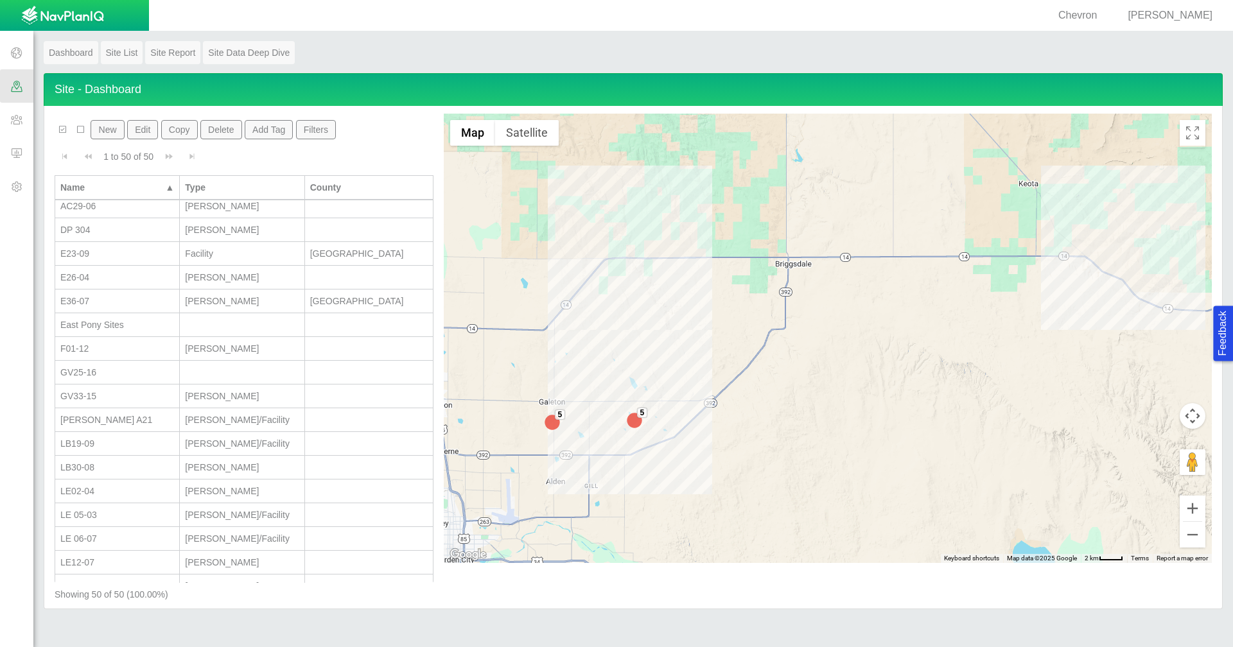
scroll to position [642, 0]
click at [105, 233] on div "DP 304" at bounding box center [117, 235] width 114 height 13
click at [105, 135] on button "New" at bounding box center [107, 129] width 33 height 19
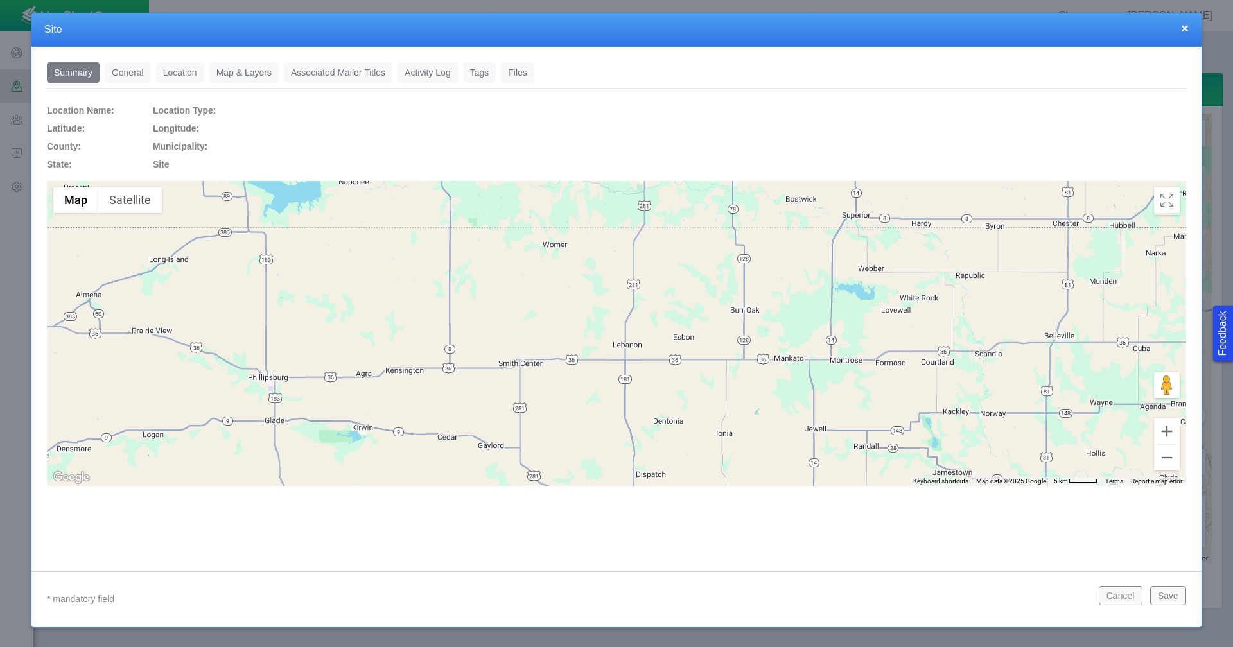
click at [133, 72] on link "General" at bounding box center [128, 72] width 46 height 21
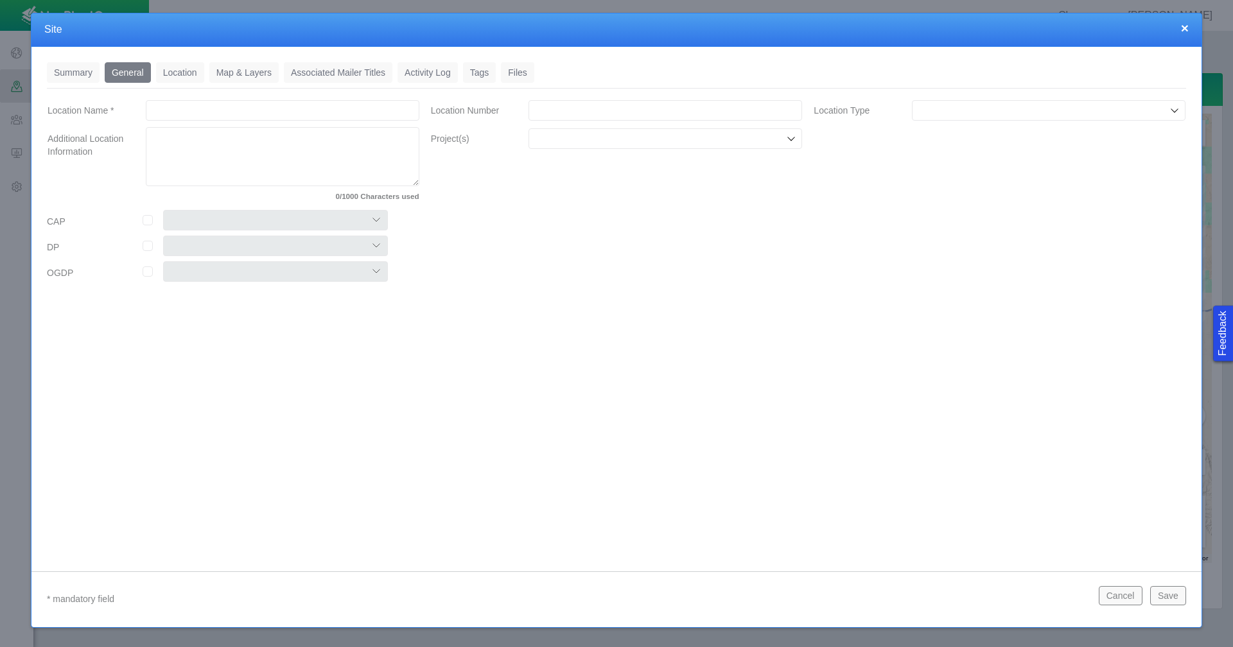
click at [186, 114] on input "Location Name *" at bounding box center [283, 110] width 274 height 21
type input "D01-03"
click at [559, 114] on input "Location Number" at bounding box center [666, 110] width 274 height 21
click at [554, 108] on input "Location Number" at bounding box center [666, 110] width 274 height 21
paste input "459867"
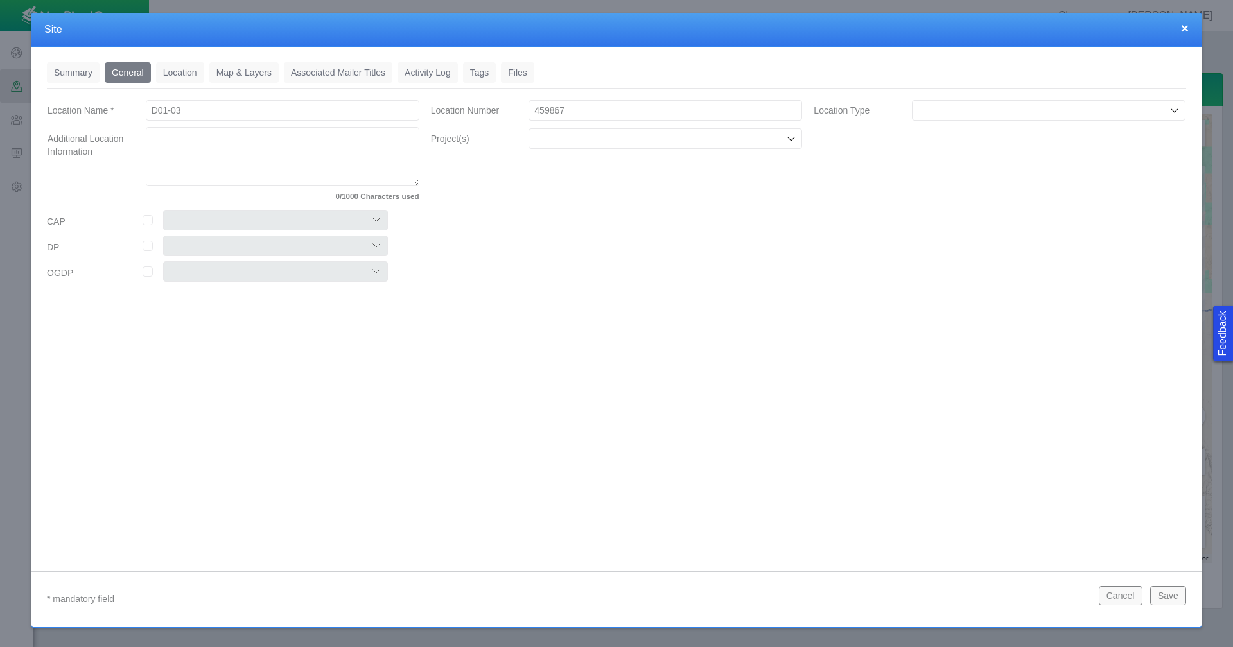
type input "459867"
click at [1008, 111] on input "Location Type" at bounding box center [1042, 110] width 249 height 13
click at [855, 247] on div at bounding box center [999, 248] width 383 height 77
click at [1026, 111] on input "Location Type" at bounding box center [1042, 110] width 249 height 13
click at [843, 249] on div at bounding box center [999, 248] width 383 height 77
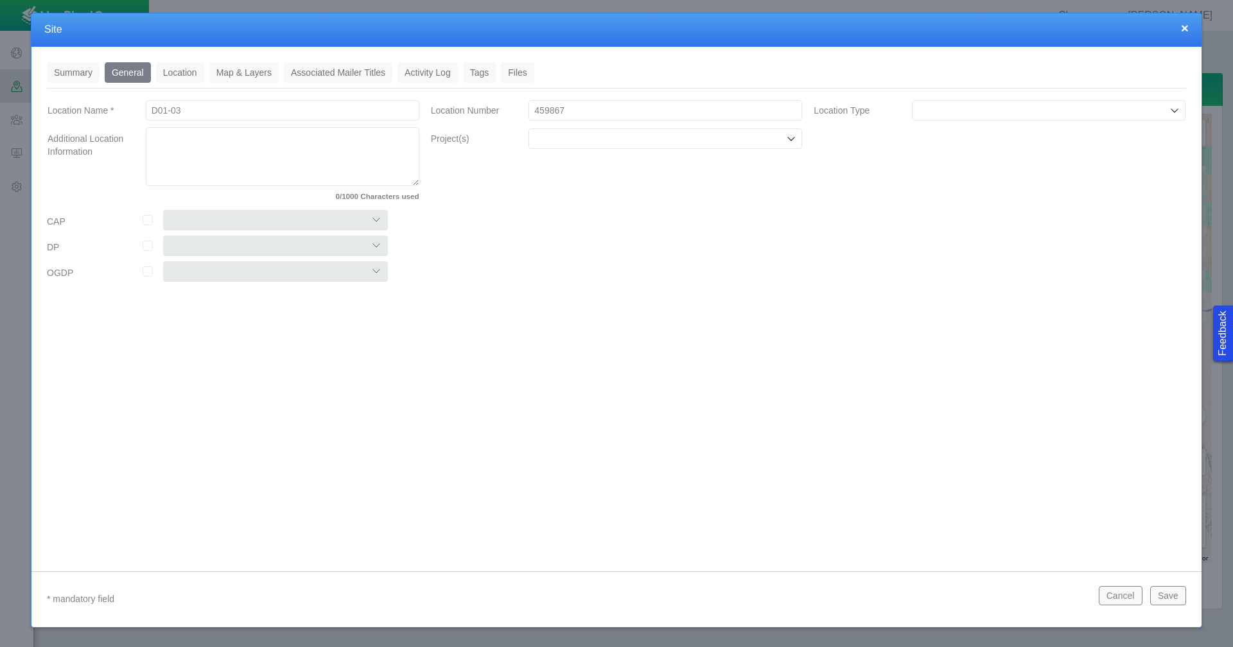
click at [791, 142] on icon at bounding box center [791, 139] width 10 height 10
click at [654, 177] on li "Chemical Disclosures" at bounding box center [666, 168] width 274 height 21
checkbox input "true"
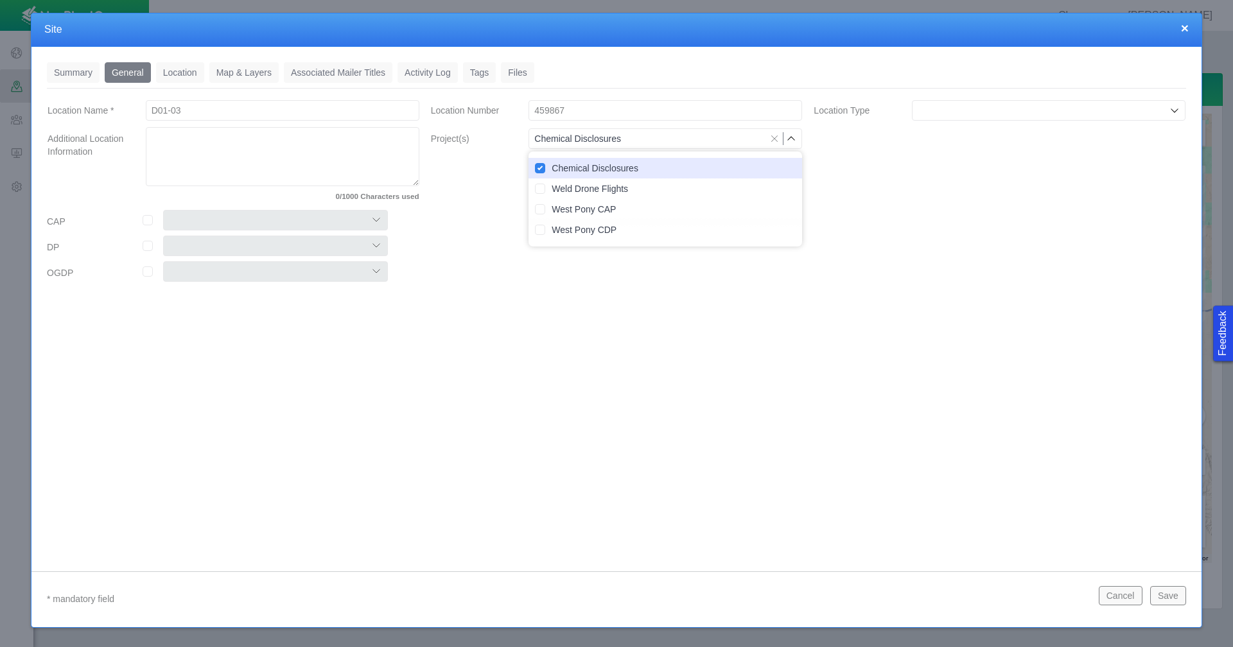
click at [448, 256] on div at bounding box center [616, 248] width 383 height 77
click at [151, 224] on input "checkbox" at bounding box center [148, 220] width 10 height 10
checkbox input "true"
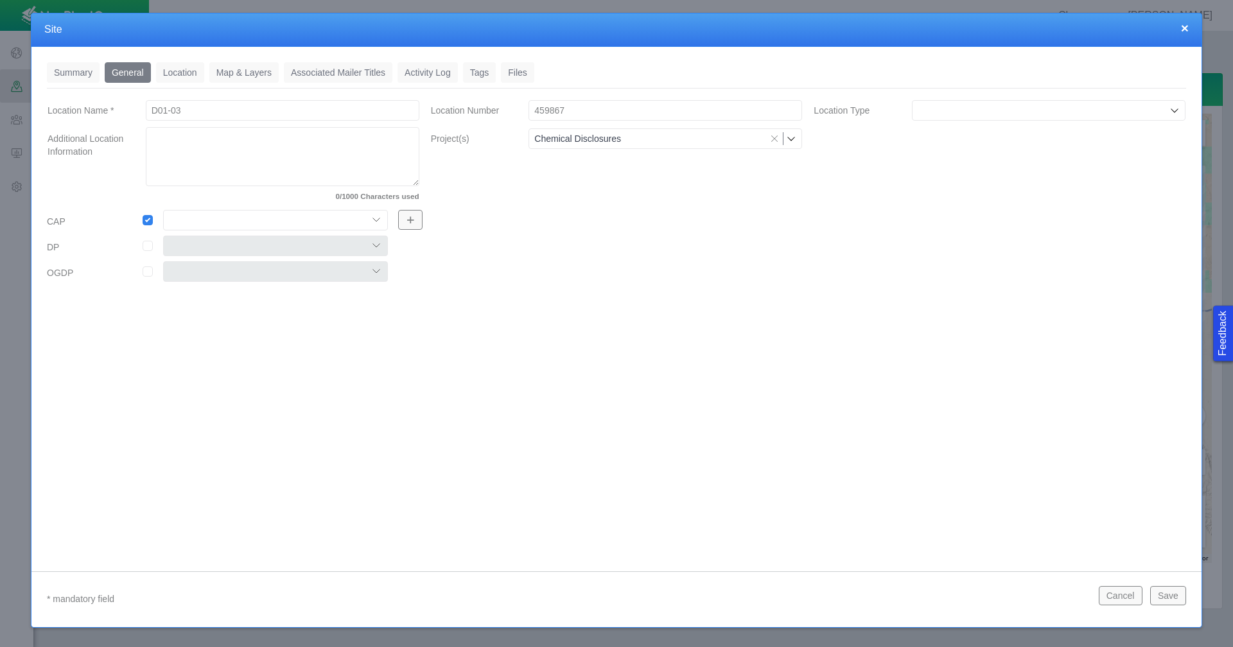
click at [376, 221] on select "Colt East Pony Greeley Crescent Maverick Mustang West Pony" at bounding box center [275, 220] width 225 height 21
select select "56013520365497859"
click at [163, 210] on select "Colt East Pony Greeley Crescent Maverick Mustang West Pony" at bounding box center [275, 220] width 225 height 21
click at [149, 247] on input "checkbox" at bounding box center [148, 246] width 10 height 10
checkbox input "true"
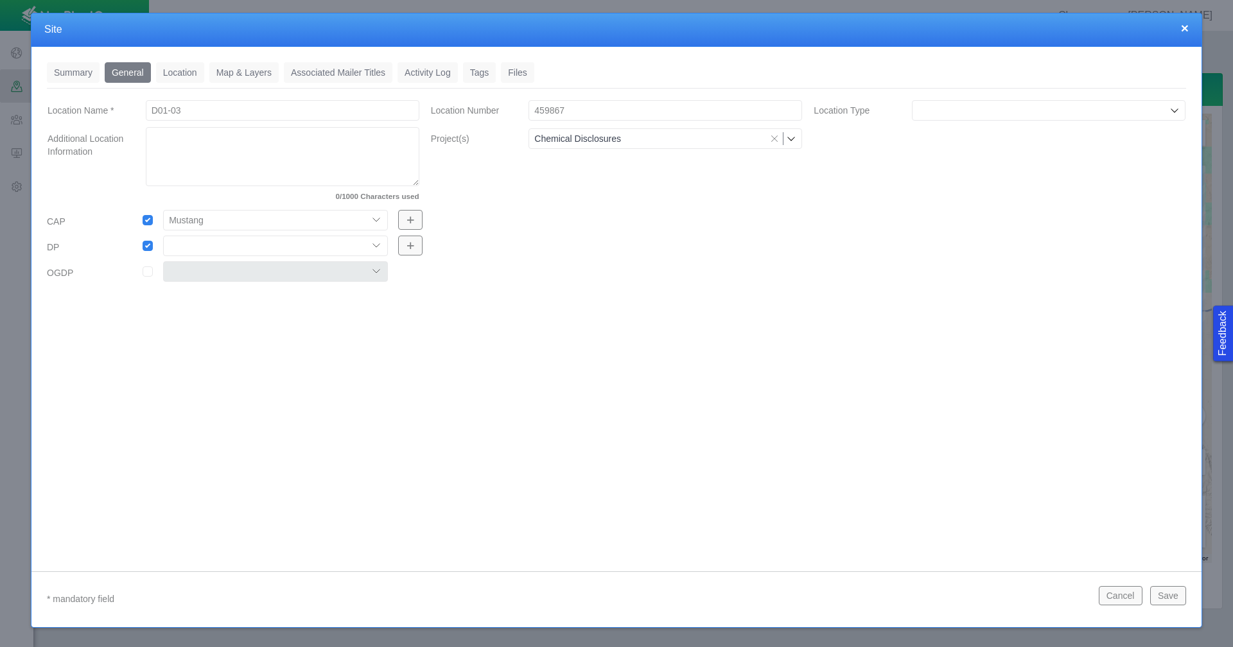
click at [376, 247] on select "304 DP 122 DP125 DP 131 DP135 DP137 DP305 DP440 DP452" at bounding box center [275, 246] width 225 height 21
select select "56013520365612858"
click at [163, 236] on select "304 DP 122 DP125 DP 131 DP135 DP137 DP305 DP440 DP452" at bounding box center [275, 246] width 225 height 21
click at [191, 69] on link "Location" at bounding box center [180, 72] width 48 height 21
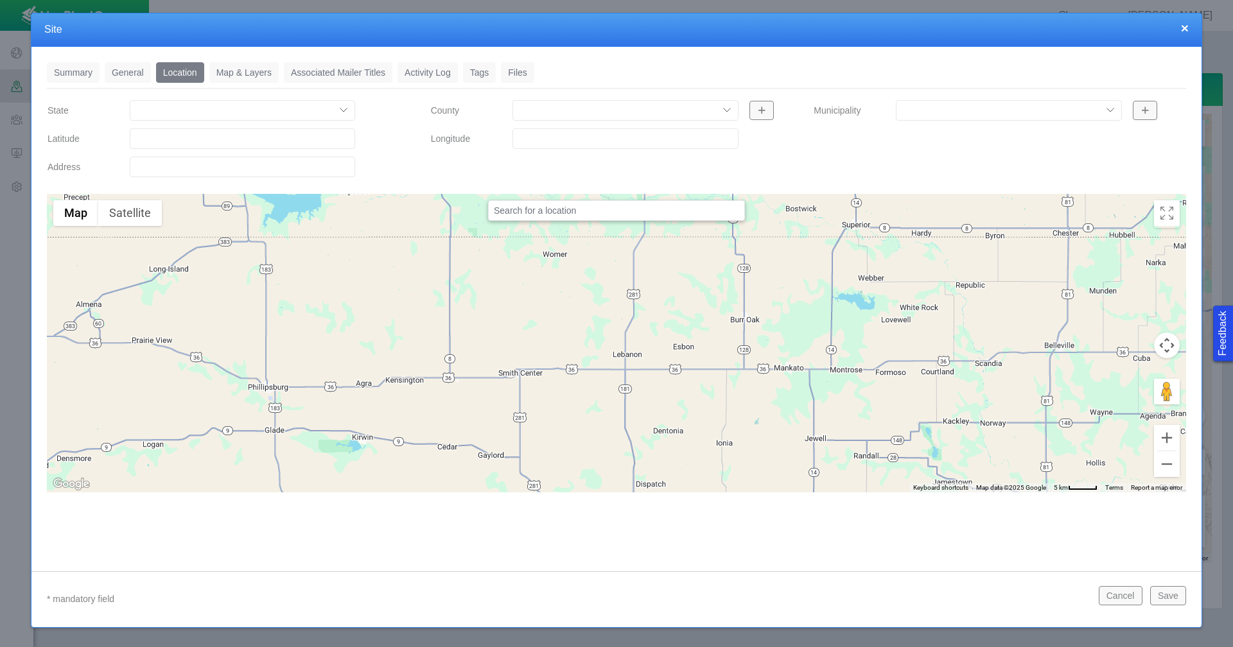
click at [189, 134] on input "Latitude" at bounding box center [242, 138] width 225 height 21
paste input "40.26086044"
type input "40.26086044"
click at [583, 139] on input "Longitude" at bounding box center [624, 138] width 225 height 21
paste input "-104.5030289"
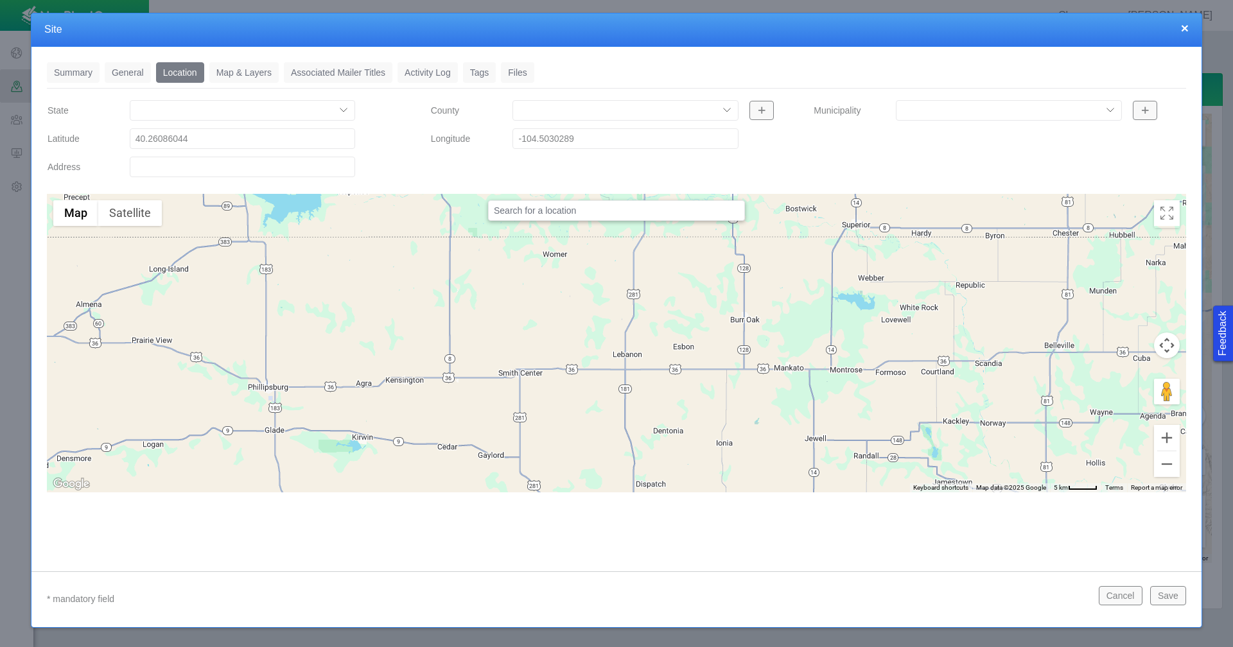
type input "-104.50302890"
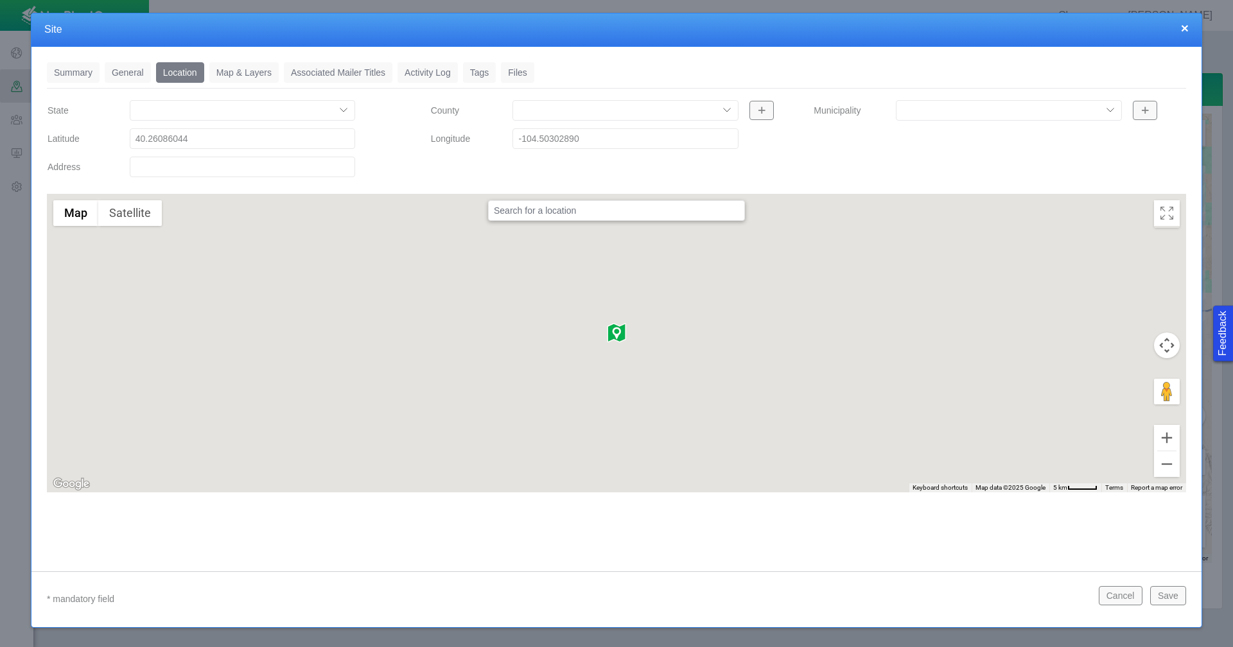
click at [726, 110] on select "County" at bounding box center [624, 110] width 225 height 21
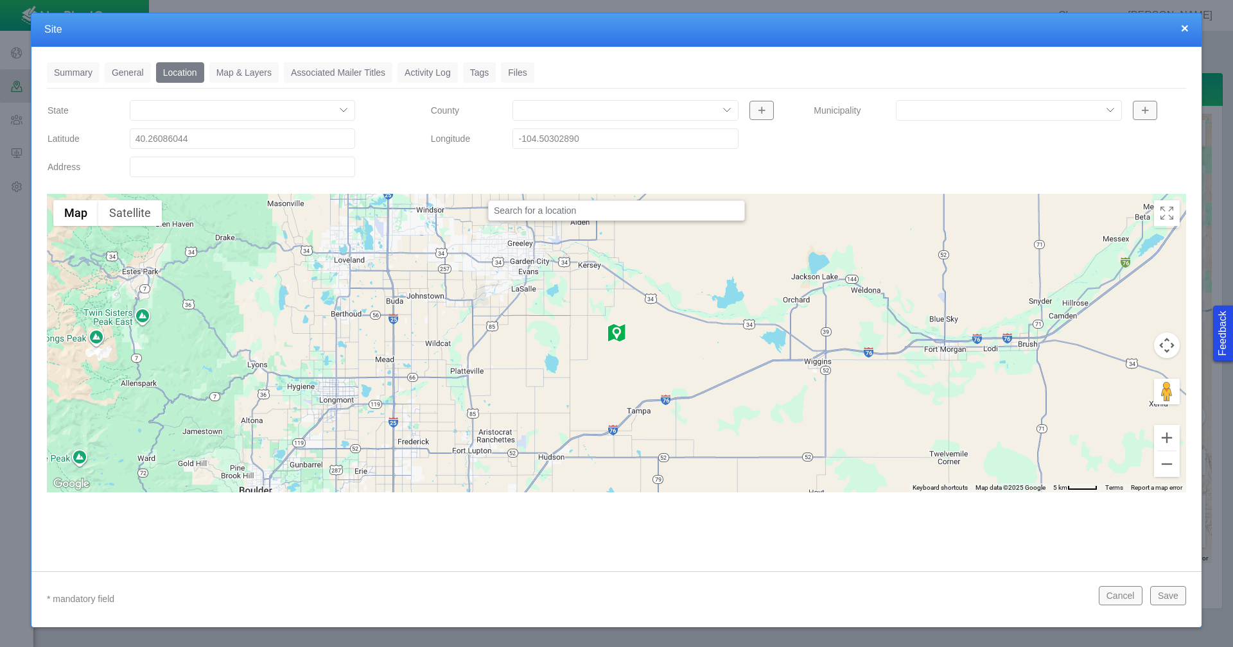
click at [765, 112] on span "button" at bounding box center [761, 110] width 9 height 9
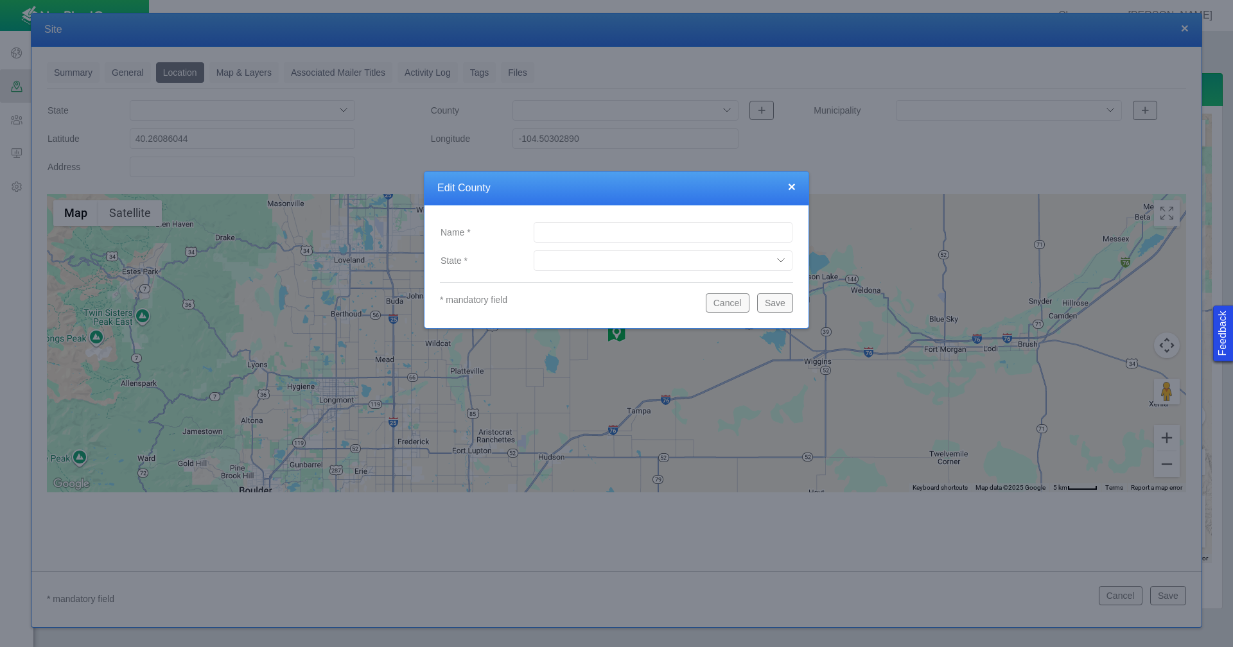
click at [561, 232] on input "Name *" at bounding box center [663, 232] width 259 height 21
type input "Weld"
click at [554, 264] on select "Alabama Alaska Arizona Arkansas California Colorado Connecticut Delaware Florid…" at bounding box center [663, 260] width 259 height 21
select select "53480245575025466"
click at [534, 250] on select "Alabama Alaska Arizona Arkansas California Colorado Connecticut Delaware Florid…" at bounding box center [663, 260] width 259 height 21
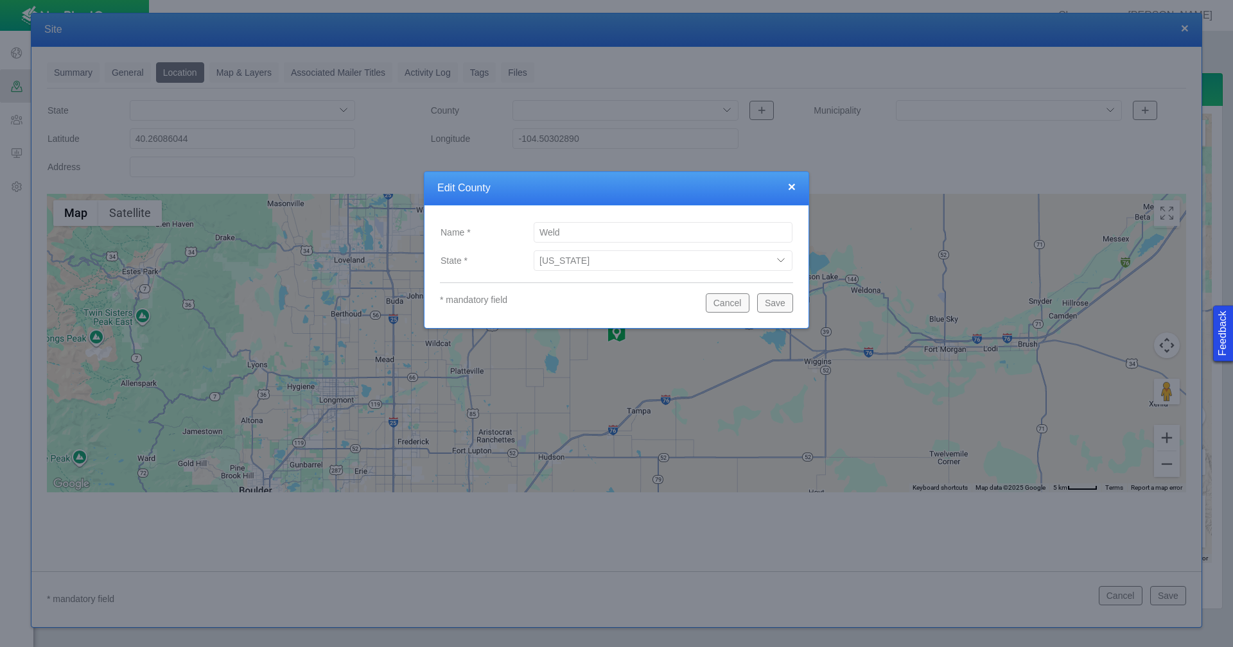
click at [766, 302] on button "Save" at bounding box center [775, 302] width 36 height 19
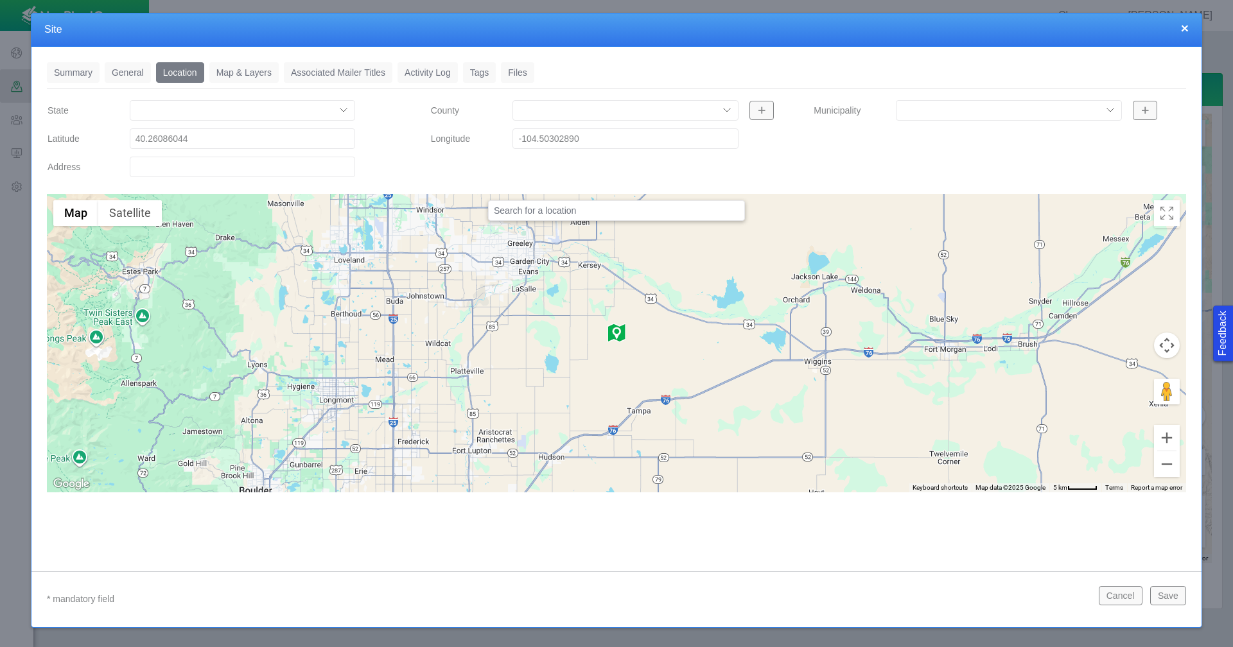
click at [642, 109] on select "County" at bounding box center [624, 110] width 225 height 21
click at [511, 174] on div "County Longitude -104.50302890" at bounding box center [616, 141] width 383 height 85
click at [469, 72] on link "Tags" at bounding box center [479, 72] width 33 height 21
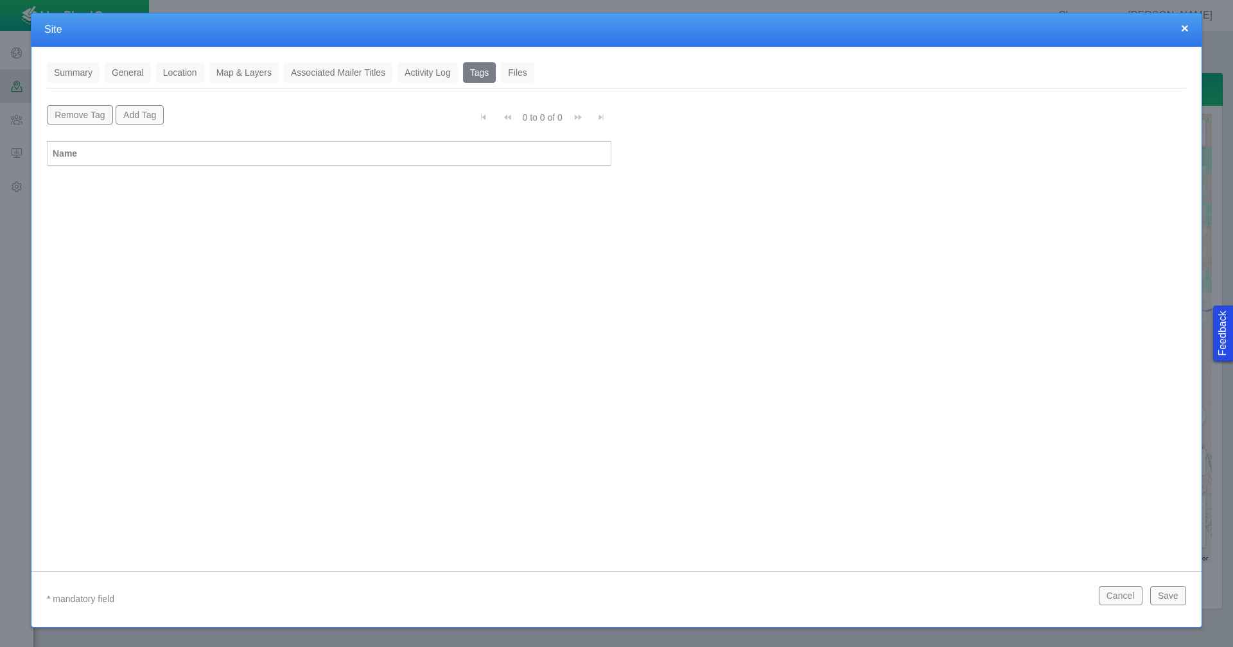
click at [148, 115] on button "Add Tag" at bounding box center [140, 114] width 49 height 19
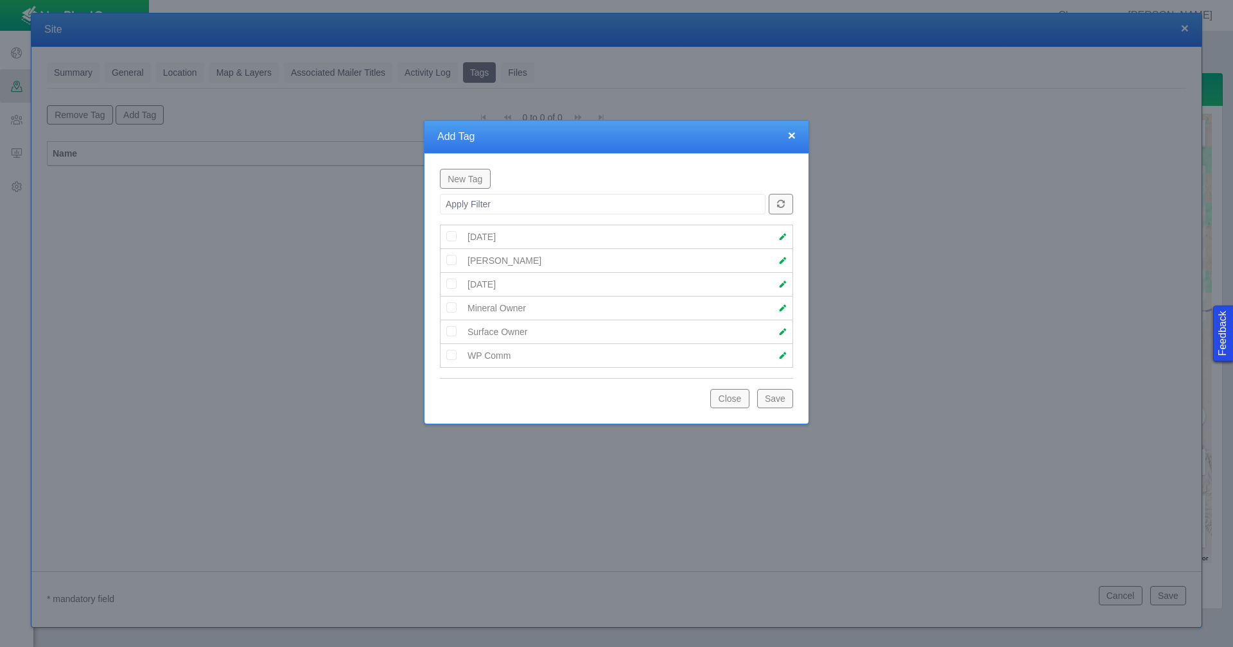
click at [468, 183] on button "New Tag" at bounding box center [465, 178] width 51 height 19
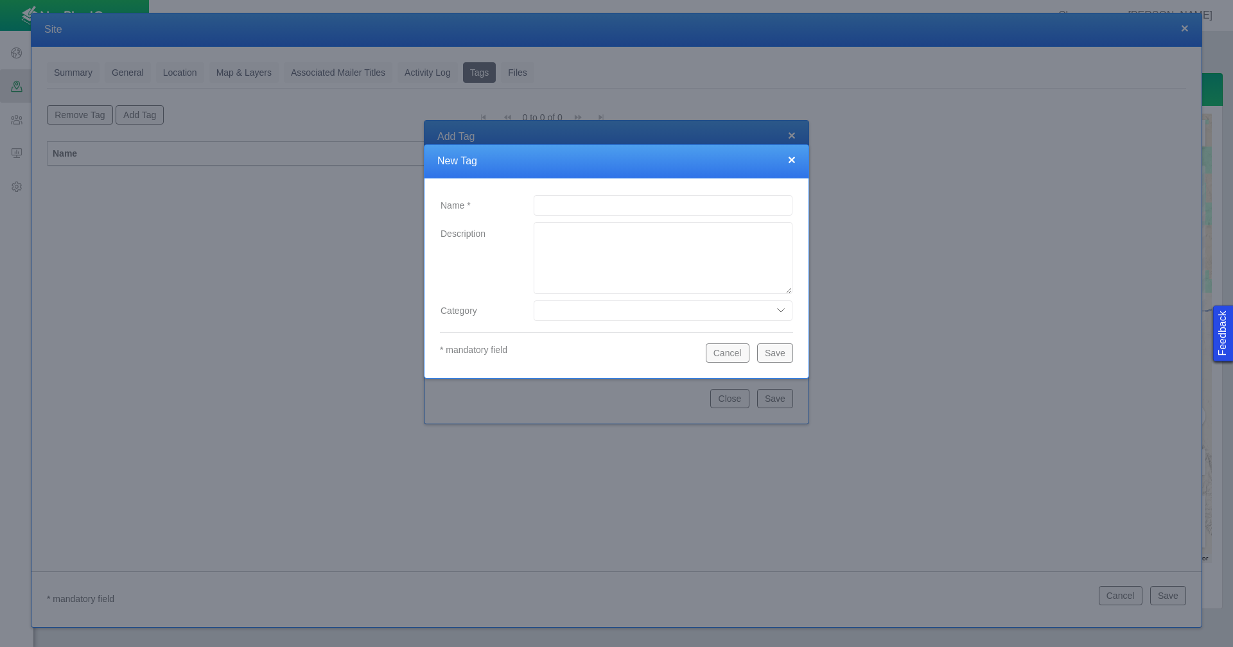
click at [581, 198] on input "Name *" at bounding box center [663, 205] width 259 height 21
type input "Kellry"
click at [611, 315] on select "Date Range Land Representative" at bounding box center [663, 311] width 259 height 21
select select "79094468455732921"
click at [534, 301] on select "Date Range Land Representative" at bounding box center [663, 311] width 259 height 21
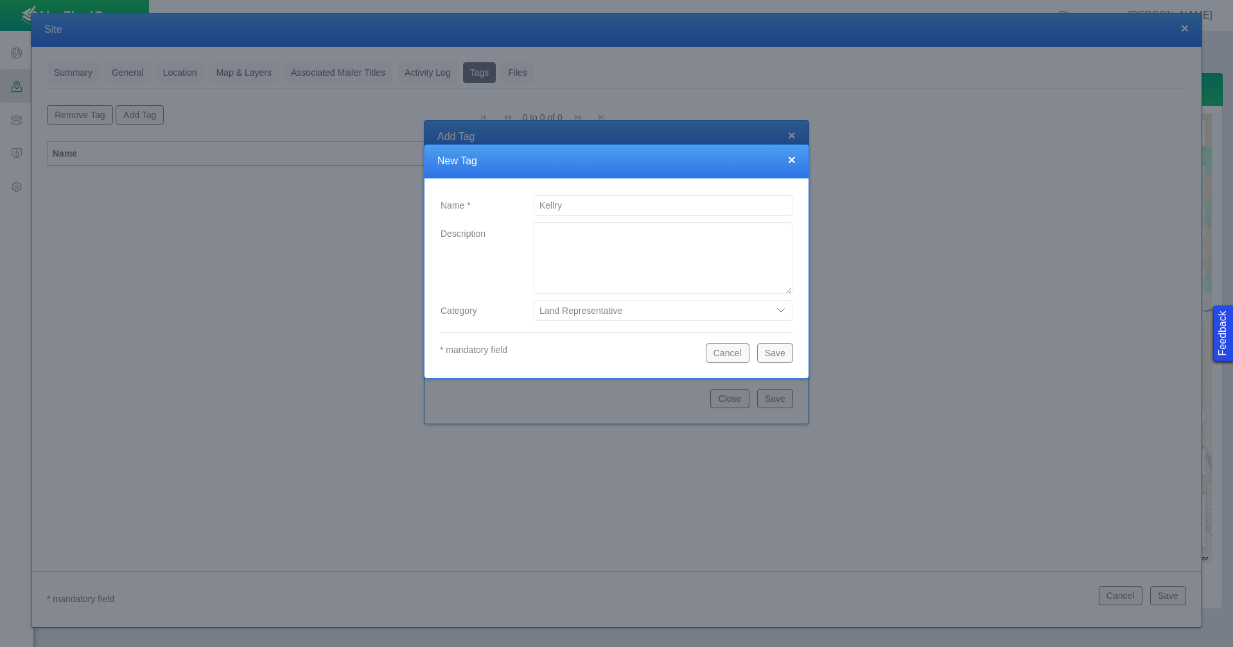
click at [782, 351] on button "Save" at bounding box center [775, 353] width 36 height 19
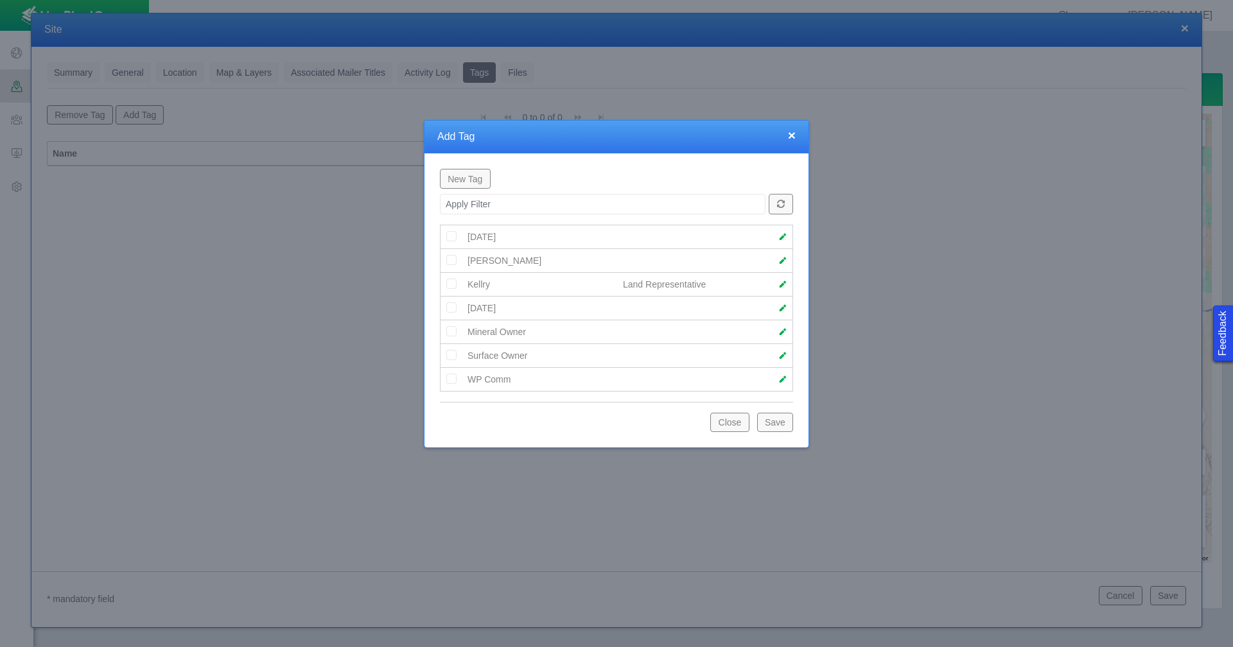
click at [453, 261] on img at bounding box center [452, 260] width 12 height 12
click at [780, 261] on span at bounding box center [782, 260] width 9 height 9
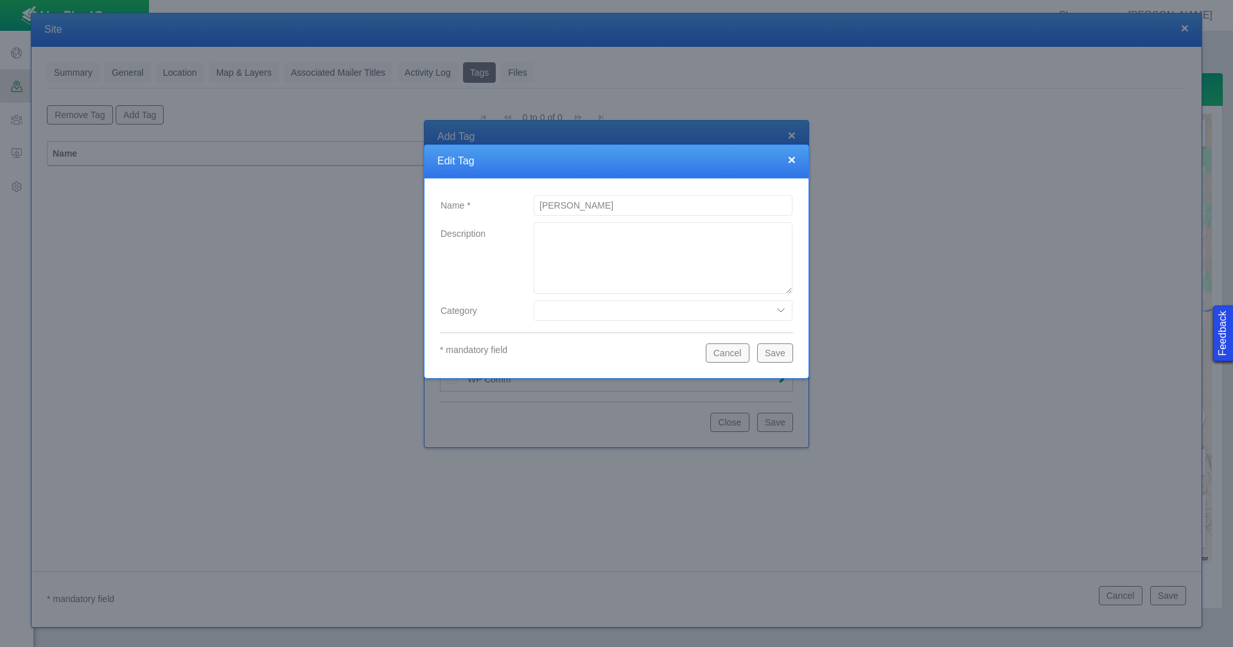
click at [784, 309] on select "Date Range Land Representative" at bounding box center [663, 311] width 259 height 21
select select "79094468455732921"
click at [534, 301] on select "Date Range Land Representative" at bounding box center [663, 311] width 259 height 21
click at [773, 351] on button "Save" at bounding box center [775, 353] width 36 height 19
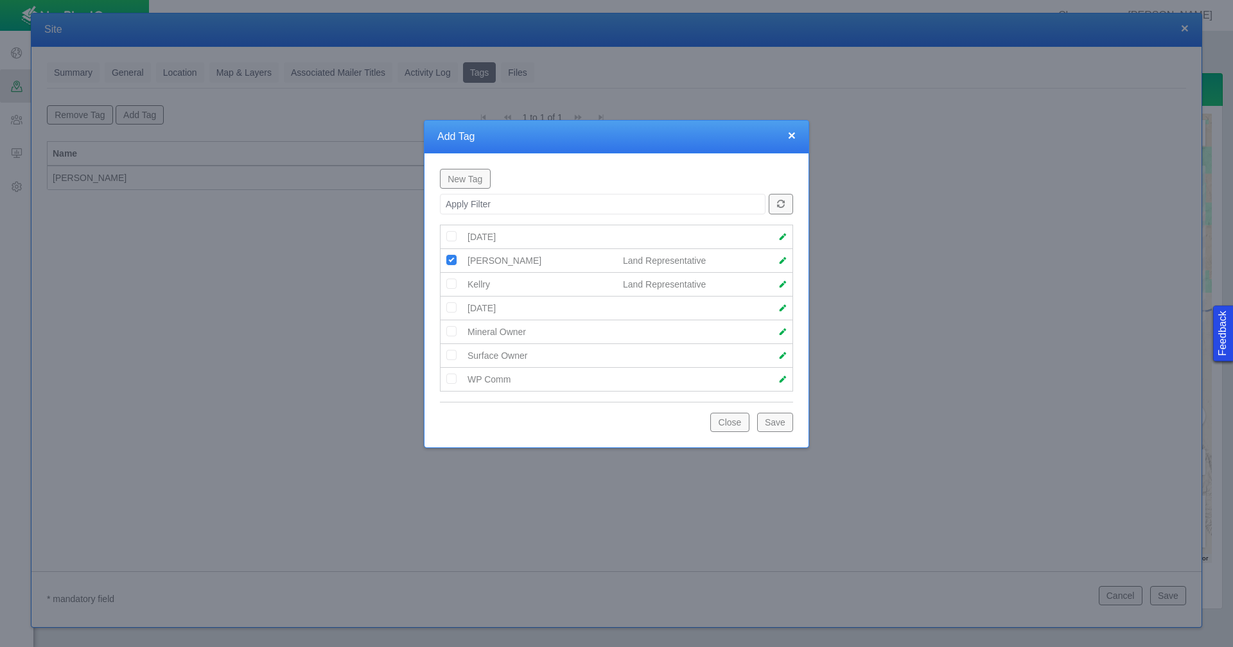
click at [780, 425] on button "Save" at bounding box center [775, 422] width 36 height 19
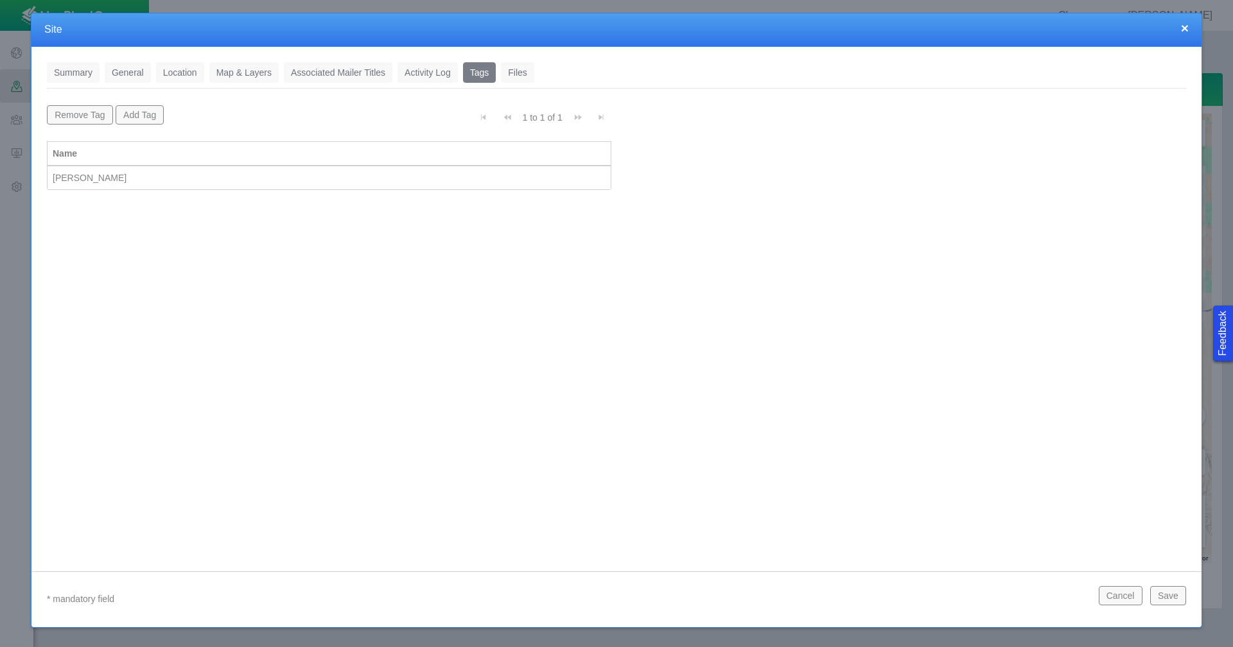
scroll to position [0, 0]
click at [188, 176] on div "Graham" at bounding box center [329, 177] width 553 height 13
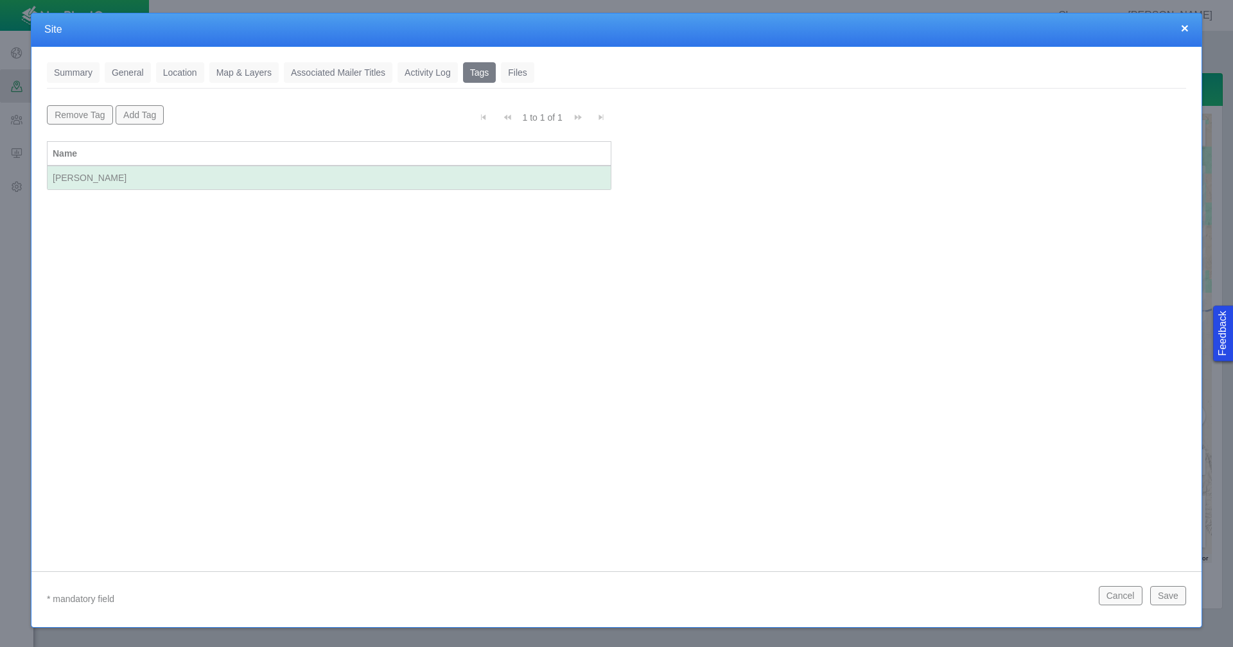
click at [70, 113] on button "Remove Tag" at bounding box center [80, 114] width 66 height 19
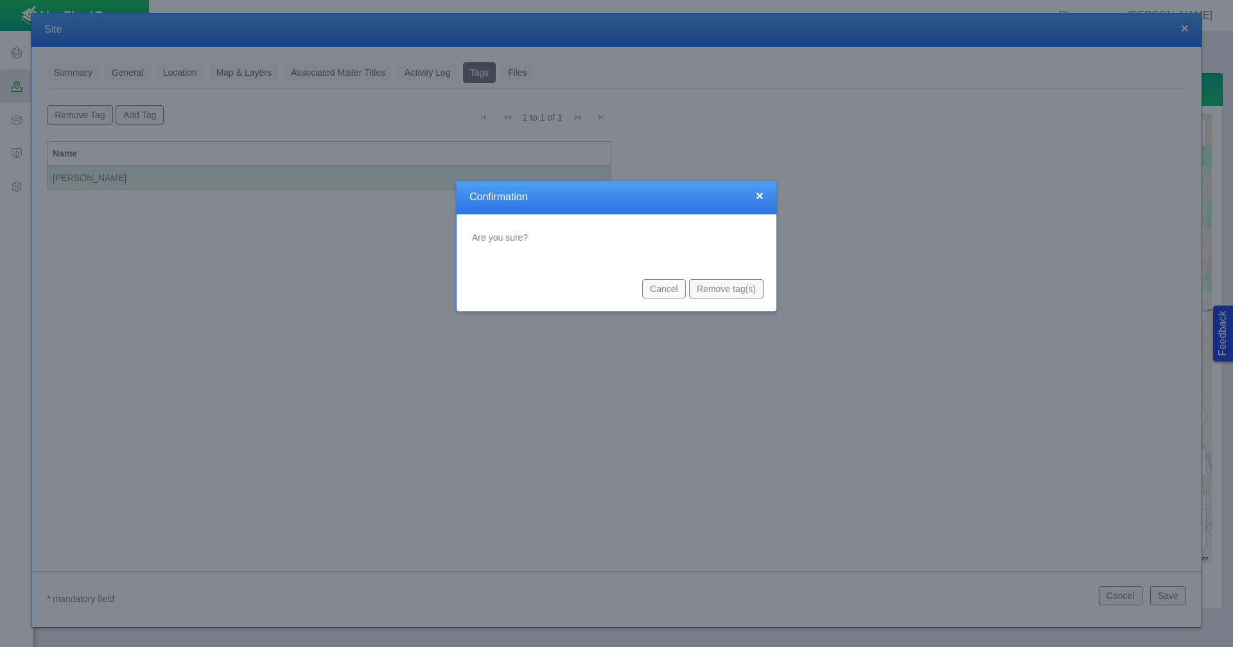
click at [736, 292] on button "Remove tag(s)" at bounding box center [726, 288] width 74 height 19
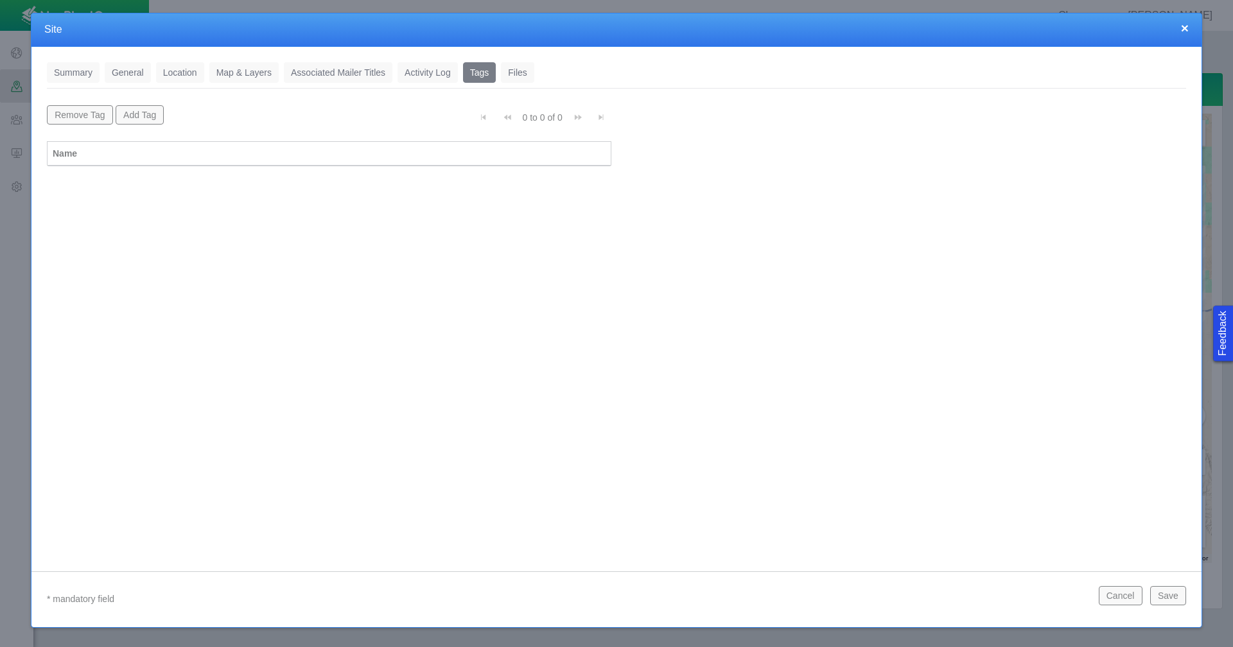
click at [123, 115] on button "Add Tag" at bounding box center [140, 114] width 49 height 19
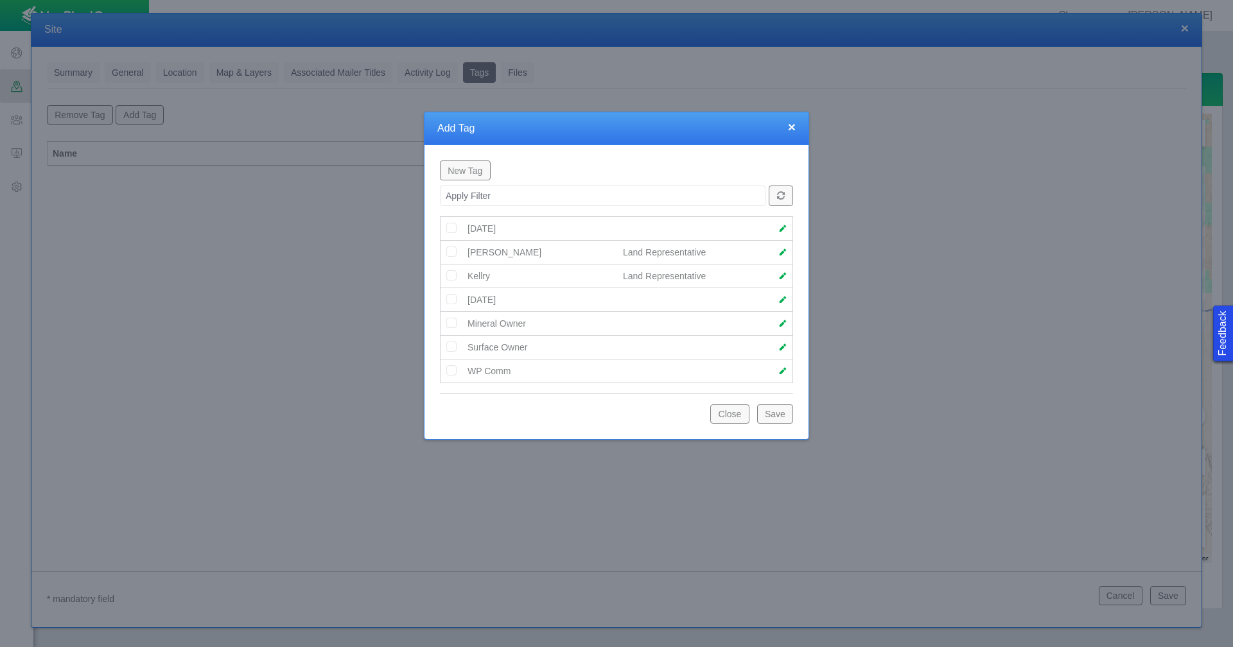
click at [451, 275] on img at bounding box center [452, 276] width 12 height 12
click at [778, 417] on button "Save" at bounding box center [775, 414] width 36 height 19
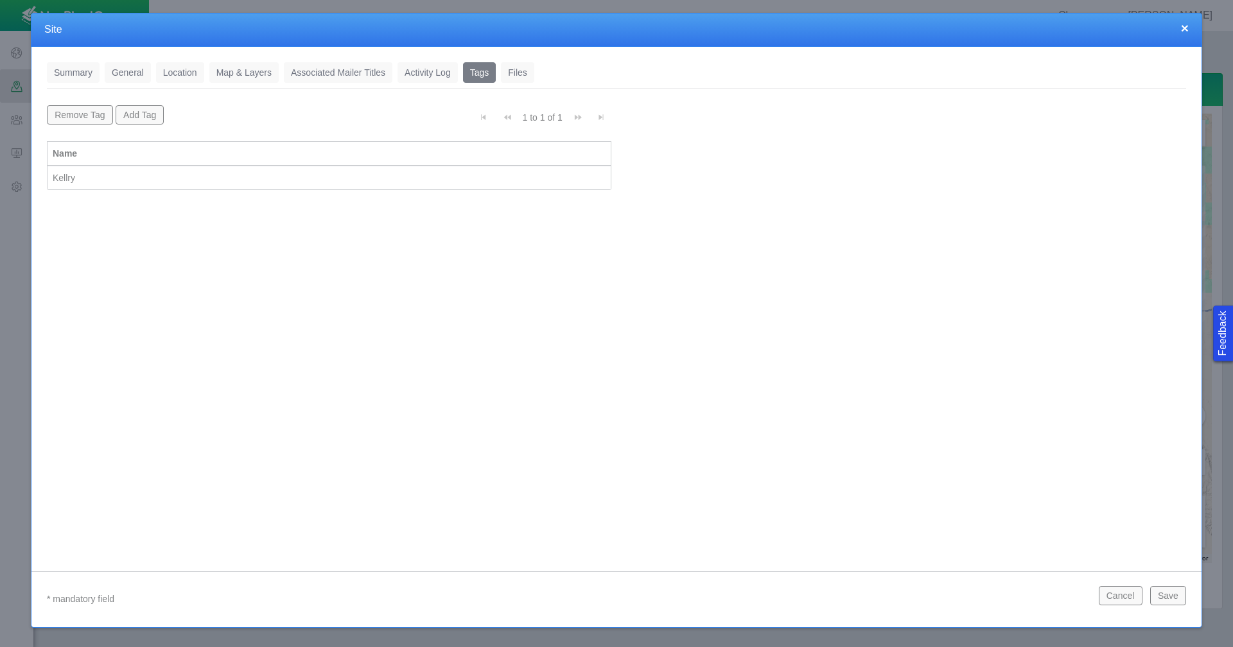
click at [1168, 591] on button "Save" at bounding box center [1168, 595] width 36 height 19
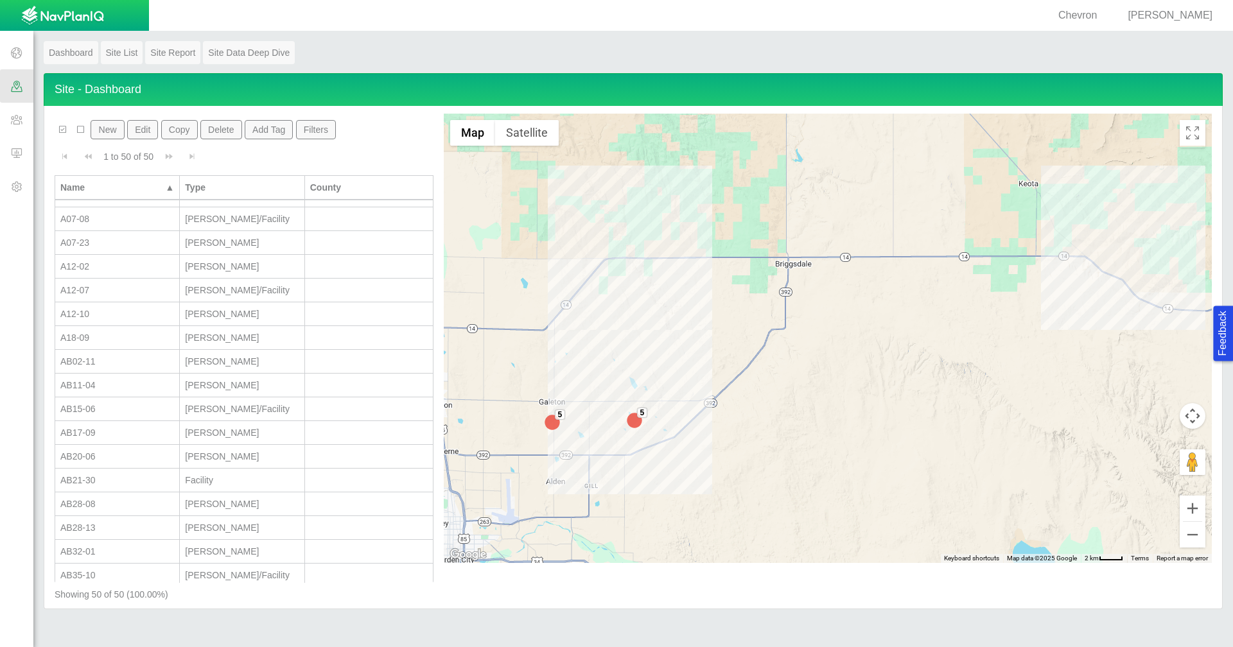
scroll to position [128, 0]
click at [106, 486] on div "AB32-01" at bounding box center [117, 487] width 114 height 13
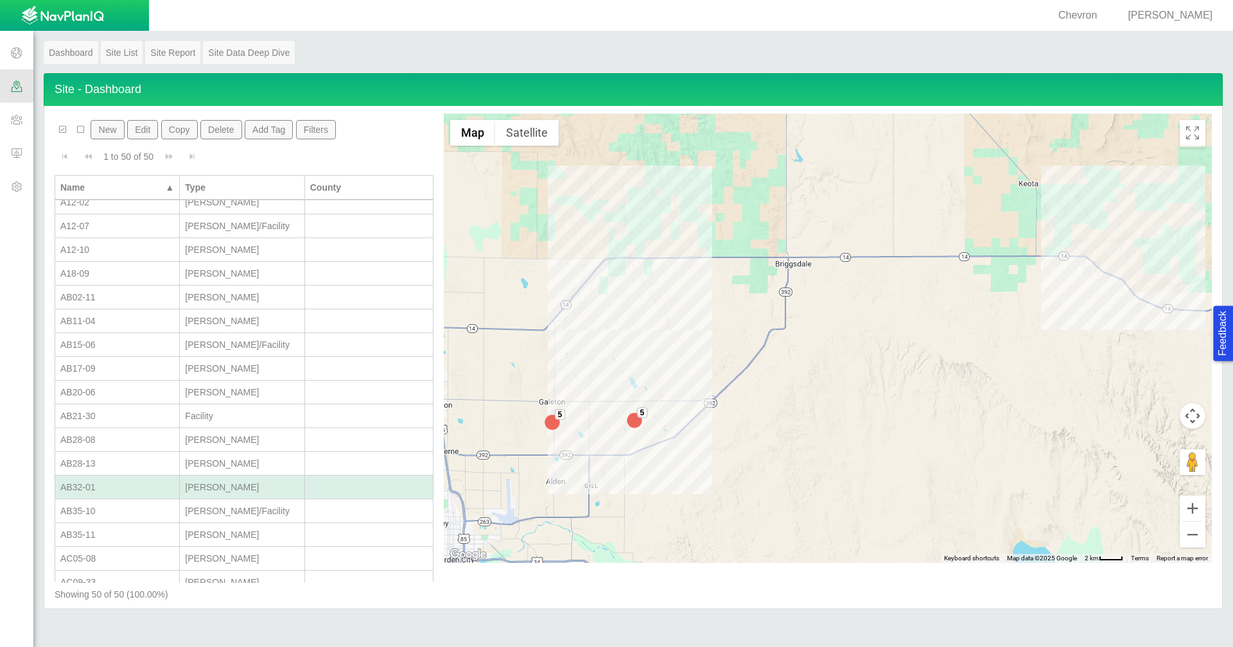
type textarea "x"
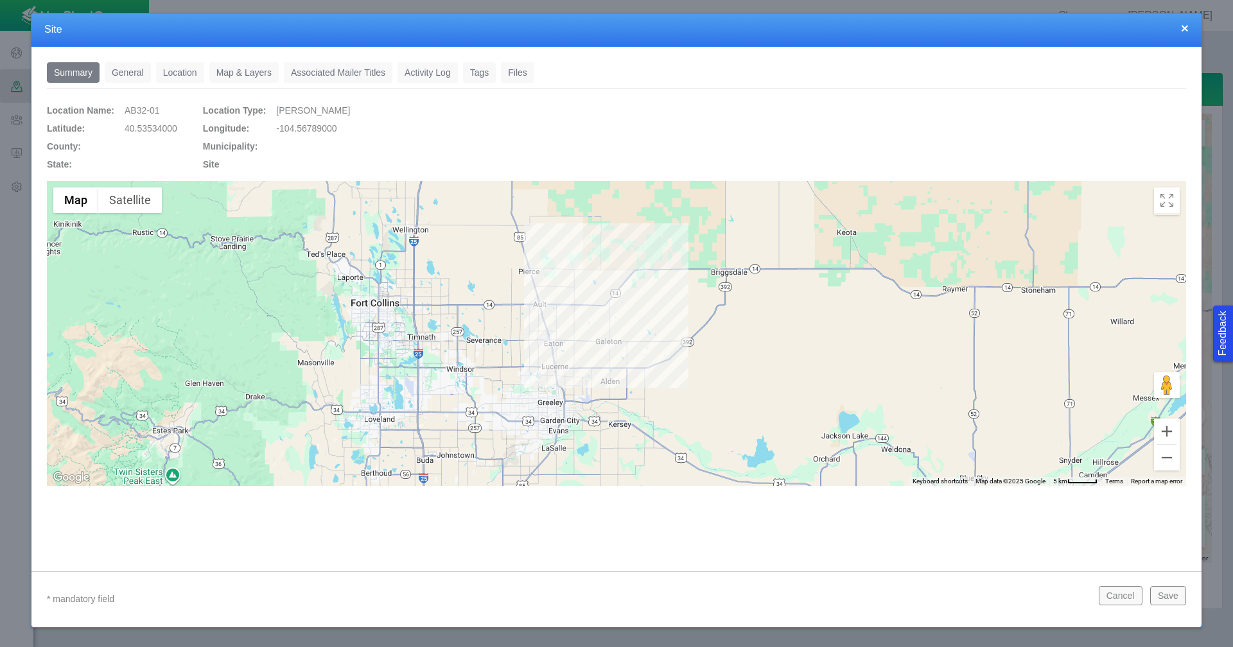
click at [484, 75] on link "Tags" at bounding box center [479, 72] width 33 height 21
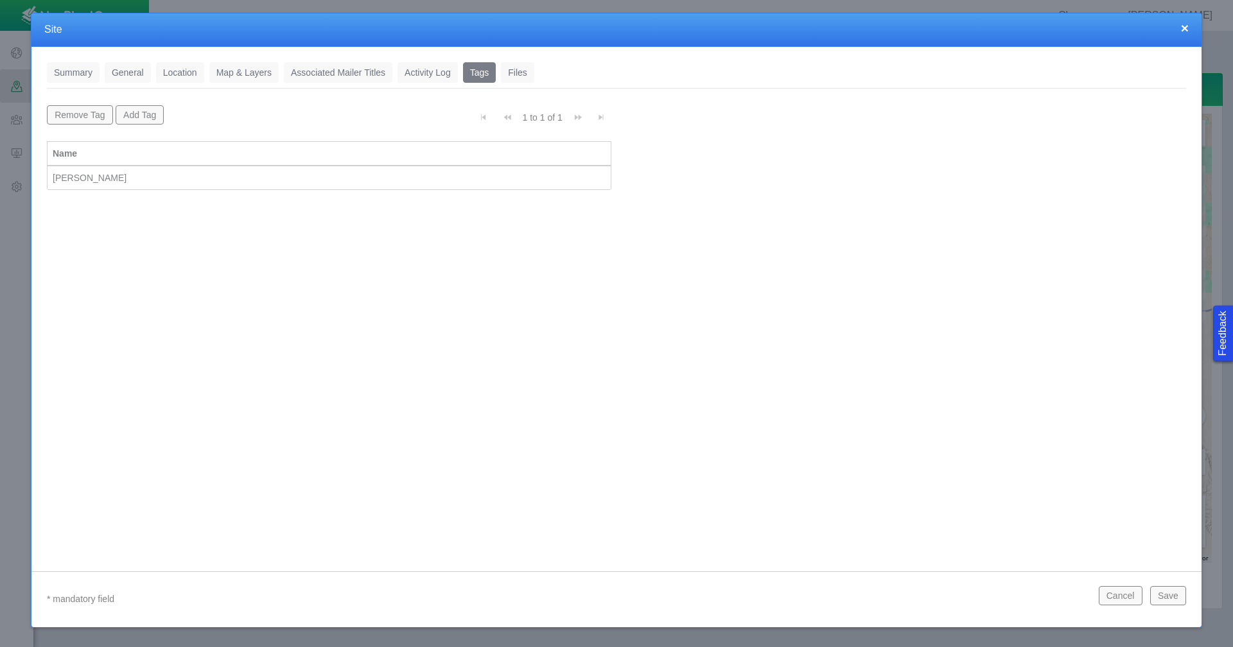
click at [1169, 593] on button "Save" at bounding box center [1168, 595] width 36 height 19
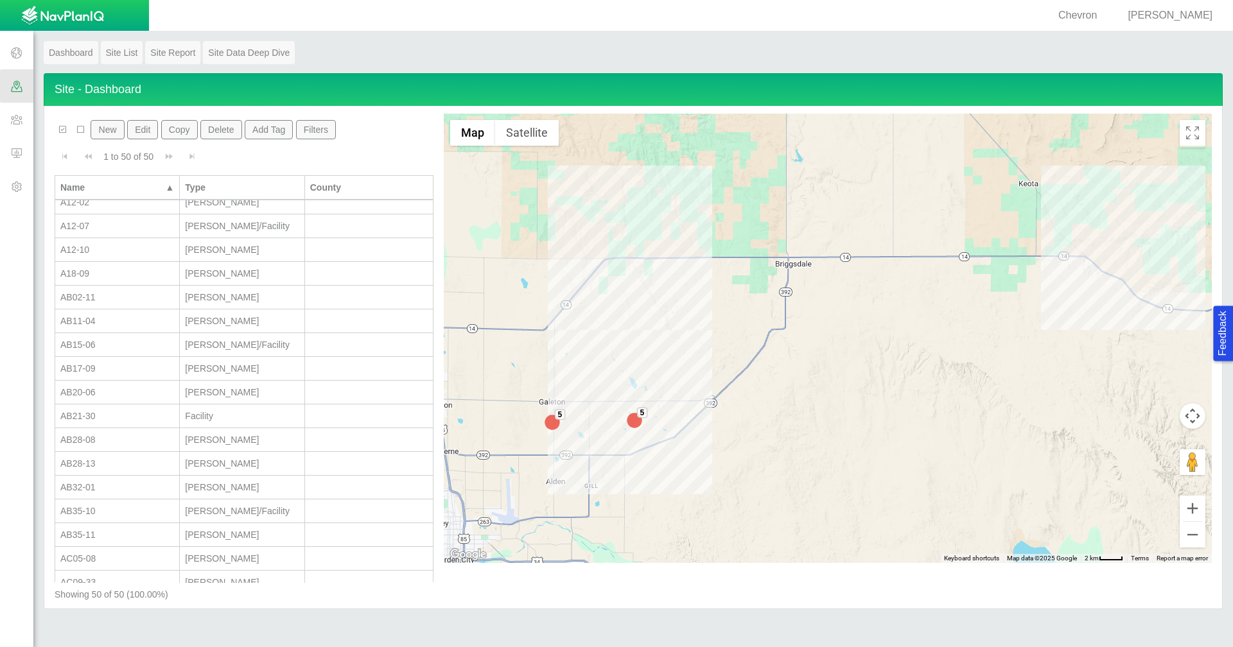
scroll to position [0, 0]
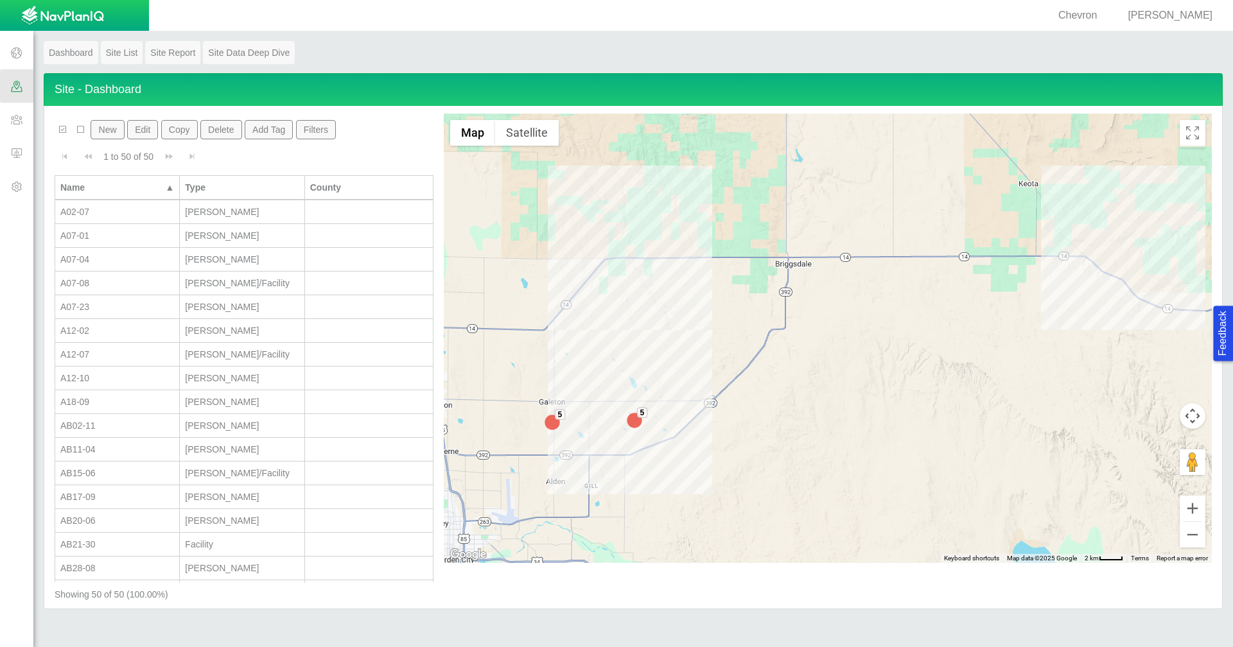
click at [102, 127] on button "New" at bounding box center [107, 129] width 33 height 19
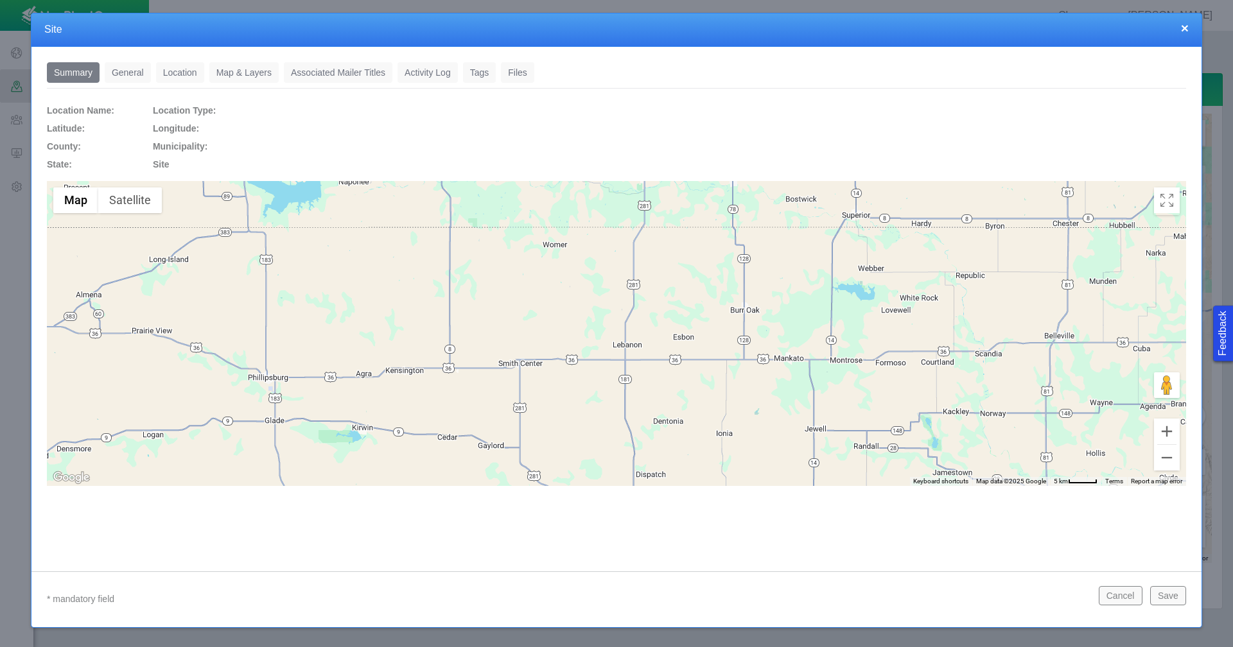
click at [132, 74] on link "General" at bounding box center [128, 72] width 46 height 21
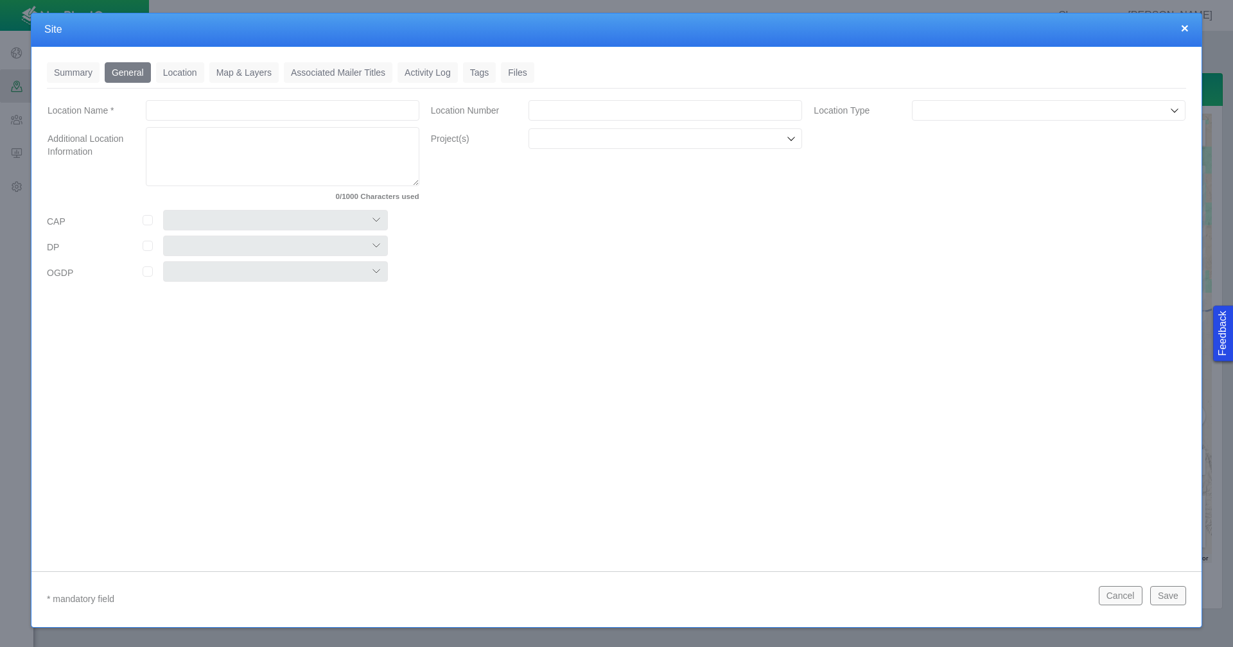
click at [252, 106] on input "Location Name *" at bounding box center [283, 110] width 274 height 21
type input "Cc20-18"
click at [606, 105] on input "Location Number" at bounding box center [666, 110] width 274 height 21
paste input "485440"
type input "485440"
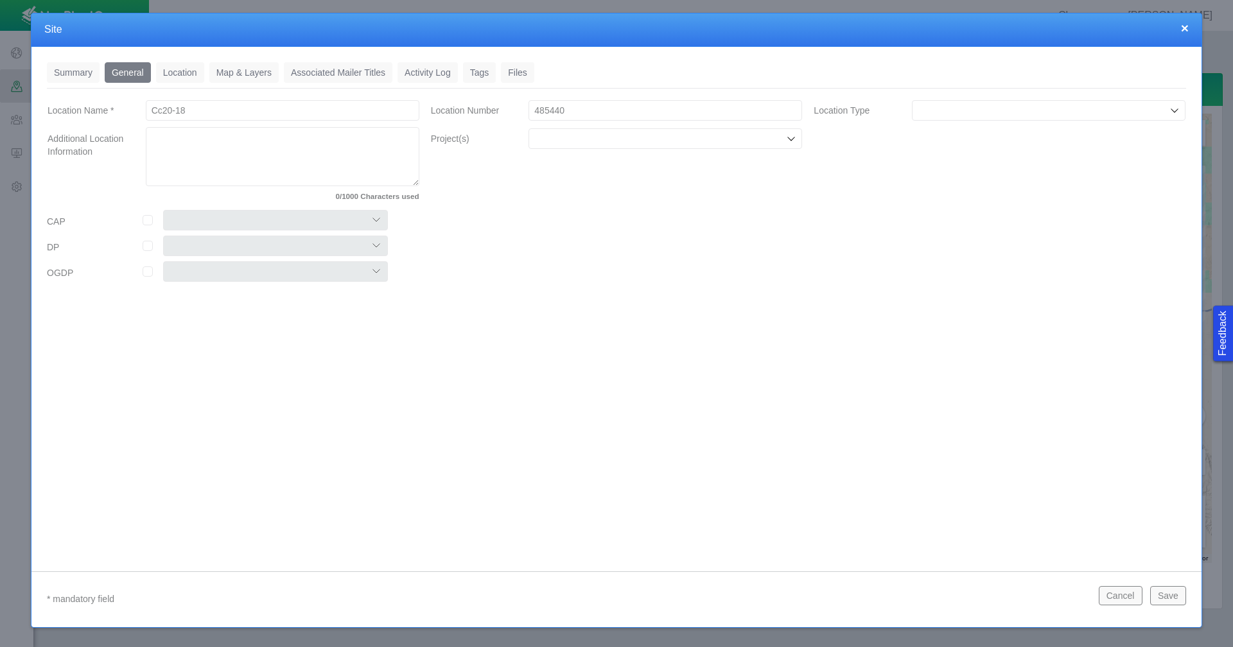
click at [996, 113] on input "Location Type" at bounding box center [1042, 110] width 249 height 13
click at [958, 205] on span "Wells" at bounding box center [1048, 201] width 261 height 13
type input "Wells"
click at [618, 141] on input "Project(s)" at bounding box center [658, 138] width 249 height 13
click at [617, 171] on label "Chemical Disclosures" at bounding box center [674, 168] width 244 height 13
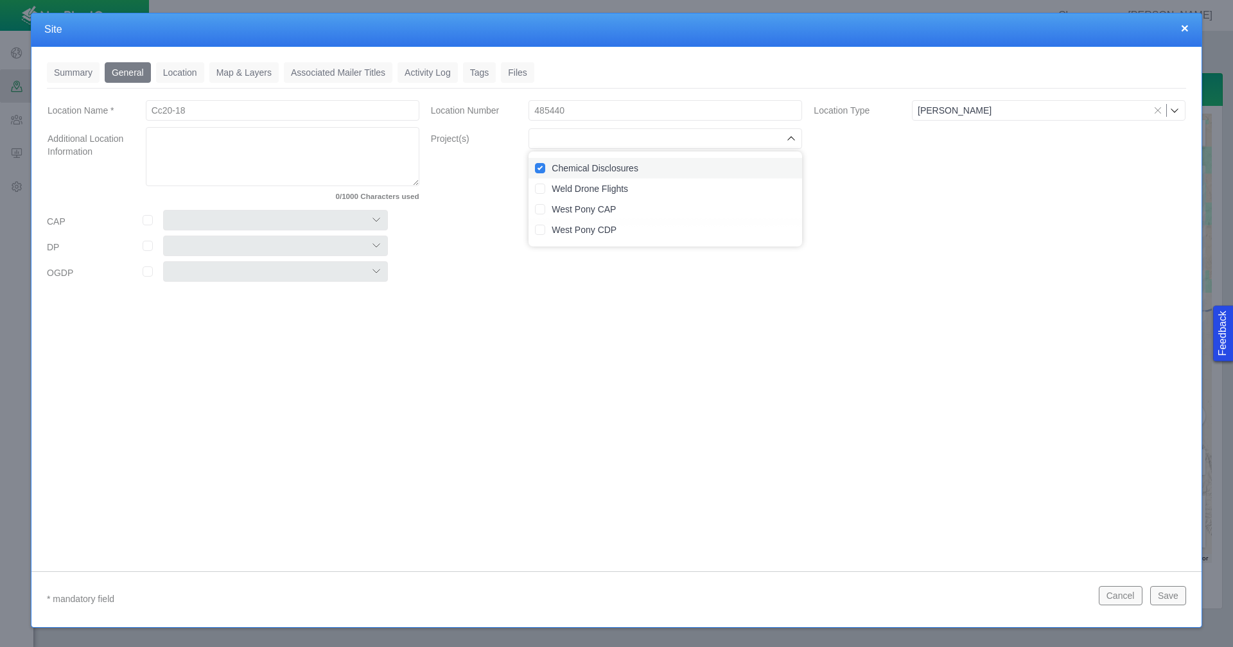
checkbox input "true"
click at [145, 220] on input "checkbox" at bounding box center [148, 220] width 10 height 10
checkbox input "true"
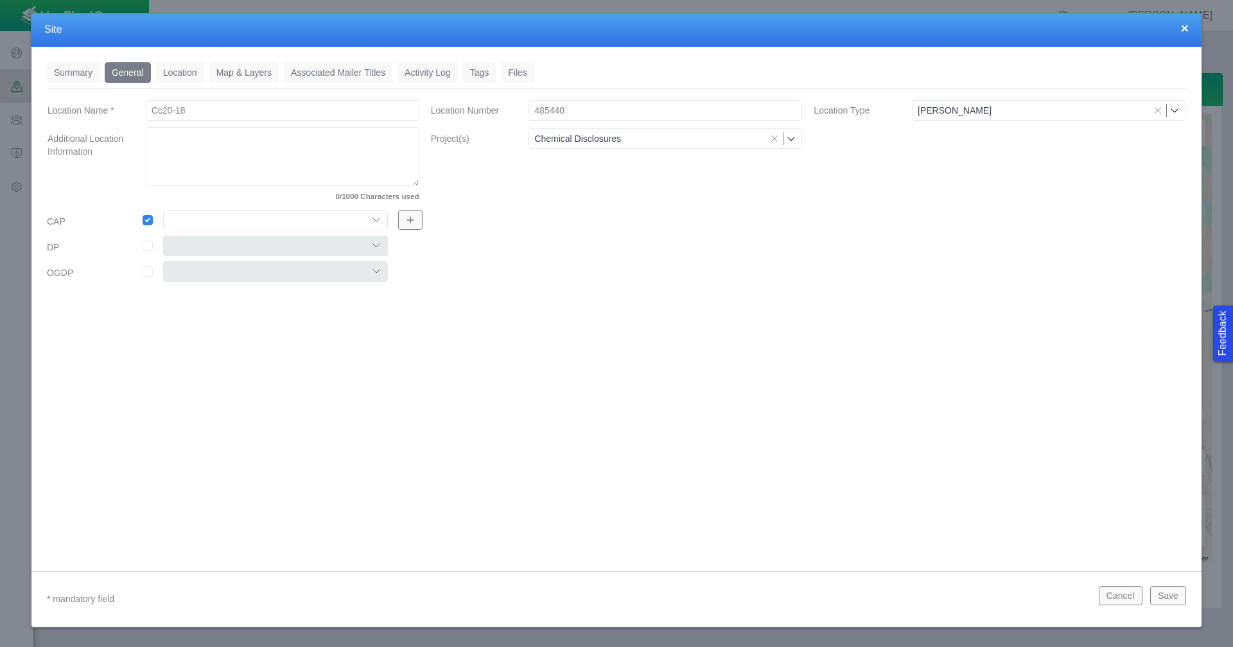
click at [372, 220] on select "Colt East Pony Greeley Crescent Maverick Mustang West Pony" at bounding box center [275, 220] width 225 height 21
select select "56013520365497859"
click at [163, 210] on select "Colt East Pony Greeley Crescent Maverick Mustang West Pony" at bounding box center [275, 220] width 225 height 21
click at [150, 248] on input "checkbox" at bounding box center [148, 246] width 10 height 10
checkbox input "true"
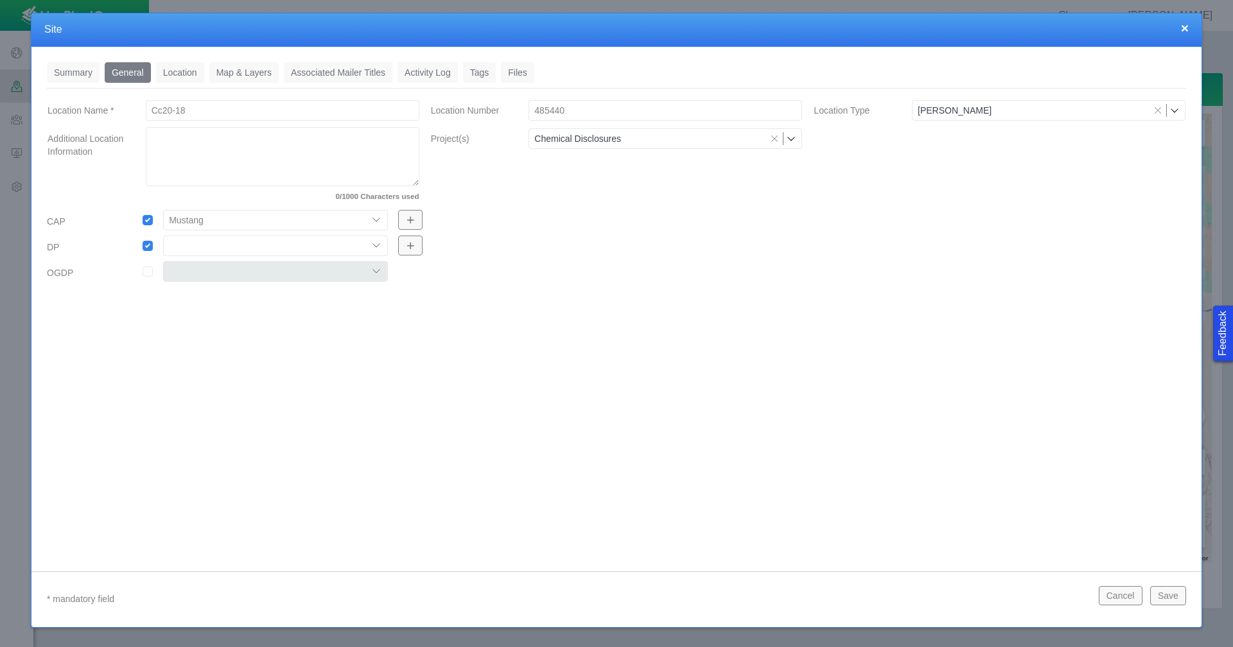
click at [372, 249] on select "304 DP 122 DP125 DP 131 DP135 DP137 DP305 DP440 DP452" at bounding box center [275, 246] width 225 height 21
select select "56013520365612940"
click at [163, 236] on select "304 DP 122 DP125 DP 131 DP135 DP137 DP305 DP440 DP452" at bounding box center [275, 246] width 225 height 21
click at [182, 71] on link "Location" at bounding box center [180, 72] width 48 height 21
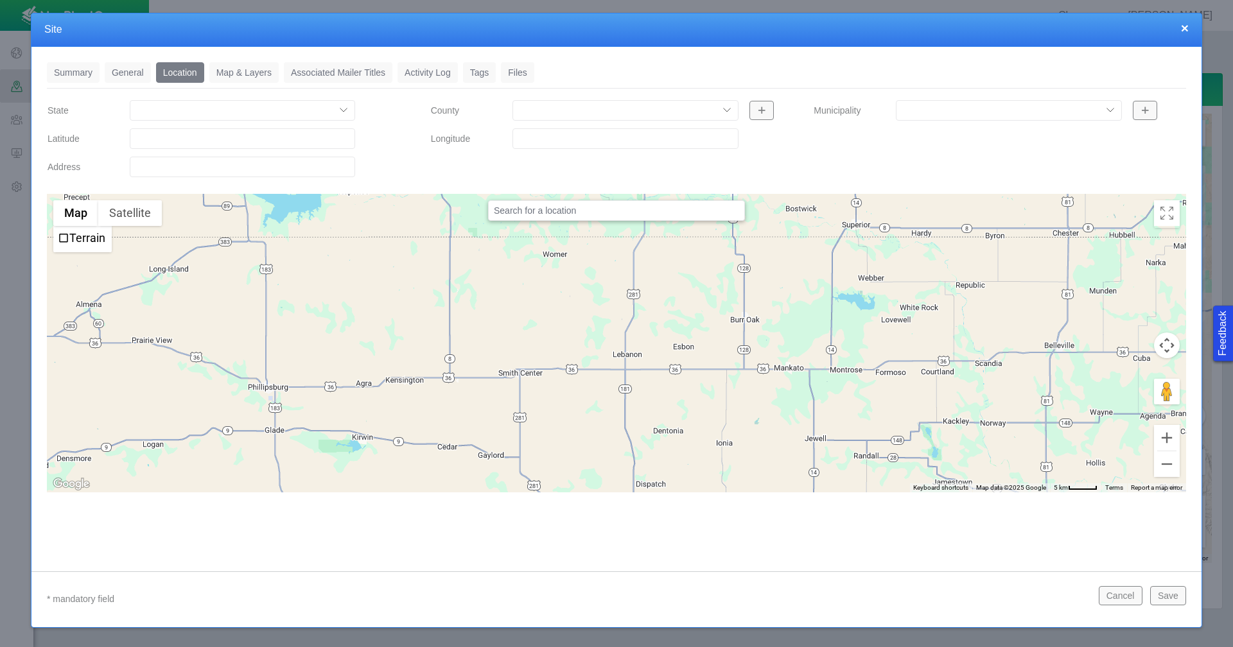
click at [215, 136] on input "Latitude" at bounding box center [242, 138] width 225 height 21
paste input "40.30241776"
type input "40.30241776"
click at [536, 146] on input "Longitude" at bounding box center [624, 138] width 225 height 21
paste input "-104.4610138"
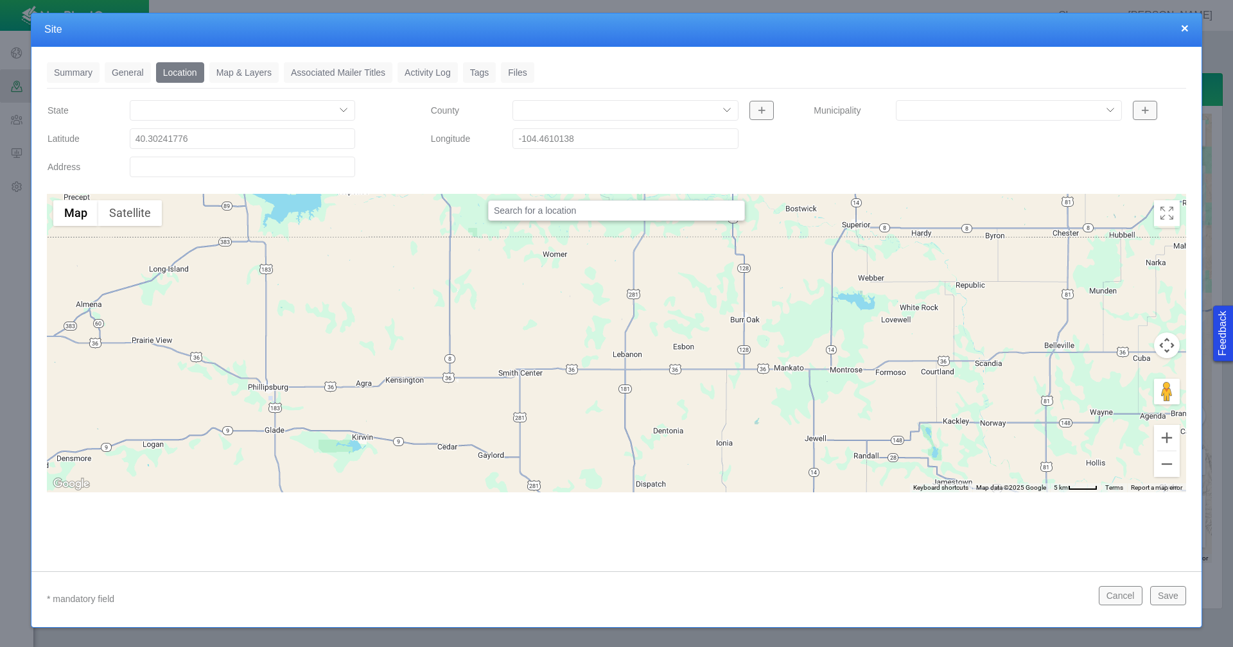
type input "-104.46101380"
click at [478, 73] on link "Tags" at bounding box center [479, 72] width 33 height 21
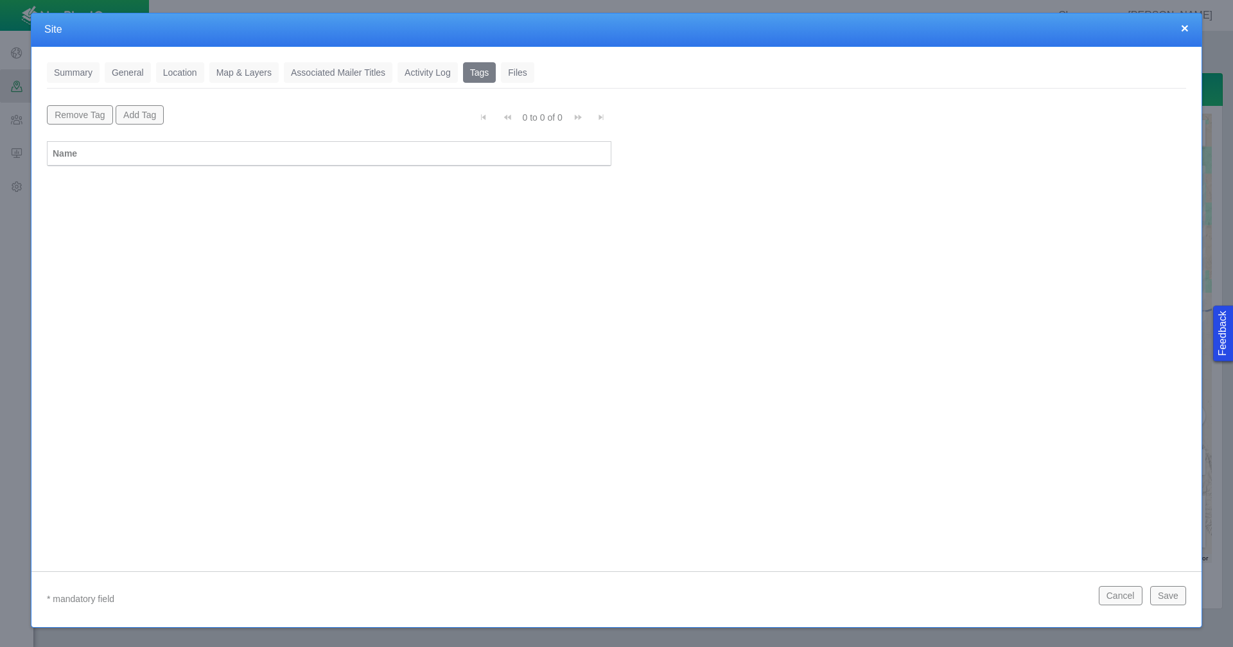
click at [132, 119] on button "Add Tag" at bounding box center [140, 114] width 49 height 19
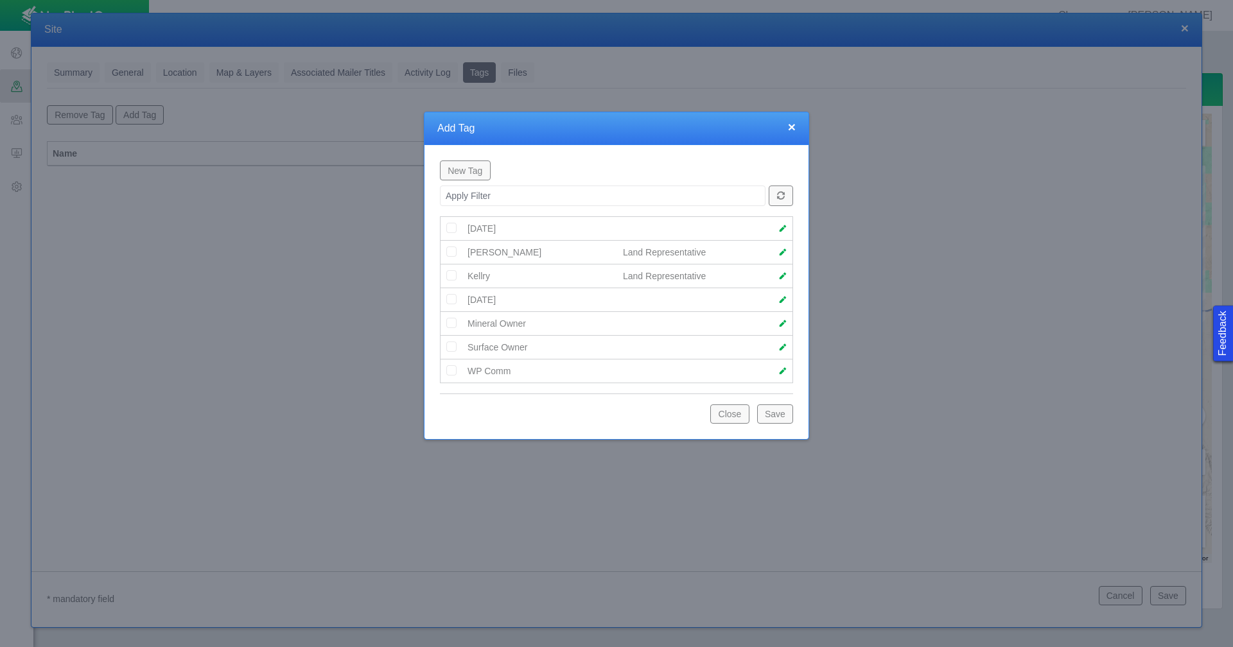
click at [473, 175] on button "New Tag" at bounding box center [465, 170] width 51 height 19
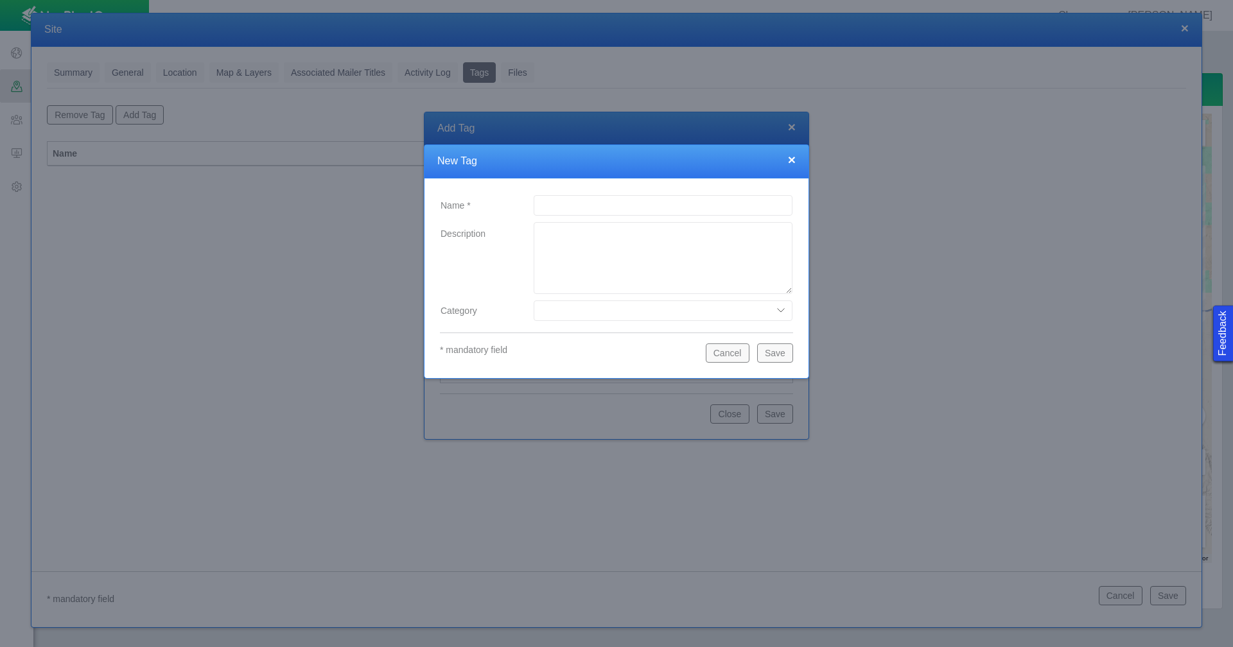
click at [564, 204] on input "Name *" at bounding box center [663, 205] width 259 height 21
type input "Maggie"
click at [612, 314] on select "Date Range Land Representative" at bounding box center [663, 311] width 259 height 21
select select "79094468455732921"
click at [534, 301] on select "Date Range Land Representative" at bounding box center [663, 311] width 259 height 21
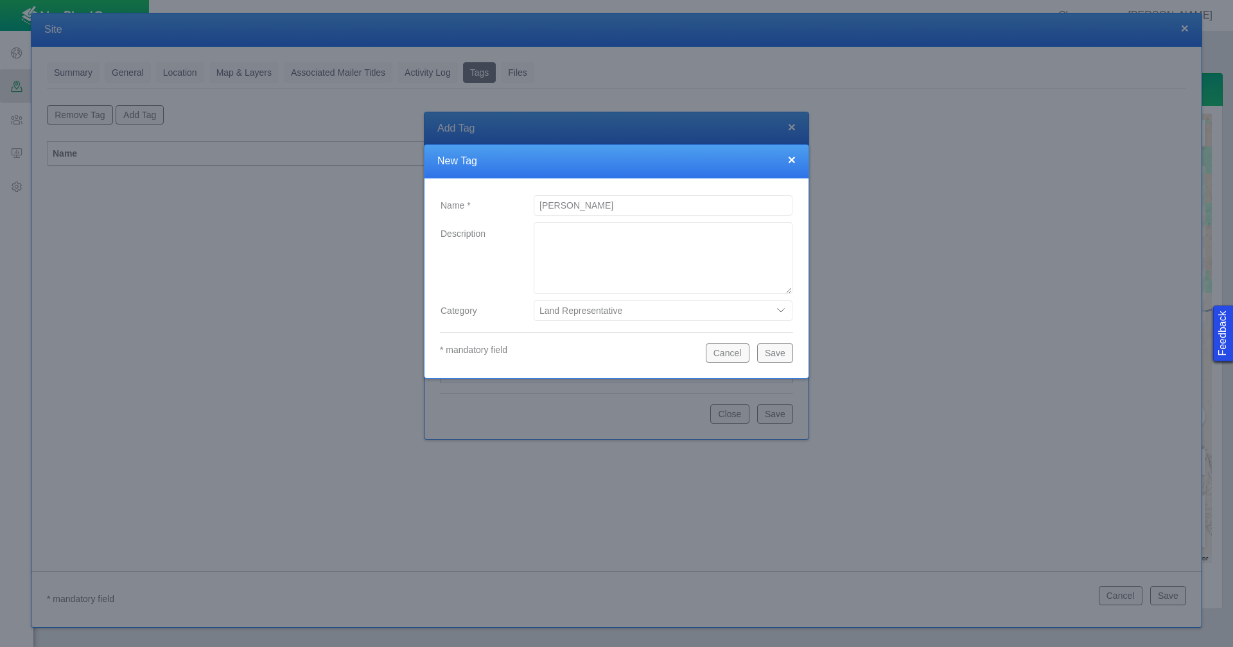
click at [771, 350] on button "Save" at bounding box center [775, 353] width 36 height 19
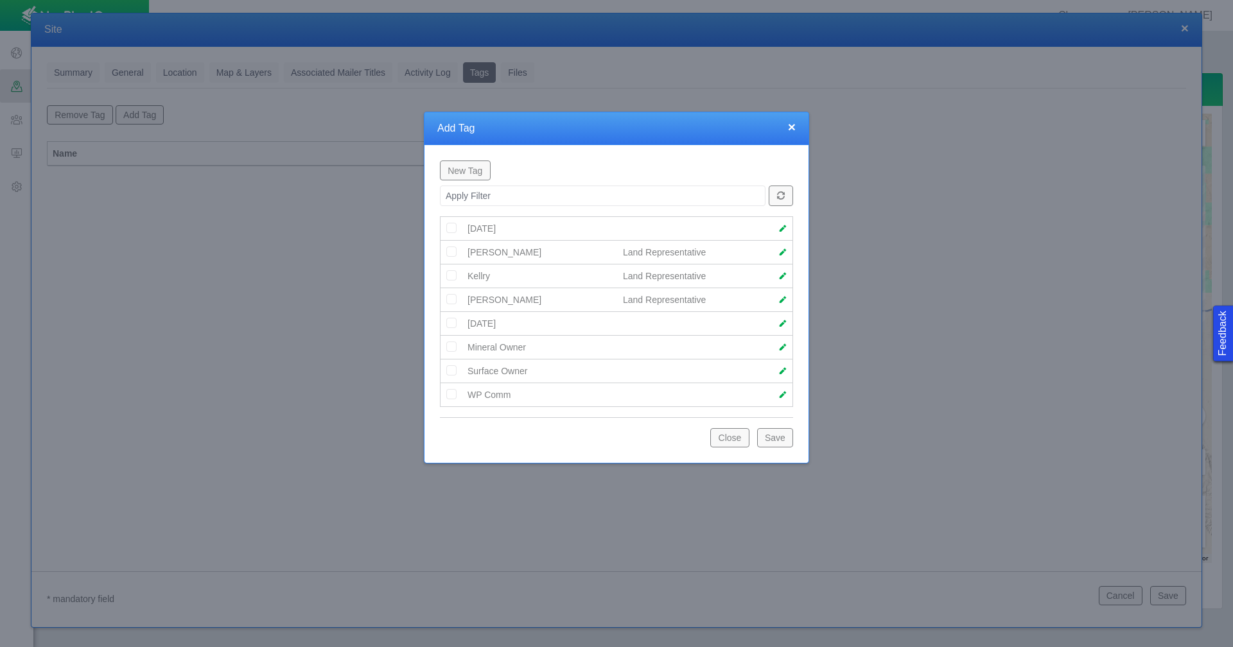
click at [448, 302] on img at bounding box center [452, 299] width 12 height 12
click at [776, 437] on button "Save" at bounding box center [775, 437] width 36 height 19
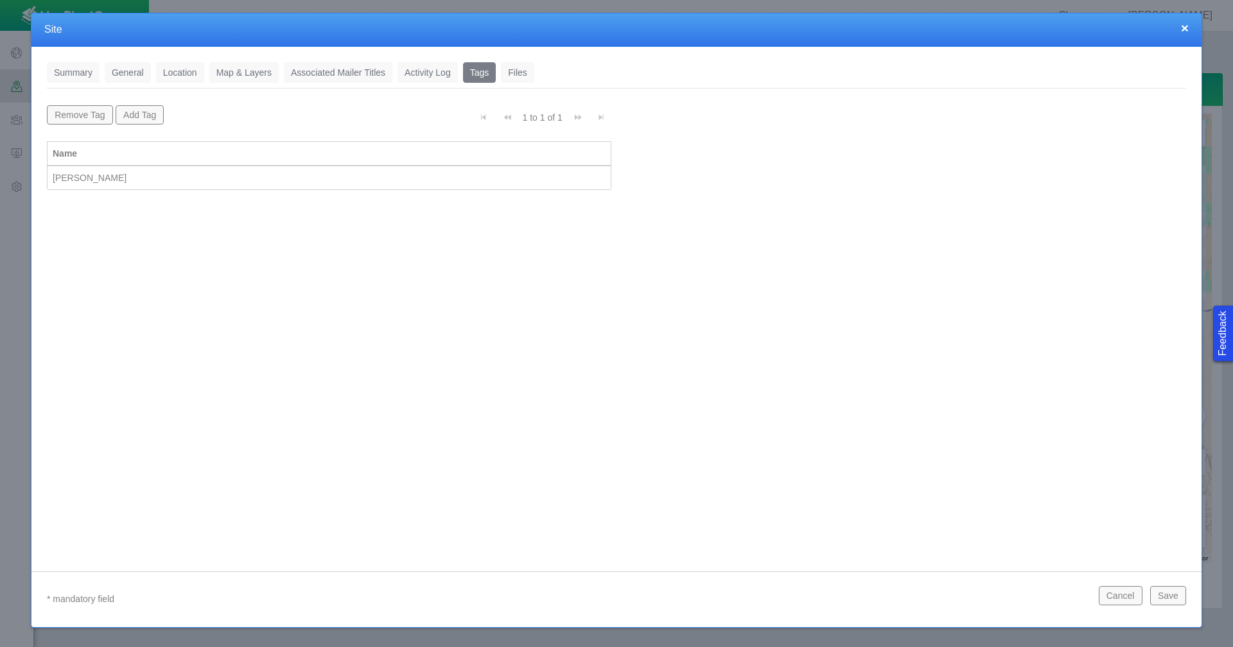
click at [1173, 597] on button "Save" at bounding box center [1168, 595] width 36 height 19
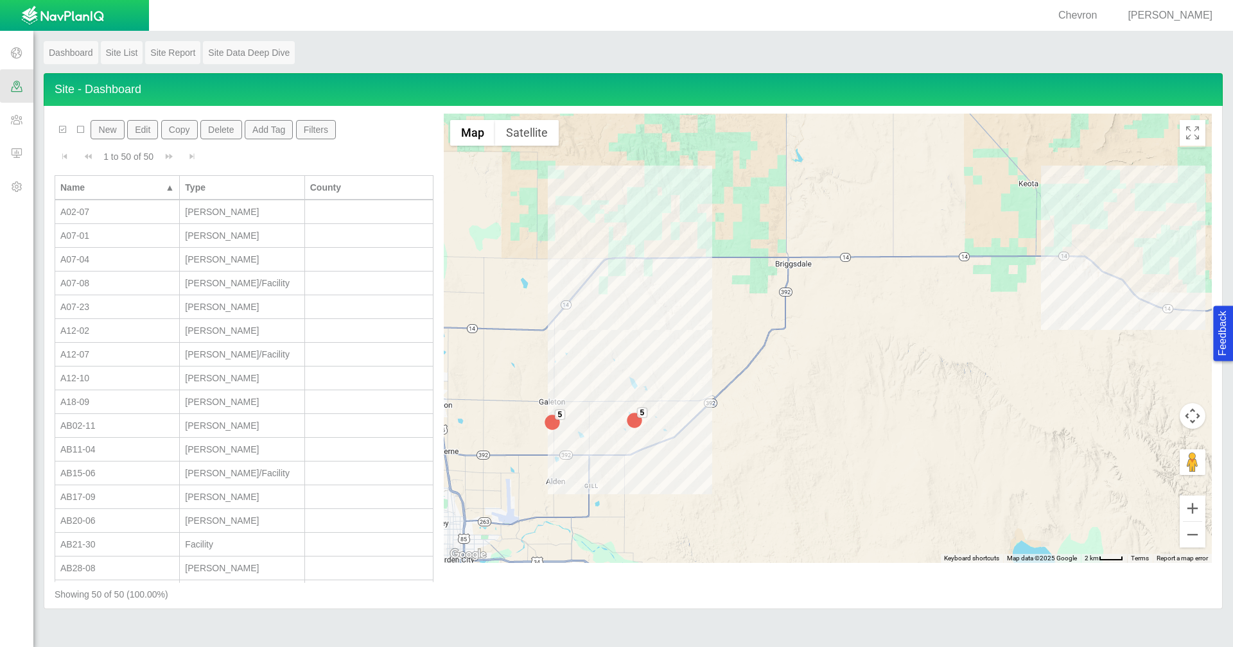
click at [108, 128] on button "New" at bounding box center [107, 129] width 33 height 19
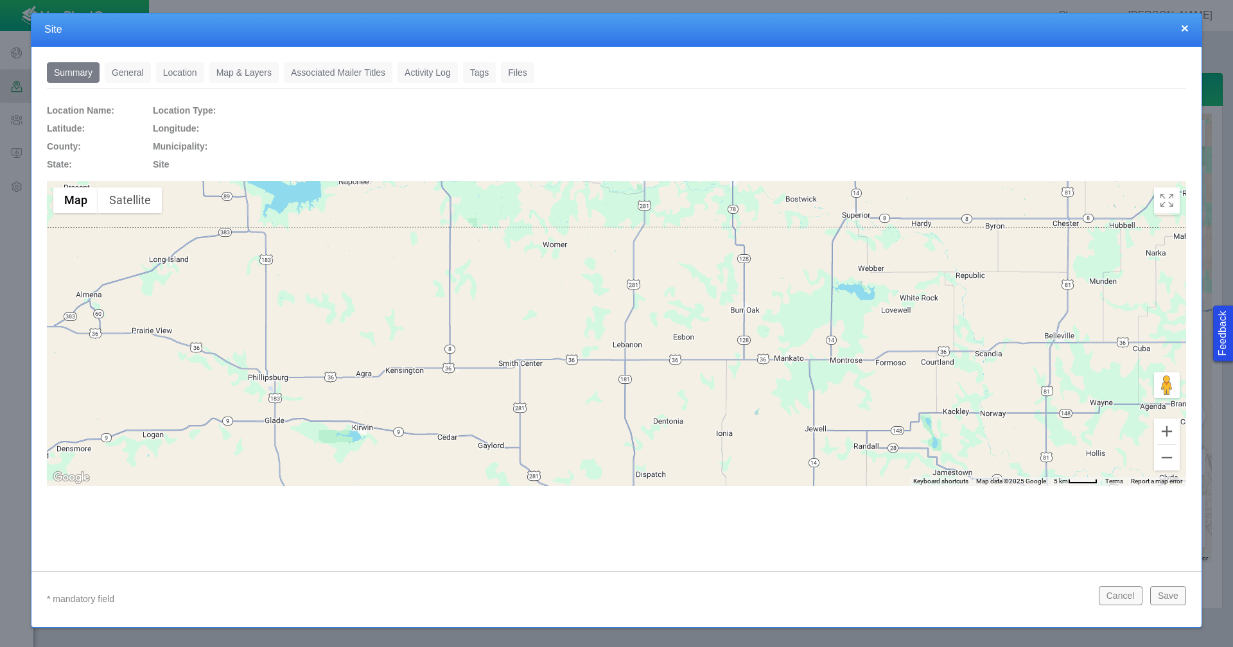
click at [139, 78] on link "General" at bounding box center [128, 72] width 46 height 21
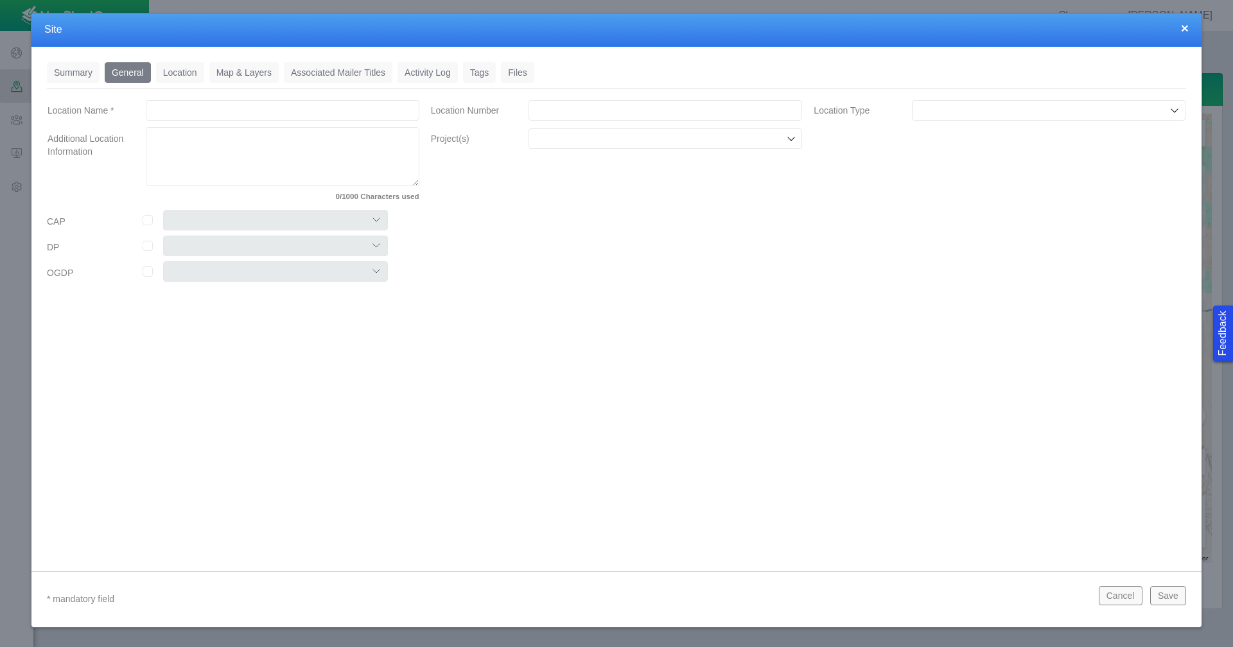
click at [290, 116] on input "Location Name *" at bounding box center [283, 110] width 274 height 21
type input "Cc19-03"
click at [553, 110] on input "Location Number" at bounding box center [666, 110] width 274 height 21
paste input "485439"
type input "485439"
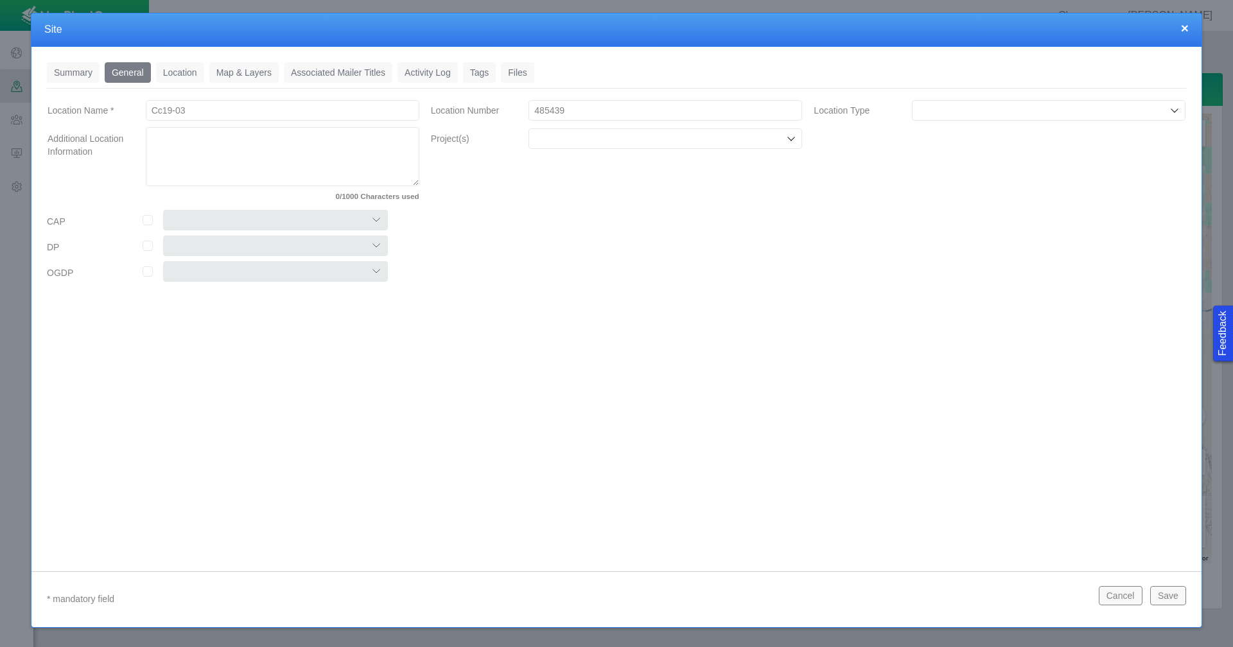
click at [1031, 116] on input "Location Type" at bounding box center [1042, 110] width 249 height 13
click at [1011, 202] on span "Wells" at bounding box center [1048, 201] width 261 height 13
type input "Wells"
click at [705, 140] on input "Project(s)" at bounding box center [658, 138] width 249 height 13
click at [672, 162] on label "Chemical Disclosures" at bounding box center [674, 168] width 244 height 13
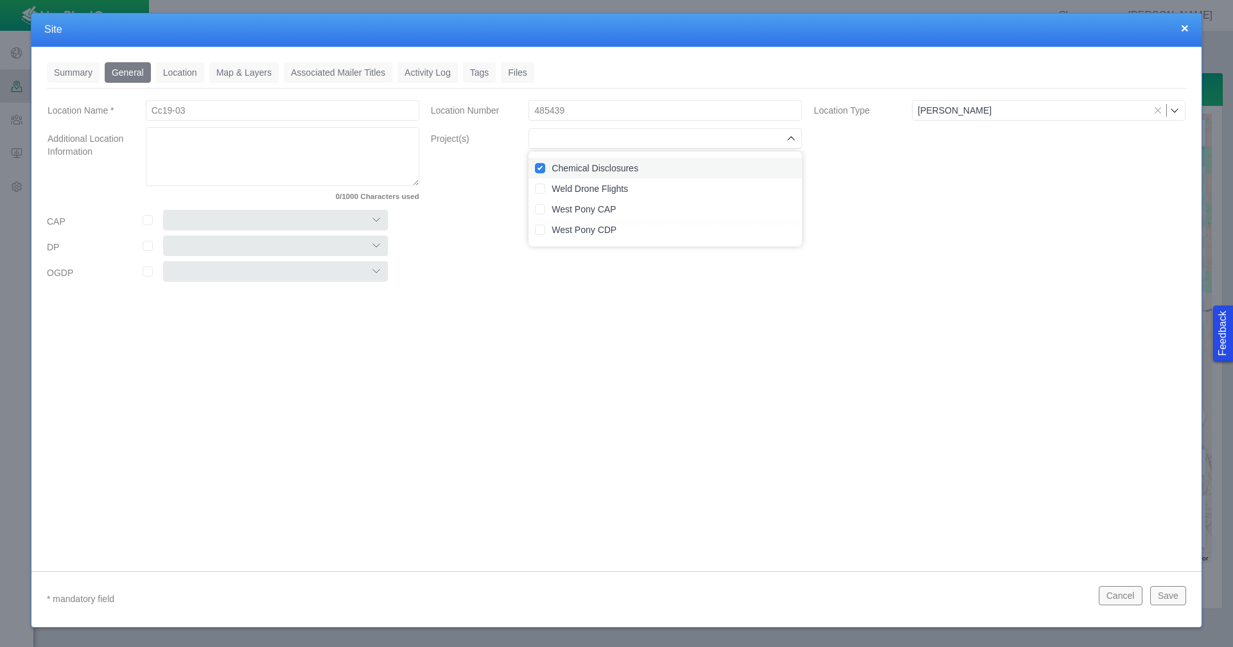
checkbox input "true"
click at [150, 218] on input "checkbox" at bounding box center [148, 220] width 10 height 10
checkbox input "true"
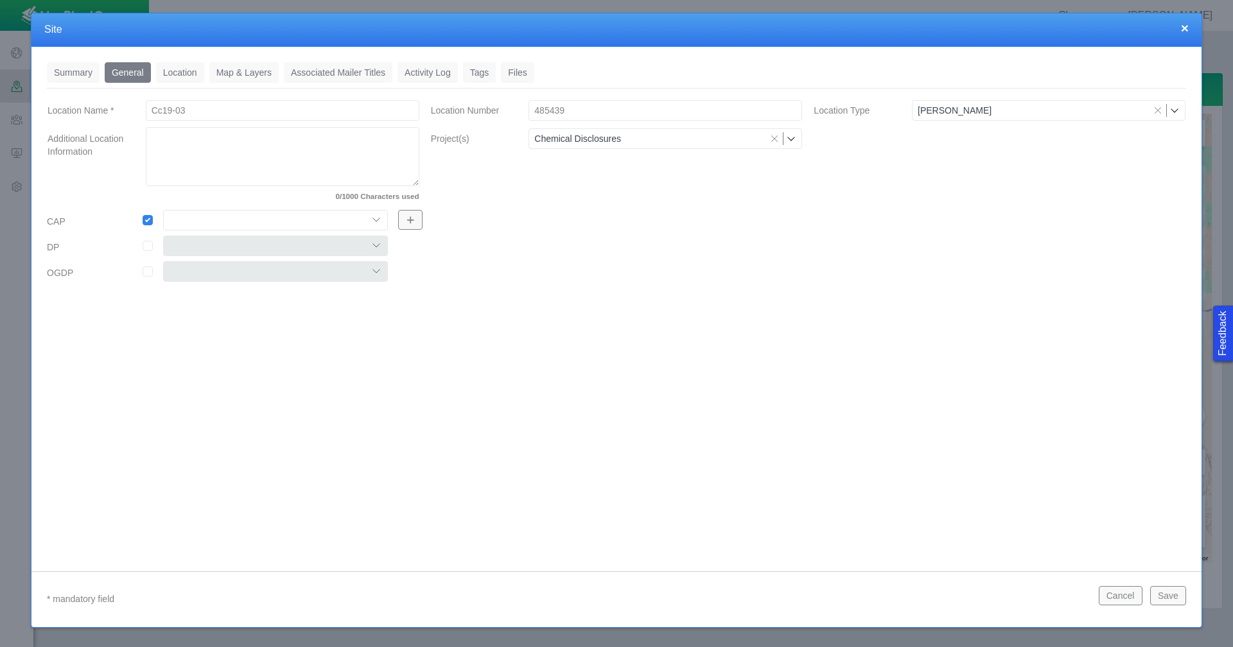
click at [374, 219] on select "Colt East Pony Greeley Crescent Maverick Mustang West Pony" at bounding box center [275, 220] width 225 height 21
select select "56013520365497859"
click at [163, 210] on select "Colt East Pony Greeley Crescent Maverick Mustang West Pony" at bounding box center [275, 220] width 225 height 21
click at [151, 249] on input "checkbox" at bounding box center [148, 246] width 10 height 10
checkbox input "true"
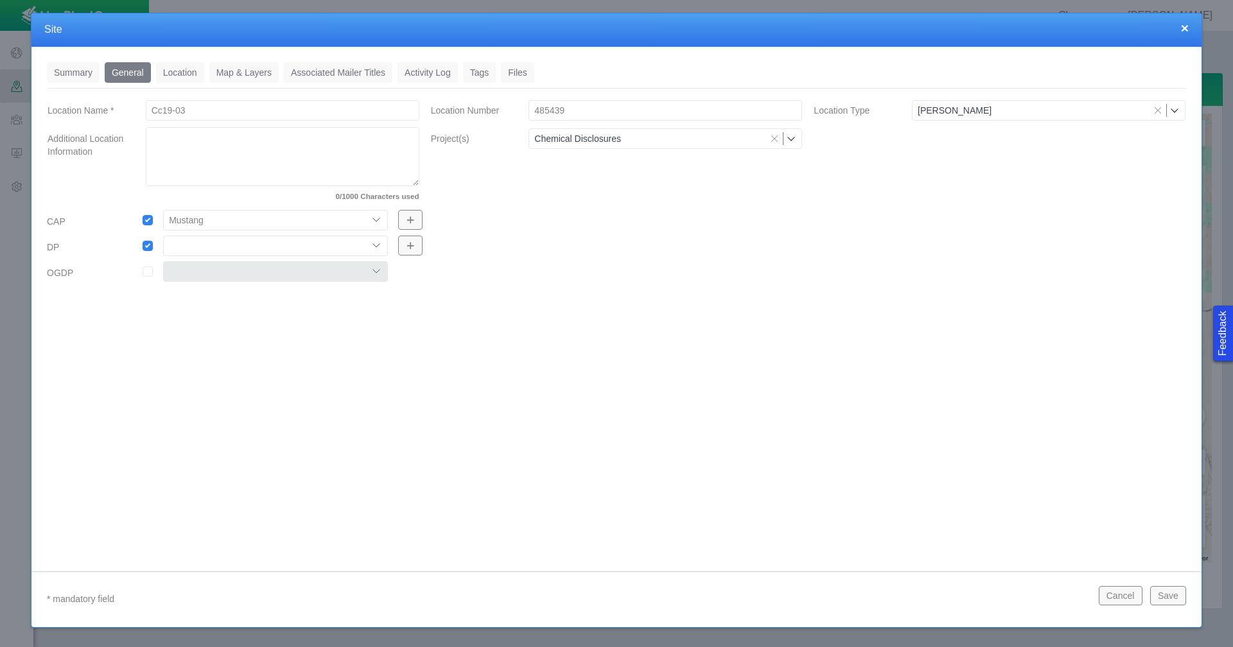
click at [376, 247] on select "304 DP 122 DP125 DP 131 DP135 DP137 DP305 DP440 DP452" at bounding box center [275, 246] width 225 height 21
select select "56013520365612940"
click at [163, 236] on select "304 DP 122 DP125 DP 131 DP135 DP137 DP305 DP440 DP452" at bounding box center [275, 246] width 225 height 21
click at [189, 73] on link "Location" at bounding box center [180, 72] width 48 height 21
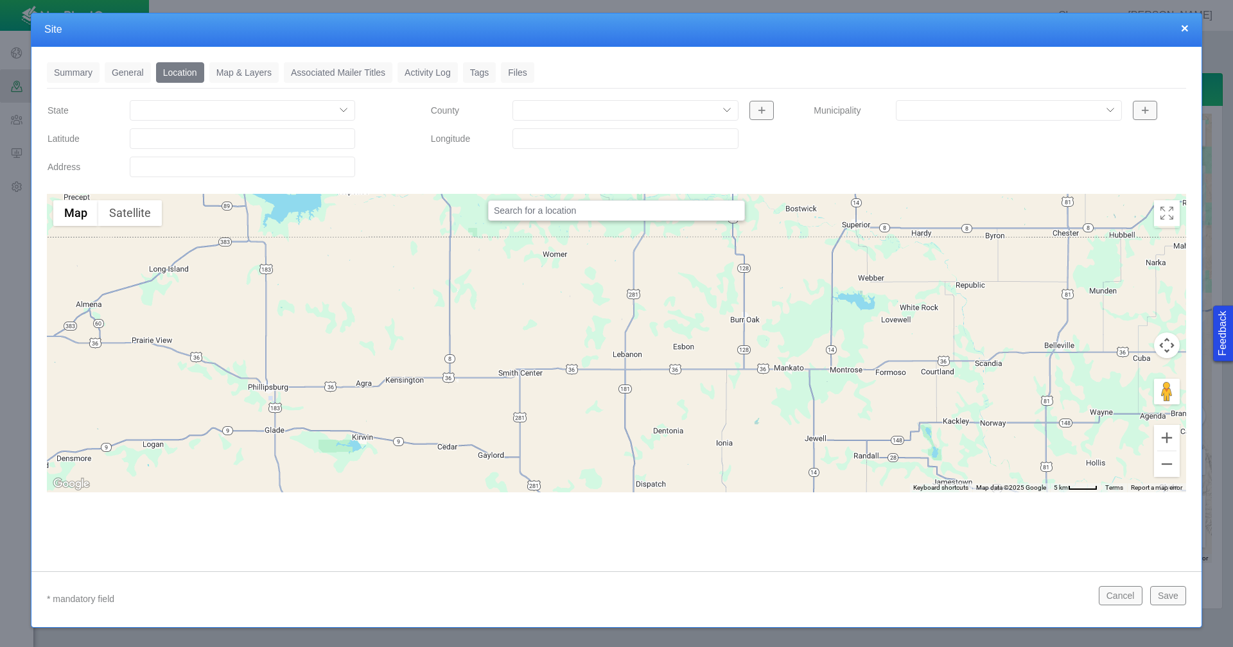
click at [245, 133] on input "Latitude" at bounding box center [242, 138] width 225 height 21
click at [213, 141] on input "Latitude" at bounding box center [242, 138] width 225 height 21
click at [502, 214] on input "text" at bounding box center [616, 210] width 257 height 21
click at [161, 136] on input "Latitude" at bounding box center [242, 138] width 225 height 21
paste input "40.30287933"
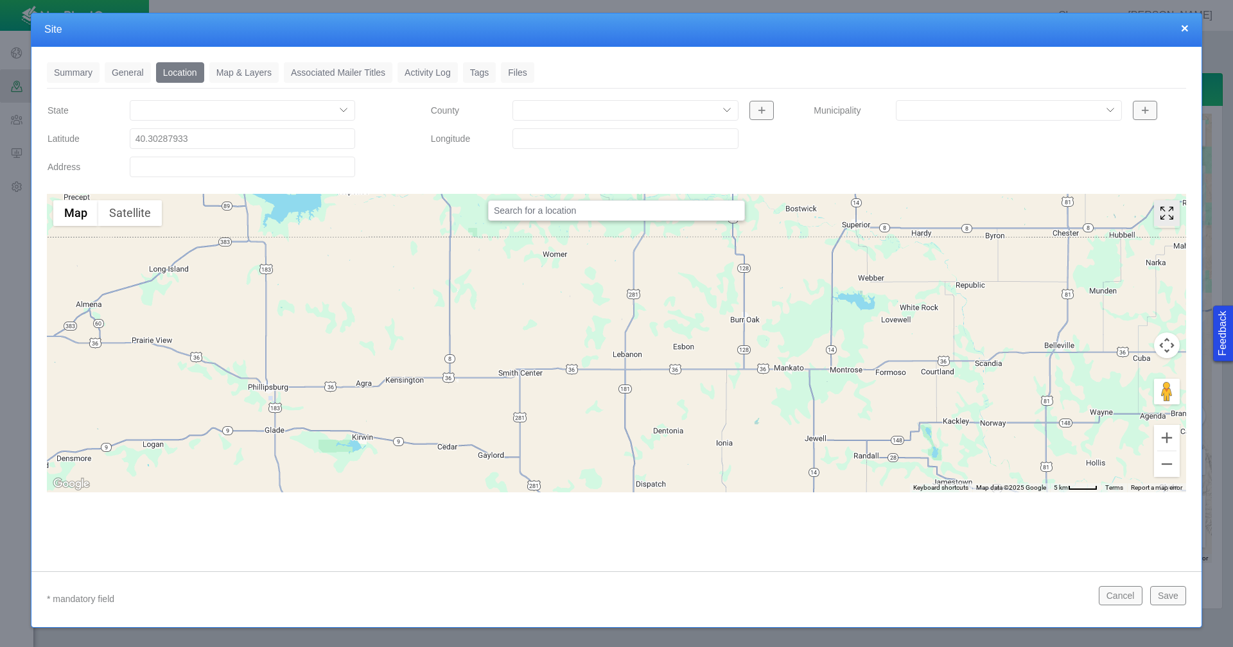
type input "40.30287933"
click at [538, 134] on input "Longitude" at bounding box center [624, 138] width 225 height 21
paste input "-104.4812546"
type input "-104.48125460"
click at [482, 73] on link "Tags" at bounding box center [479, 72] width 33 height 21
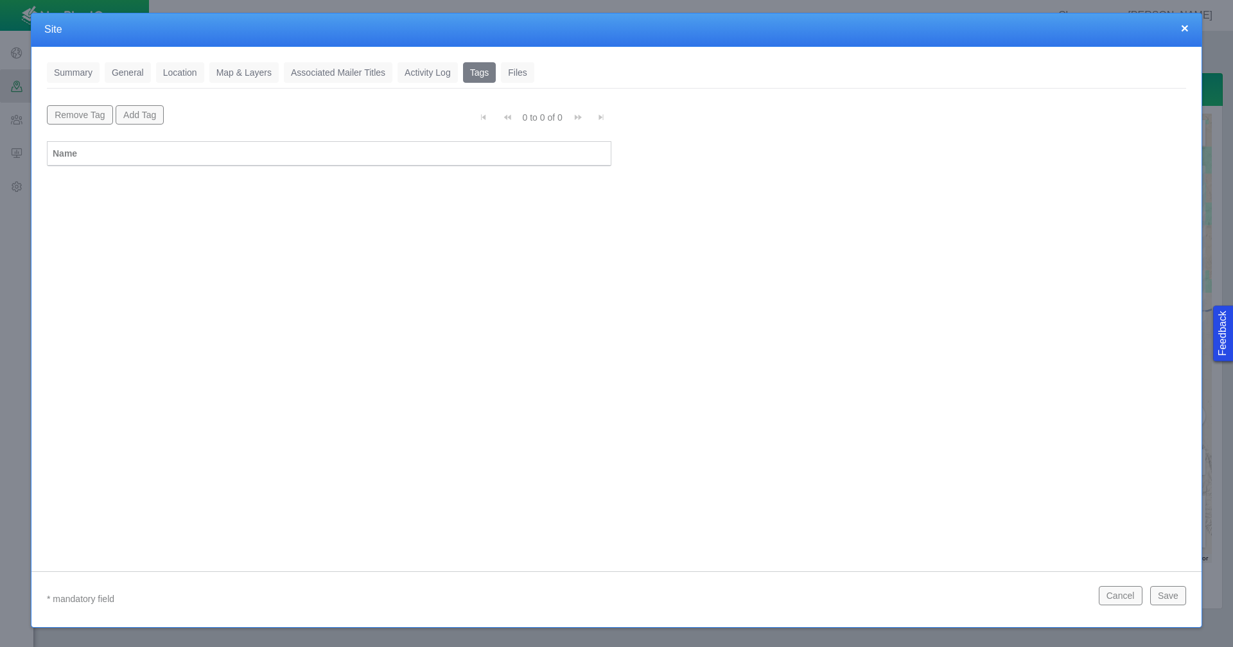
click at [146, 121] on button "Add Tag" at bounding box center [140, 114] width 49 height 19
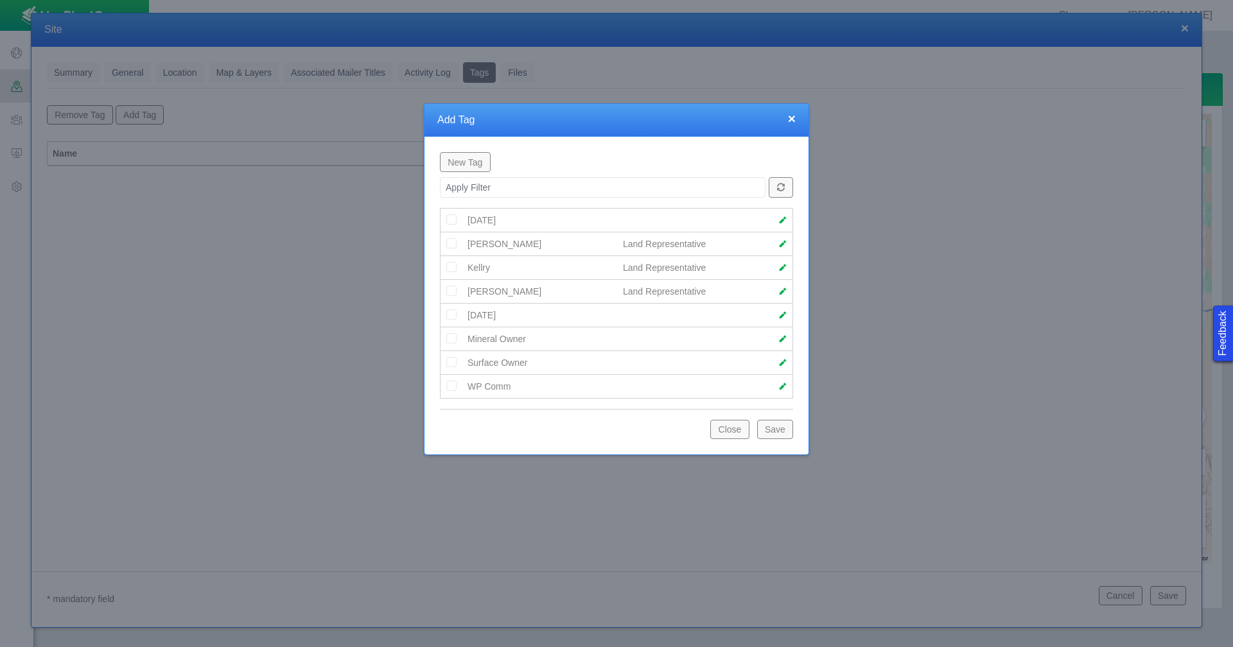
click at [453, 293] on img at bounding box center [452, 291] width 12 height 12
click at [784, 429] on button "Save" at bounding box center [775, 429] width 36 height 19
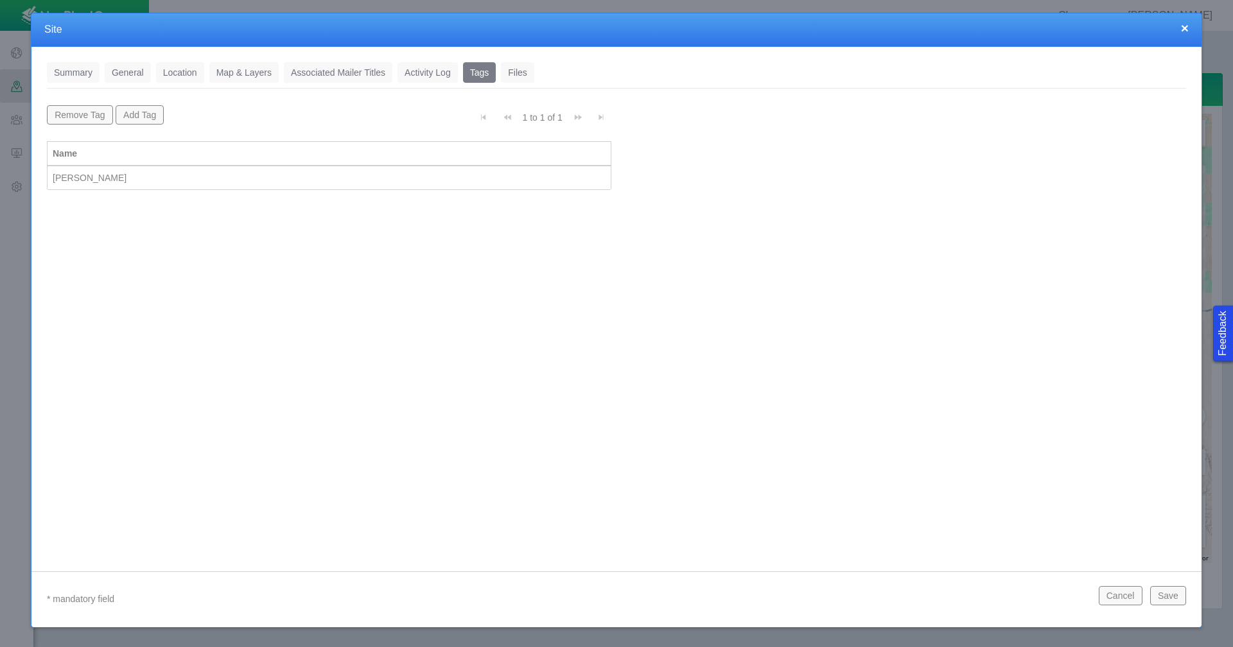
click at [1168, 591] on button "Save" at bounding box center [1168, 595] width 36 height 19
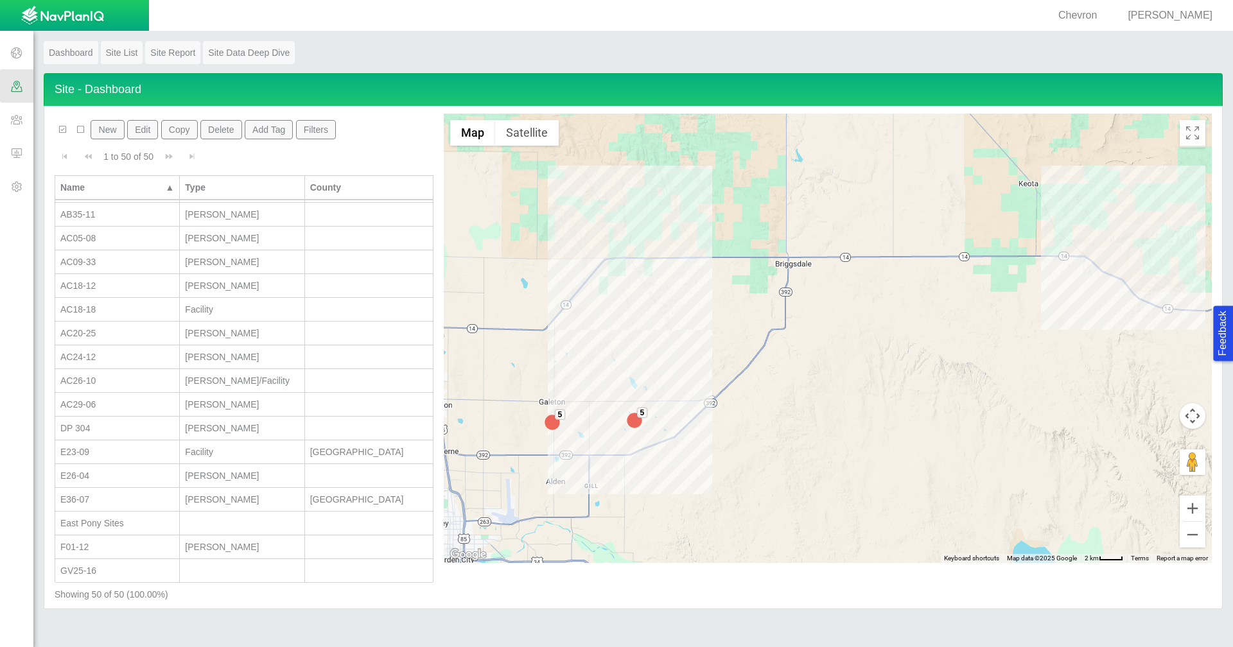
scroll to position [450, 0]
click at [19, 87] on span at bounding box center [16, 85] width 33 height 33
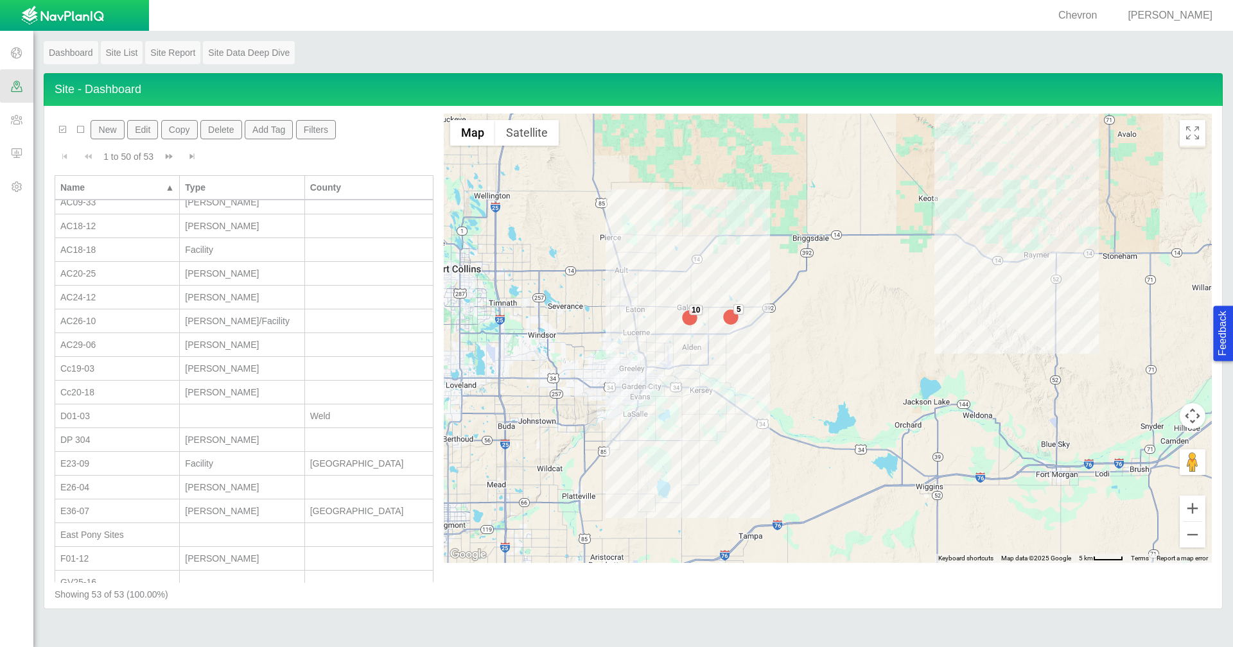
scroll to position [514, 0]
click at [116, 130] on button "New" at bounding box center [107, 129] width 33 height 19
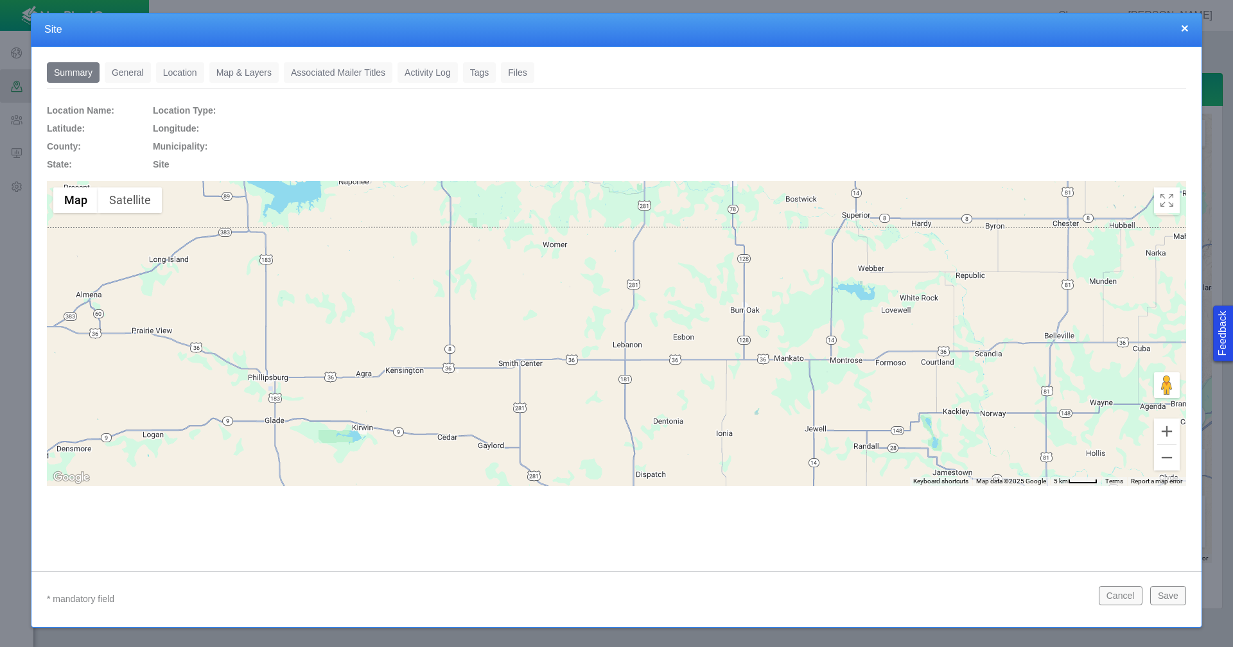
click at [141, 77] on link "General" at bounding box center [128, 72] width 46 height 21
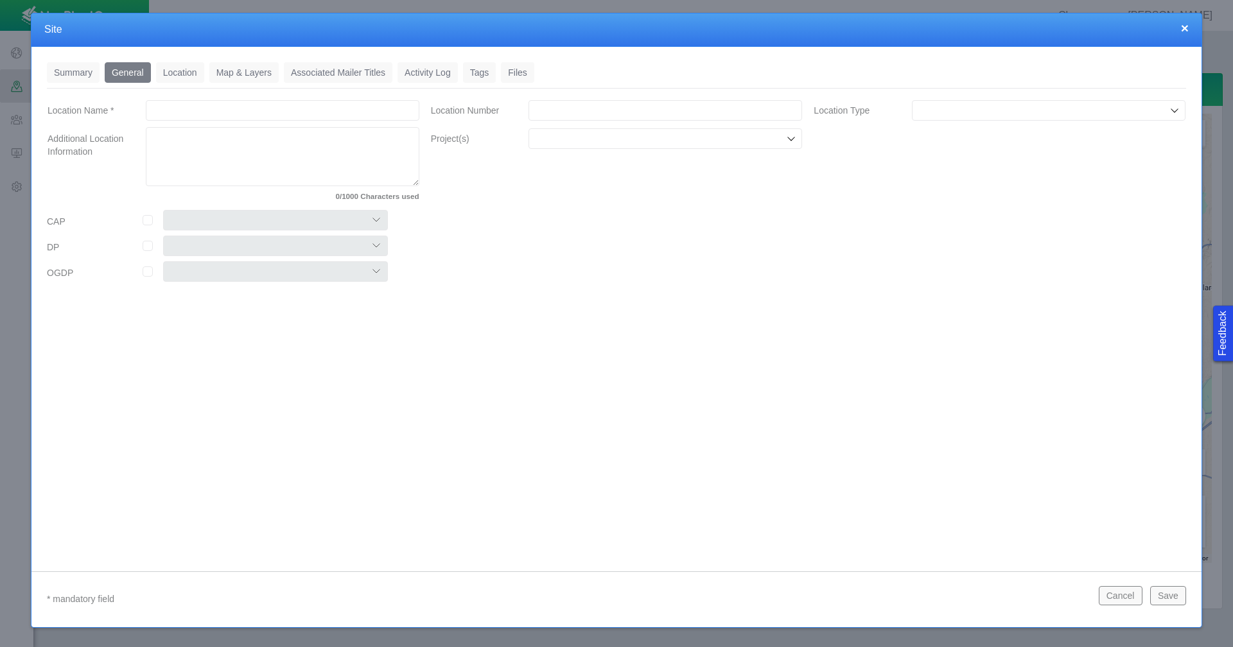
click at [189, 116] on input "Location Name *" at bounding box center [283, 110] width 274 height 21
type input "Bb 18-19"
click at [1170, 110] on icon at bounding box center [1174, 110] width 10 height 10
click at [995, 206] on span "Wells" at bounding box center [1048, 201] width 261 height 13
type input "Wells"
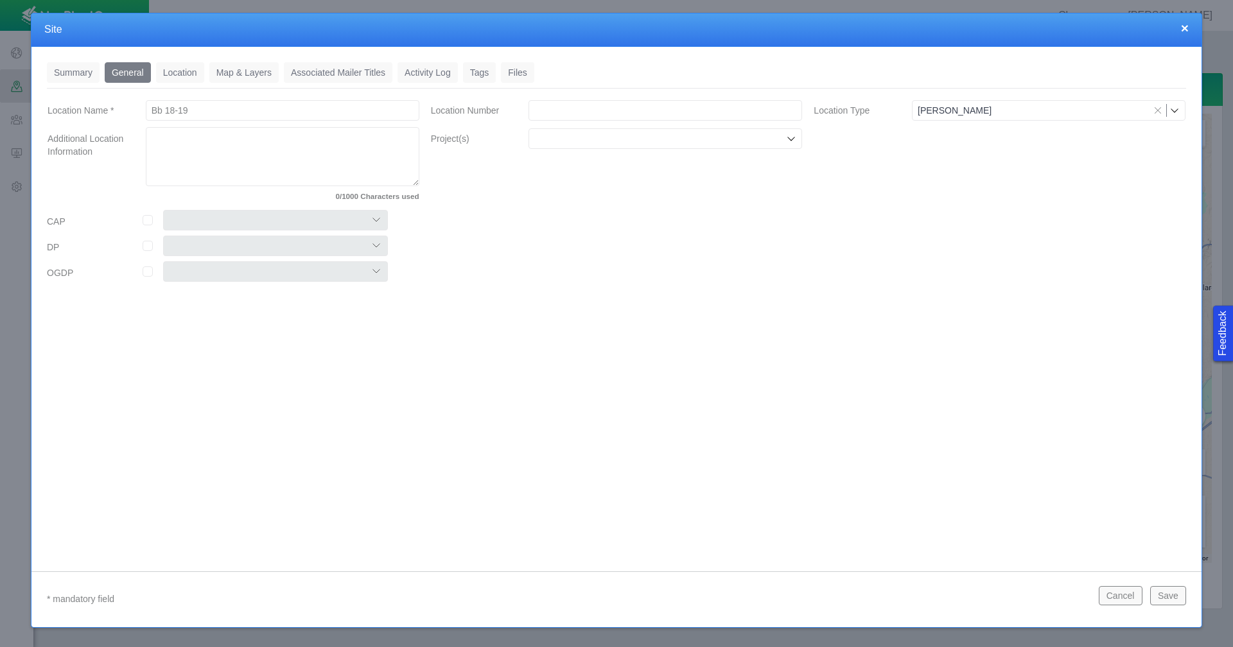
click at [577, 107] on input "Location Number" at bounding box center [666, 110] width 274 height 21
paste input "456176"
type input "456176"
click at [572, 145] on input "Project(s)" at bounding box center [658, 138] width 249 height 13
click at [572, 170] on label "Chemical Disclosures" at bounding box center [674, 168] width 244 height 13
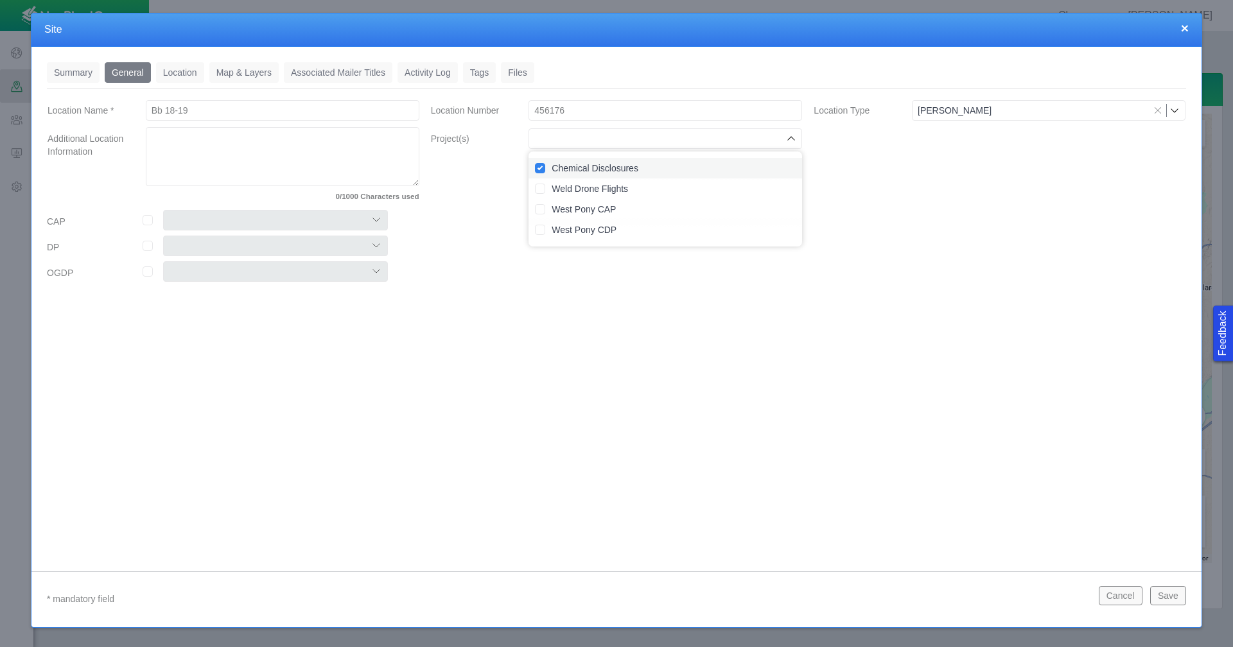
checkbox input "true"
click at [144, 220] on input "checkbox" at bounding box center [148, 220] width 10 height 10
checkbox input "true"
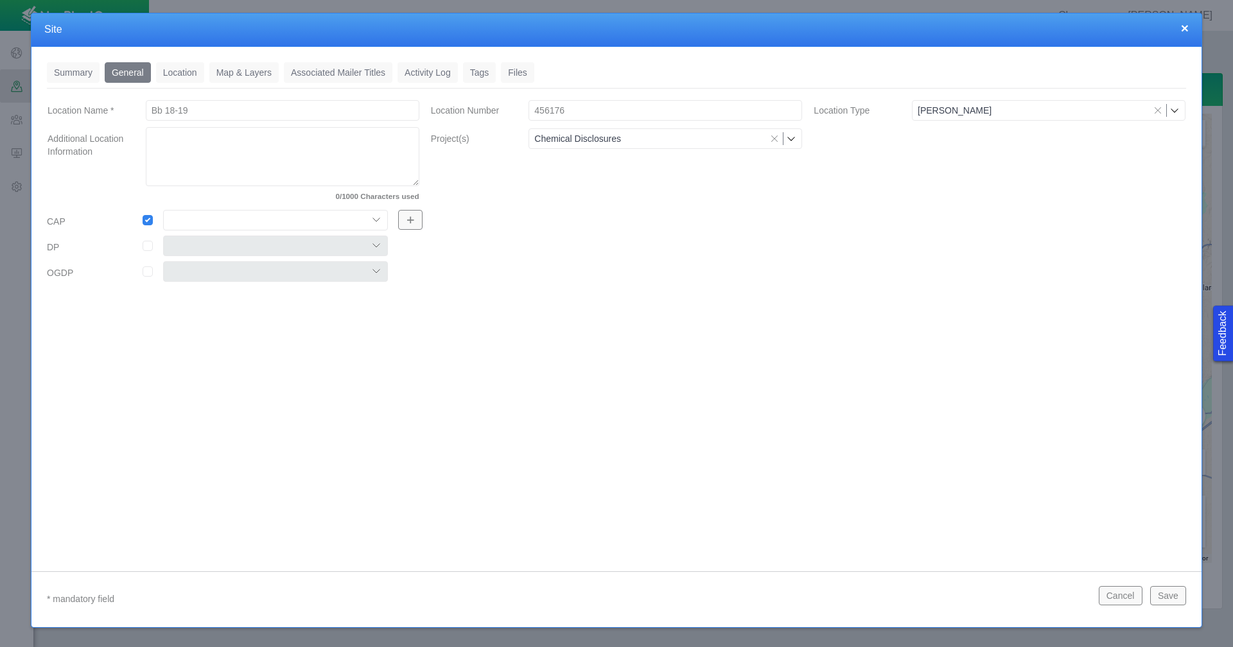
click at [370, 218] on select "Colt East Pony Greeley Crescent Maverick Mustang West Pony" at bounding box center [275, 220] width 225 height 21
select select "56013520365497496"
click at [163, 210] on select "Colt East Pony Greeley Crescent Maverick Mustang West Pony" at bounding box center [275, 220] width 225 height 21
click at [145, 247] on input "checkbox" at bounding box center [148, 246] width 10 height 10
checkbox input "true"
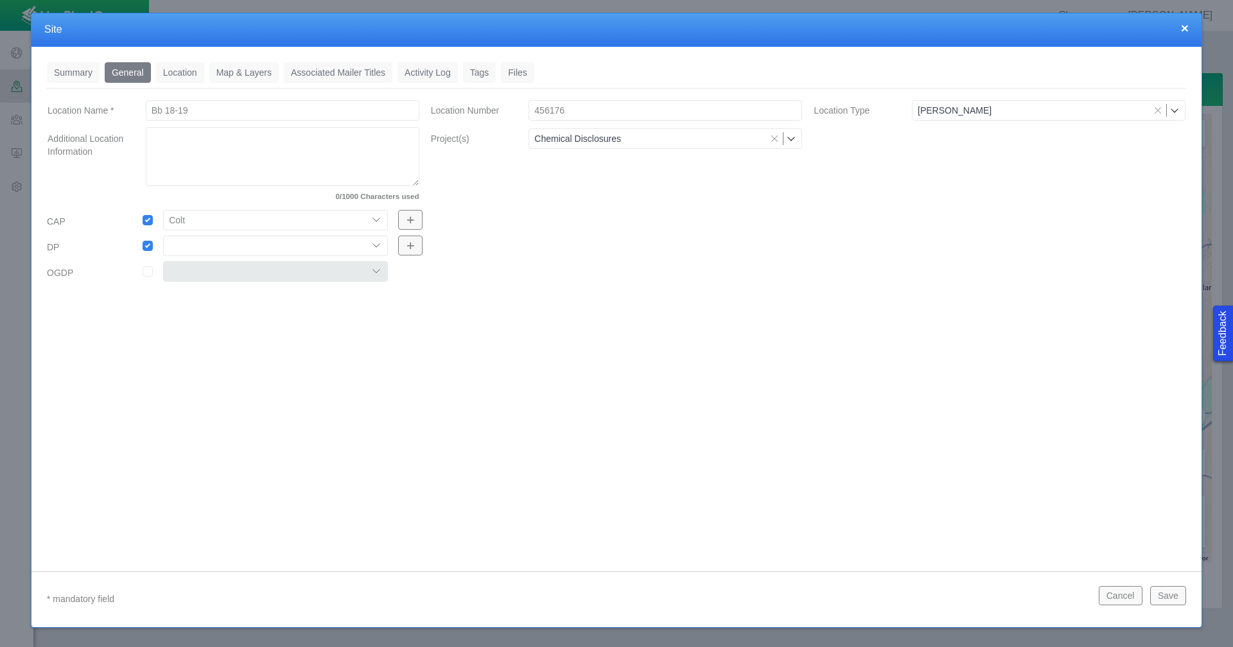
click at [379, 242] on select "304 DP 122 DP125 DP 131 DP135 DP137 DP305 DP440 DP452" at bounding box center [275, 246] width 225 height 21
select select "56013520365613155"
click at [163, 236] on select "304 DP 122 DP125 DP 131 DP135 DP137 DP305 DP440 DP452" at bounding box center [275, 246] width 225 height 21
click at [148, 275] on input "checkbox" at bounding box center [148, 272] width 10 height 10
checkbox input "true"
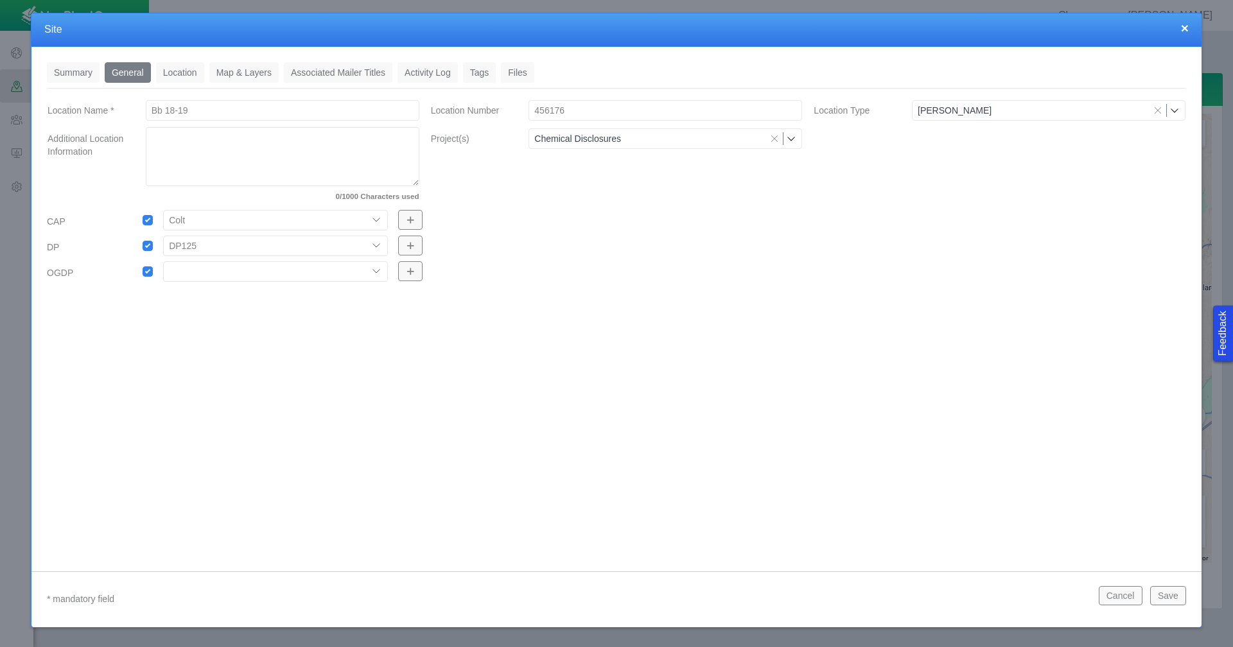
click at [371, 271] on select "Colt OGDP 1 Colt OGDP 2 Colt OGDP 3 Colt OGDP 4 Colt OGDP 5 Colt OGDP 6 Colt OG…" at bounding box center [275, 271] width 225 height 21
select select "56013520365500392"
click at [163, 261] on select "Colt OGDP 1 Colt OGDP 2 Colt OGDP 3 Colt OGDP 4 Colt OGDP 5 Colt OGDP 6 Colt OG…" at bounding box center [275, 271] width 225 height 21
click at [191, 78] on link "Location" at bounding box center [180, 72] width 48 height 21
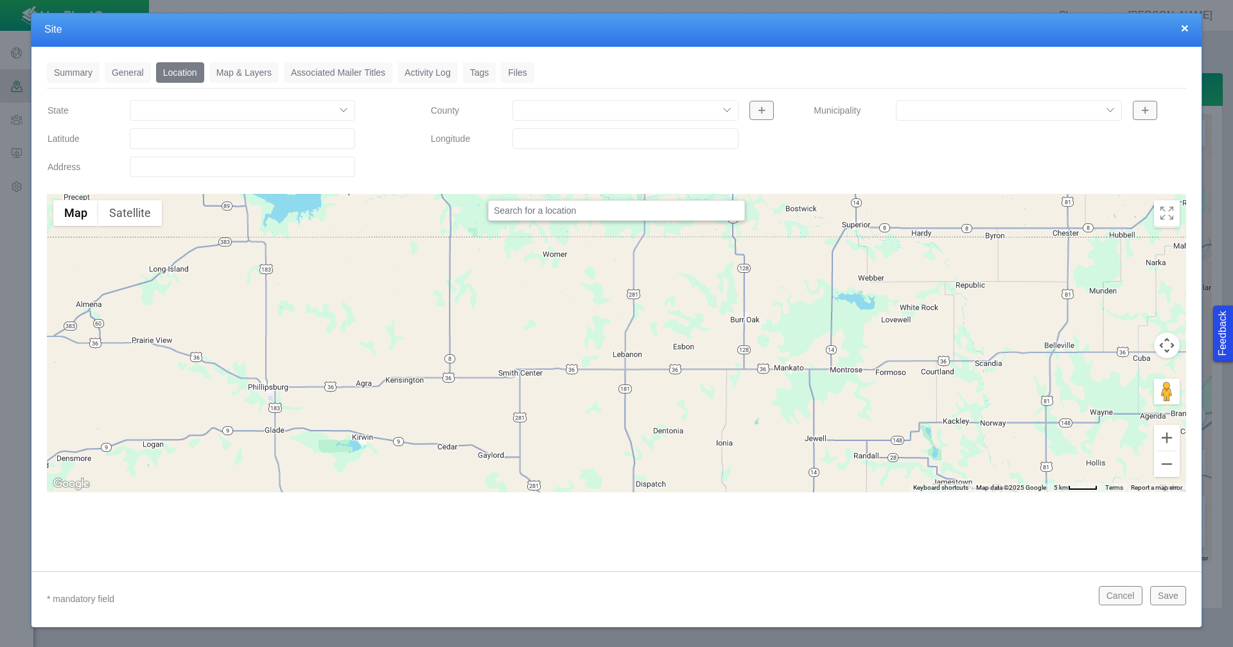
click at [180, 139] on input "Latitude" at bounding box center [242, 138] width 225 height 21
paste input "40.40282059"
type input "40.40282059"
click at [590, 141] on input "Longitude" at bounding box center [624, 138] width 225 height 21
paste input "-104.4863205"
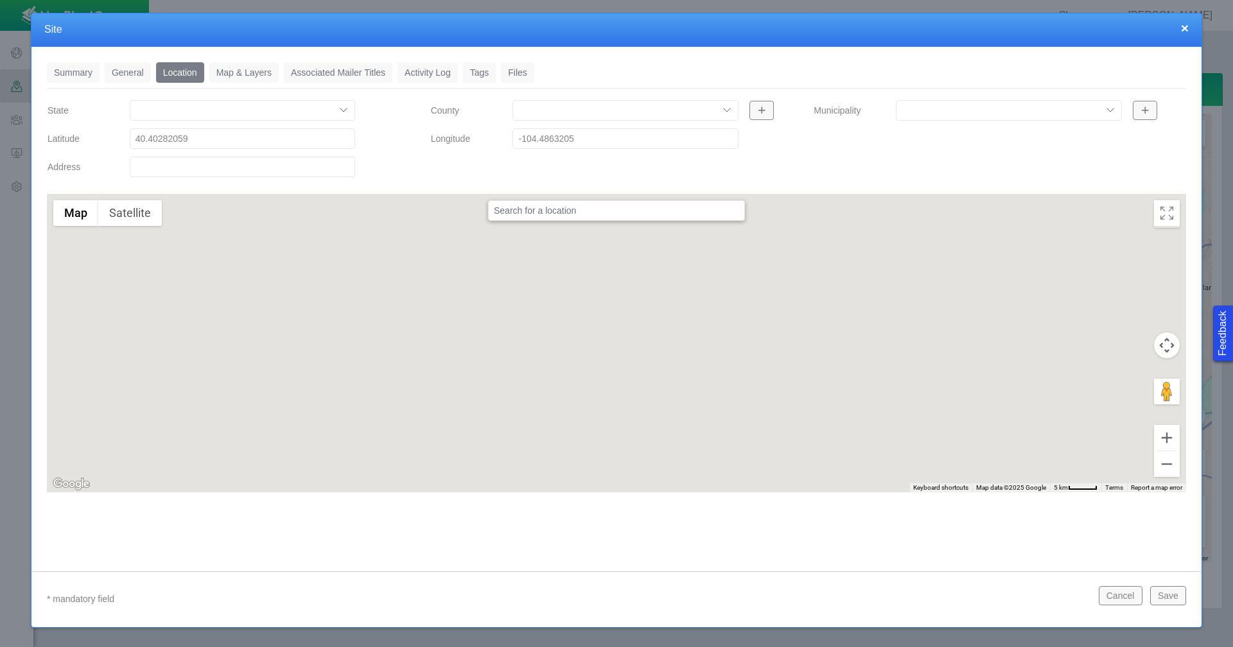
type input "-104.48632050"
click at [480, 70] on link "Tags" at bounding box center [479, 72] width 33 height 21
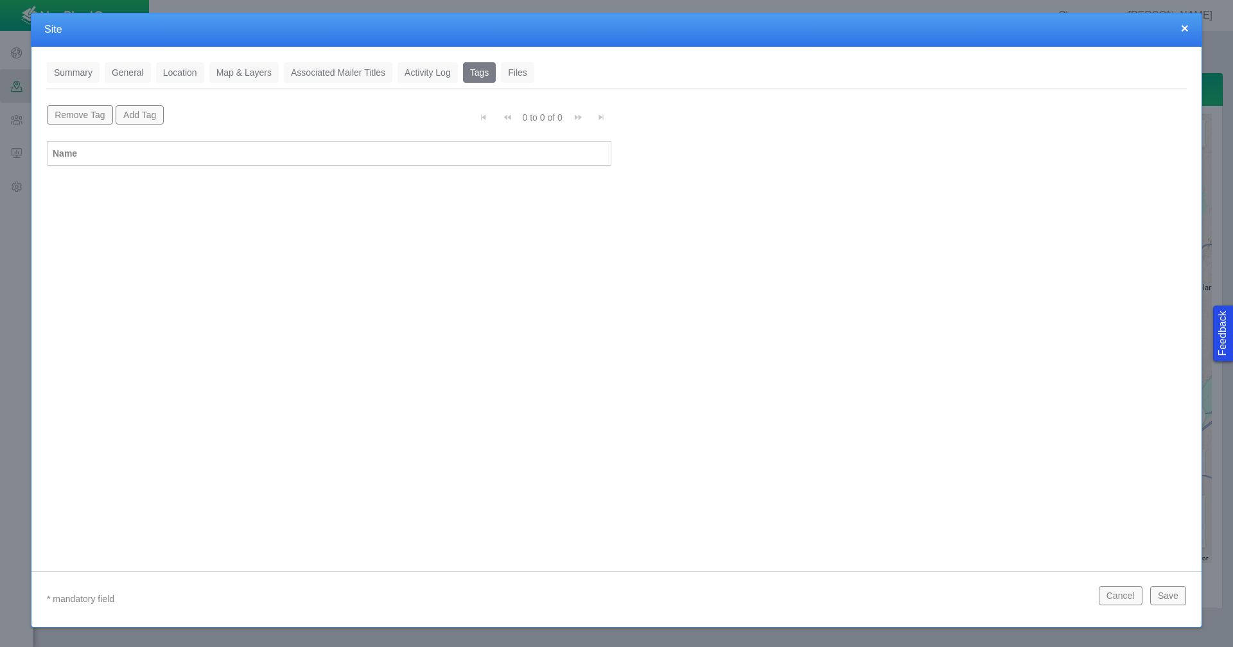
click at [134, 119] on button "Add Tag" at bounding box center [140, 114] width 49 height 19
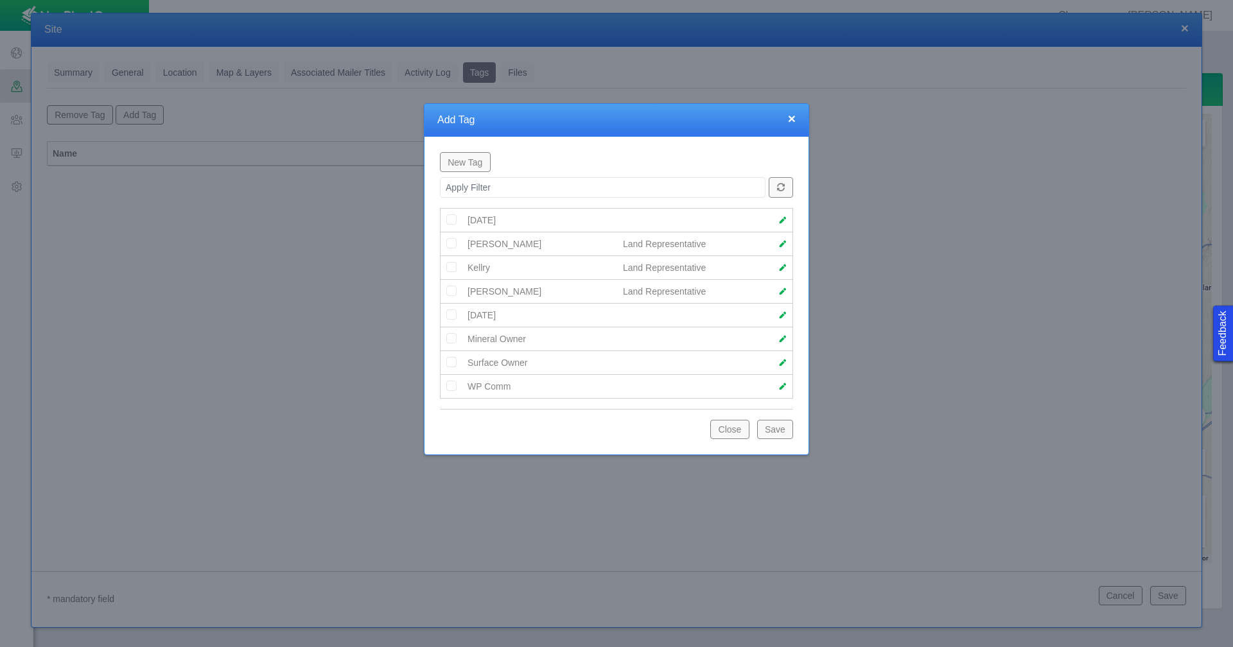
click at [473, 162] on button "New Tag" at bounding box center [465, 161] width 51 height 19
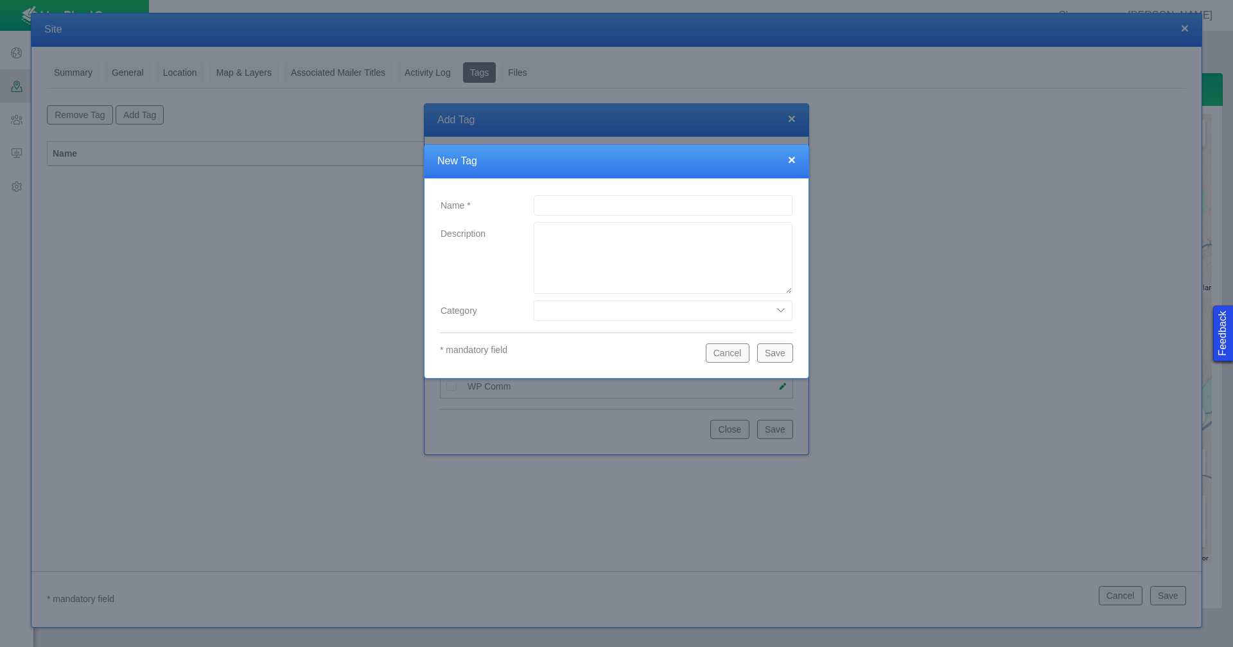
click at [575, 204] on input "Name *" at bounding box center [663, 205] width 259 height 21
type input "Rob"
drag, startPoint x: 541, startPoint y: 314, endPoint x: 558, endPoint y: 310, distance: 17.8
click at [541, 314] on select "Date Range Land Representative" at bounding box center [663, 311] width 259 height 21
select select "79094468455732921"
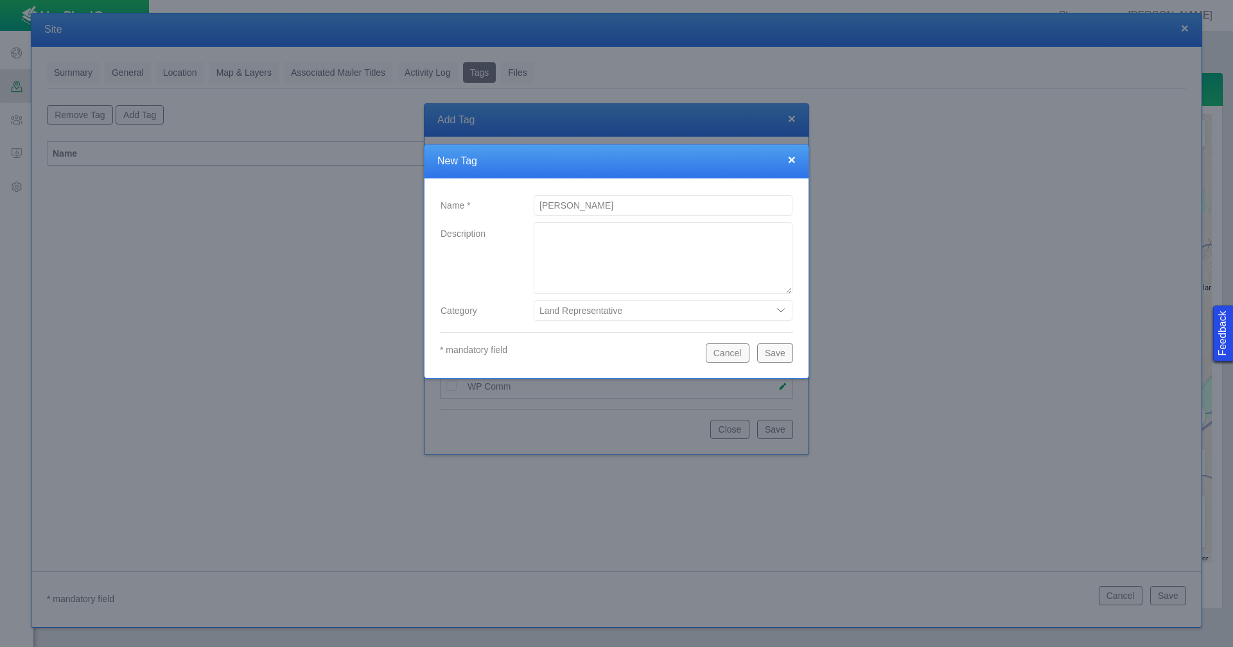
click at [534, 301] on select "Date Range Land Representative" at bounding box center [663, 311] width 259 height 21
click at [779, 356] on button "Save" at bounding box center [775, 353] width 36 height 19
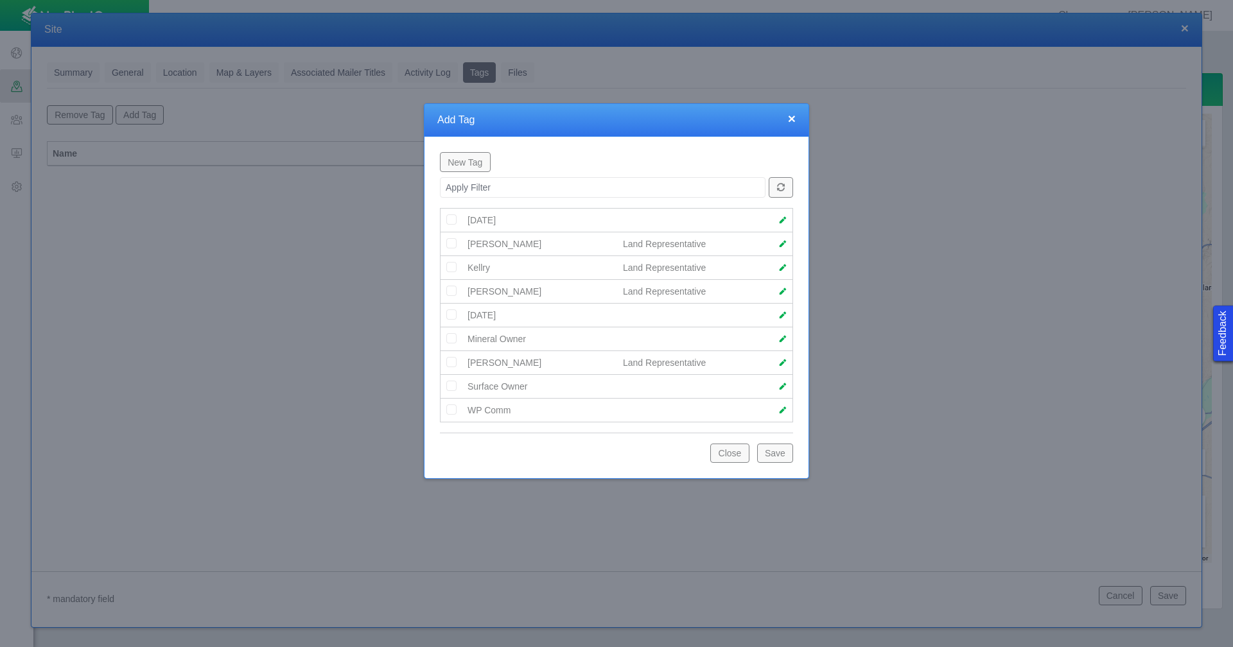
click at [451, 365] on img at bounding box center [452, 362] width 12 height 12
click at [773, 452] on button "Save" at bounding box center [775, 453] width 36 height 19
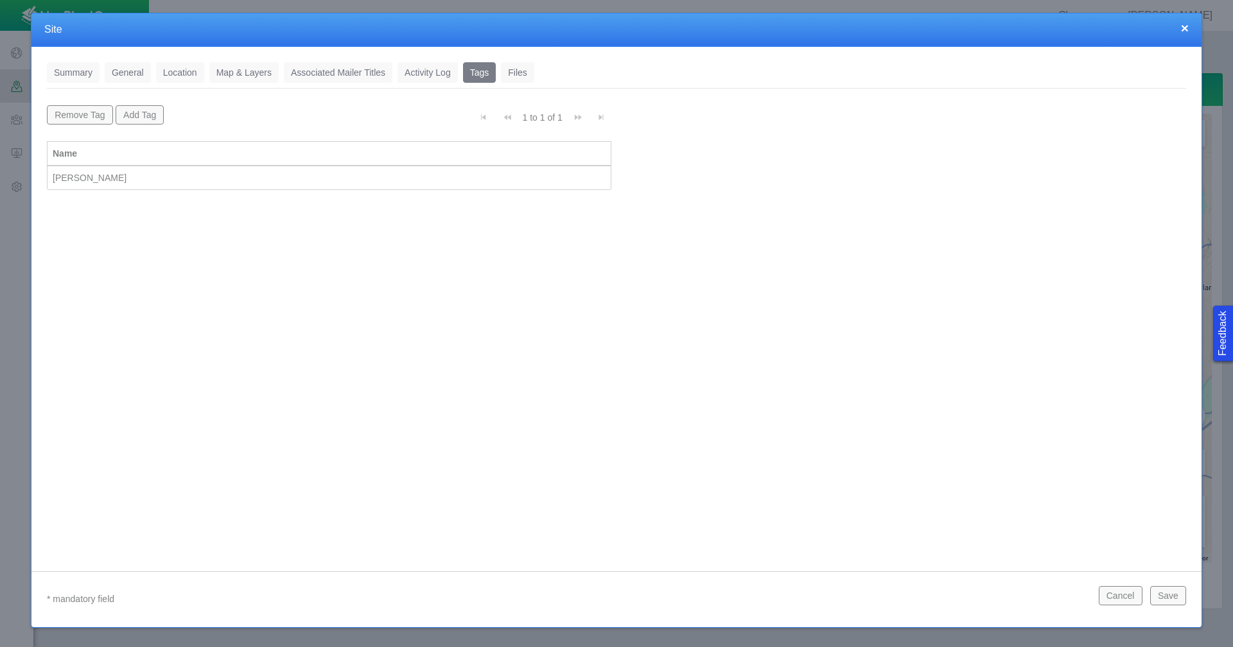
scroll to position [0, 0]
click at [1166, 599] on button "Save" at bounding box center [1168, 595] width 36 height 19
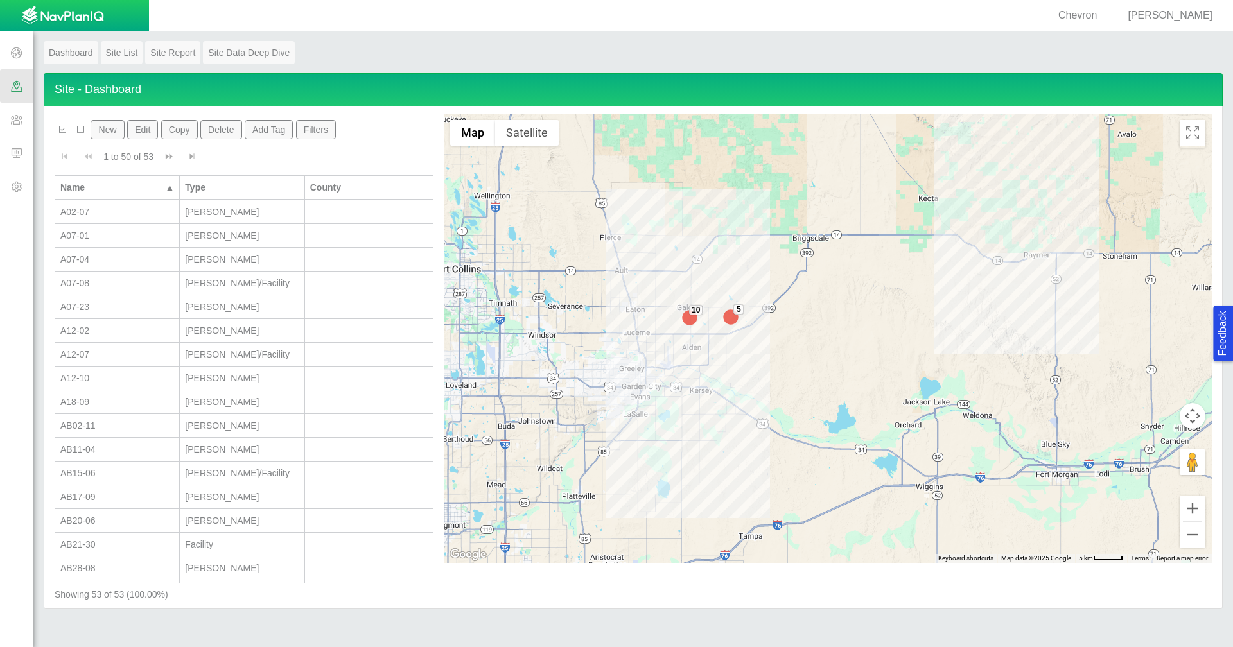
click at [119, 405] on div "A18-09" at bounding box center [117, 402] width 114 height 13
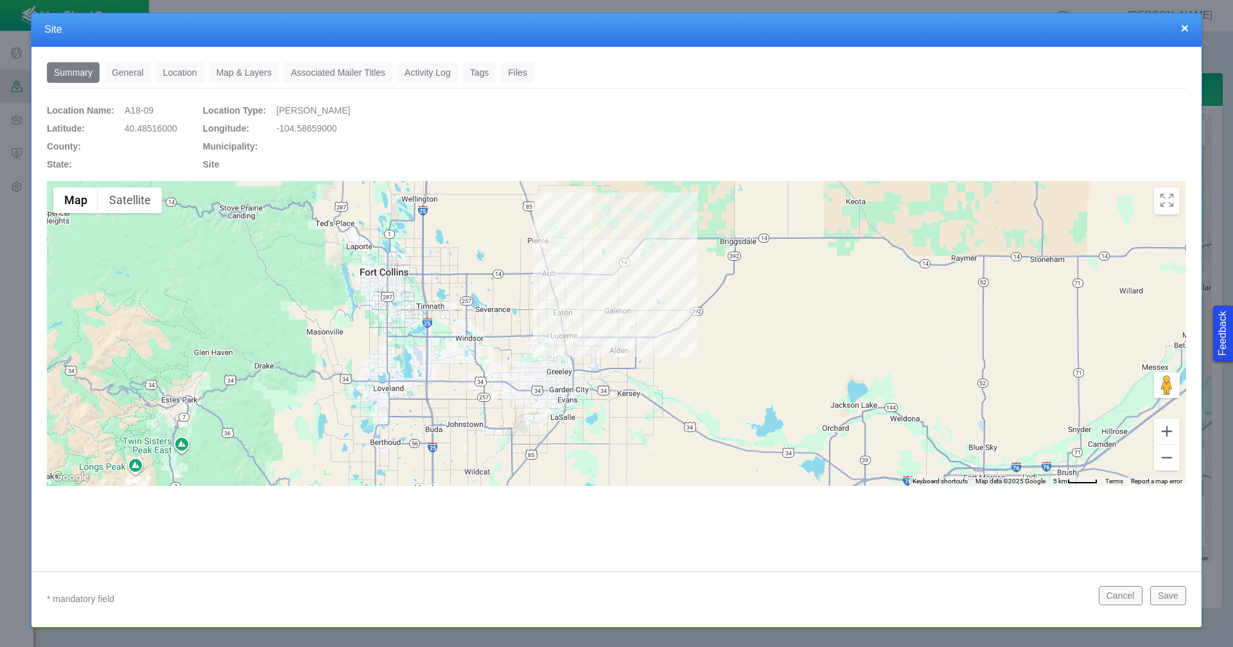
click at [119, 75] on link "General" at bounding box center [128, 72] width 46 height 21
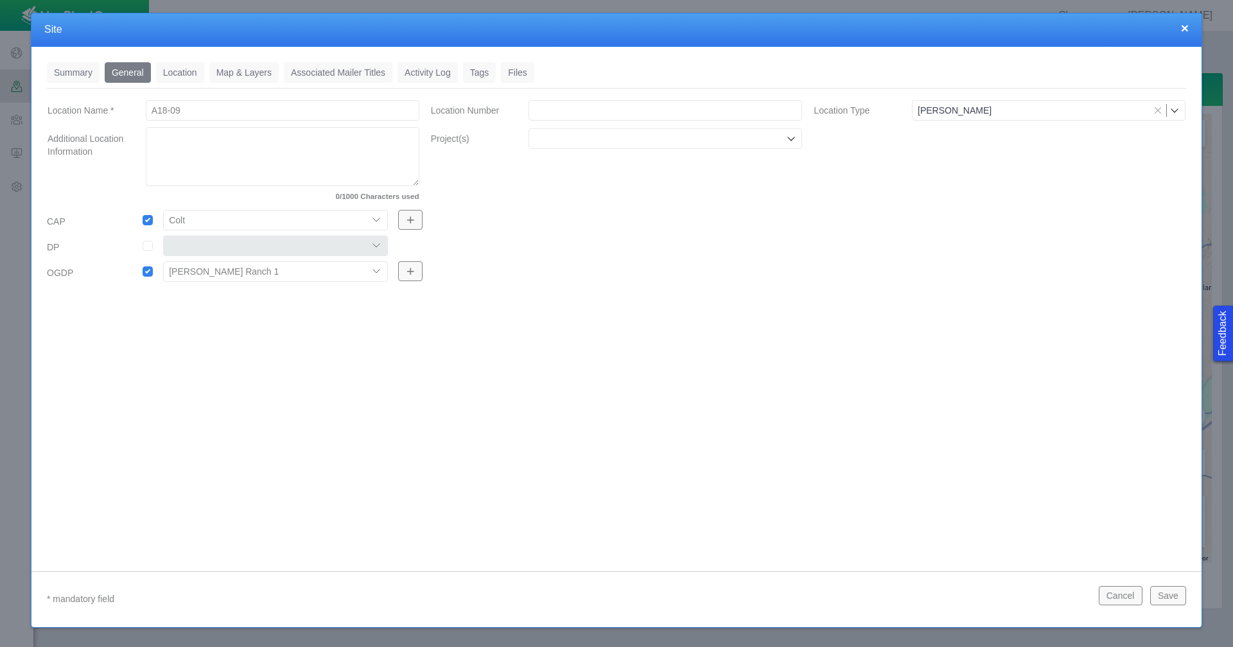
click at [691, 139] on input "Project(s)" at bounding box center [658, 138] width 249 height 13
click at [609, 170] on label "Chemical Disclosures" at bounding box center [674, 168] width 244 height 13
checkbox input "true"
click at [556, 113] on input "Location Number" at bounding box center [666, 110] width 274 height 21
paste input "483511"
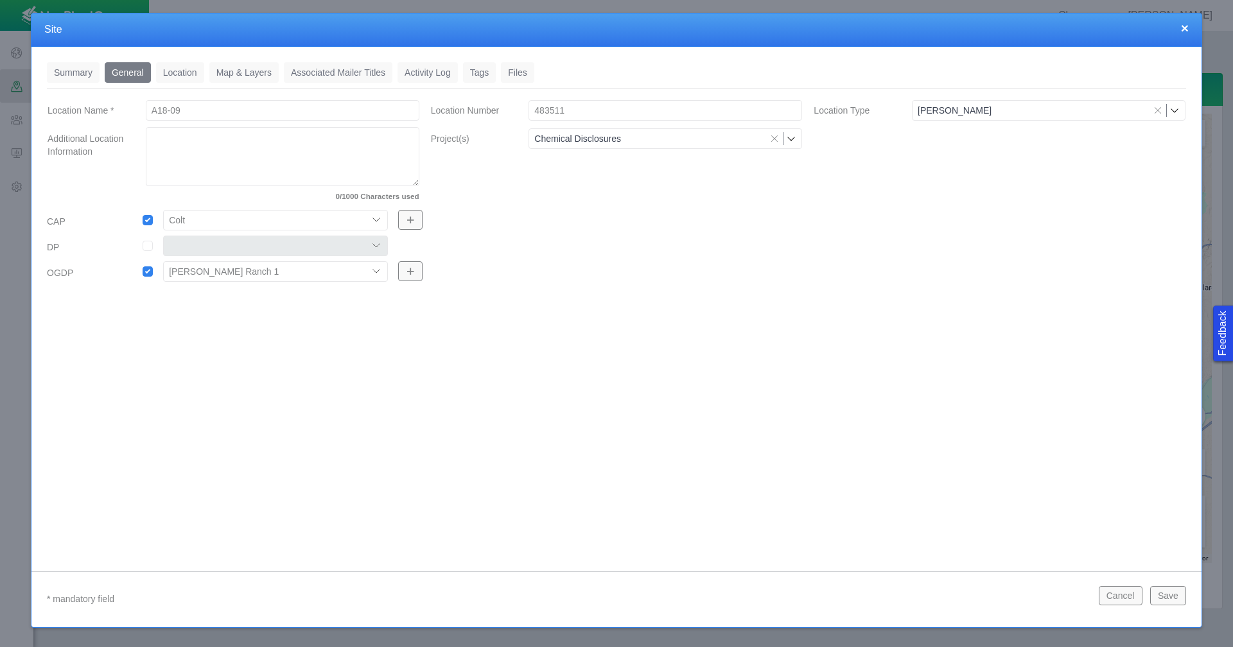
type input "483511"
click at [145, 250] on input "checkbox" at bounding box center [148, 246] width 10 height 10
checkbox input "true"
click at [372, 249] on select "304 DP 122 DP125 DP 131 DP135 DP137 DP305 DP440 DP452" at bounding box center [275, 246] width 225 height 21
select select "56013520365613233"
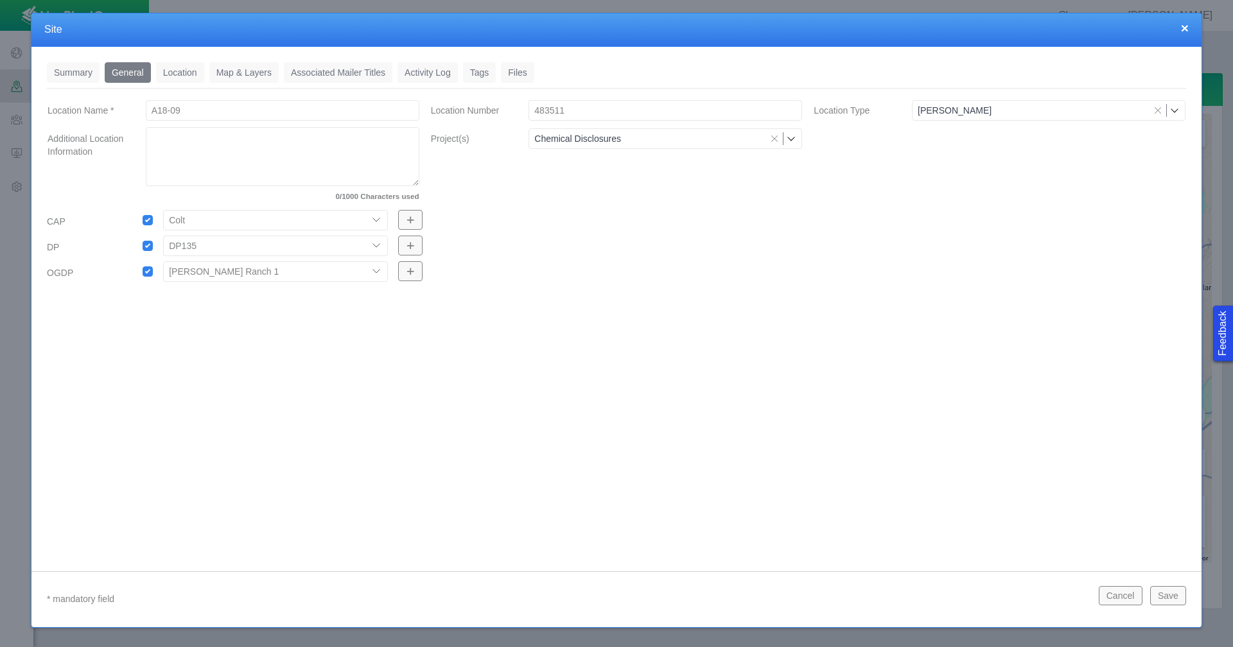
click at [163, 236] on select "304 DP 122 DP125 DP 131 DP135 DP137 DP305 DP440 DP452" at bounding box center [275, 246] width 225 height 21
click at [193, 74] on link "Location" at bounding box center [180, 72] width 48 height 21
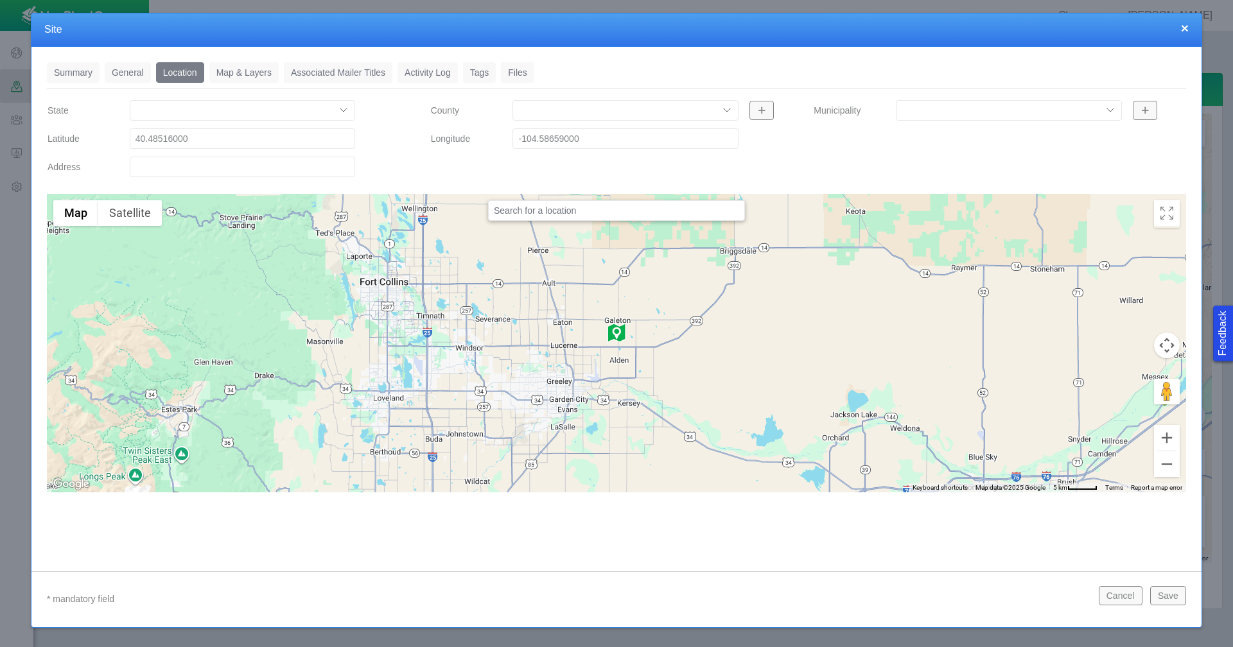
click at [486, 75] on link "Tags" at bounding box center [479, 72] width 33 height 21
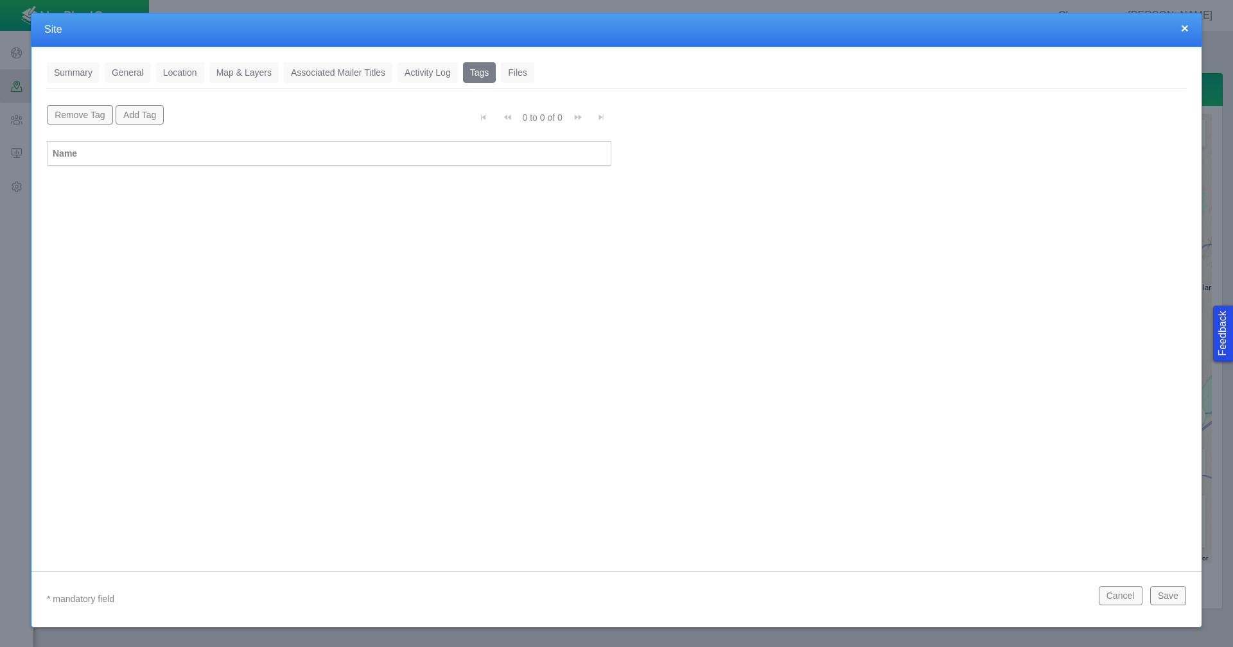
click at [143, 111] on button "Add Tag" at bounding box center [140, 114] width 49 height 19
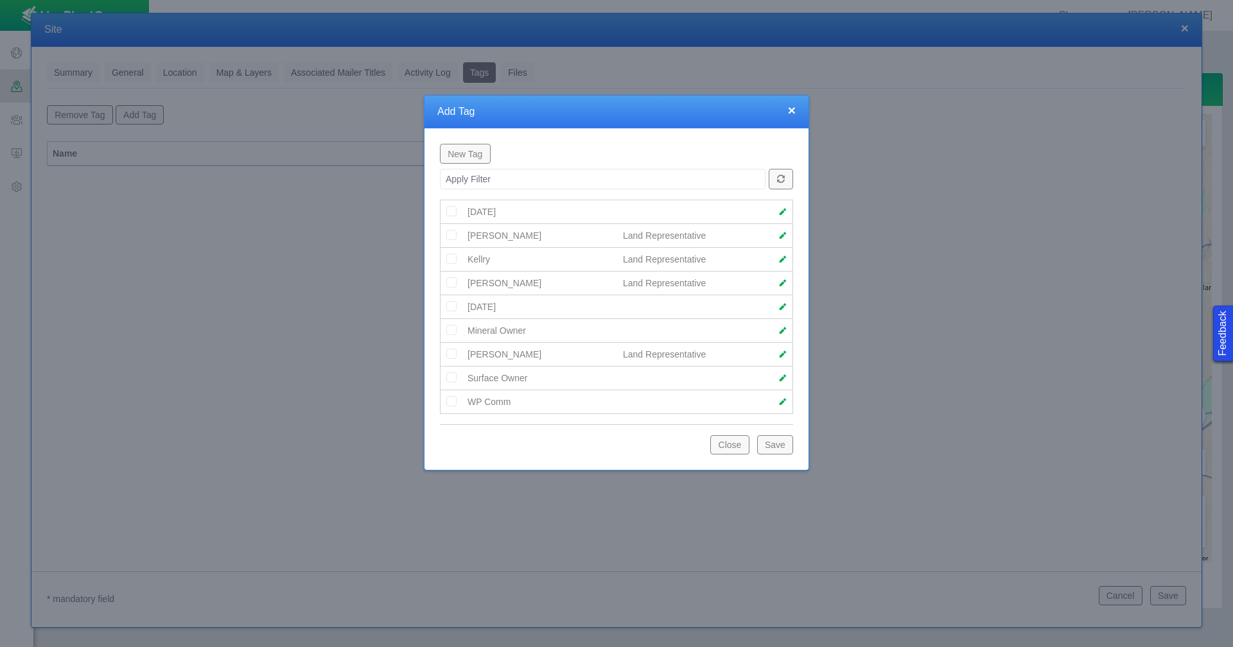
click at [450, 353] on img at bounding box center [452, 354] width 12 height 12
click at [777, 446] on button "Save" at bounding box center [775, 444] width 36 height 19
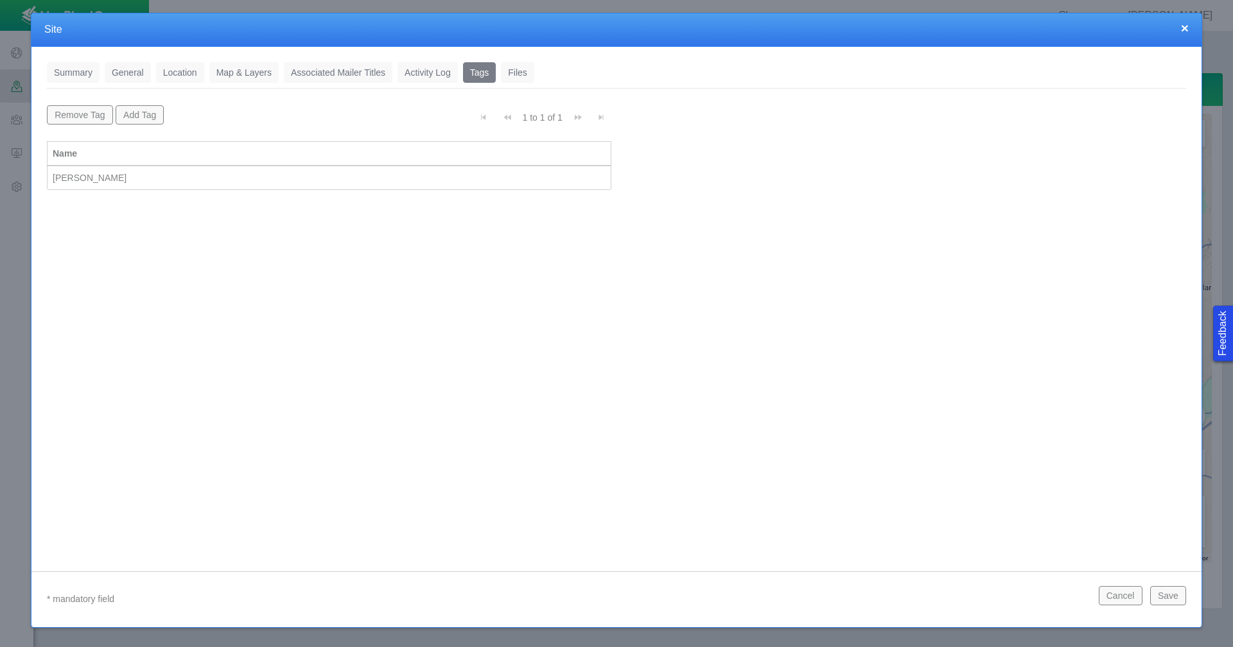
click at [1177, 593] on button "Save" at bounding box center [1168, 595] width 36 height 19
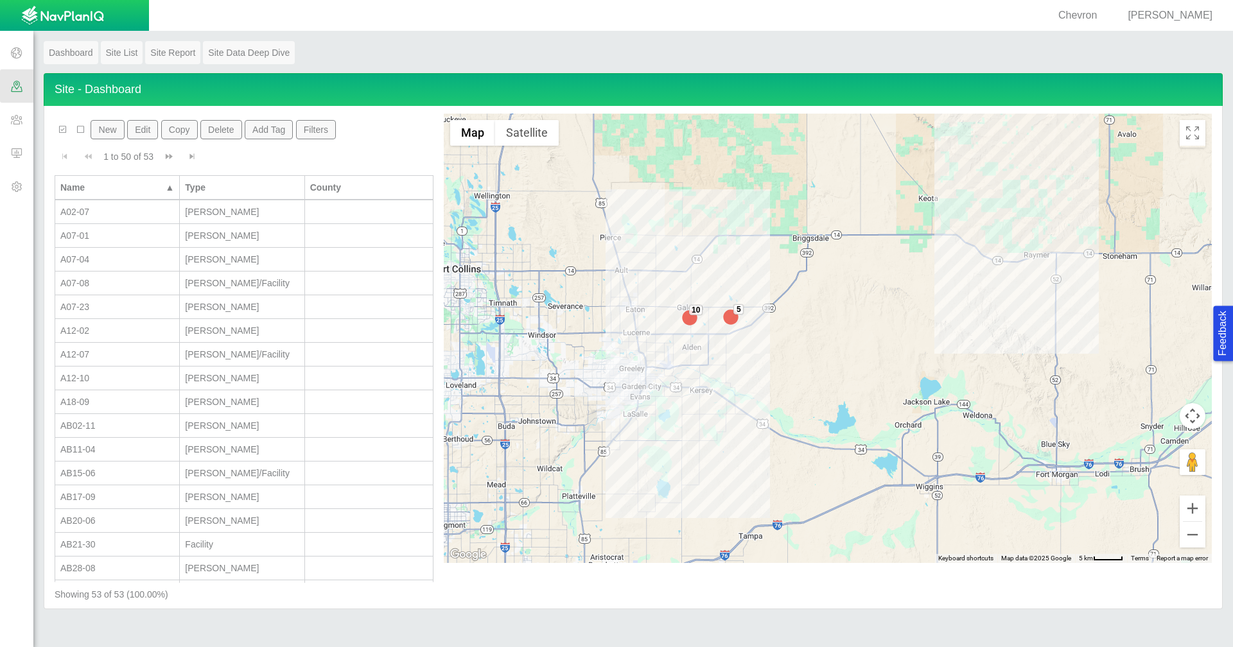
click at [97, 308] on div "A07-23" at bounding box center [117, 307] width 114 height 13
type input "Wells"
select select "56013520365497496"
select select "56013520365499962"
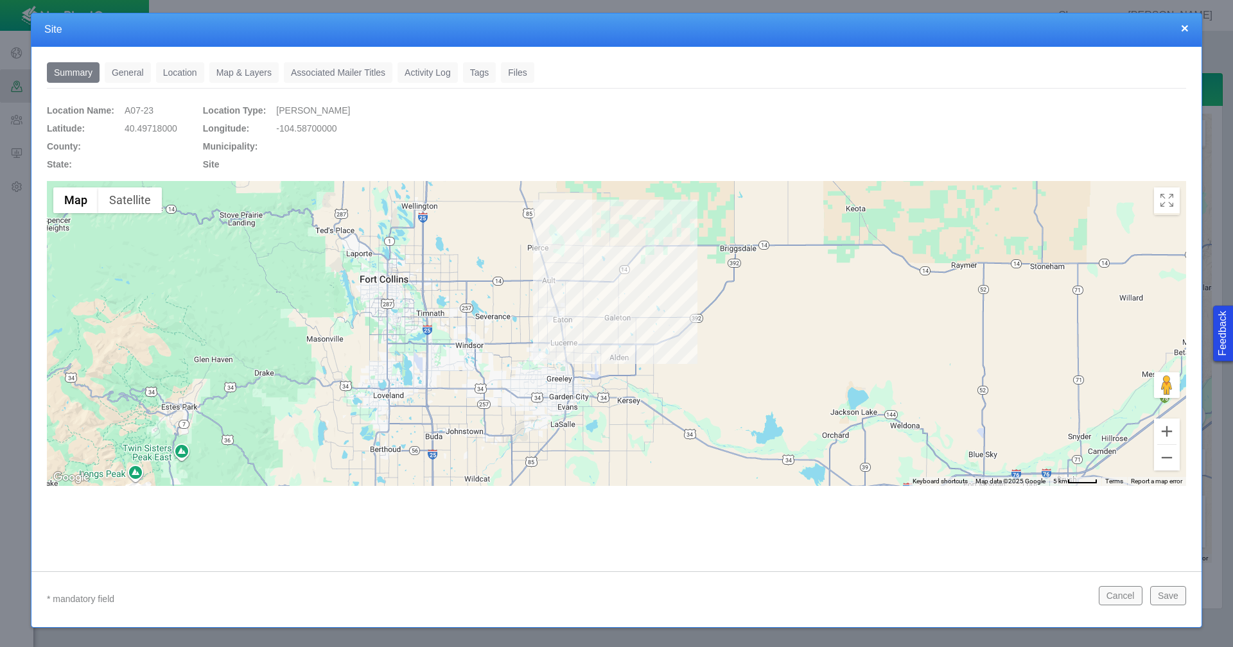
click at [132, 76] on link "General" at bounding box center [128, 72] width 46 height 21
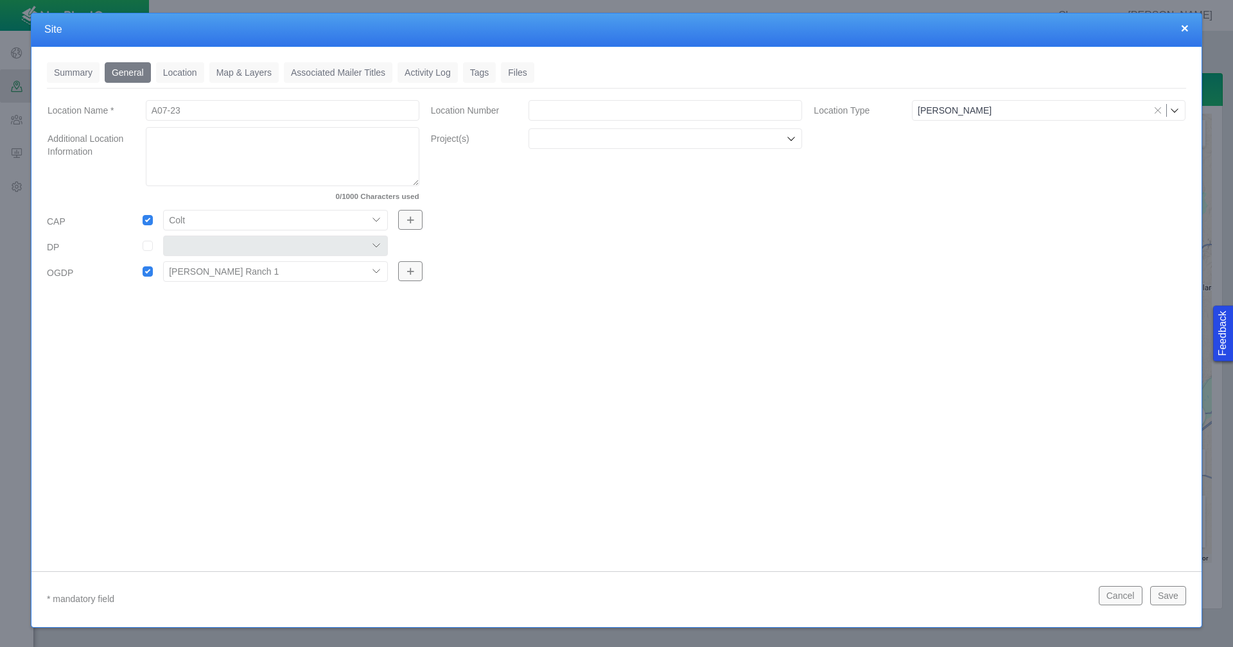
click at [602, 114] on input "Location Number" at bounding box center [666, 110] width 274 height 21
click at [566, 114] on input "Location Number" at bounding box center [666, 110] width 274 height 21
click at [568, 102] on input "Location Number" at bounding box center [666, 110] width 274 height 21
paste input "483512"
type input "483512"
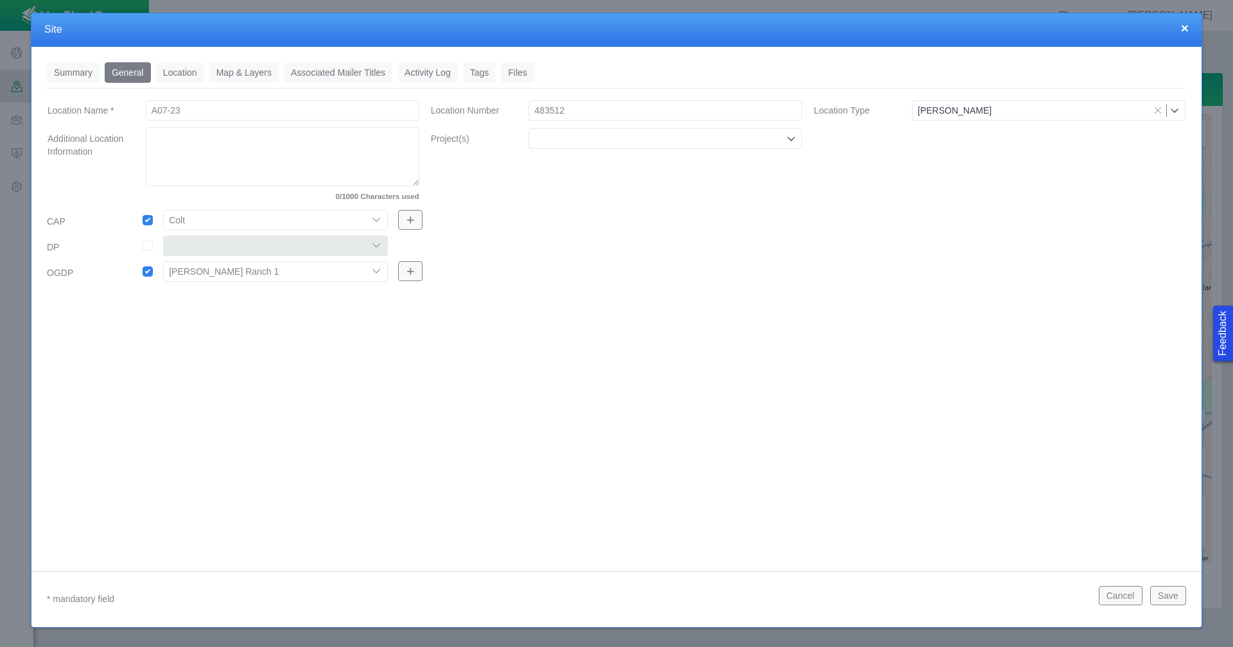
click at [649, 145] on input "Project(s)" at bounding box center [658, 138] width 249 height 13
click at [618, 162] on label "Chemical Disclosures" at bounding box center [674, 168] width 244 height 13
checkbox input "true"
click at [145, 248] on input "checkbox" at bounding box center [148, 246] width 10 height 10
click at [377, 242] on select "304 DP 122 DP125 DP 131 DP135 DP137 DP305 DP440 DP452" at bounding box center [275, 246] width 225 height 21
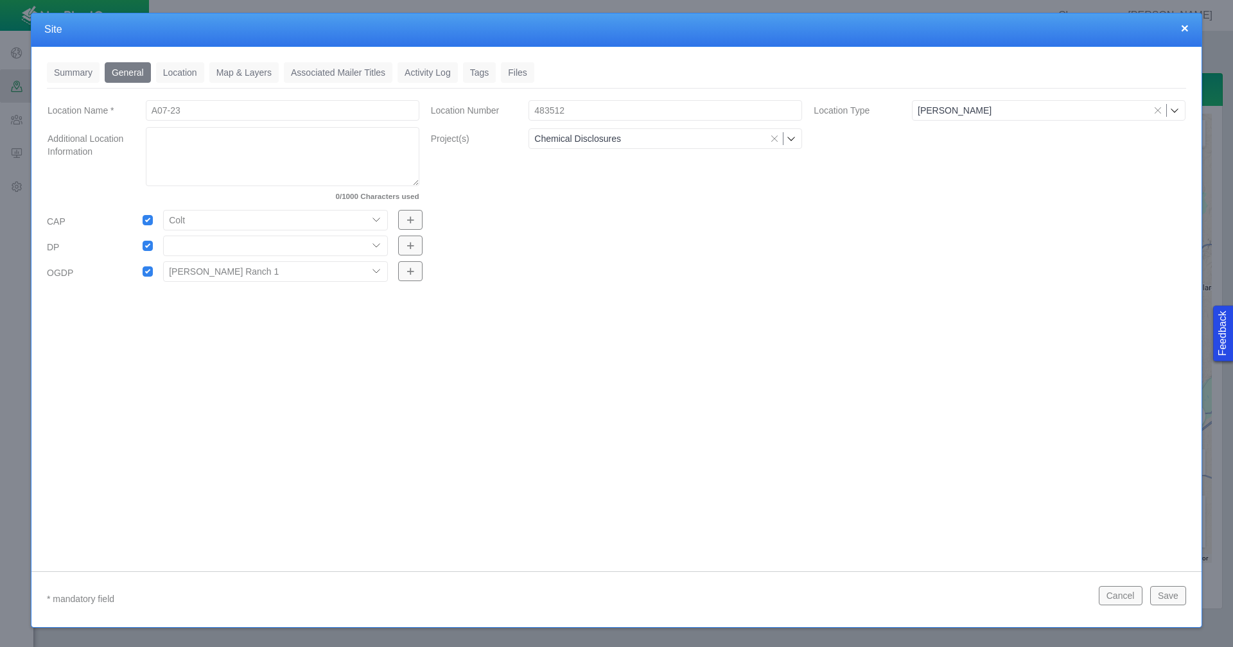
click at [147, 245] on input "checkbox" at bounding box center [148, 246] width 10 height 10
checkbox input "false"
click at [485, 69] on link "Tags" at bounding box center [479, 72] width 33 height 21
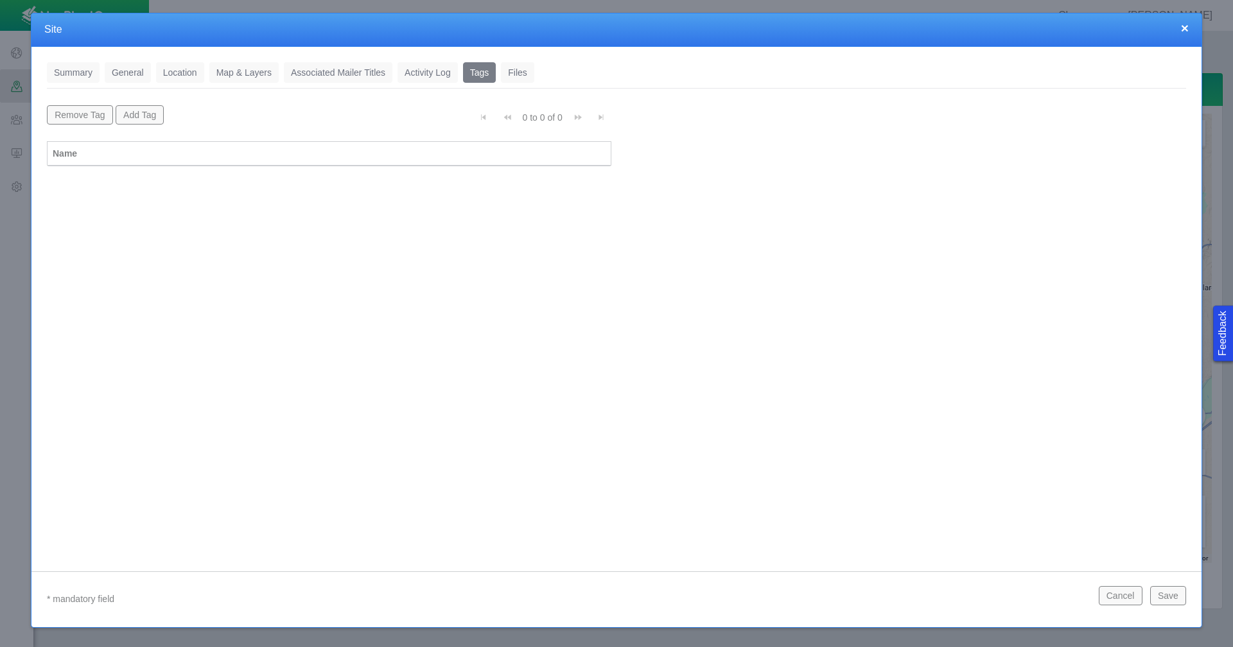
click at [137, 117] on button "Add Tag" at bounding box center [140, 114] width 49 height 19
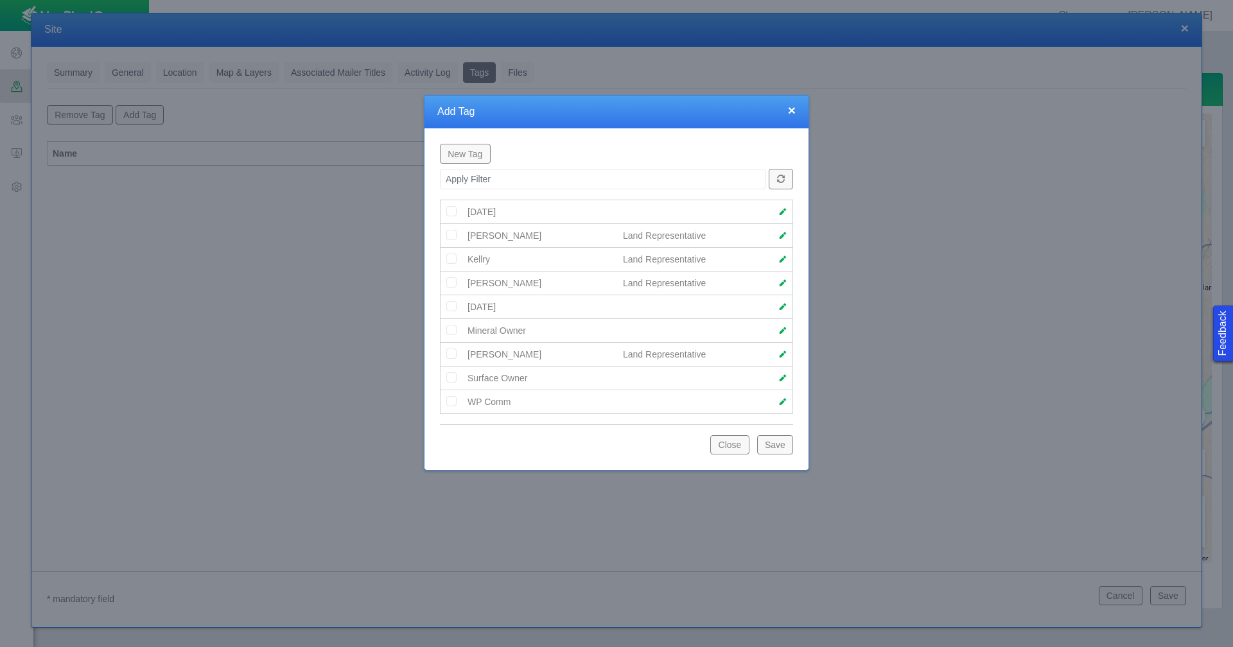
click at [450, 351] on img at bounding box center [452, 354] width 12 height 12
click at [783, 445] on button "Save" at bounding box center [775, 444] width 36 height 19
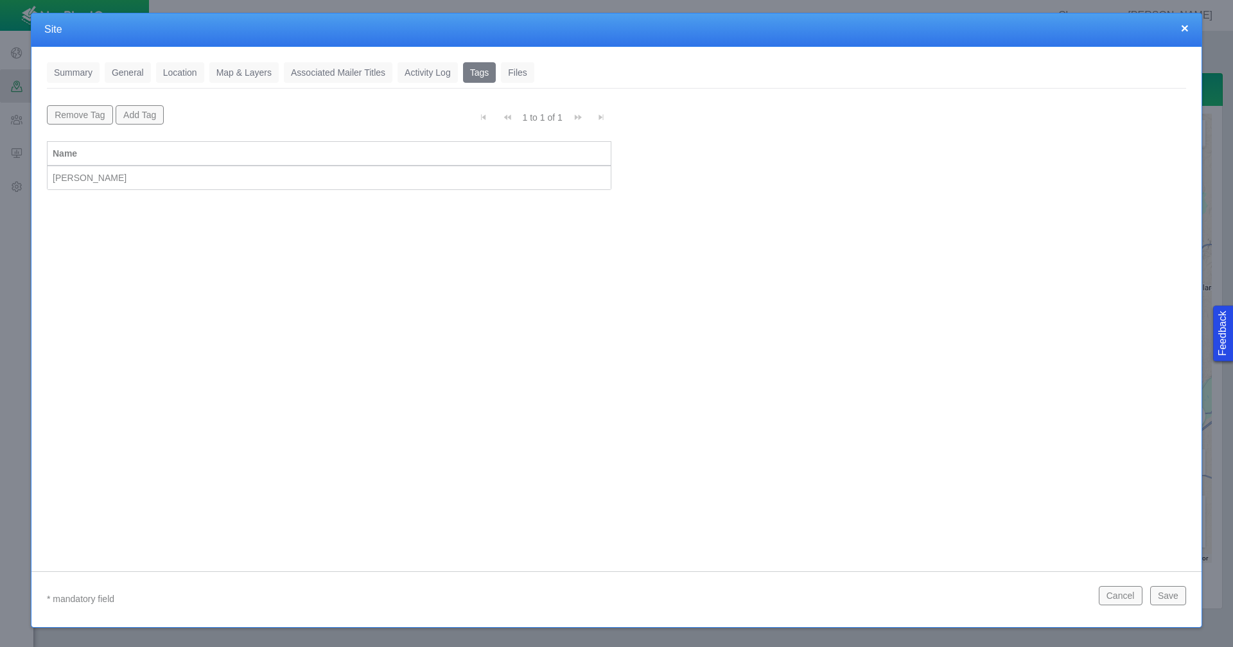
click at [1178, 600] on button "Save" at bounding box center [1168, 595] width 36 height 19
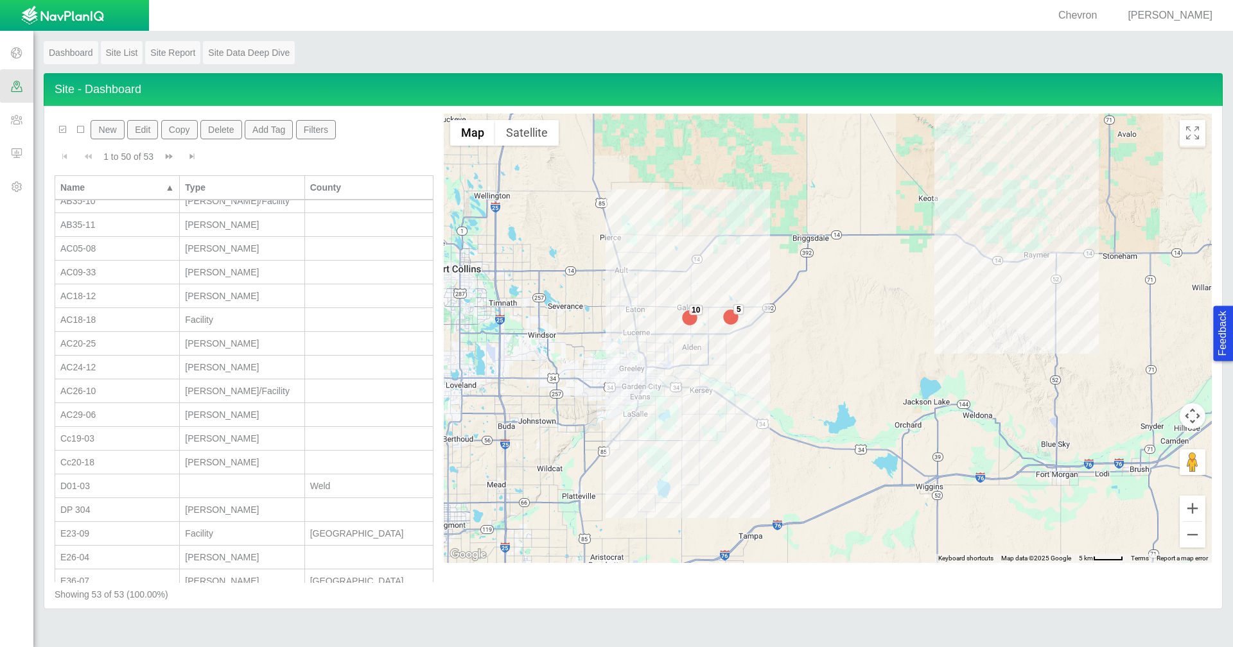
scroll to position [450, 0]
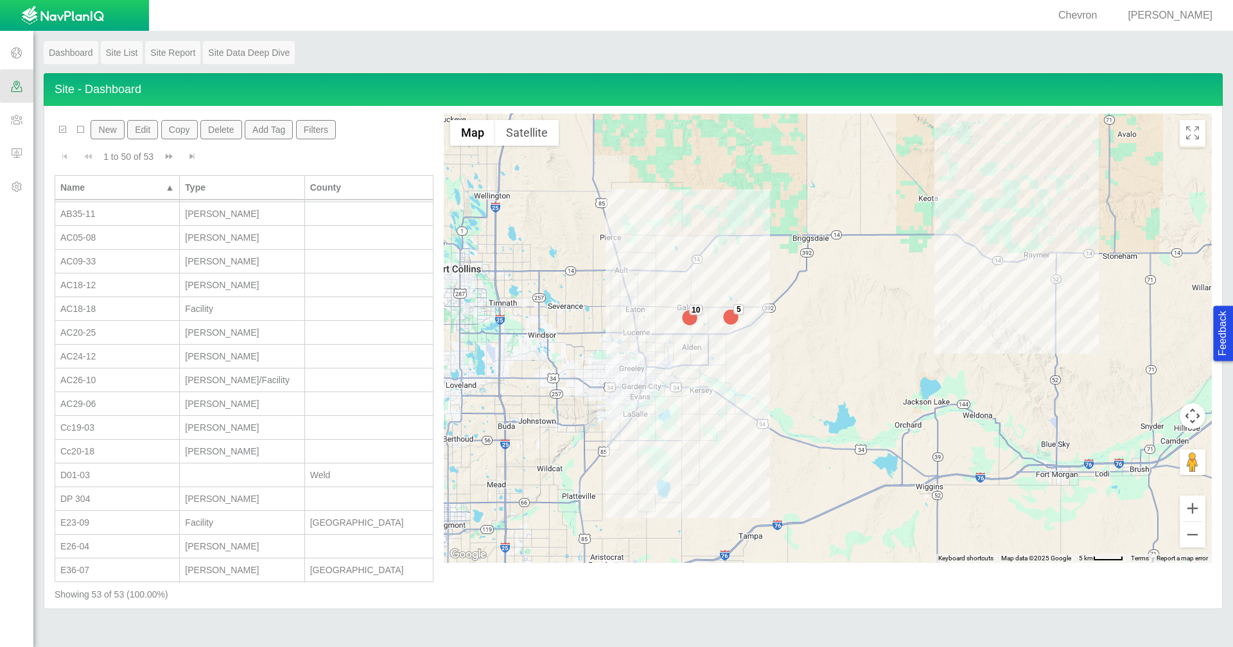
click at [115, 132] on button "New" at bounding box center [107, 129] width 33 height 19
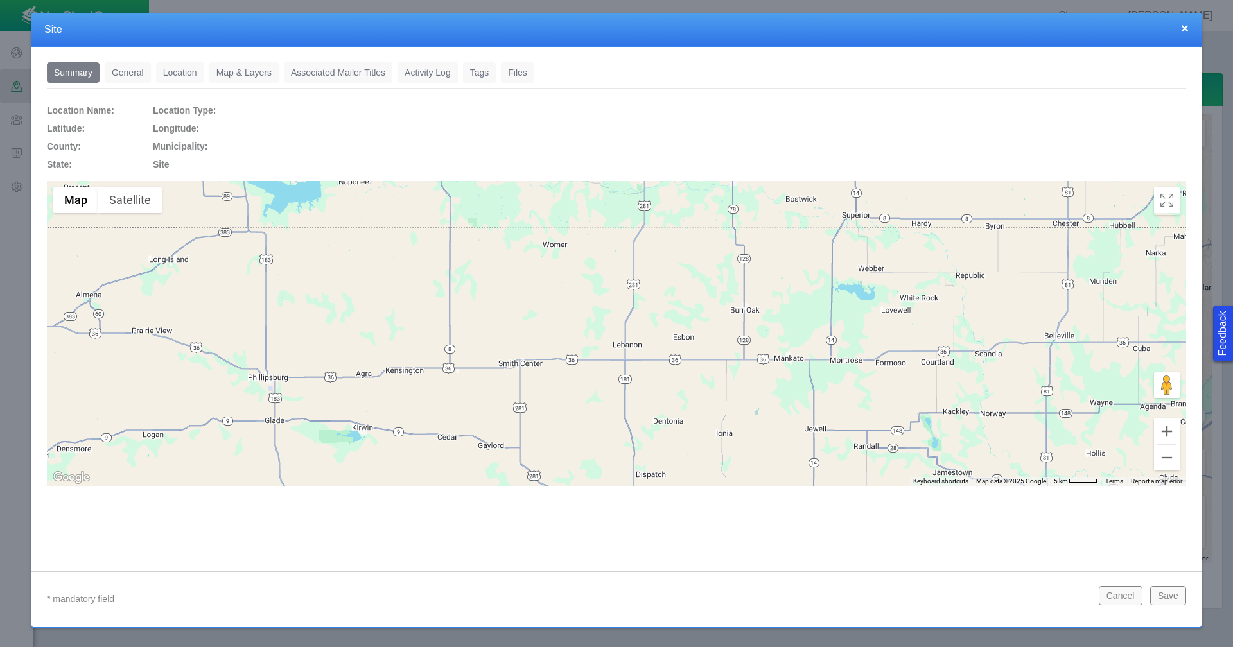
click at [127, 69] on link "General" at bounding box center [128, 72] width 46 height 21
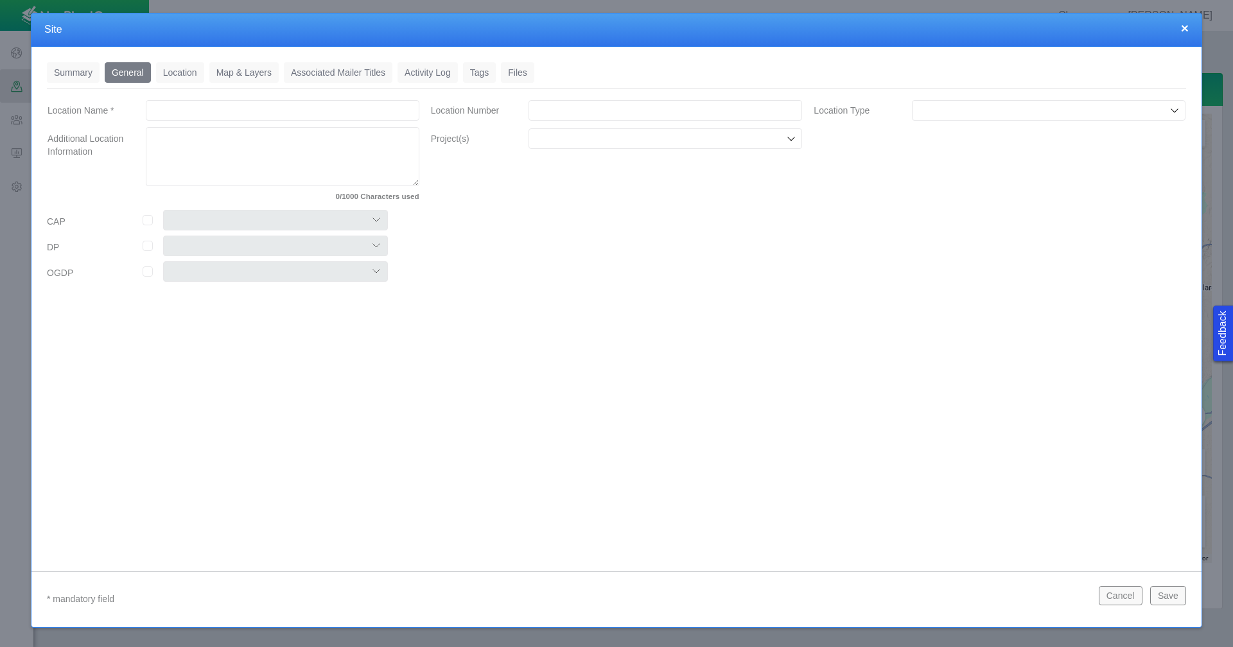
click at [254, 102] on input "Location Name *" at bounding box center [283, 110] width 274 height 21
type input "C22-10"
click at [556, 99] on div at bounding box center [665, 110] width 294 height 23
click at [661, 113] on input "Location Number" at bounding box center [666, 110] width 274 height 21
click at [588, 104] on input "Location Number" at bounding box center [666, 110] width 274 height 21
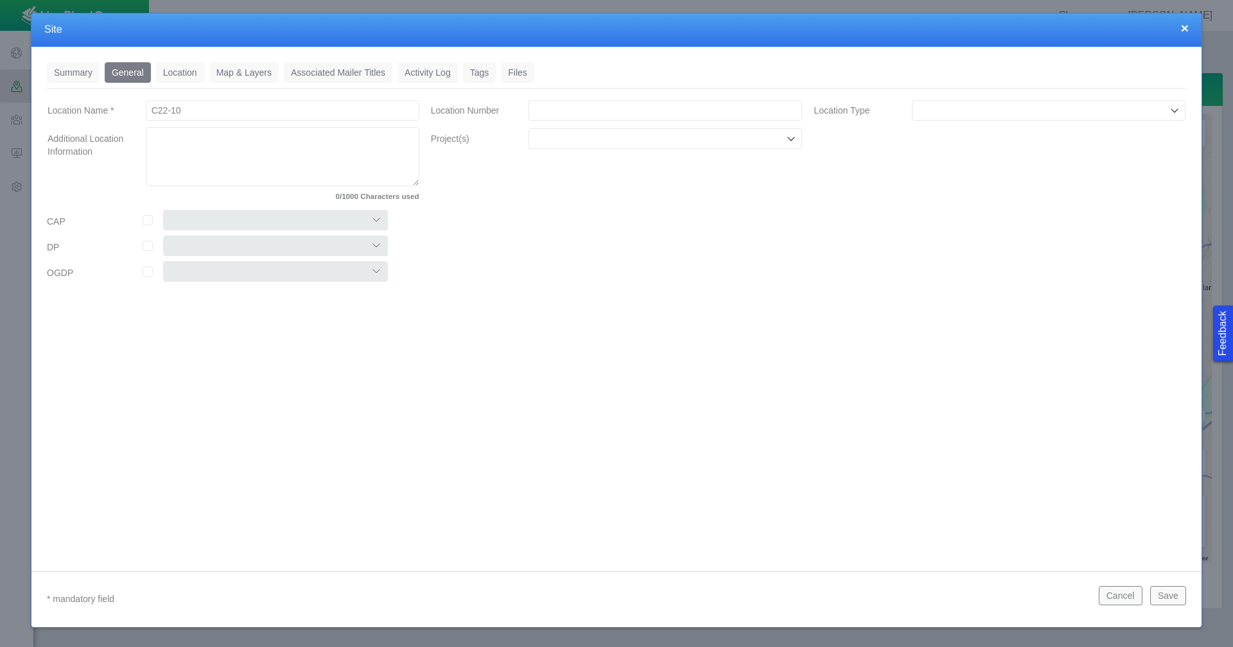
paste input "459442"
type input "459442"
click at [952, 119] on div at bounding box center [1049, 110] width 274 height 21
click at [944, 200] on span "Wells" at bounding box center [1048, 201] width 261 height 13
type input "Wells"
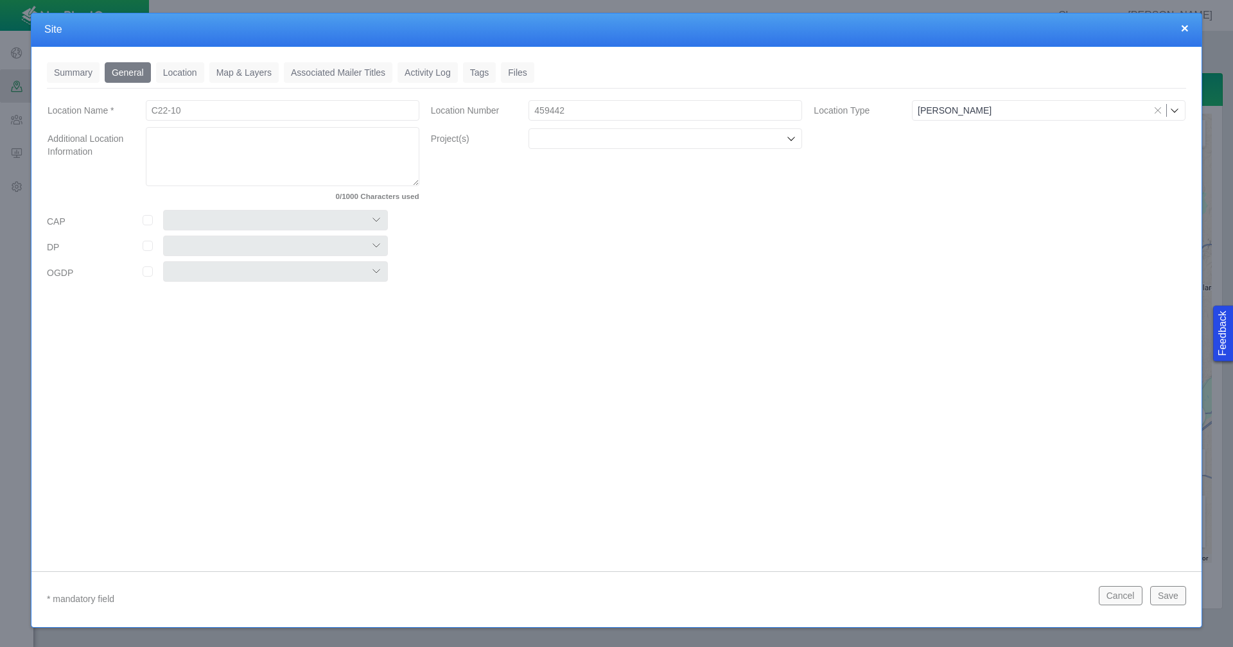
click at [638, 135] on input "Project(s)" at bounding box center [658, 138] width 249 height 13
click at [630, 170] on label "Chemical Disclosures" at bounding box center [674, 168] width 244 height 13
checkbox input "true"
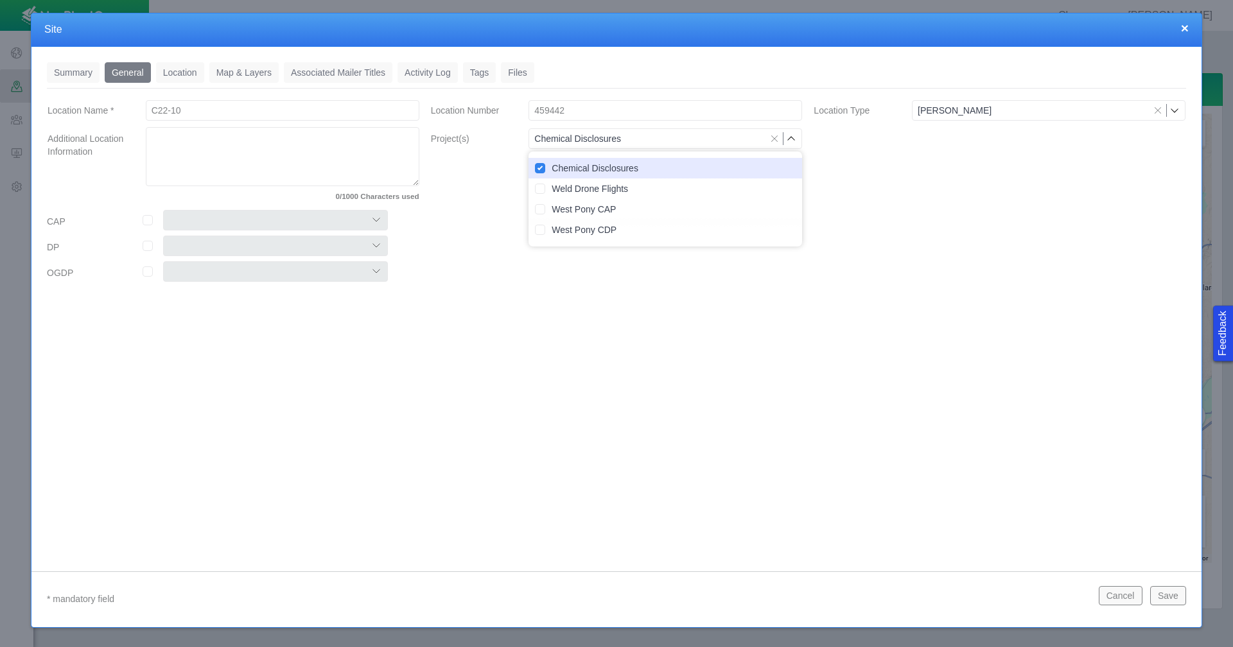
click at [150, 220] on input "checkbox" at bounding box center [148, 220] width 10 height 10
checkbox input "true"
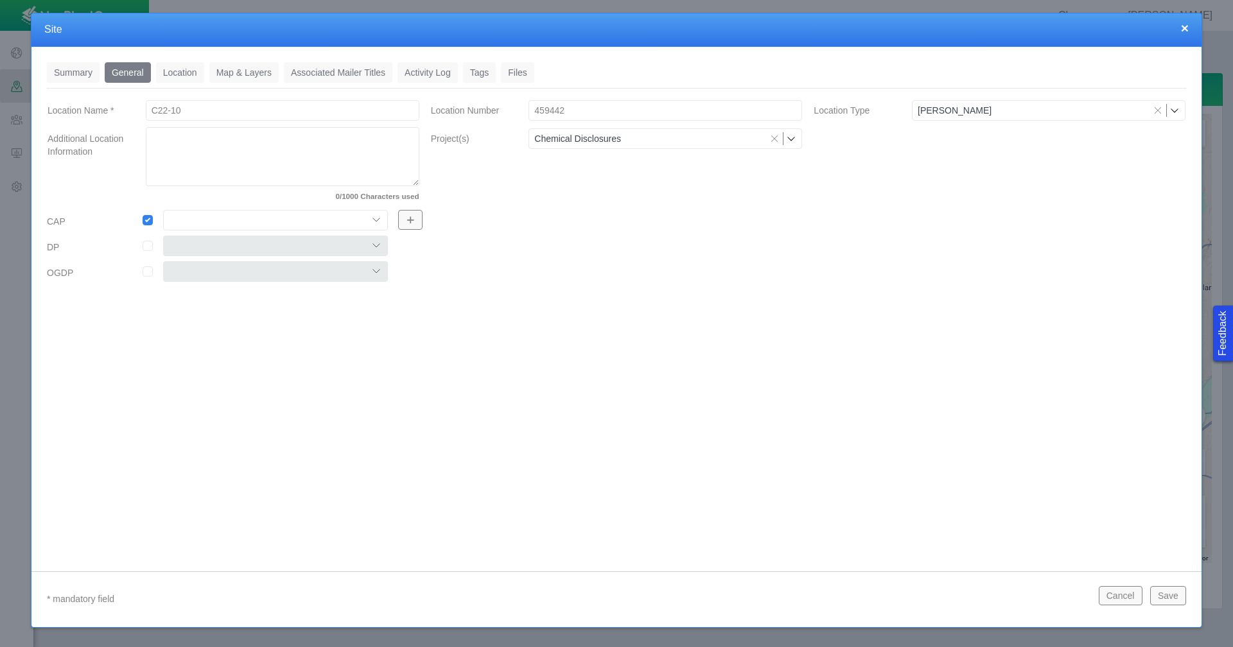
click at [374, 222] on select "Colt East Pony Greeley Crescent Maverick Mustang West Pony" at bounding box center [275, 220] width 225 height 21
select select "56013520365497859"
click at [163, 210] on select "Colt East Pony Greeley Crescent Maverick Mustang West Pony" at bounding box center [275, 220] width 225 height 21
click at [149, 247] on input "checkbox" at bounding box center [148, 246] width 10 height 10
click at [378, 246] on select "304 DP 122 DP125 DP 131 DP135 DP137 DP305 DP440 DP452" at bounding box center [275, 246] width 225 height 21
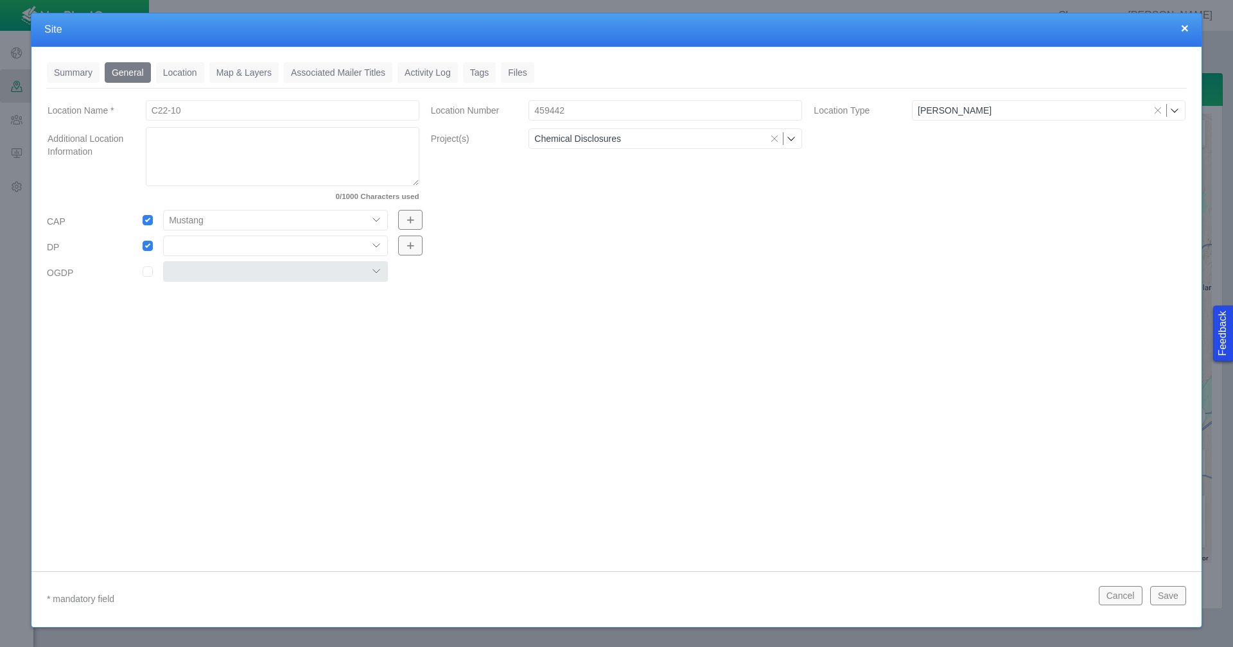
click at [493, 310] on div "Summary 0 General 0 Location 0 Map & Layers 0 Associated Mailer Titles 0 Activi…" at bounding box center [616, 299] width 1170 height 505
click at [146, 245] on input "checkbox" at bounding box center [148, 246] width 10 height 10
checkbox input "false"
click at [423, 343] on div "Summary 0 General 0 Location 0 Map & Layers 0 Associated Mailer Titles 0 Activi…" at bounding box center [616, 299] width 1170 height 505
click at [184, 74] on link "Location" at bounding box center [180, 72] width 48 height 21
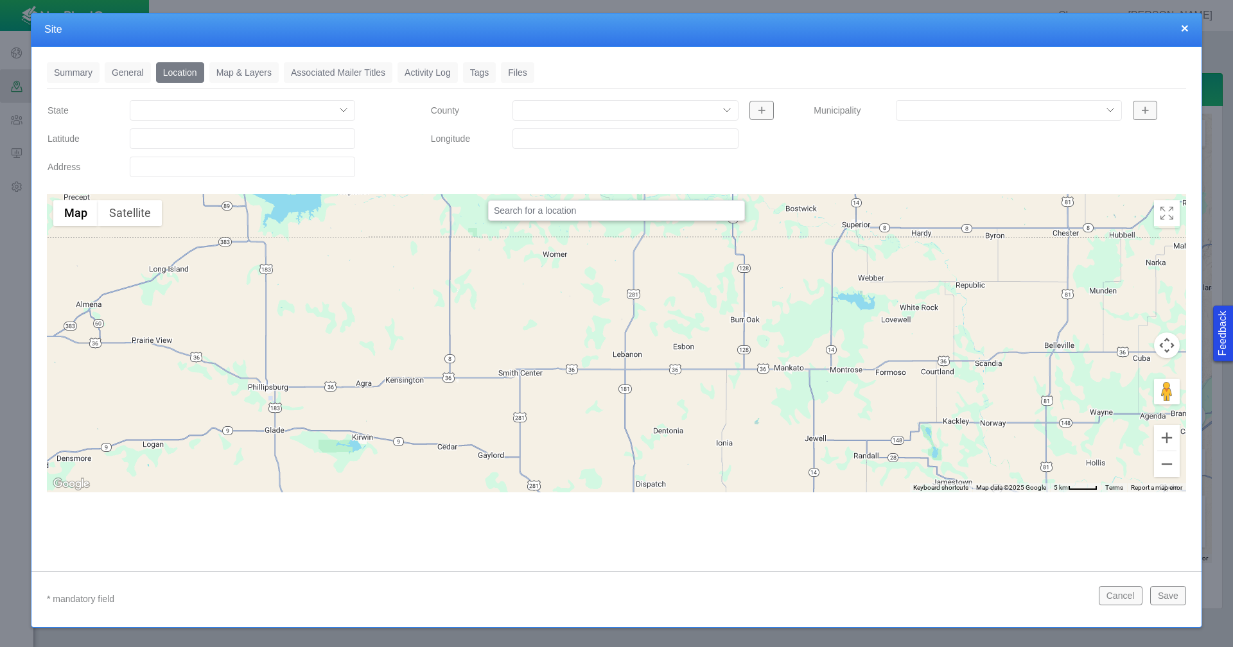
click at [202, 147] on input "Latitude" at bounding box center [242, 138] width 225 height 21
paste input "40.2971611"
type input "40.29716110"
click at [547, 138] on input "Longitude" at bounding box center [624, 138] width 225 height 21
paste input "-104.5327301"
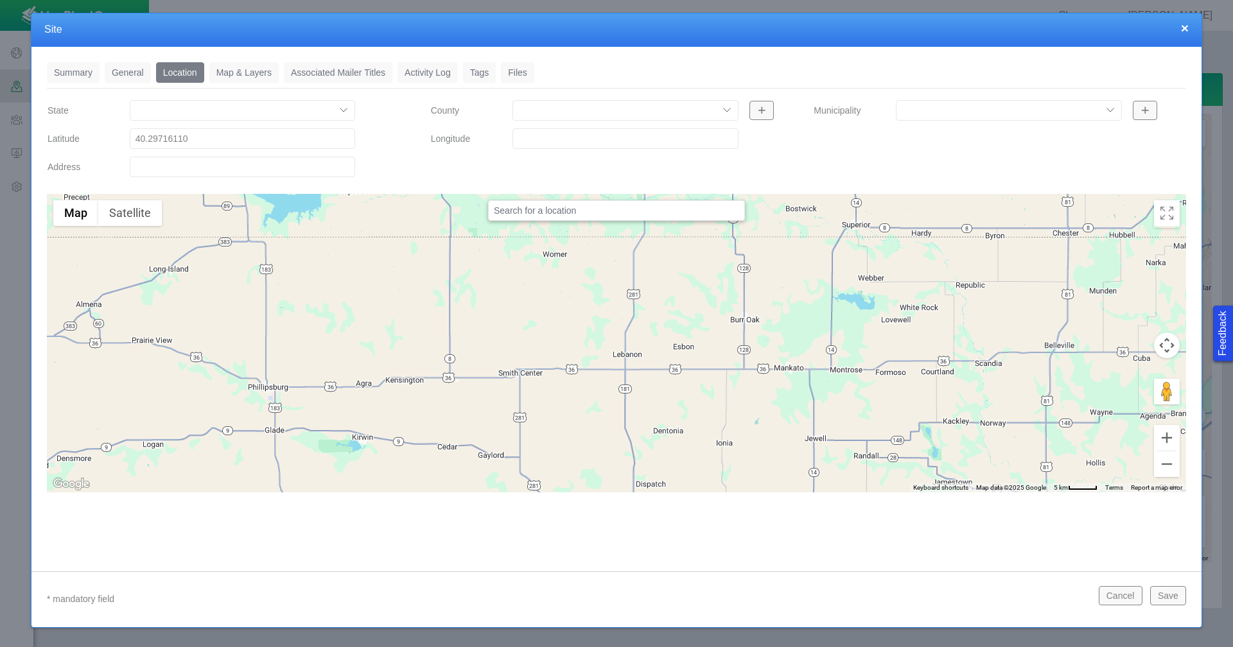
type input "-104.5327301"
click at [477, 69] on link "Tags" at bounding box center [479, 72] width 33 height 21
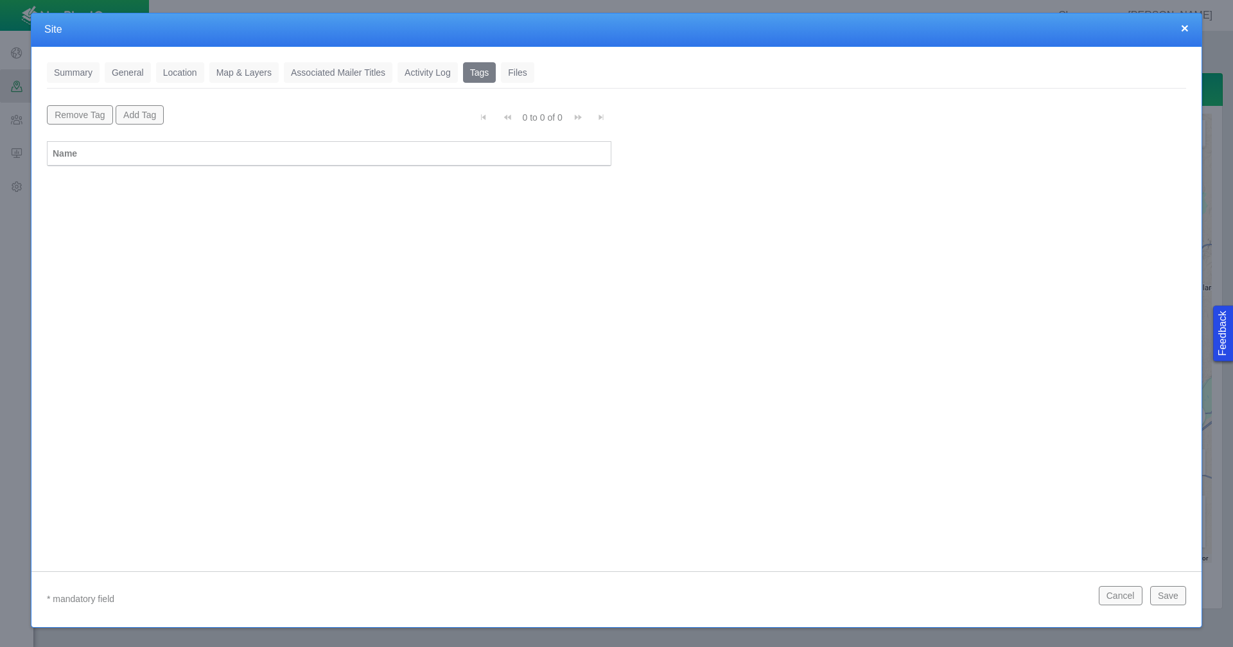
click at [148, 112] on button "Add Tag" at bounding box center [140, 114] width 49 height 19
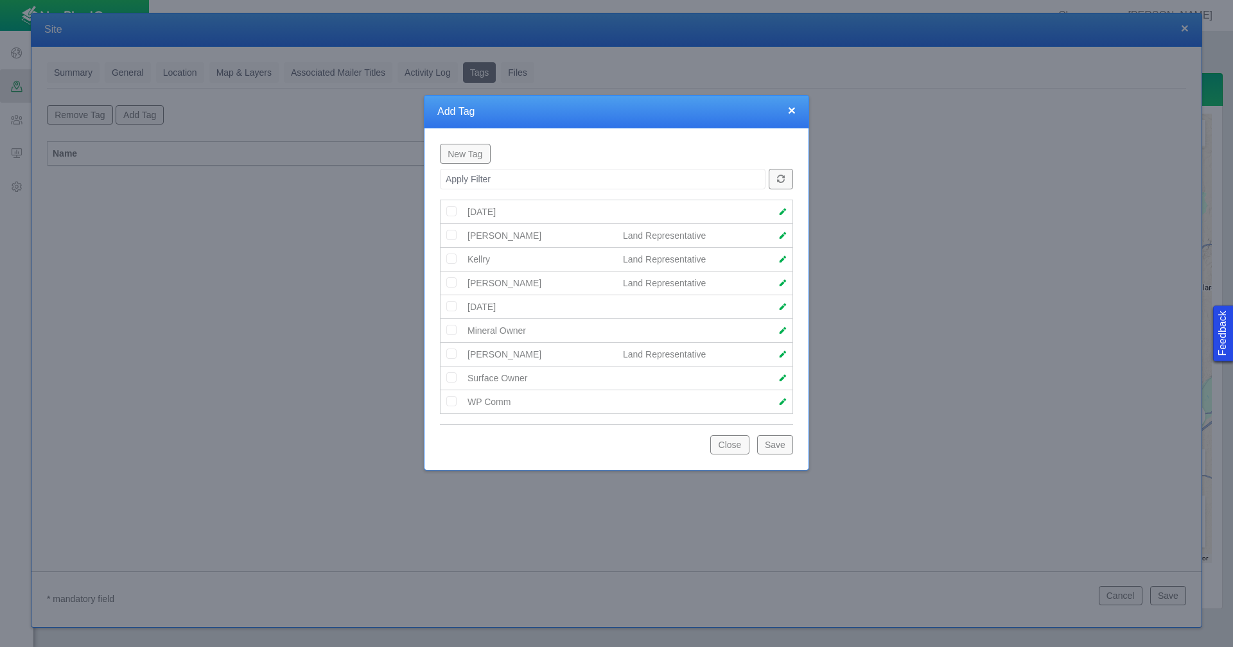
click at [446, 259] on img at bounding box center [452, 259] width 12 height 12
click at [764, 443] on button "Save" at bounding box center [775, 444] width 36 height 19
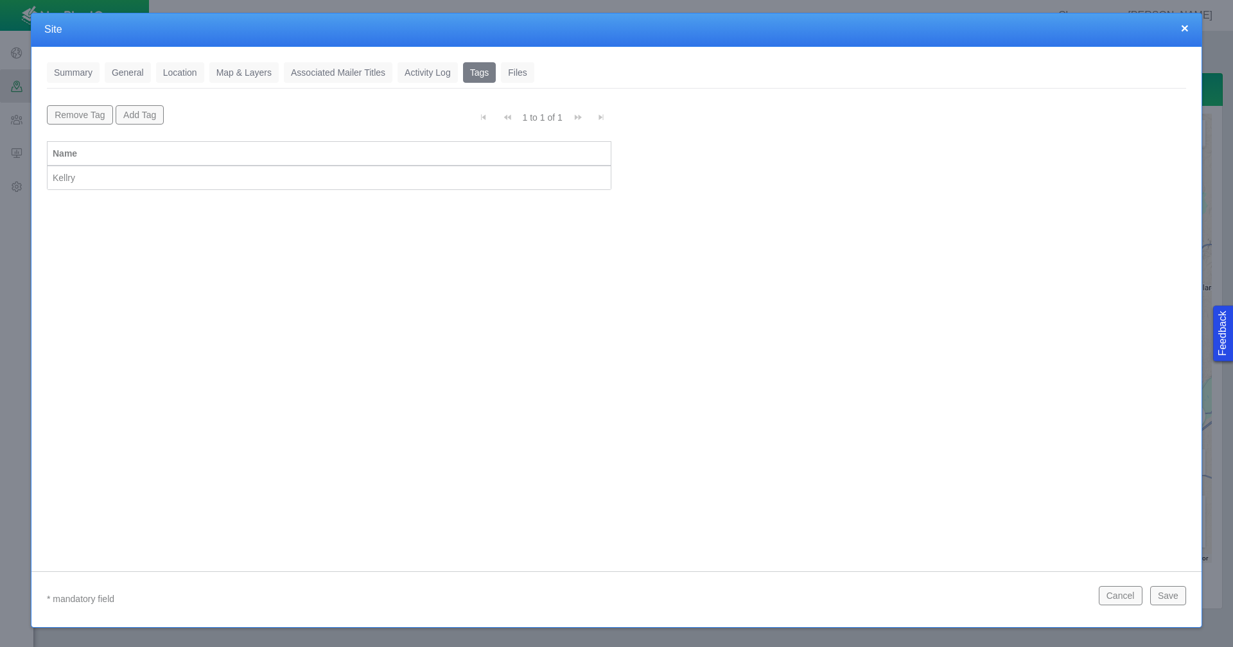
scroll to position [0, 0]
click at [1157, 592] on button "Save" at bounding box center [1168, 595] width 36 height 19
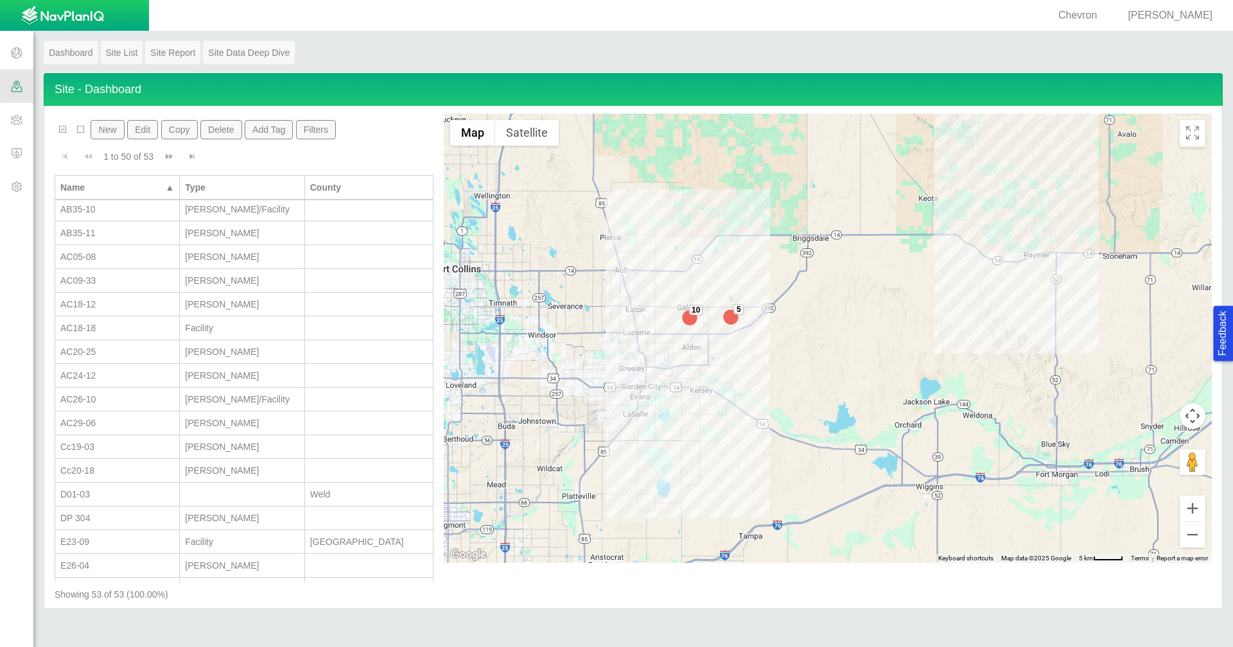
scroll to position [514, 0]
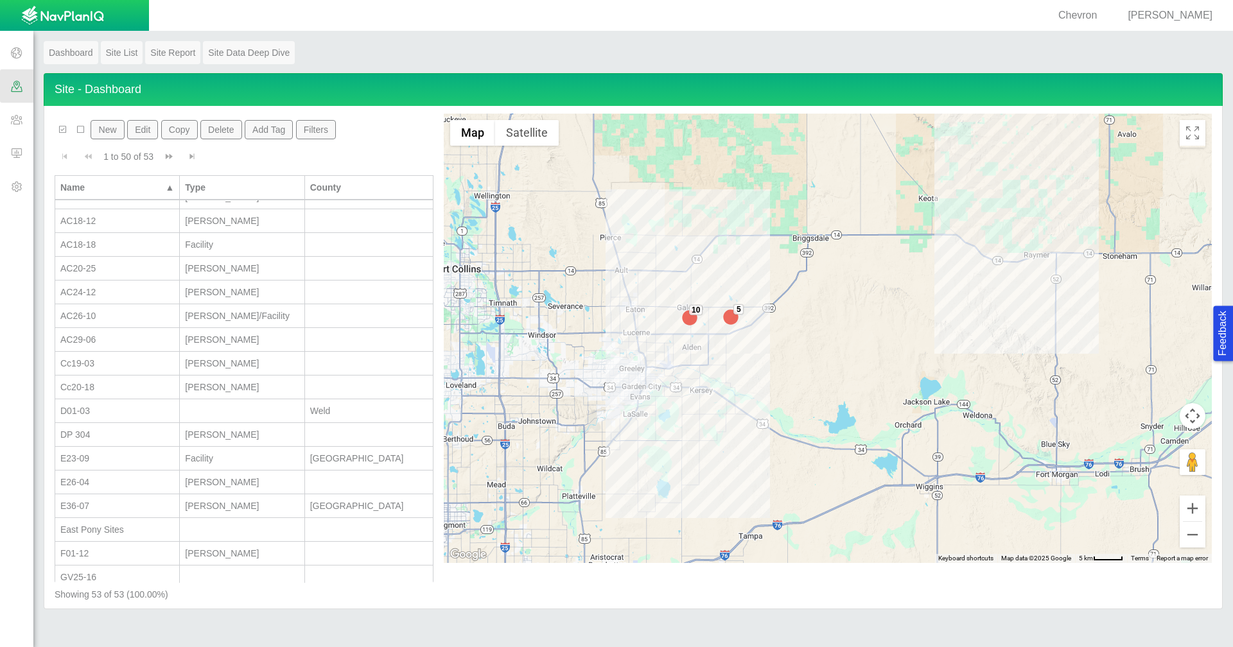
click at [110, 128] on button "New" at bounding box center [107, 129] width 33 height 19
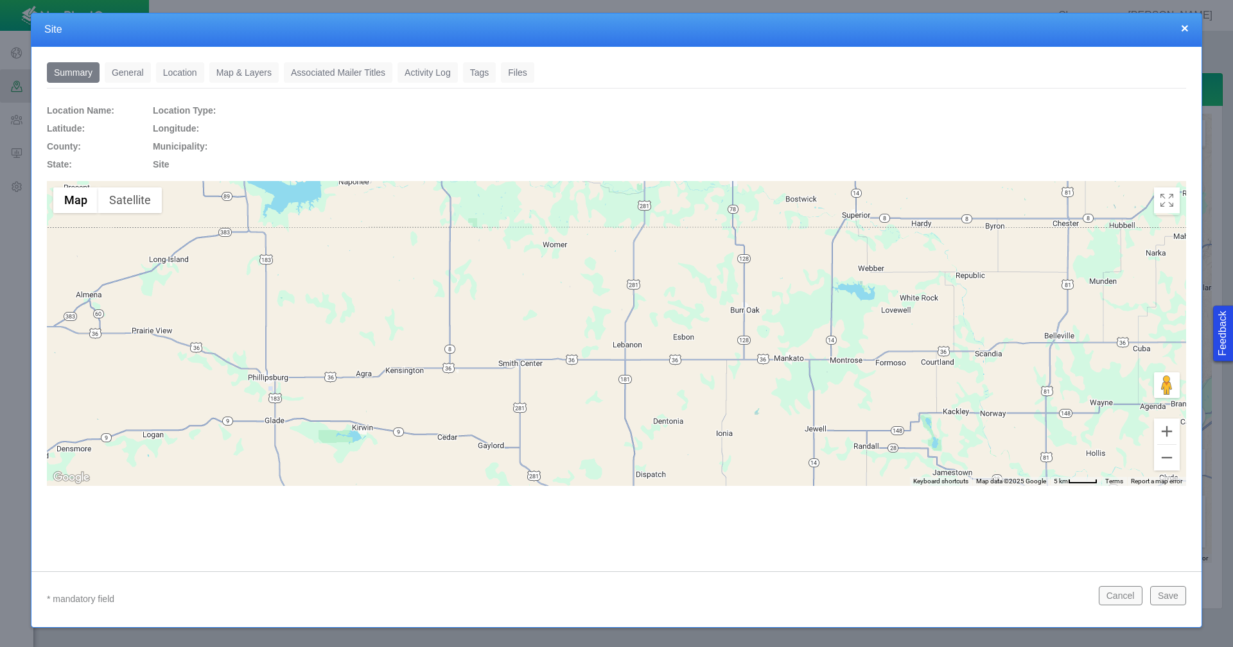
click at [125, 80] on link "General" at bounding box center [128, 72] width 46 height 21
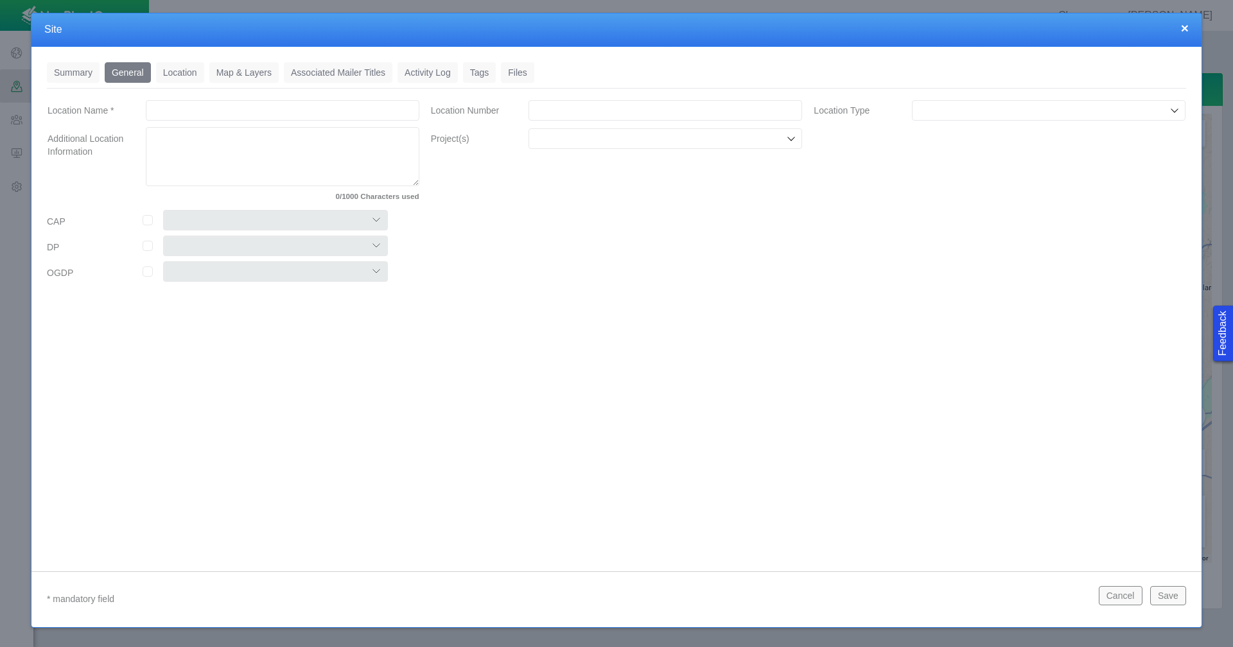
click at [222, 115] on input "Location Name *" at bounding box center [283, 110] width 274 height 21
type input "C24-11"
click at [574, 109] on input "Location Number" at bounding box center [666, 110] width 274 height 21
paste input "460445"
type input "460445"
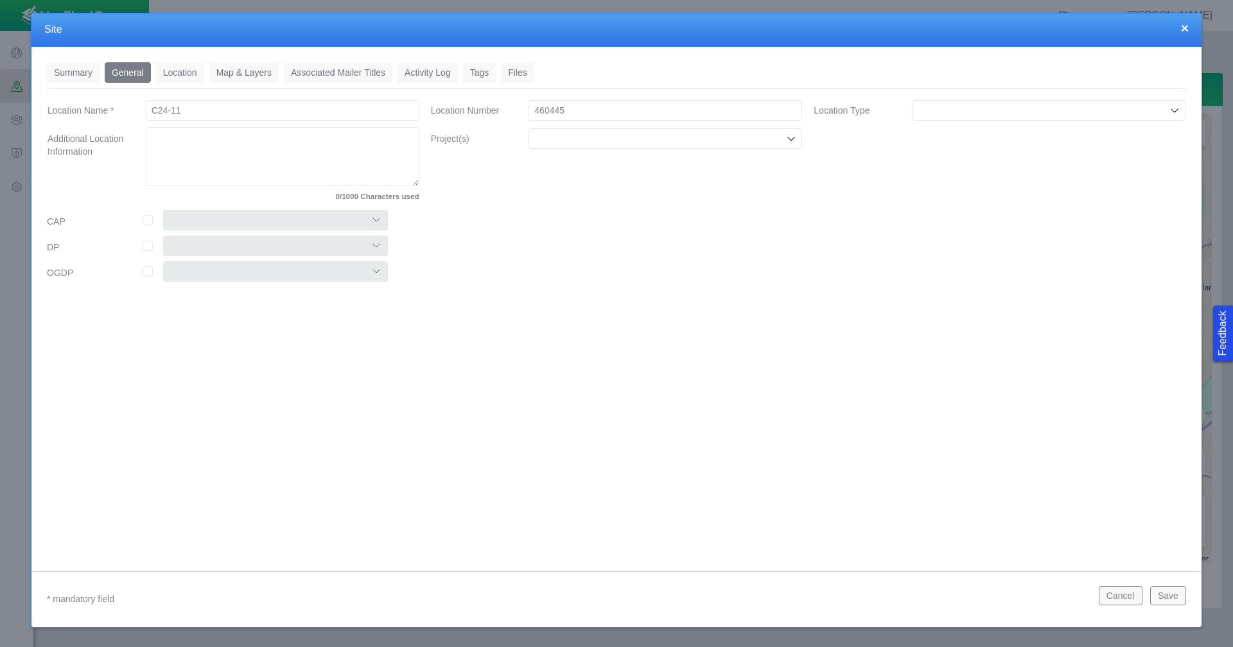
click at [767, 146] on div at bounding box center [666, 138] width 274 height 21
click at [671, 171] on label "Chemical Disclosures" at bounding box center [674, 168] width 244 height 13
checkbox input "true"
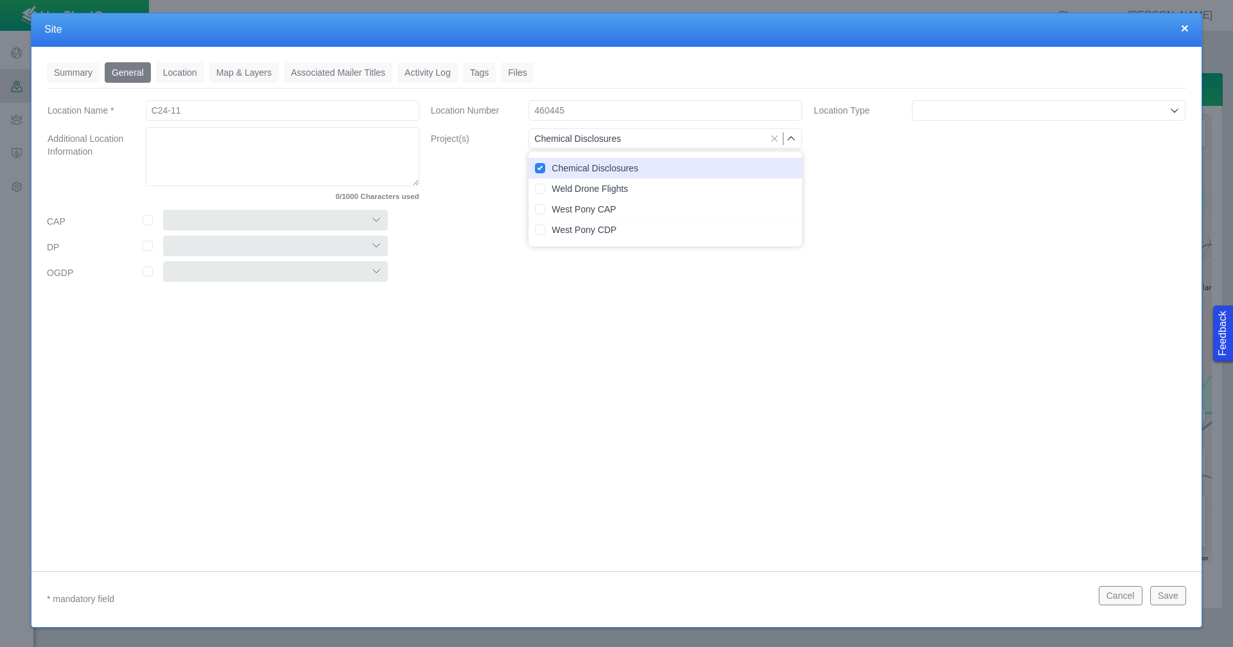
click at [148, 224] on input "checkbox" at bounding box center [148, 220] width 10 height 10
checkbox input "true"
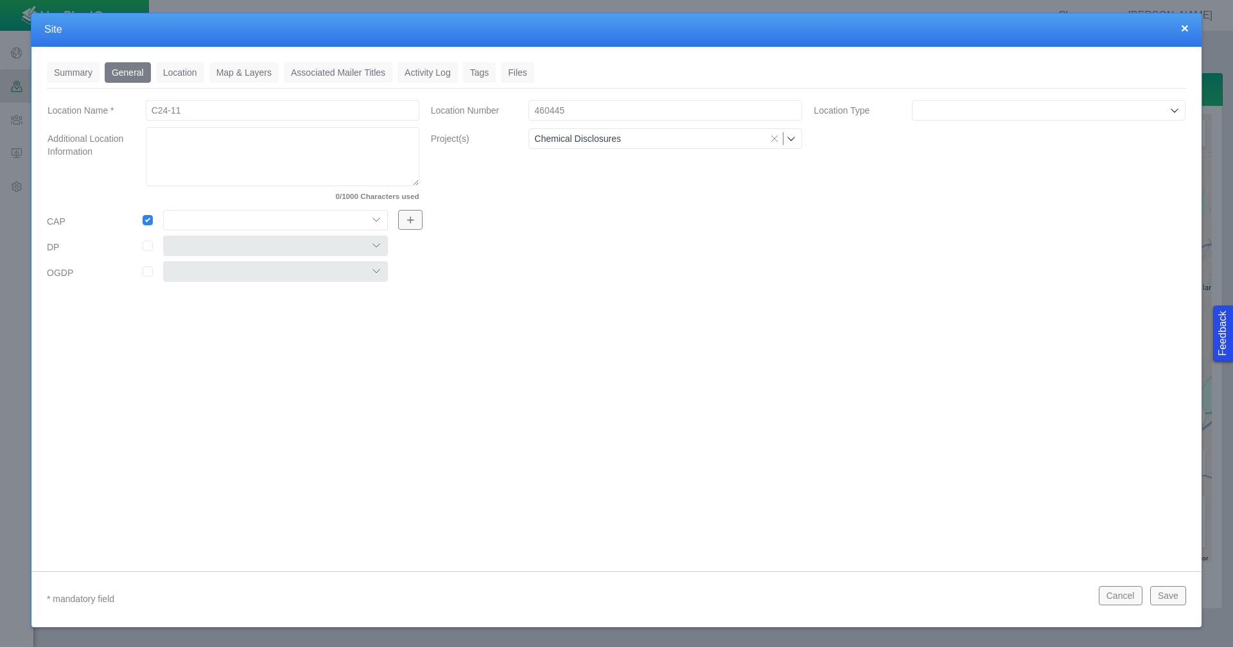
click at [374, 216] on select "Colt East Pony Greeley Crescent Maverick Mustang West Pony" at bounding box center [275, 220] width 225 height 21
select select "56013520365497859"
click at [163, 210] on select "Colt East Pony Greeley Crescent Maverick Mustang West Pony" at bounding box center [275, 220] width 225 height 21
click at [245, 337] on div "Summary 0 General 0 Location 0 Map & Layers 0 Associated Mailer Titles 0 Activi…" at bounding box center [616, 299] width 1170 height 505
click at [161, 71] on link "Location" at bounding box center [180, 72] width 48 height 21
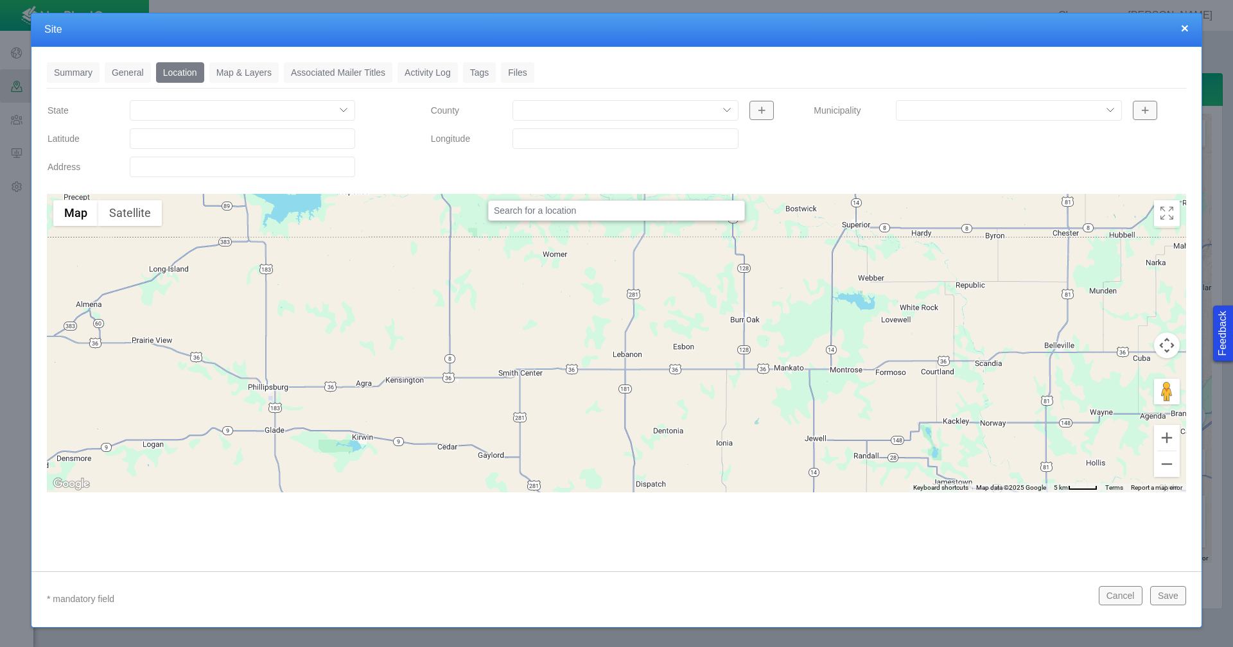
click at [167, 143] on input "Latitude" at bounding box center [242, 138] width 225 height 21
paste input "40.29642868"
type input "40.29642868"
click at [536, 143] on input "Longitude" at bounding box center [624, 138] width 225 height 21
paste input "-104.5026398"
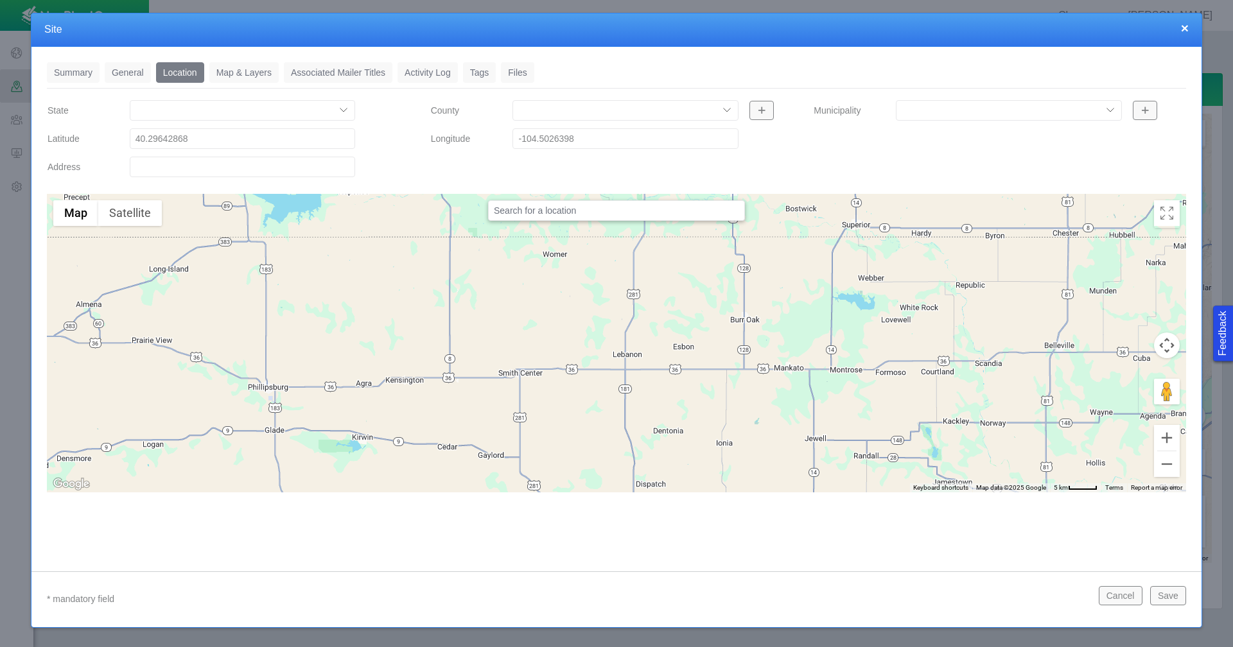
type input "-104.50263980"
click at [479, 69] on link "Tags" at bounding box center [479, 72] width 33 height 21
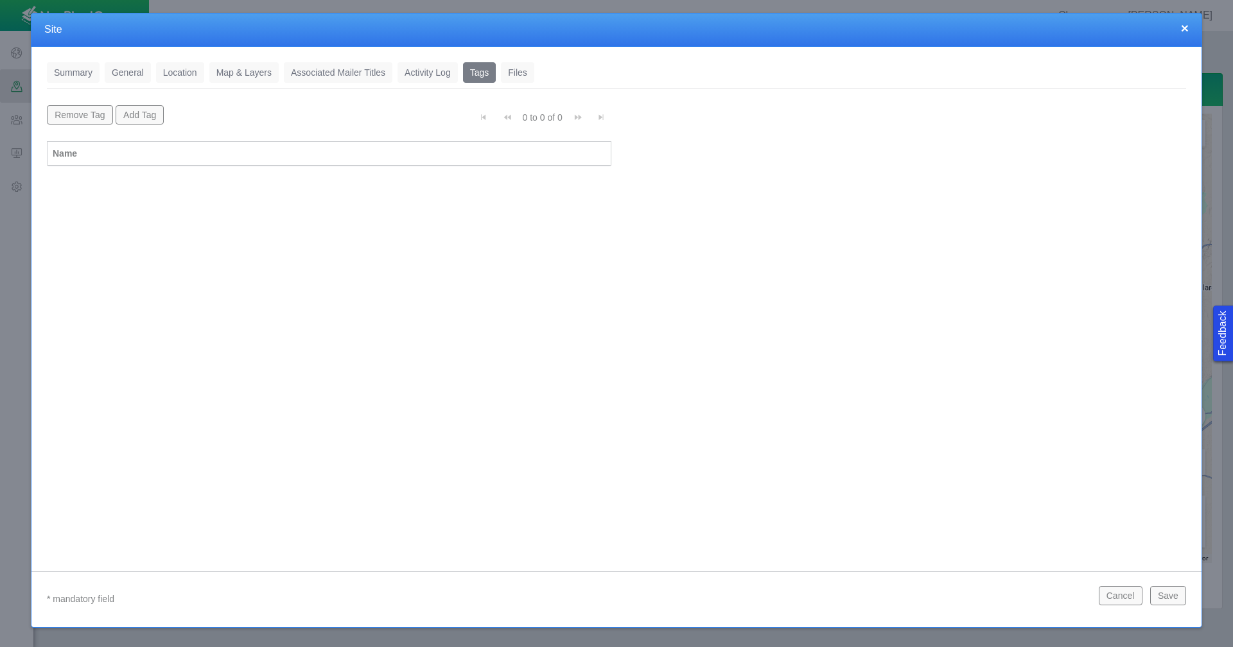
click at [132, 118] on button "Add Tag" at bounding box center [140, 114] width 49 height 19
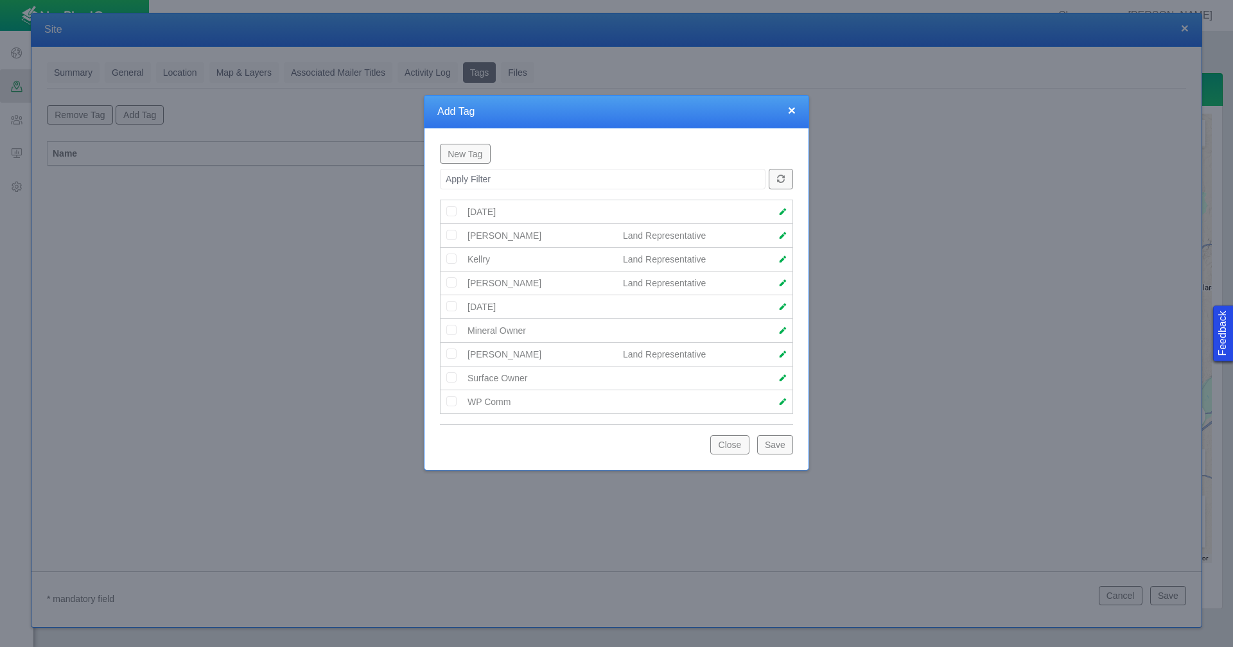
click at [471, 159] on button "New Tag" at bounding box center [465, 153] width 51 height 19
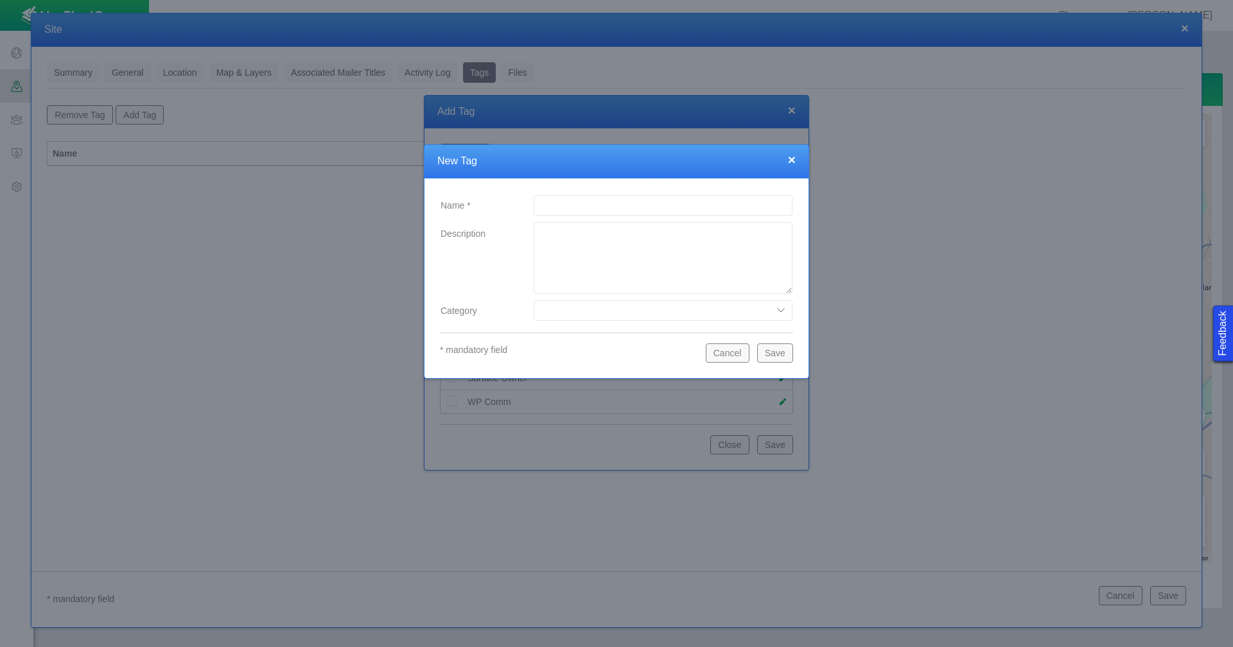
click at [570, 202] on input "Name *" at bounding box center [663, 205] width 259 height 21
type input "Tyler"
click at [570, 313] on select "Date Range Land Representative" at bounding box center [663, 311] width 259 height 21
select select "79094468455732921"
click at [534, 301] on select "Date Range Land Representative" at bounding box center [663, 311] width 259 height 21
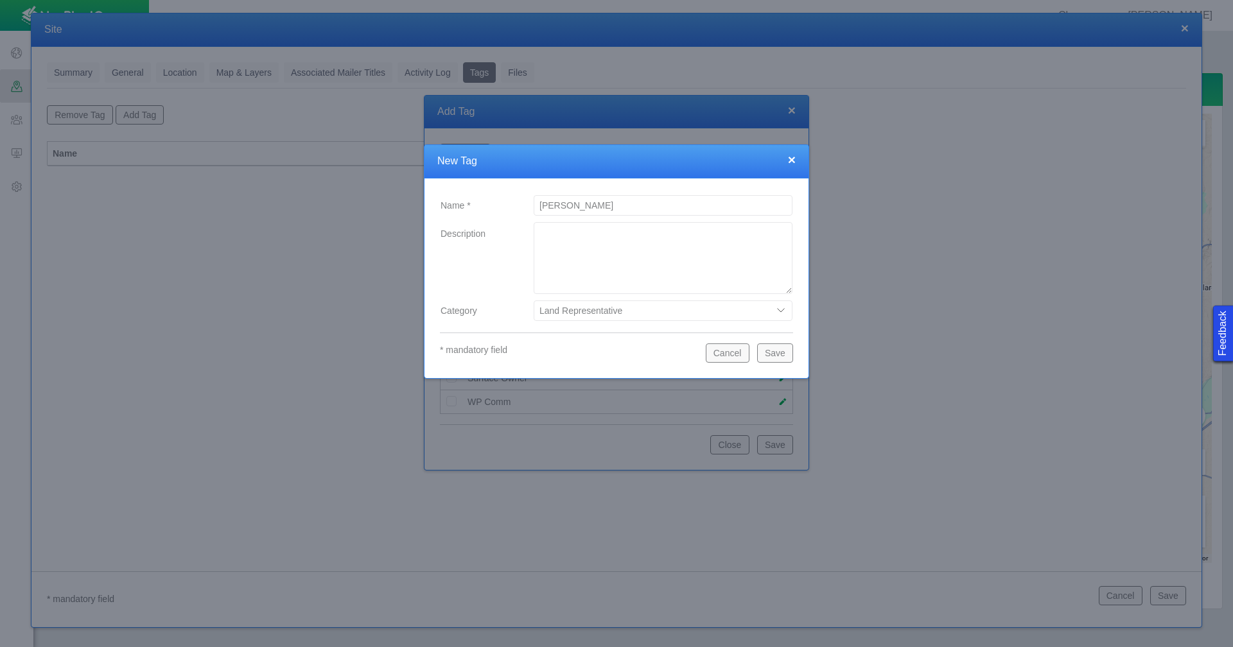
click at [782, 350] on button "Save" at bounding box center [775, 353] width 36 height 19
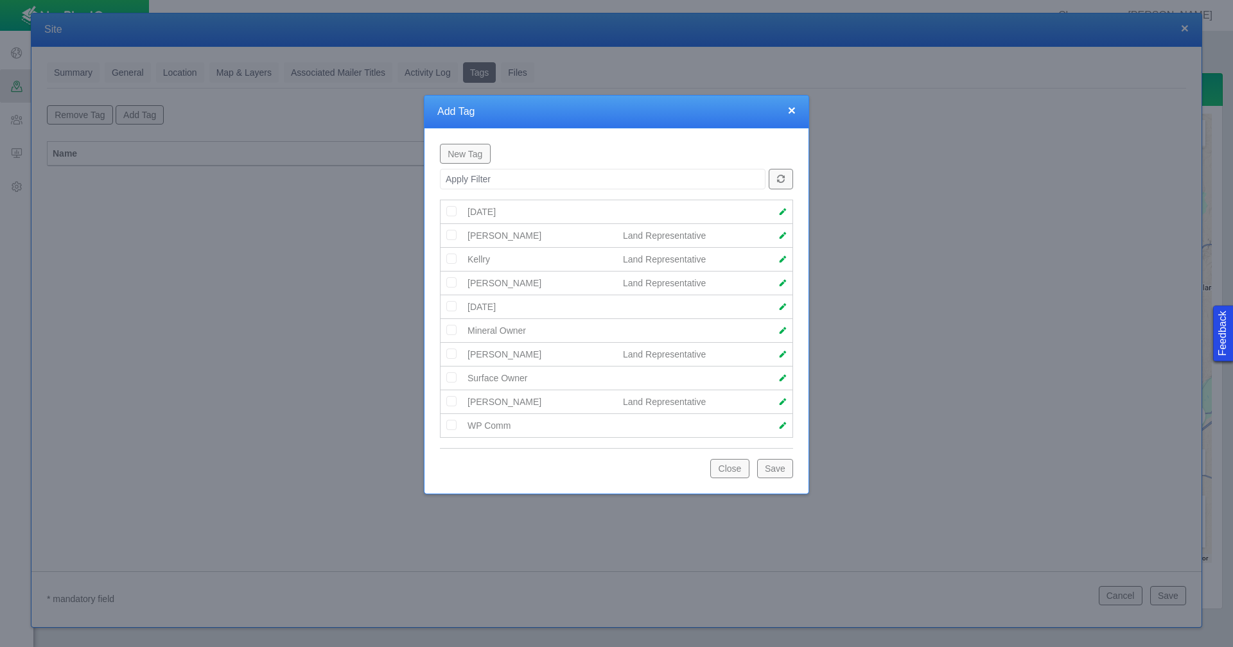
click at [780, 468] on button "Save" at bounding box center [775, 468] width 36 height 19
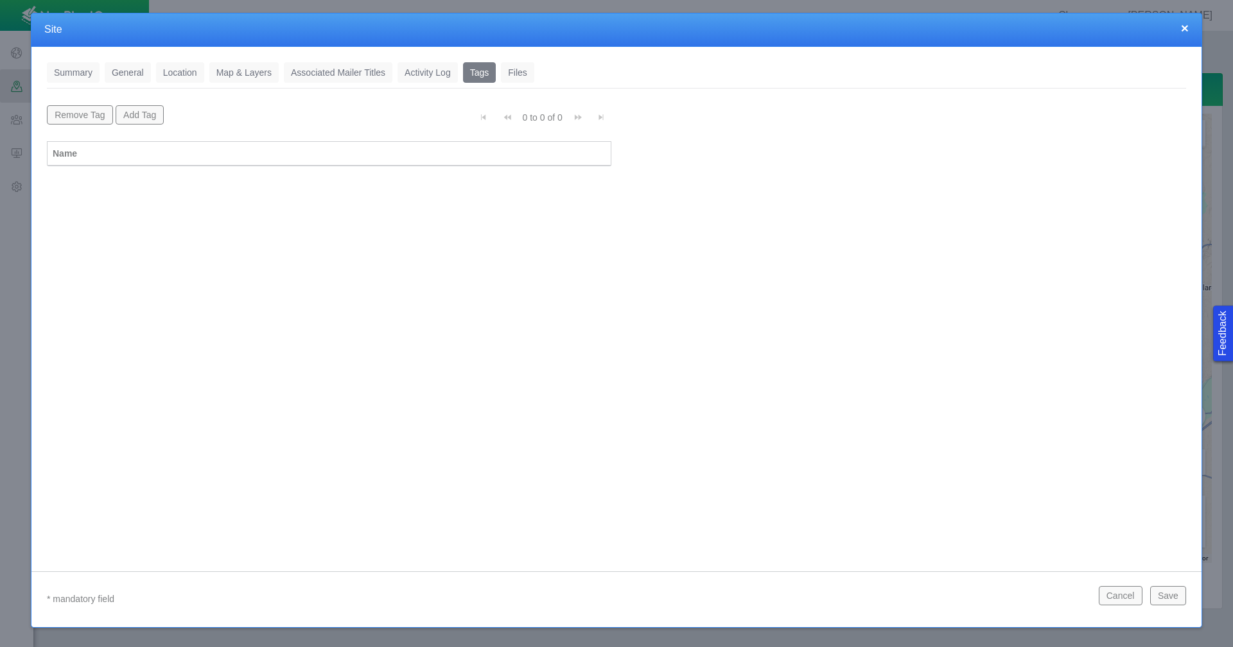
scroll to position [0, 0]
click at [148, 118] on button "Add Tag" at bounding box center [140, 114] width 49 height 19
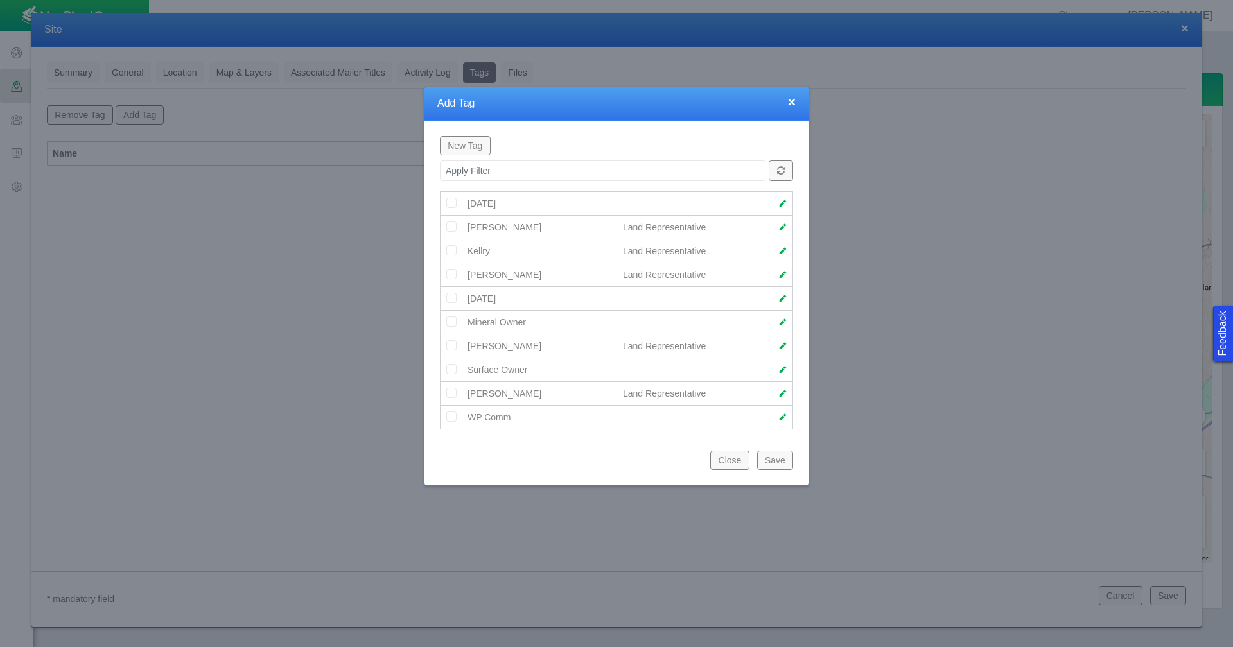
click at [457, 393] on img at bounding box center [452, 393] width 12 height 12
click at [776, 460] on button "Save" at bounding box center [775, 460] width 36 height 19
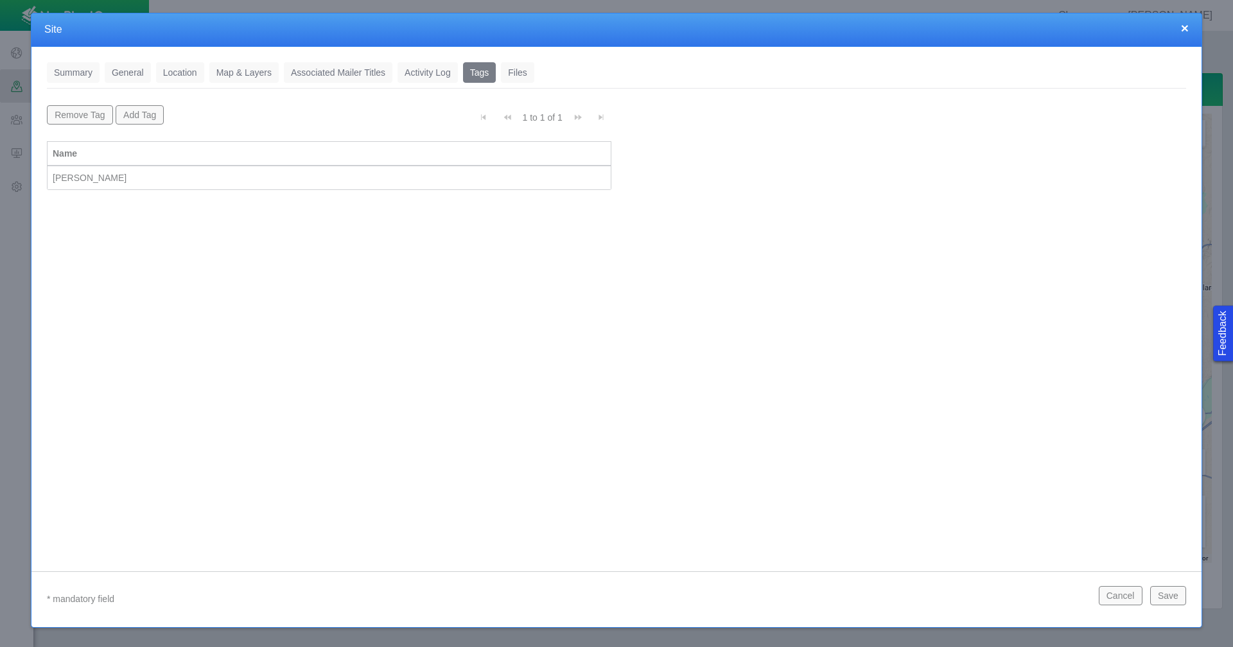
click at [1174, 595] on button "Save" at bounding box center [1168, 595] width 36 height 19
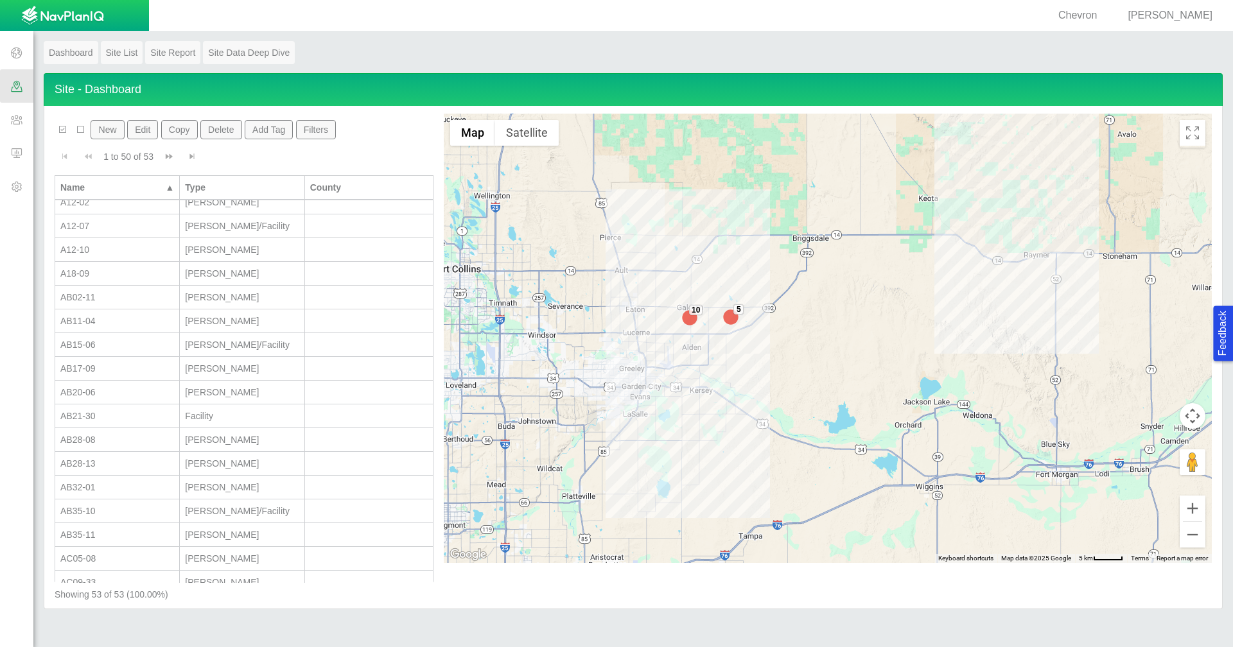
scroll to position [193, 0]
click at [128, 429] on div "AB32-01" at bounding box center [117, 423] width 114 height 13
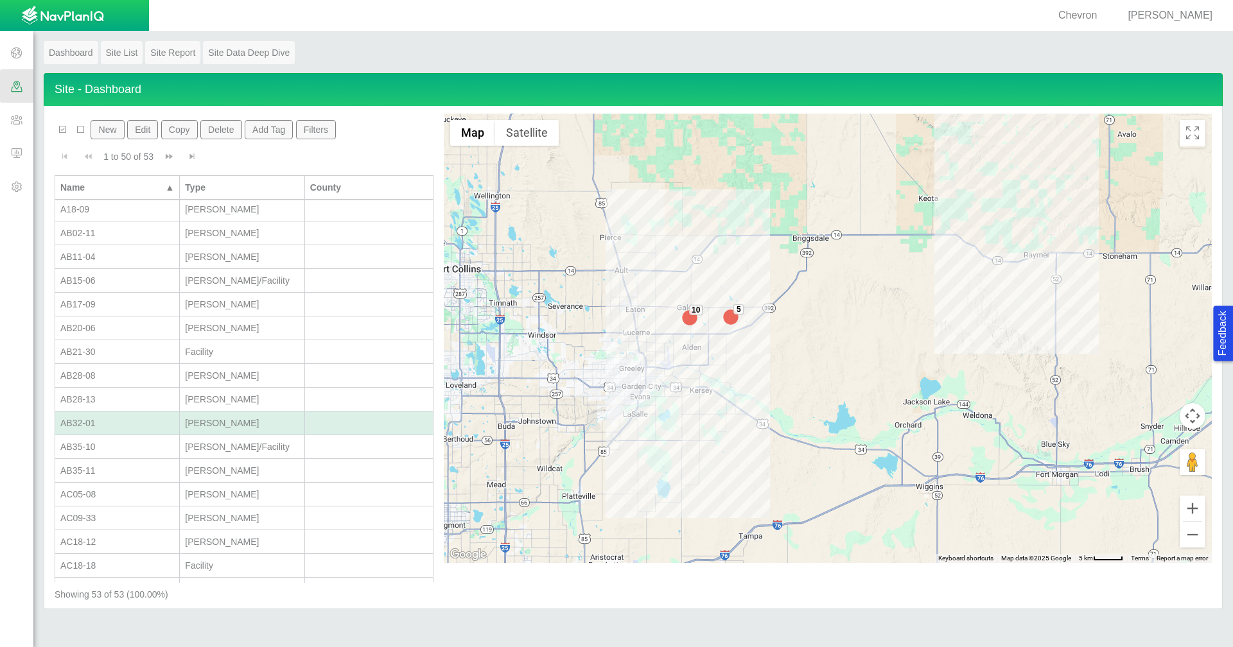
click at [128, 429] on div "AB32-01" at bounding box center [117, 423] width 114 height 13
type textarea "x"
type input "AB32-01"
type textarea "Associated Land Rep Graham"
type input "310417"
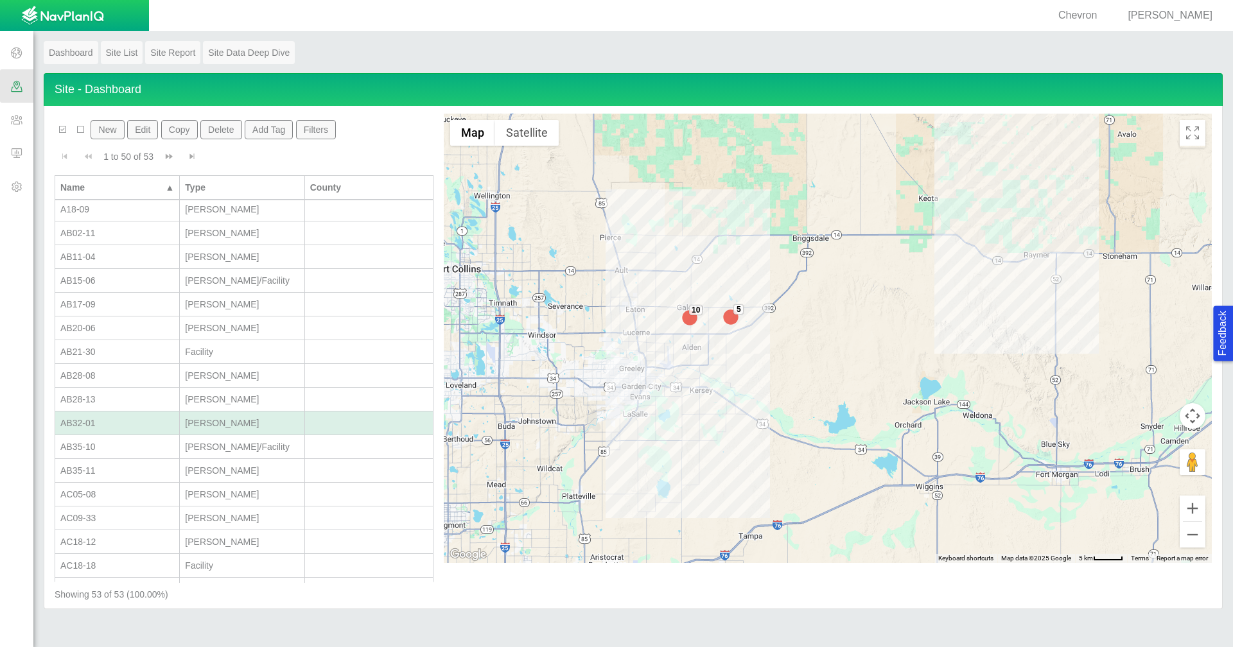
type input "Wells"
select select "56013520365497496"
select select "56013520365612746"
select select "56013520365500392"
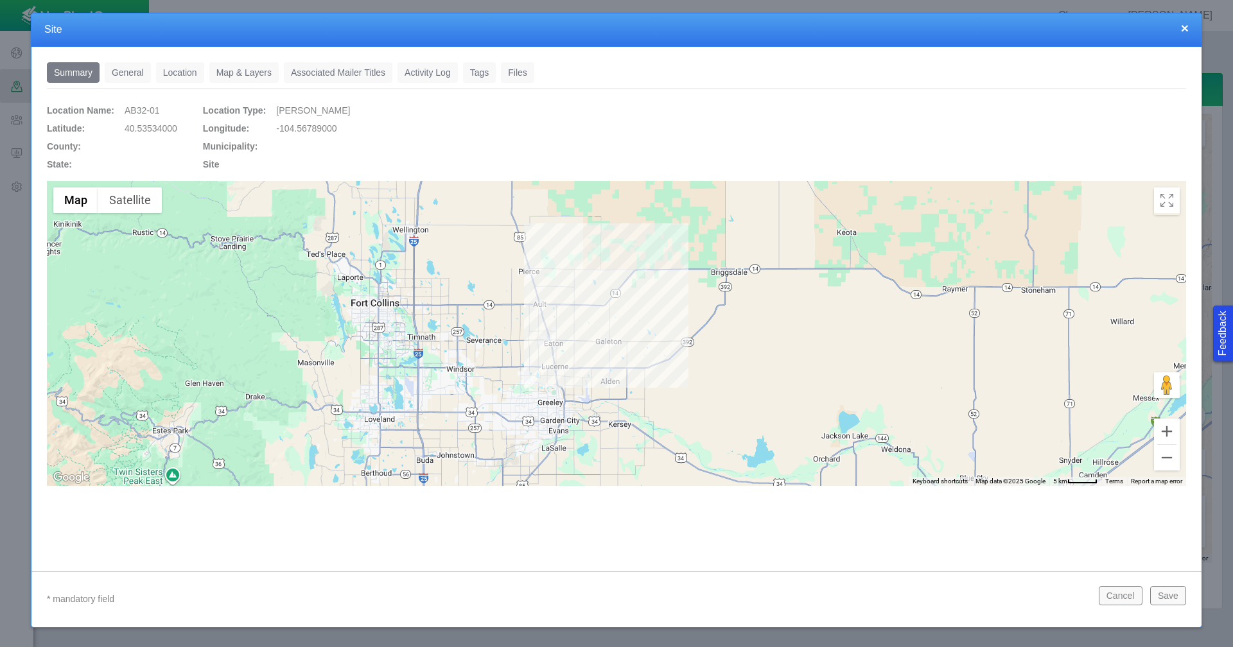
click at [141, 73] on link "General" at bounding box center [128, 72] width 46 height 21
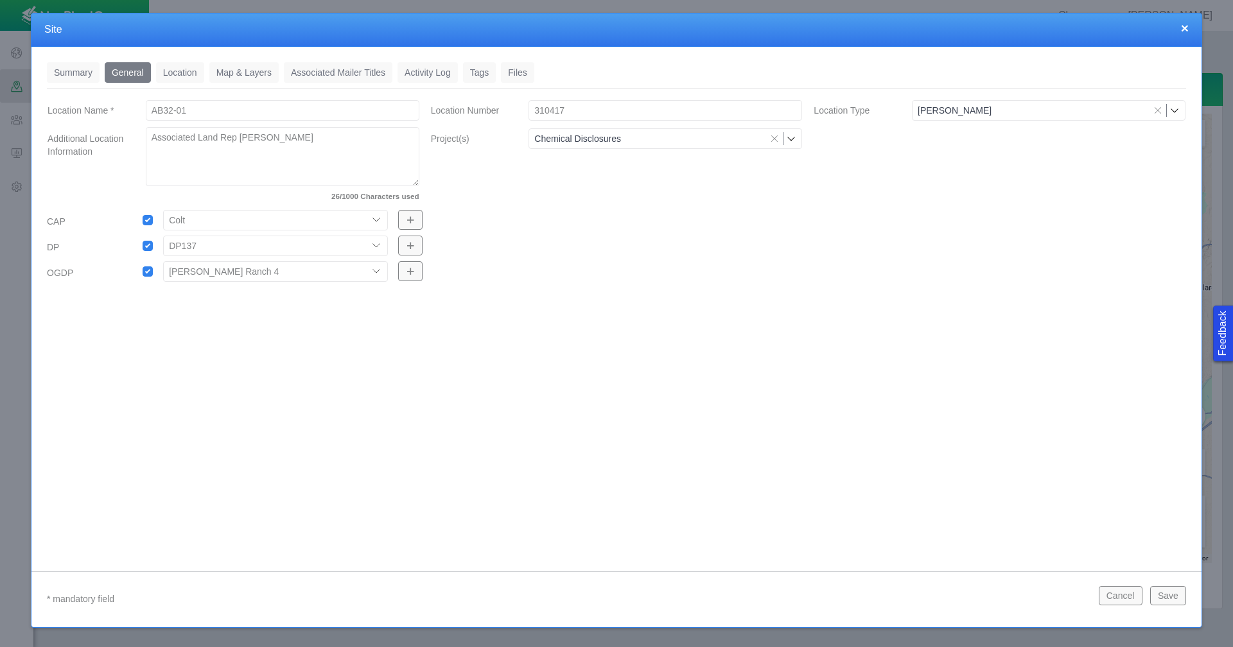
click at [190, 71] on link "Location" at bounding box center [180, 72] width 48 height 21
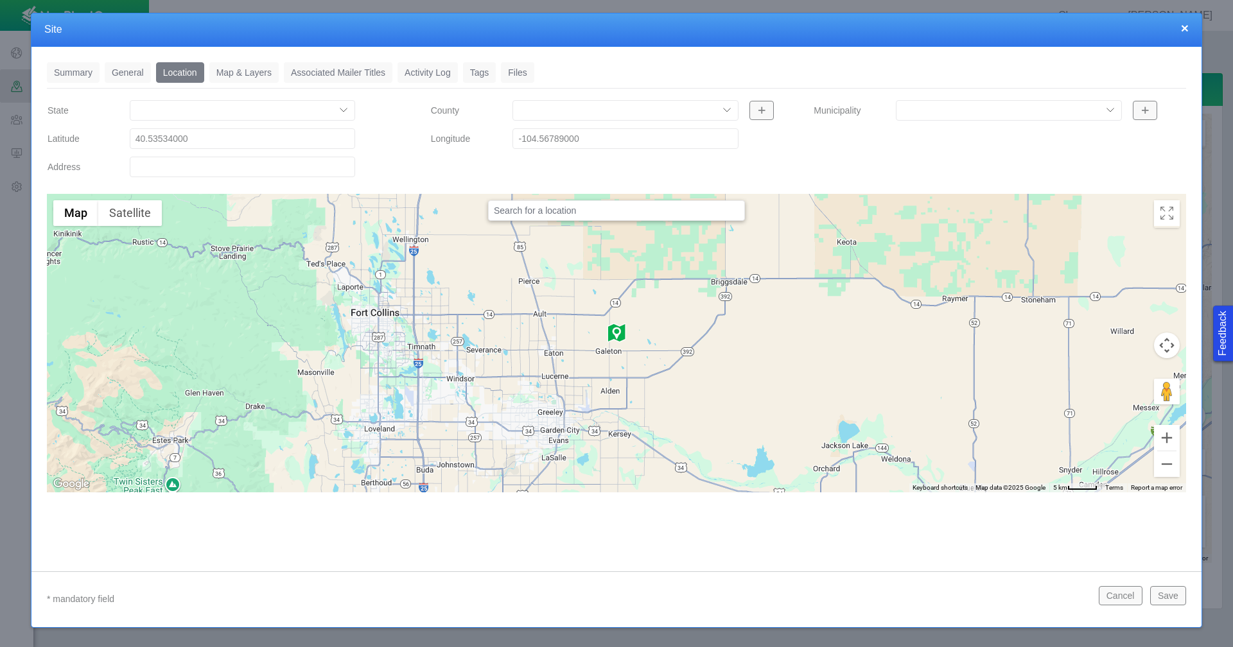
click at [484, 74] on link "Tags" at bounding box center [479, 72] width 33 height 21
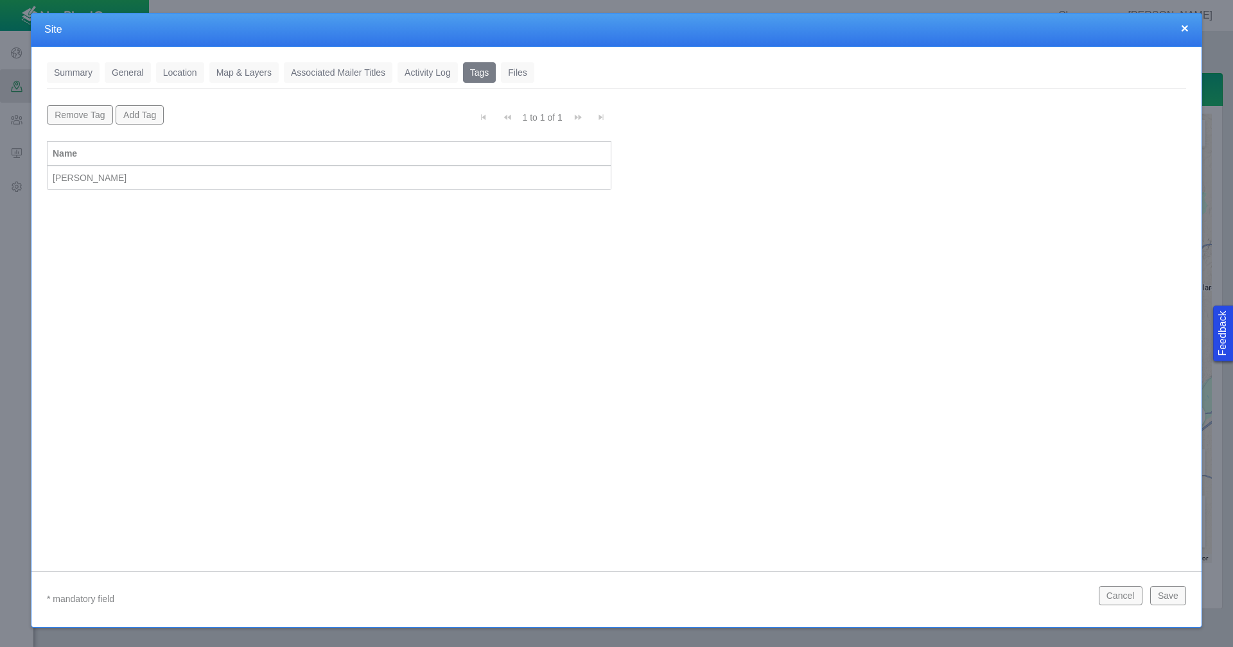
click at [132, 114] on button "Add Tag" at bounding box center [140, 114] width 49 height 19
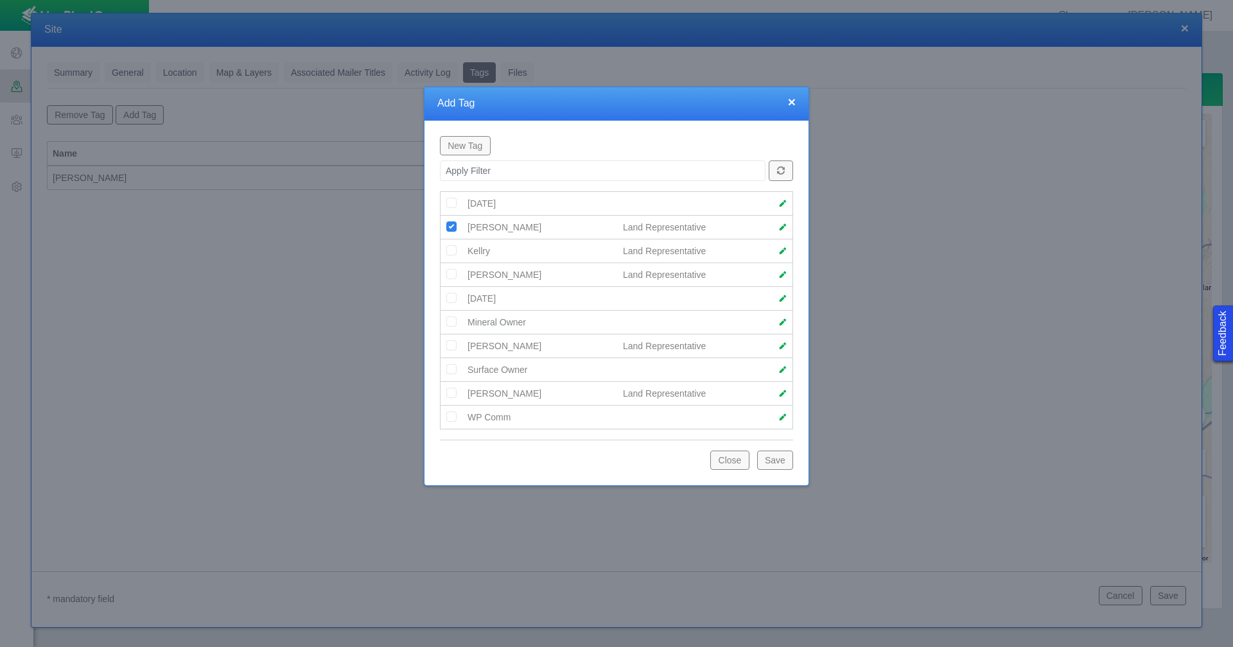
click at [774, 458] on button "Save" at bounding box center [775, 460] width 36 height 19
type textarea "x"
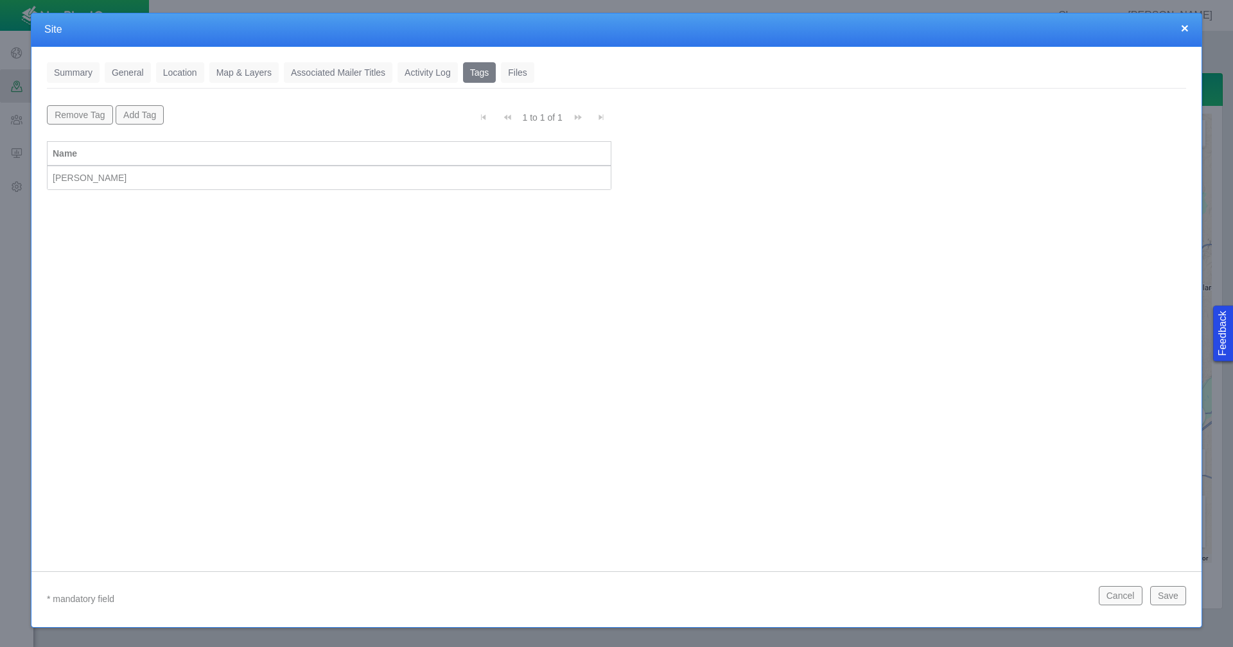
scroll to position [0, 0]
click at [1161, 595] on button "Save" at bounding box center [1168, 595] width 36 height 19
